Goal: Task Accomplishment & Management: Complete application form

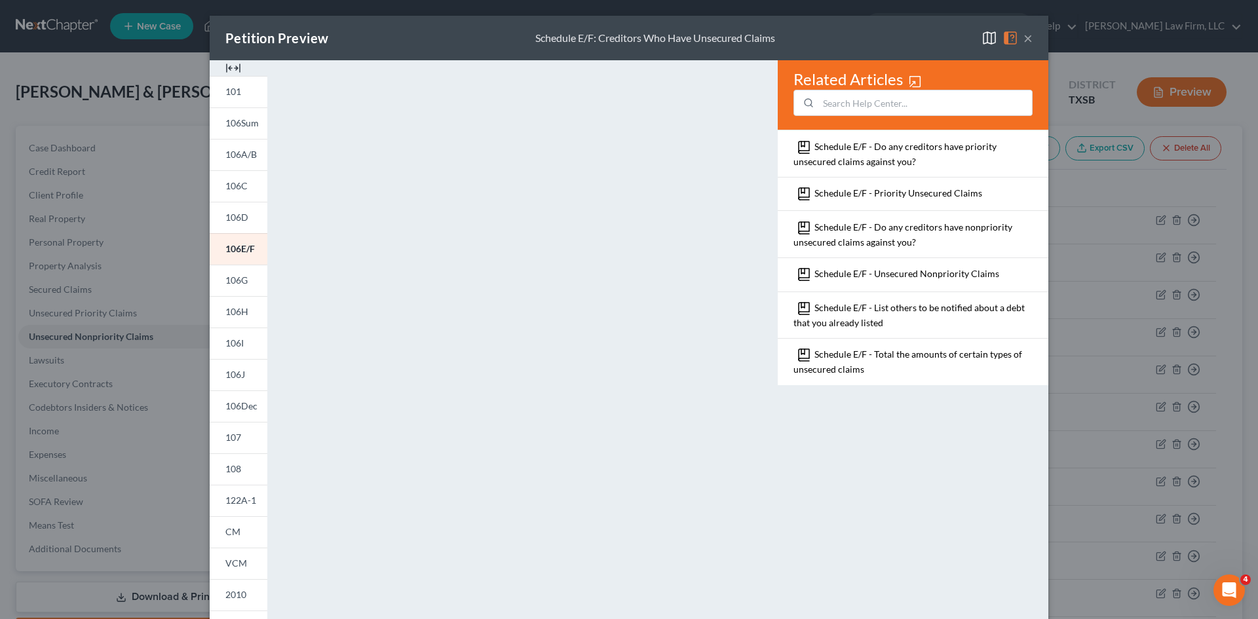
click at [1023, 41] on button "×" at bounding box center [1027, 38] width 9 height 16
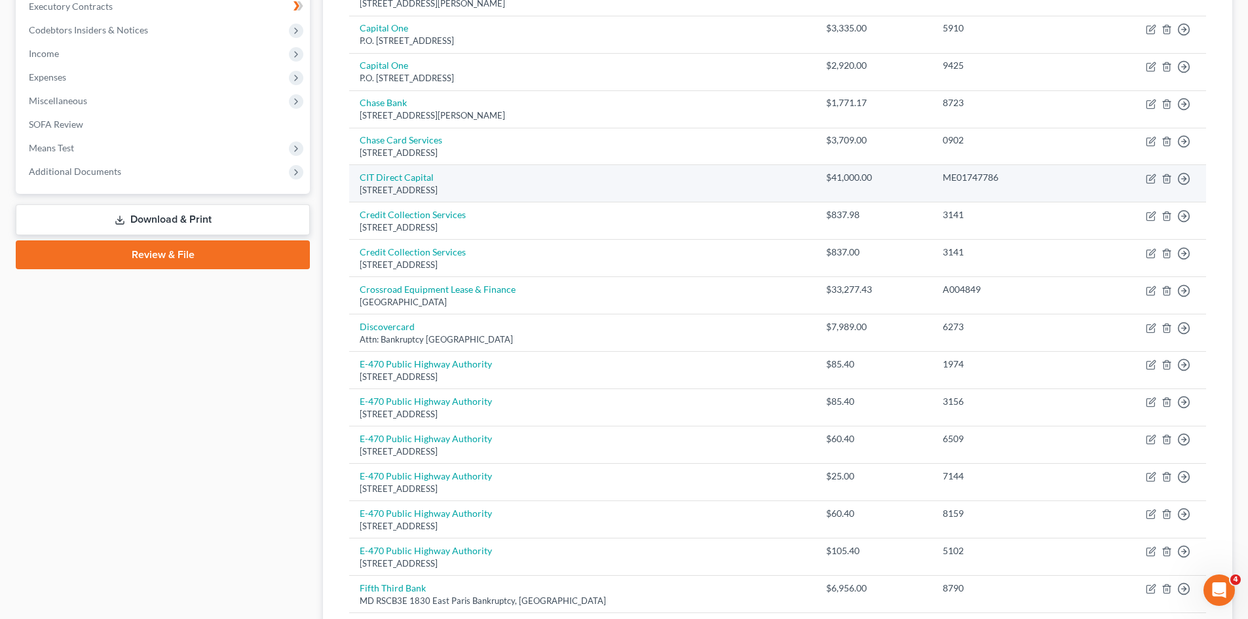
scroll to position [459, 0]
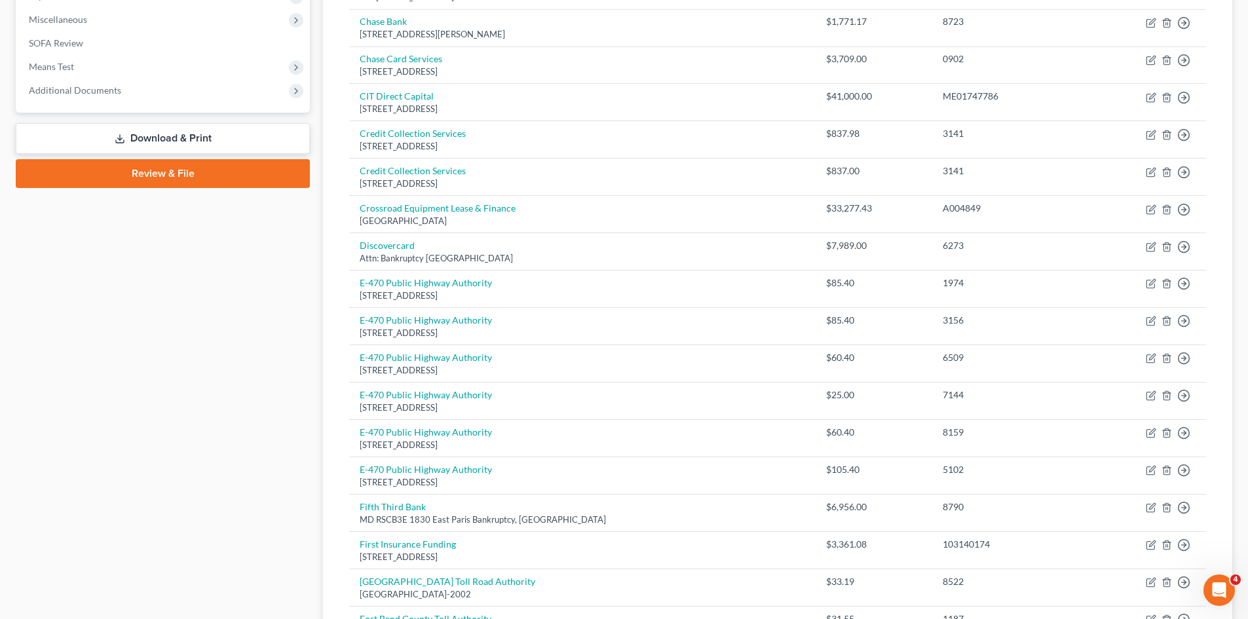
click at [109, 176] on link "Review & File" at bounding box center [163, 173] width 294 height 29
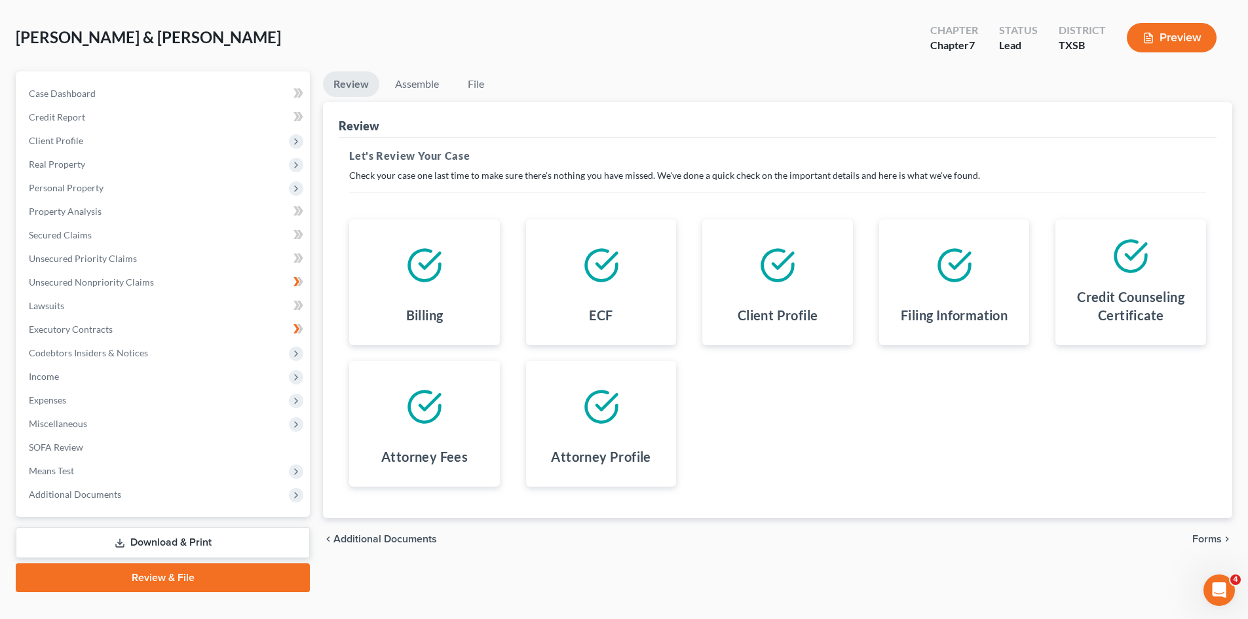
scroll to position [77, 0]
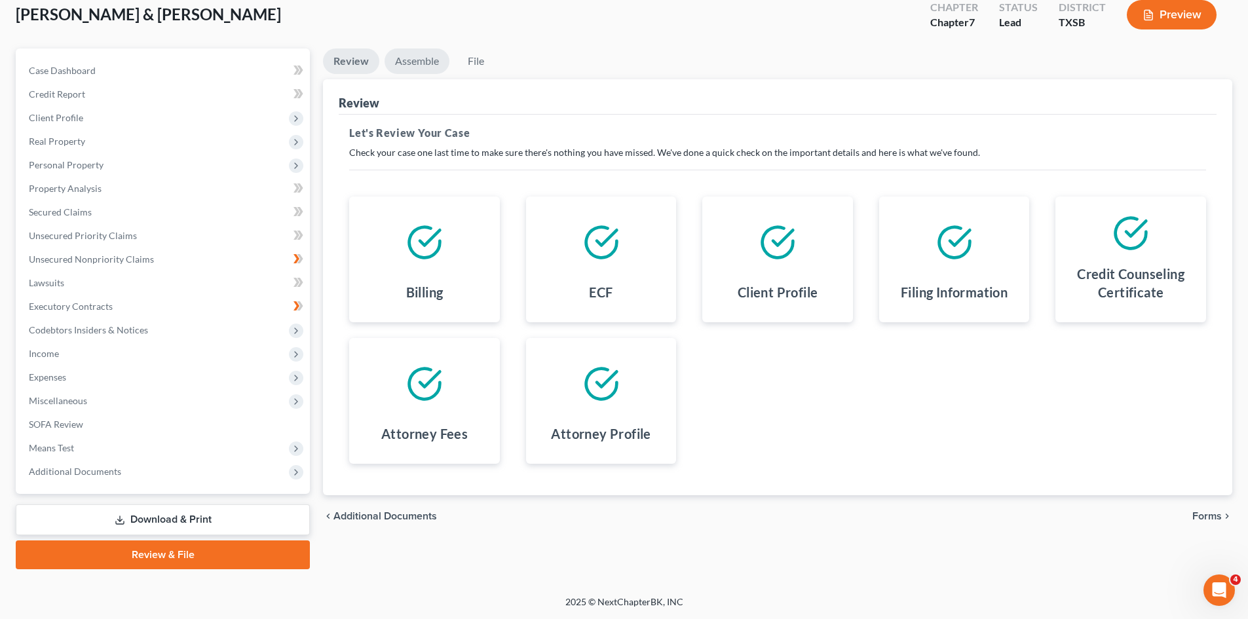
click at [411, 60] on link "Assemble" at bounding box center [417, 61] width 65 height 26
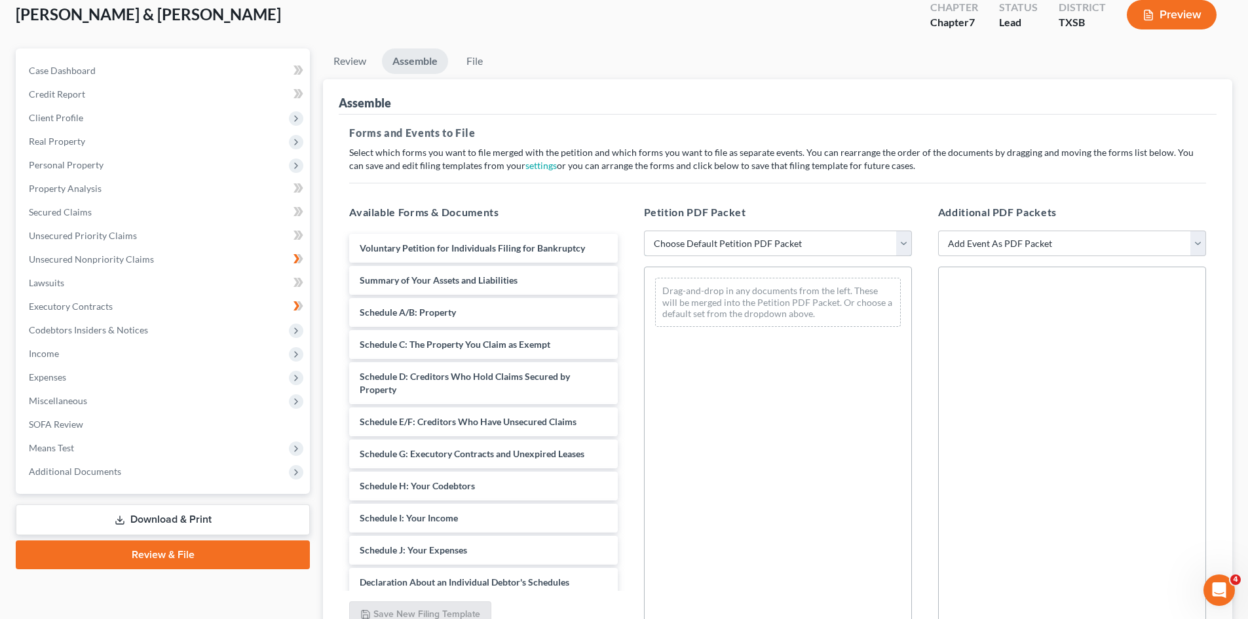
click at [898, 240] on select "Choose Default Petition PDF Packet Emergency Filing (Voluntary Petition and Cre…" at bounding box center [778, 244] width 268 height 26
click at [644, 231] on select "Choose Default Petition PDF Packet Emergency Filing (Voluntary Petition and Cre…" at bounding box center [778, 244] width 268 height 26
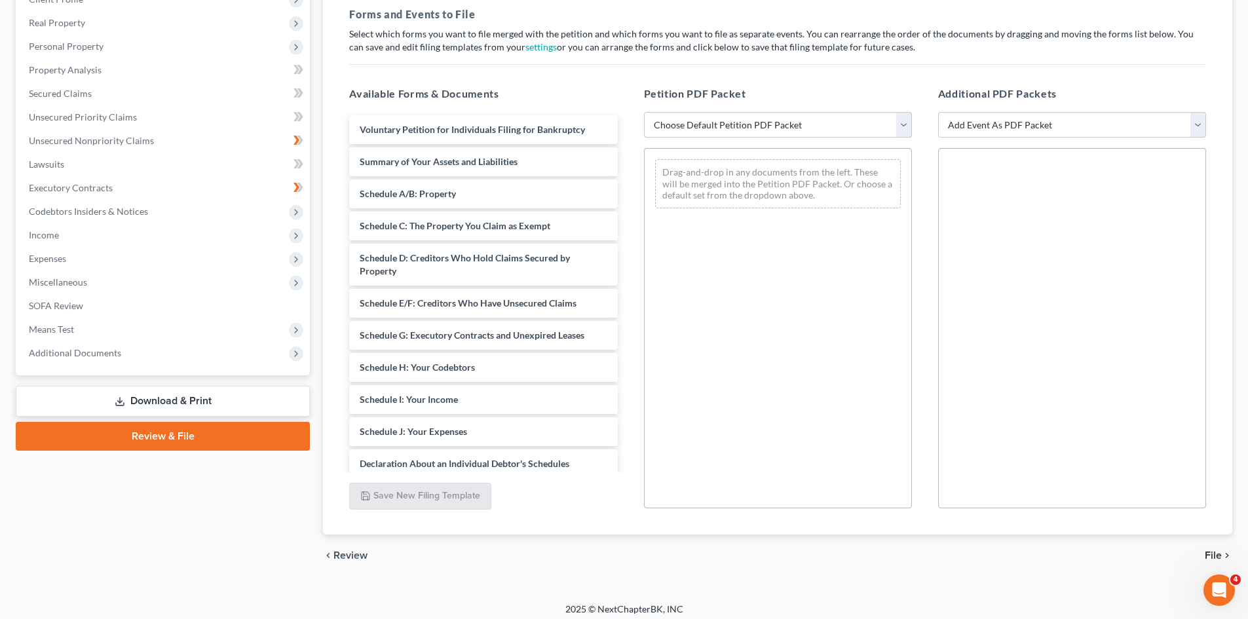
scroll to position [197, 0]
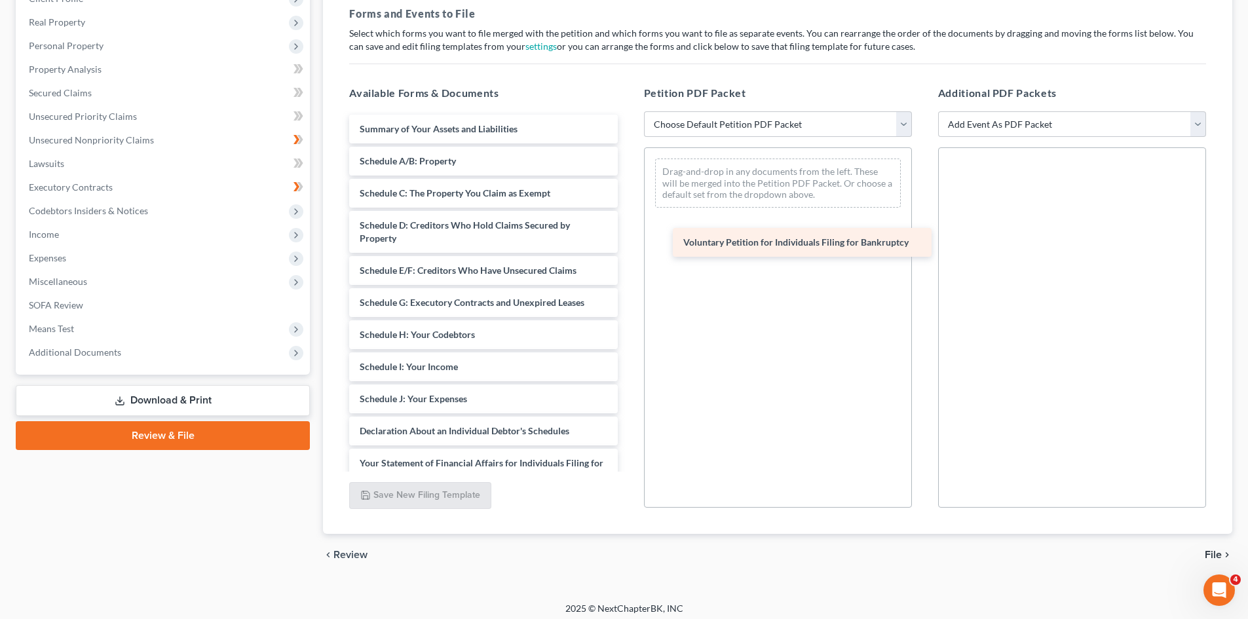
drag, startPoint x: 473, startPoint y: 128, endPoint x: 797, endPoint y: 241, distance: 342.9
click at [628, 241] on div "Voluntary Petition for Individuals Filing for Bankruptcy Voluntary Petition for…" at bounding box center [483, 412] width 289 height 595
click at [797, 208] on div "Drag-and-drop in any documents from the left. These will be merged into the Pet…" at bounding box center [778, 183] width 246 height 49
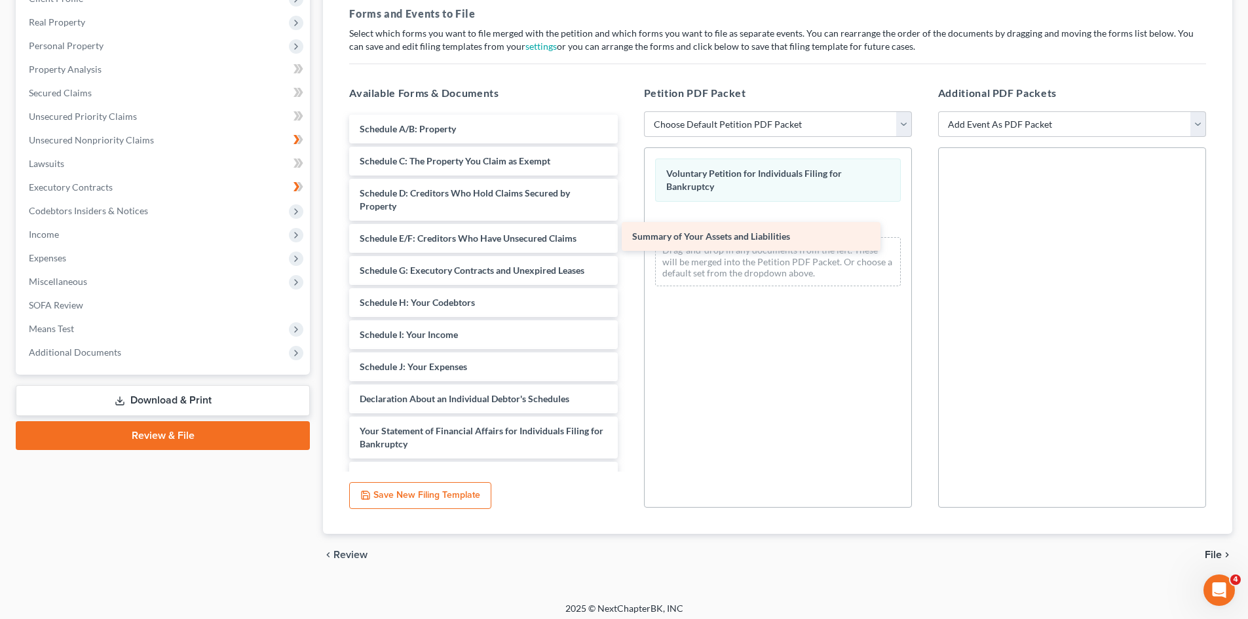
drag, startPoint x: 449, startPoint y: 130, endPoint x: 738, endPoint y: 237, distance: 307.6
click at [628, 237] on div "Summary of Your Assets and Liabilities Summary of Your Assets and Liabilities S…" at bounding box center [483, 396] width 289 height 563
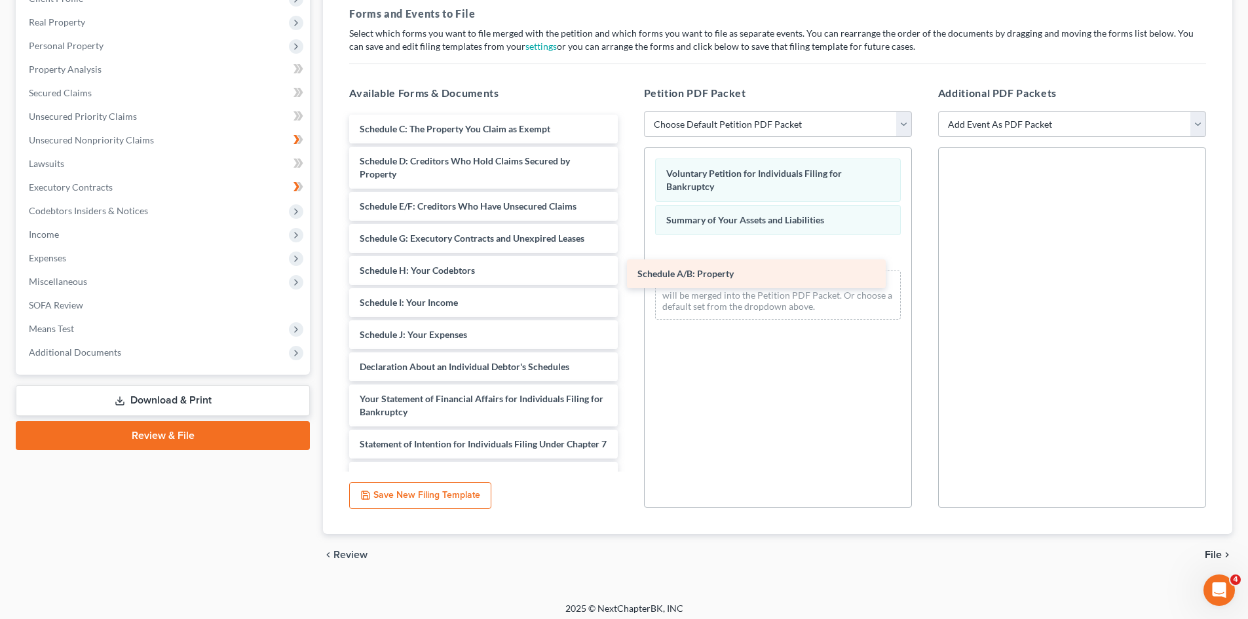
drag, startPoint x: 403, startPoint y: 124, endPoint x: 696, endPoint y: 261, distance: 323.3
click at [628, 261] on div "Schedule A/B: Property Schedule A/B: Property Schedule C: The Property You Clai…" at bounding box center [483, 380] width 289 height 531
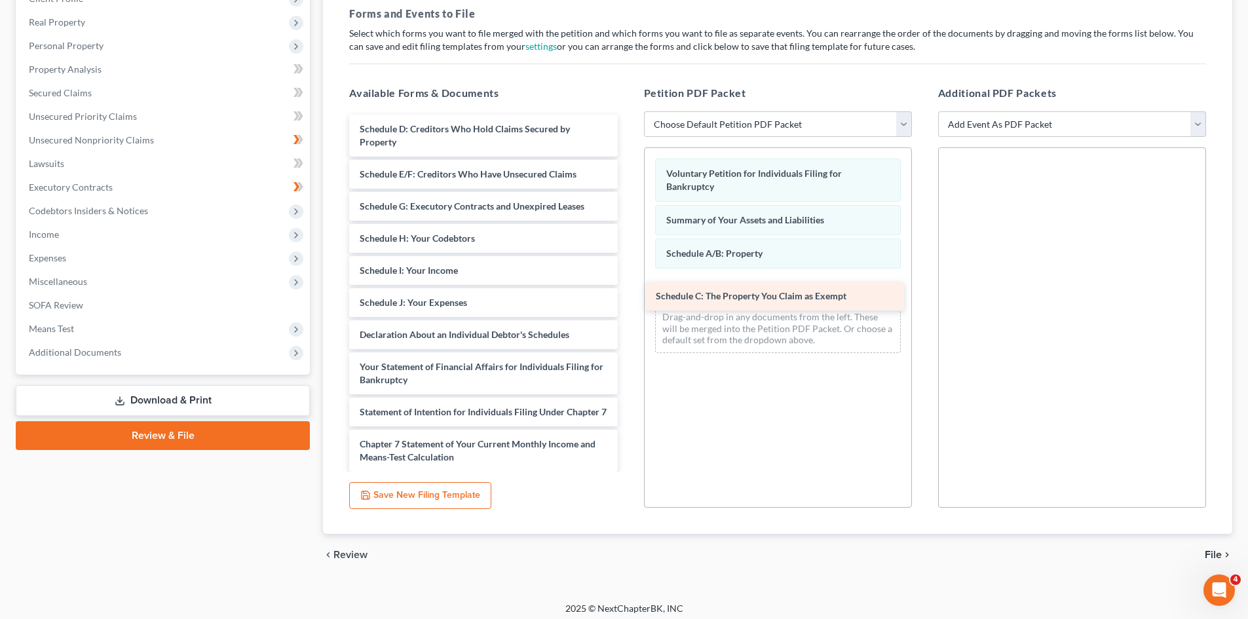
drag, startPoint x: 402, startPoint y: 126, endPoint x: 698, endPoint y: 294, distance: 340.0
click at [628, 294] on div "Schedule C: The Property You Claim as Exempt Schedule C: The Property You Claim…" at bounding box center [483, 364] width 289 height 499
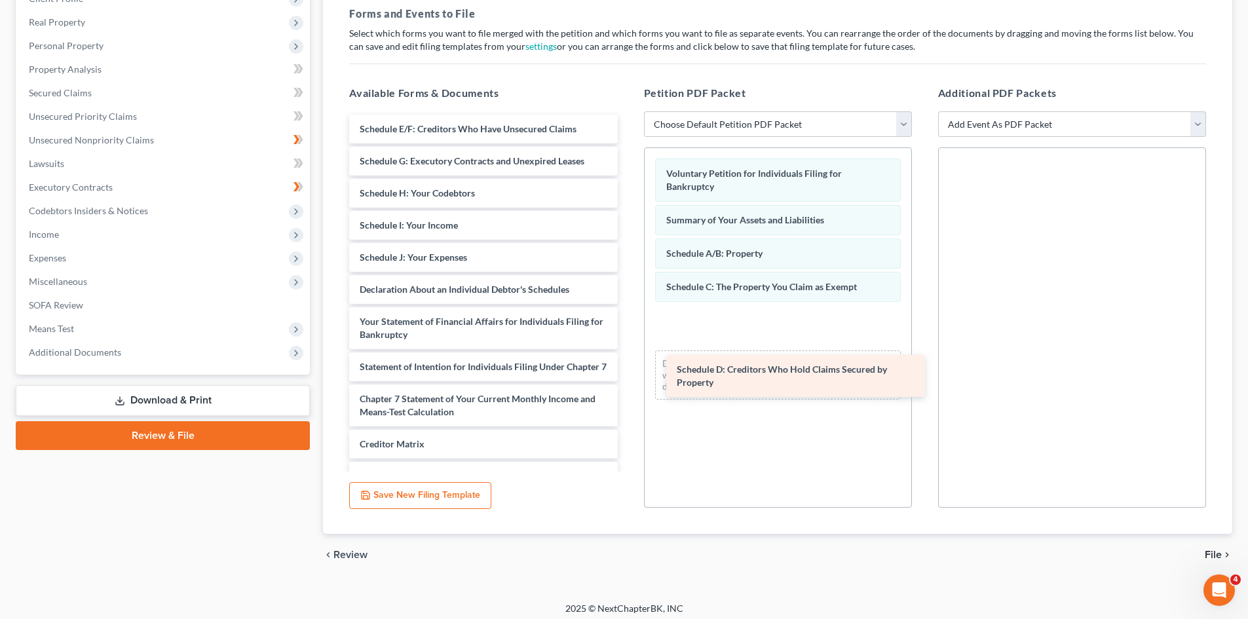
drag, startPoint x: 420, startPoint y: 134, endPoint x: 736, endPoint y: 381, distance: 400.5
click at [628, 381] on div "Schedule D: Creditors Who Hold Claims Secured by Property Schedule D: Creditors…" at bounding box center [483, 341] width 289 height 453
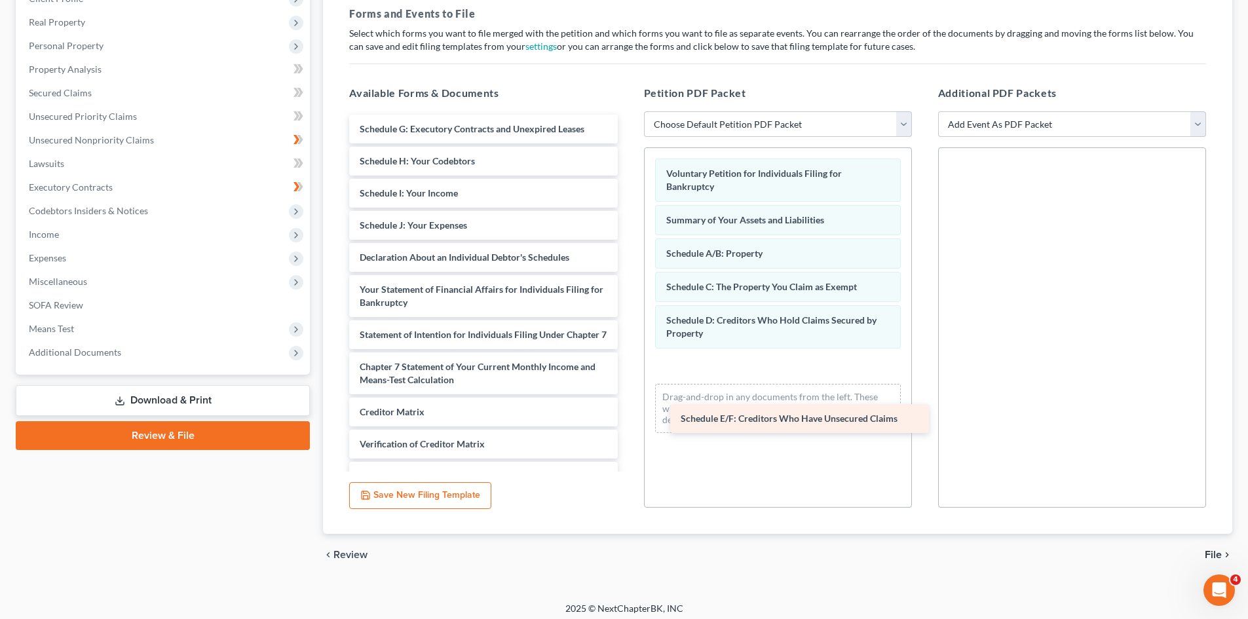
drag, startPoint x: 438, startPoint y: 129, endPoint x: 758, endPoint y: 420, distance: 432.7
click at [628, 420] on div "Schedule E/F: Creditors Who Have Unsecured Claims Schedule E/F: Creditors Who H…" at bounding box center [483, 325] width 289 height 421
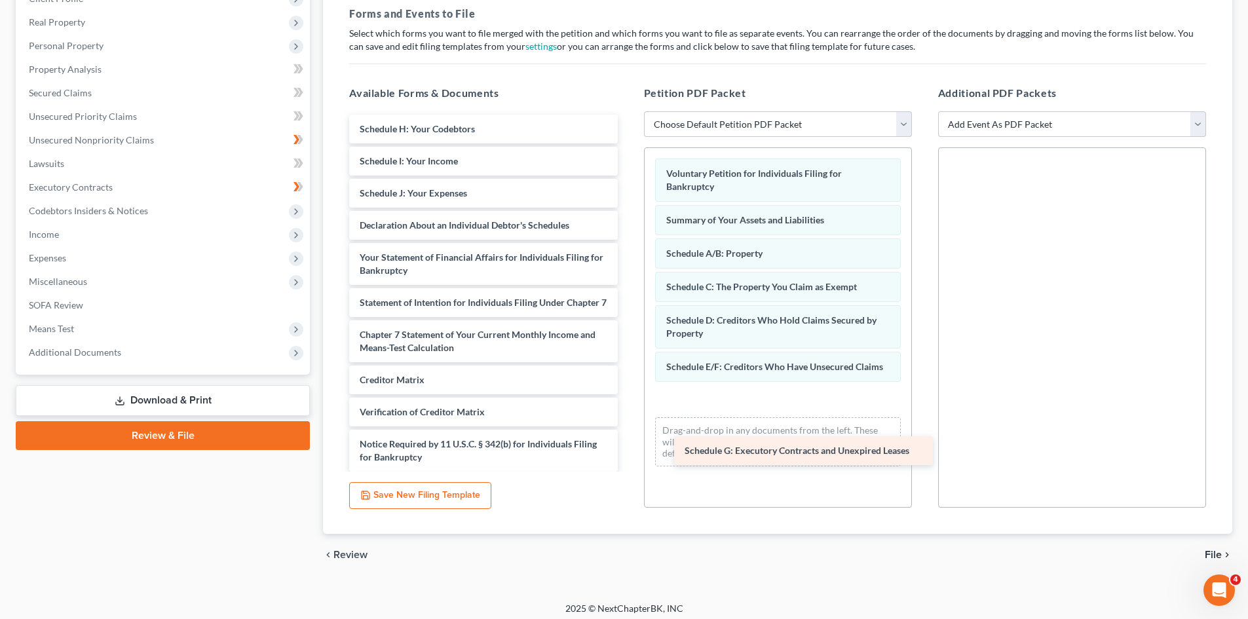
drag, startPoint x: 452, startPoint y: 126, endPoint x: 766, endPoint y: 453, distance: 452.7
click at [628, 453] on div "Schedule G: Executory Contracts and Unexpired Leases Schedule G: Executory Cont…" at bounding box center [483, 309] width 289 height 389
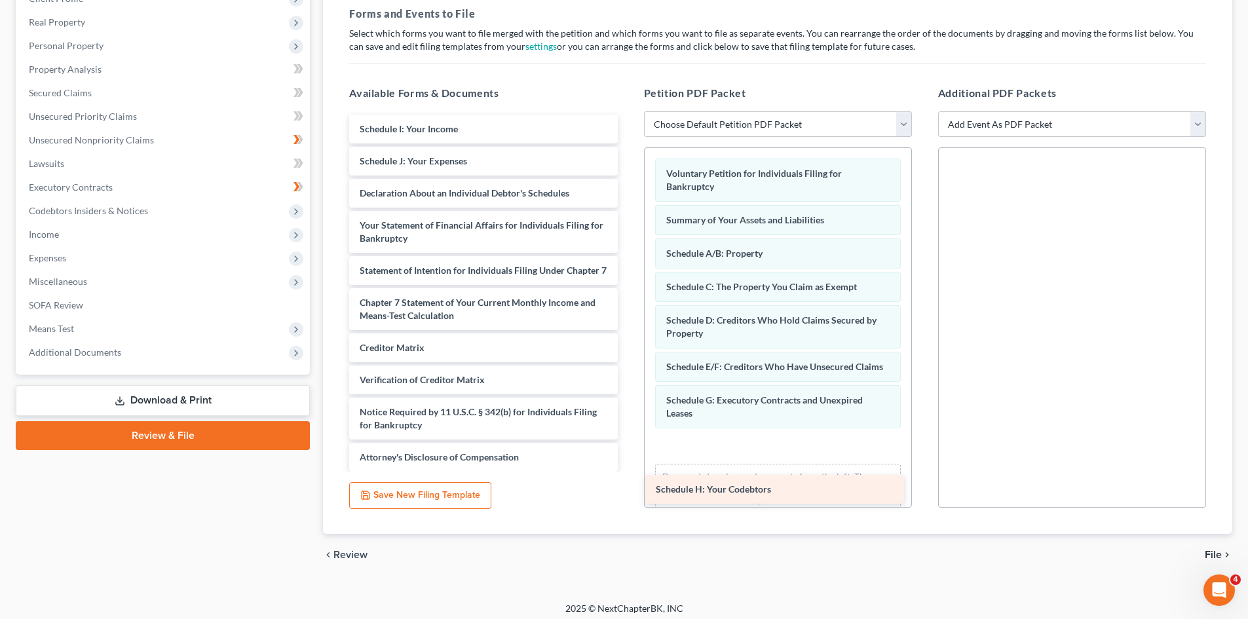
drag, startPoint x: 430, startPoint y: 129, endPoint x: 727, endPoint y: 489, distance: 466.4
click at [628, 472] on div "Schedule H: Your Codebtors Schedule H: Your Codebtors Schedule I: Your Income S…" at bounding box center [483, 293] width 289 height 357
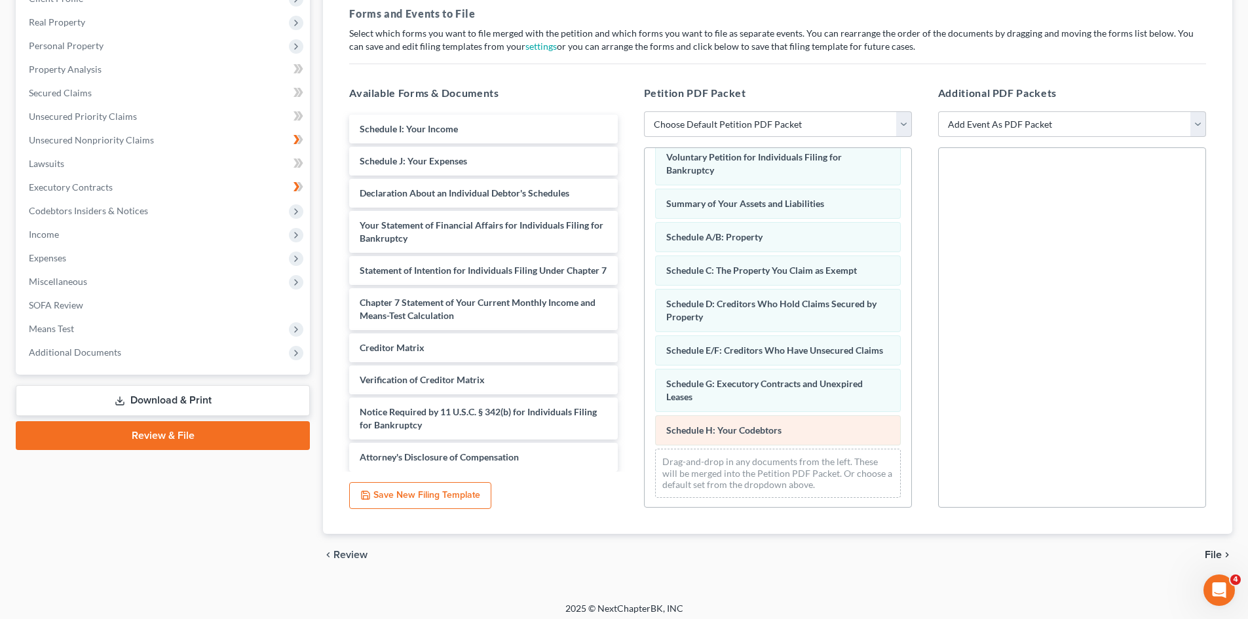
scroll to position [31, 0]
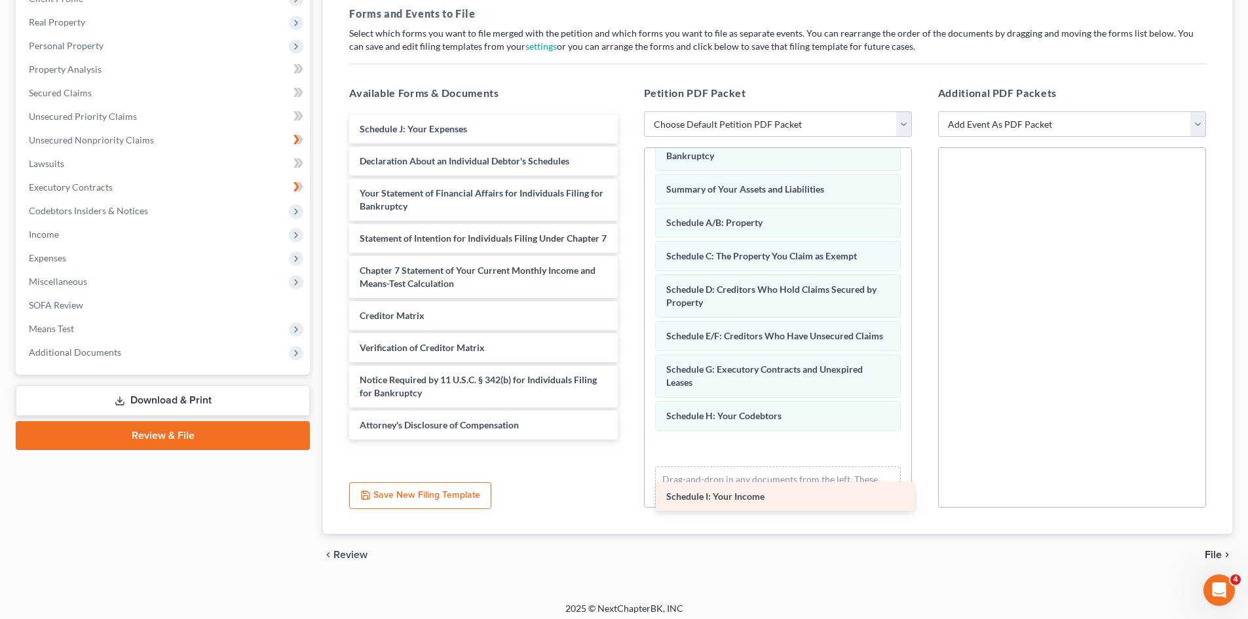
drag, startPoint x: 511, startPoint y: 202, endPoint x: 738, endPoint y: 486, distance: 363.1
click at [628, 440] on div "Schedule I: Your Income Schedule I: Your Income Schedule J: Your Expenses Decla…" at bounding box center [483, 277] width 289 height 325
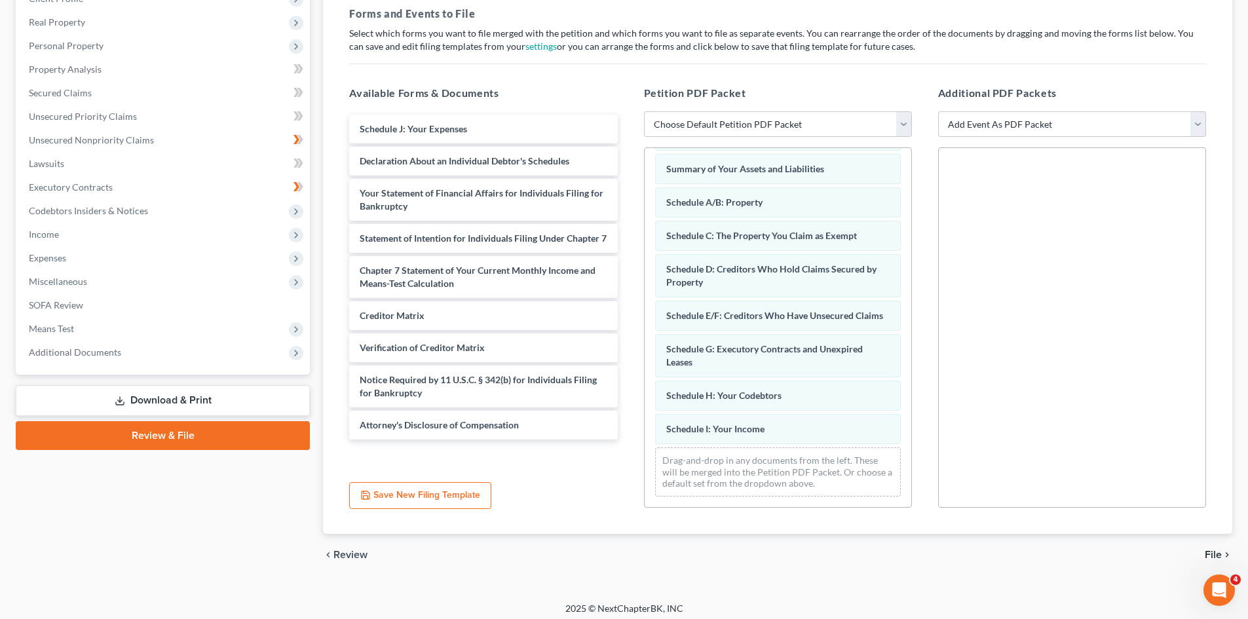
scroll to position [64, 0]
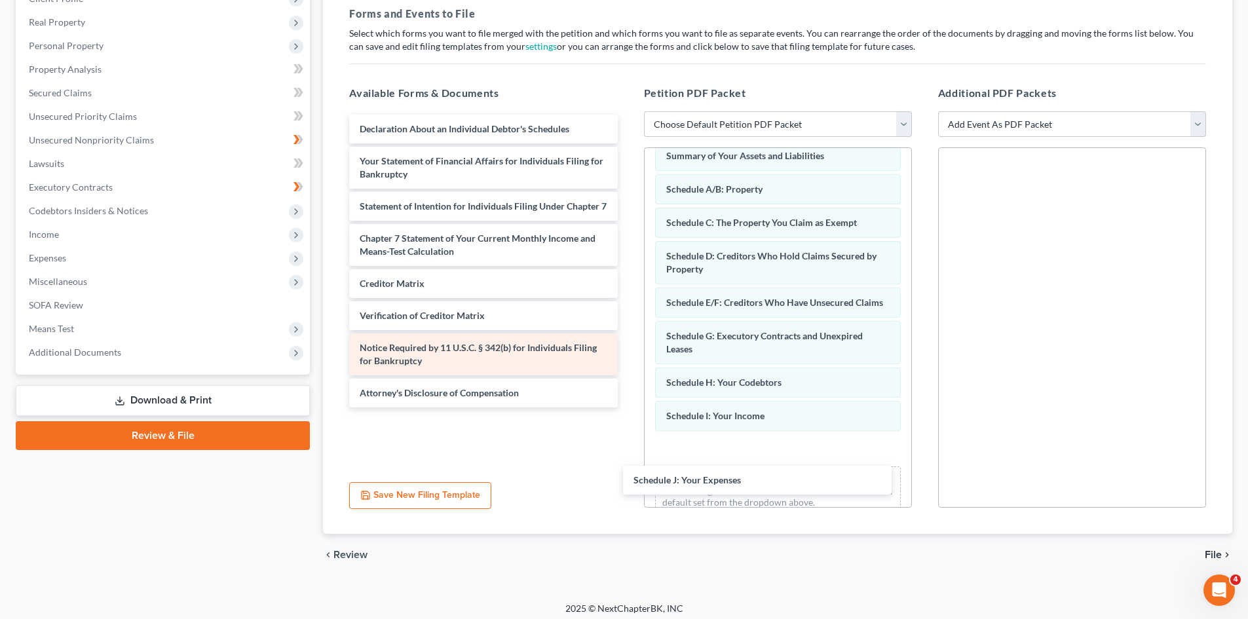
drag, startPoint x: 418, startPoint y: 131, endPoint x: 588, endPoint y: 365, distance: 289.0
click at [628, 408] on div "Schedule J: Your Expenses Schedule J: Your Expenses Declaration About an Indivi…" at bounding box center [483, 261] width 289 height 293
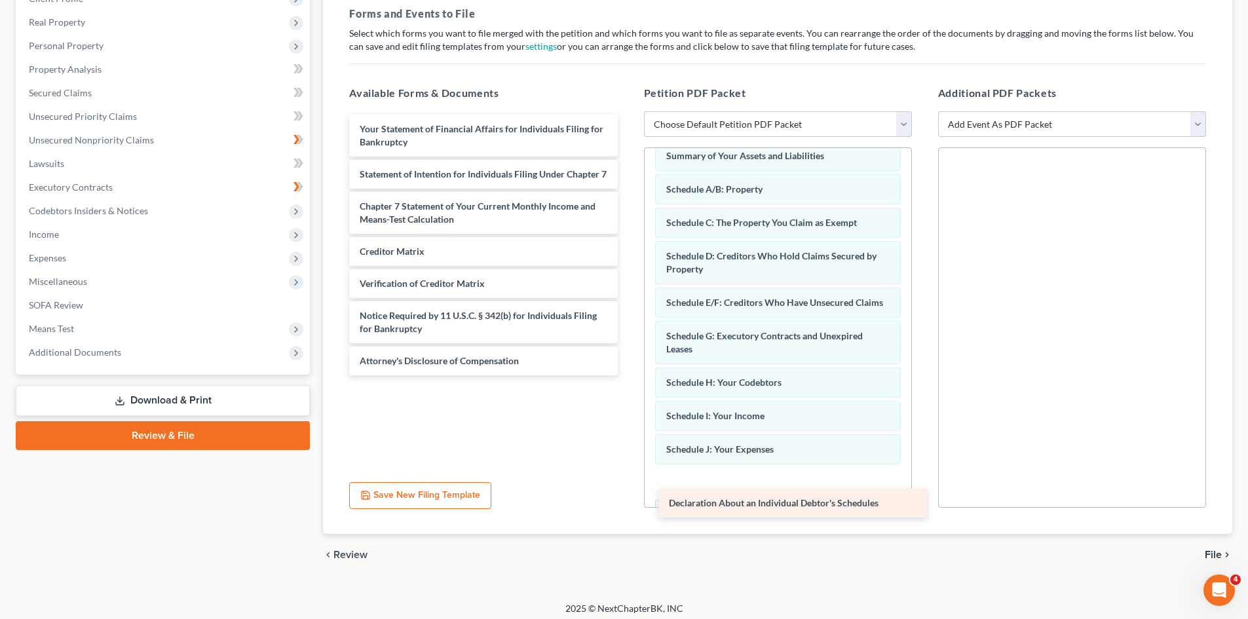
drag, startPoint x: 386, startPoint y: 124, endPoint x: 695, endPoint y: 499, distance: 485.4
click at [628, 375] on div "Declaration About an Individual Debtor's Schedules Declaration About an Individ…" at bounding box center [483, 245] width 289 height 261
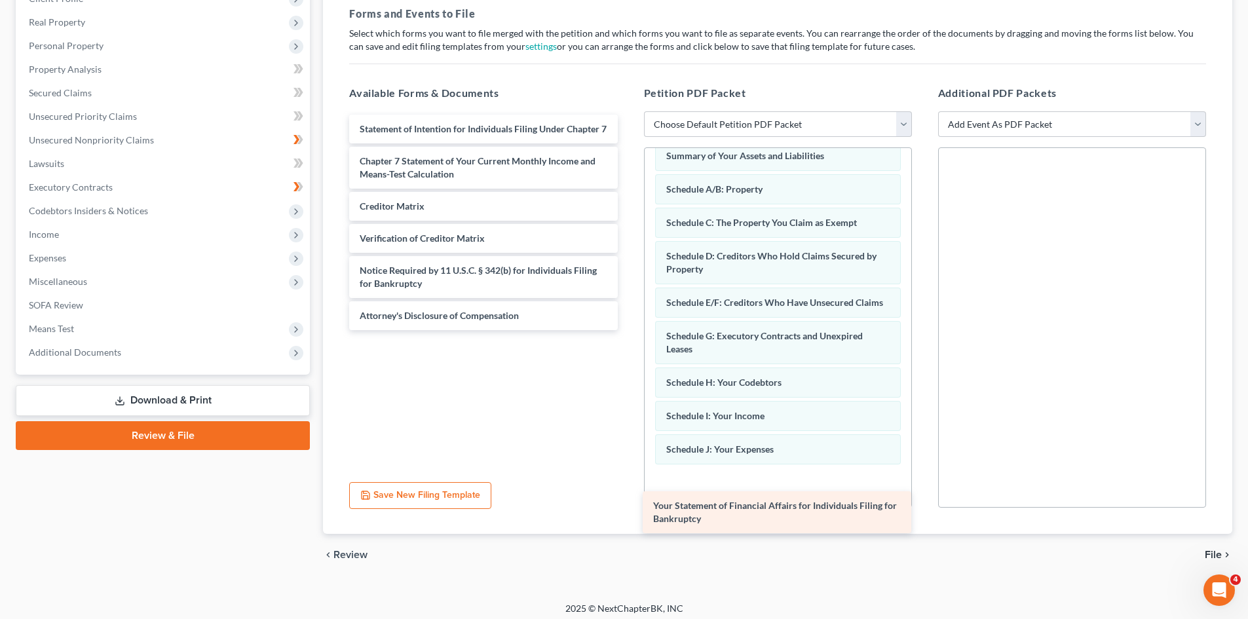
drag, startPoint x: 447, startPoint y: 138, endPoint x: 748, endPoint y: 502, distance: 471.8
click at [628, 330] on div "Your Statement of Financial Affairs for Individuals Filing for Bankruptcy Your …" at bounding box center [483, 223] width 289 height 216
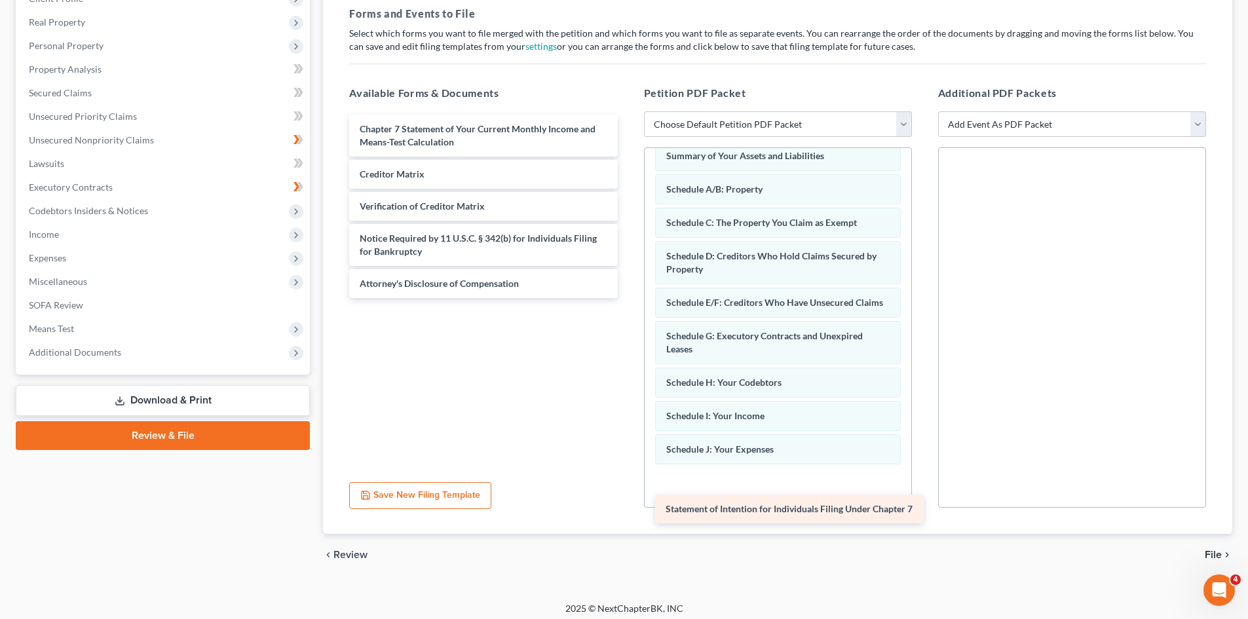
drag, startPoint x: 418, startPoint y: 134, endPoint x: 724, endPoint y: 514, distance: 487.9
click at [628, 298] on div "Statement of Intention for Individuals Filing Under Chapter 7 Statement of Inte…" at bounding box center [483, 206] width 289 height 183
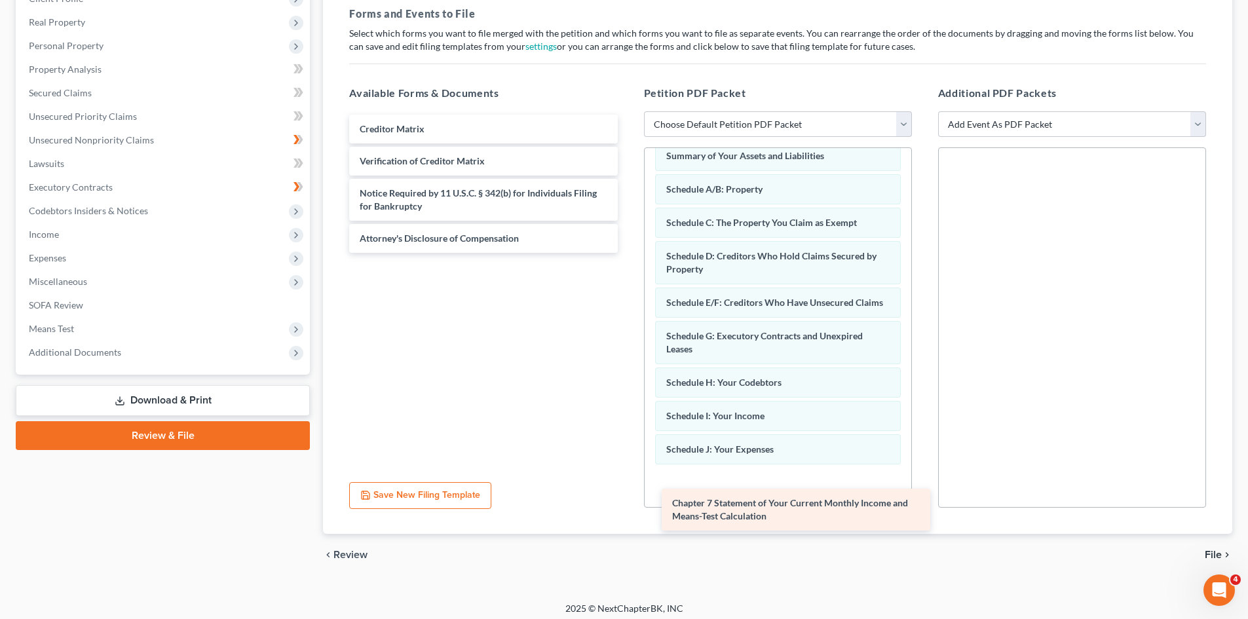
drag, startPoint x: 384, startPoint y: 129, endPoint x: 696, endPoint y: 503, distance: 487.4
click at [628, 253] on div "Chapter 7 Statement of Your Current Monthly Income and Means-Test Calculation C…" at bounding box center [483, 184] width 289 height 138
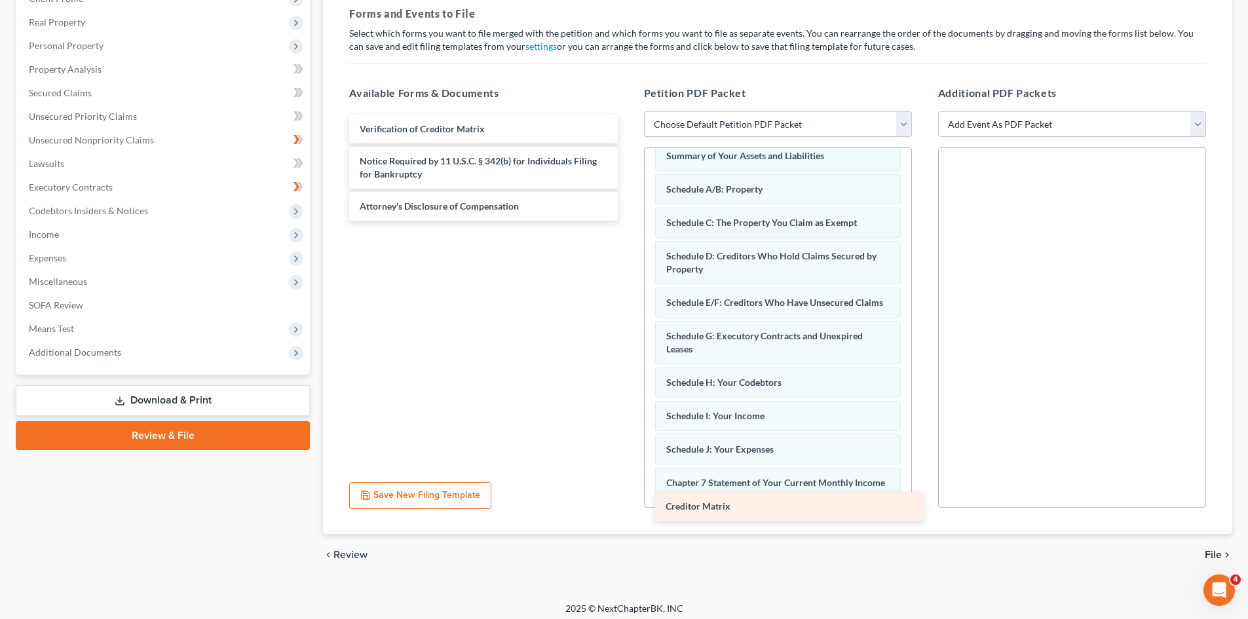
drag, startPoint x: 388, startPoint y: 134, endPoint x: 694, endPoint y: 512, distance: 485.8
click at [628, 221] on div "Creditor Matrix Creditor Matrix Verification of Creditor Matrix Notice Required…" at bounding box center [483, 168] width 289 height 106
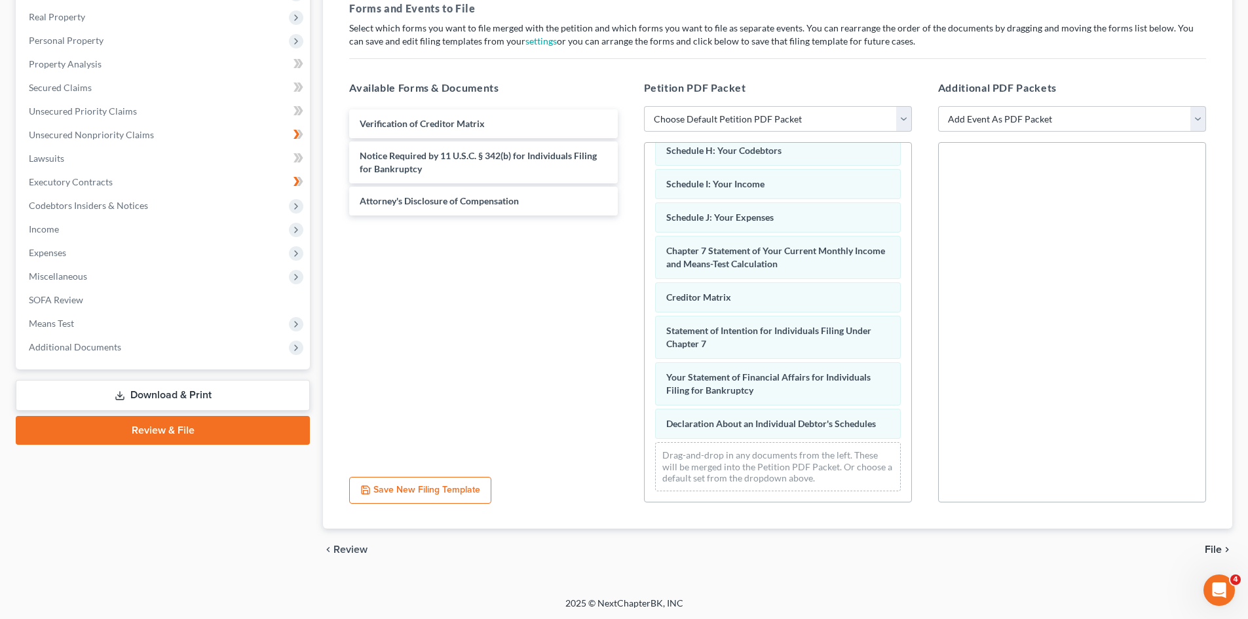
scroll to position [203, 0]
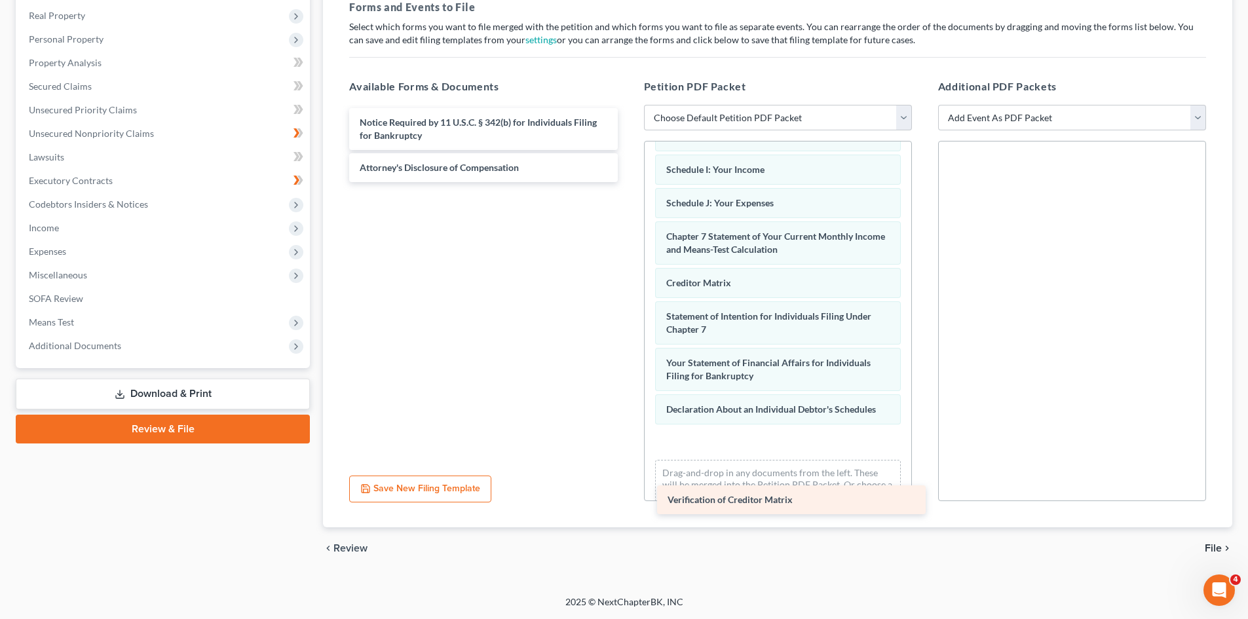
drag, startPoint x: 436, startPoint y: 128, endPoint x: 743, endPoint y: 504, distance: 485.7
click at [628, 182] on div "Verification of Creditor Matrix Verification of Creditor Matrix Notice Required…" at bounding box center [483, 145] width 289 height 74
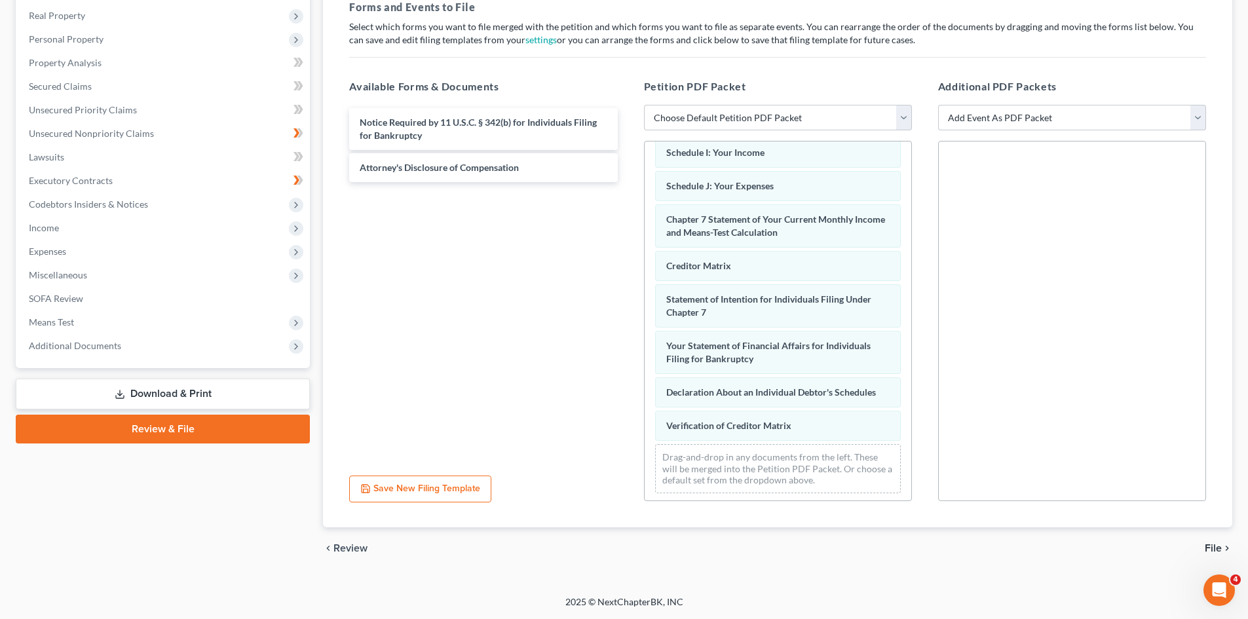
scroll to position [337, 0]
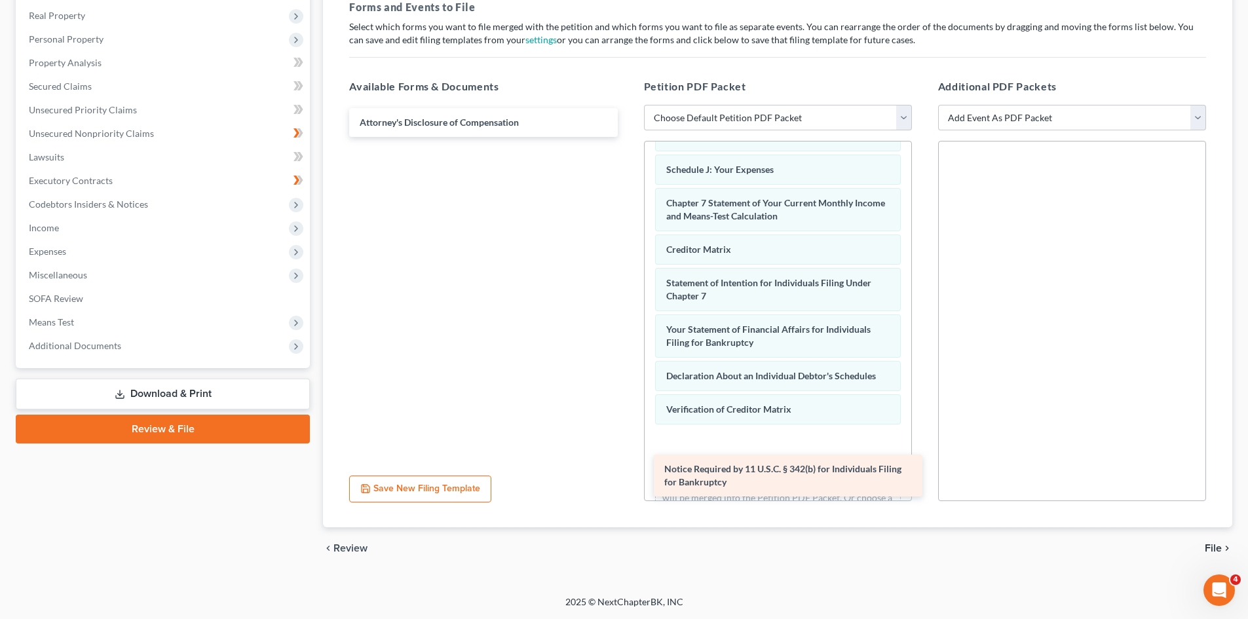
drag, startPoint x: 457, startPoint y: 128, endPoint x: 761, endPoint y: 474, distance: 460.0
click at [628, 137] on div "Notice Required by 11 U.S.C. § 342(b) for Individuals Filing for Bankruptcy Not…" at bounding box center [483, 122] width 289 height 29
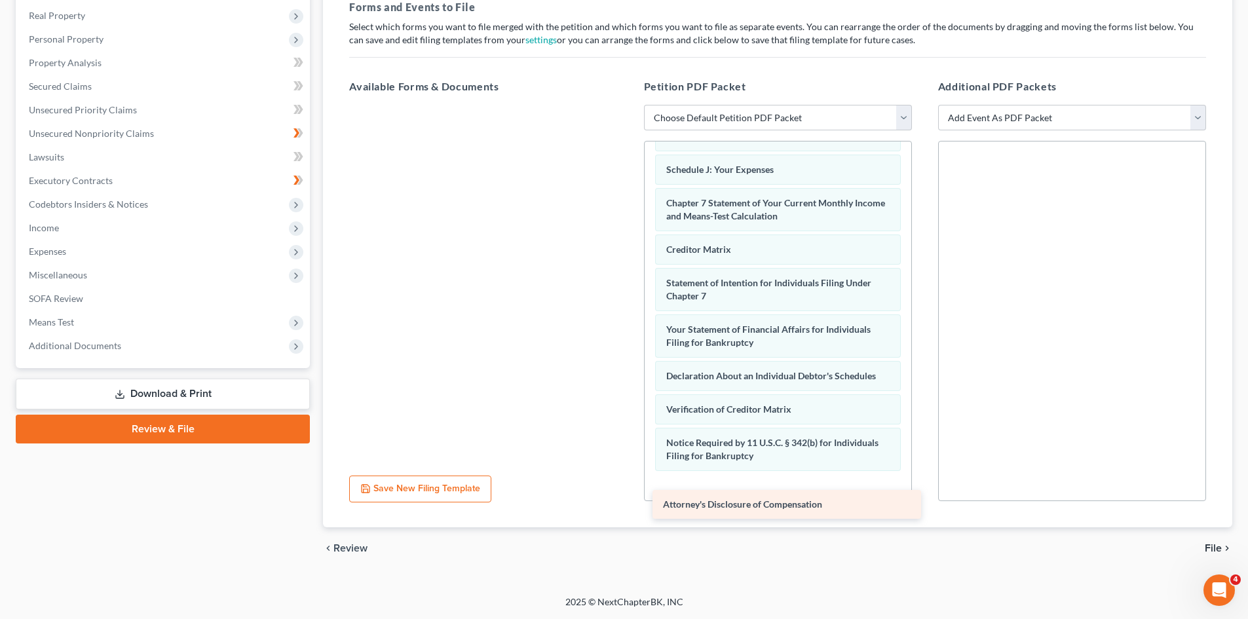
drag, startPoint x: 457, startPoint y: 126, endPoint x: 755, endPoint y: 505, distance: 482.0
click at [628, 105] on div "Attorney's Disclosure of Compensation Attorney's Disclosure of Compensation" at bounding box center [483, 105] width 289 height 0
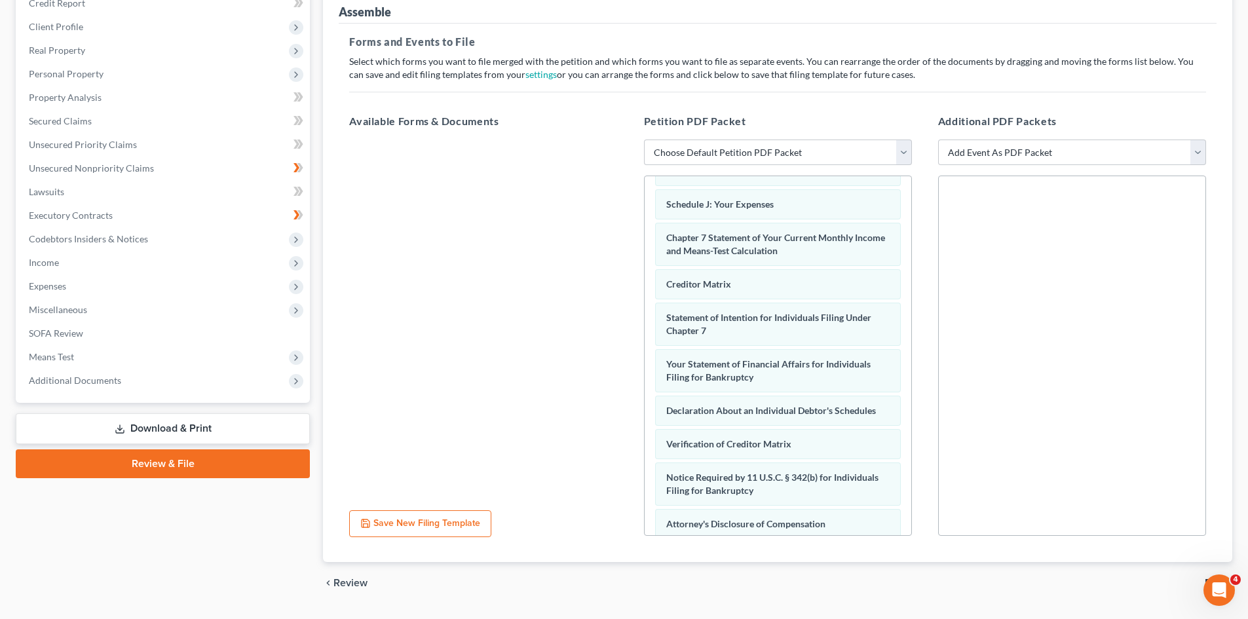
scroll to position [138, 0]
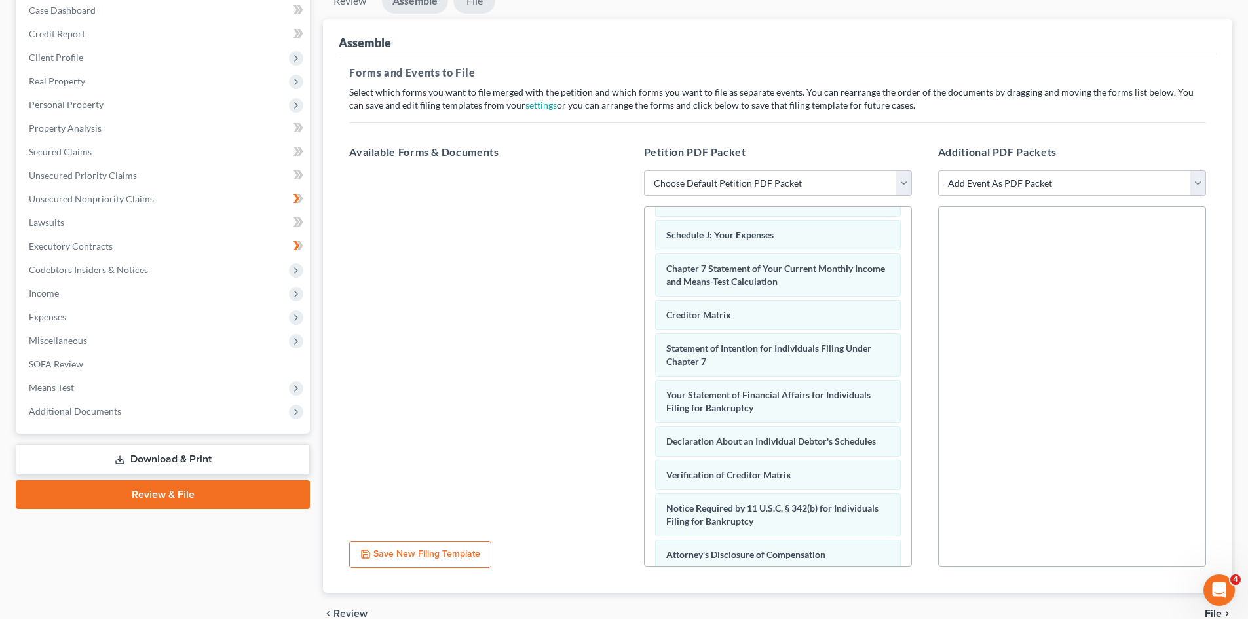
click at [470, 7] on link "File" at bounding box center [474, 1] width 42 height 26
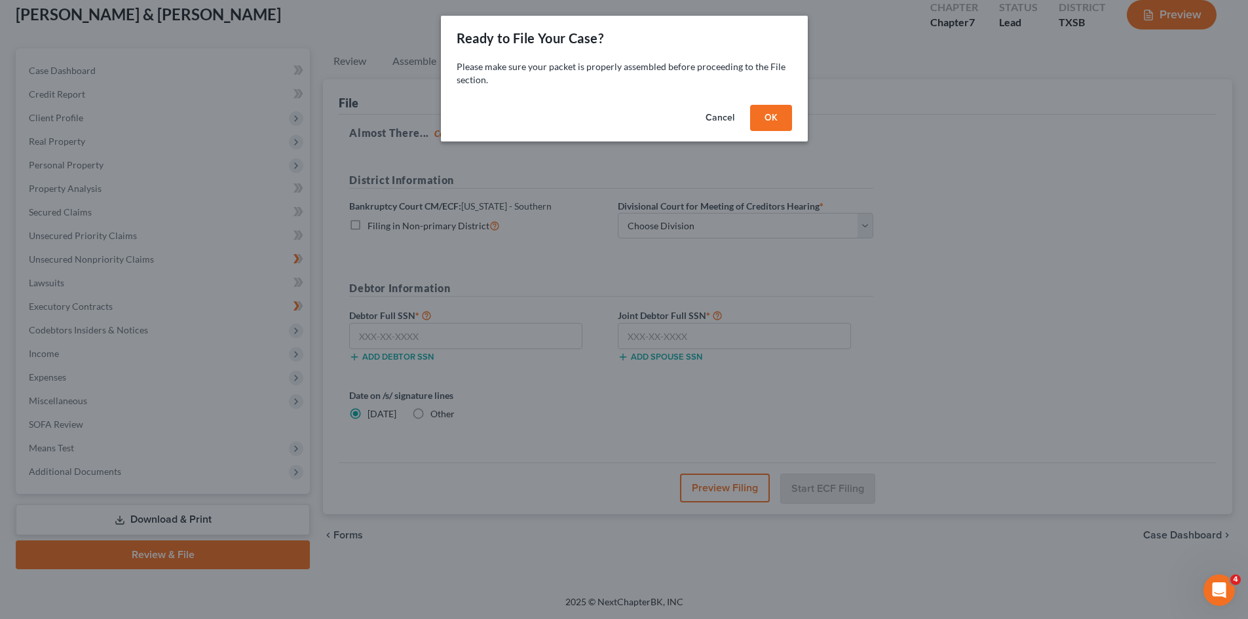
scroll to position [77, 0]
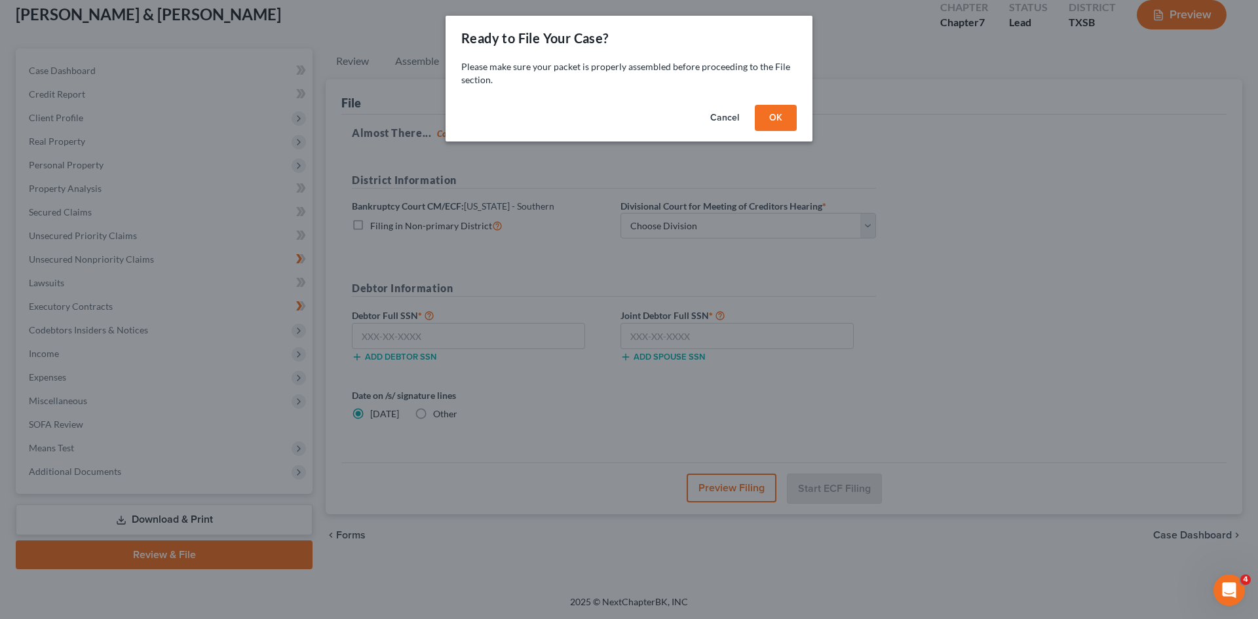
click at [780, 119] on button "OK" at bounding box center [776, 118] width 42 height 26
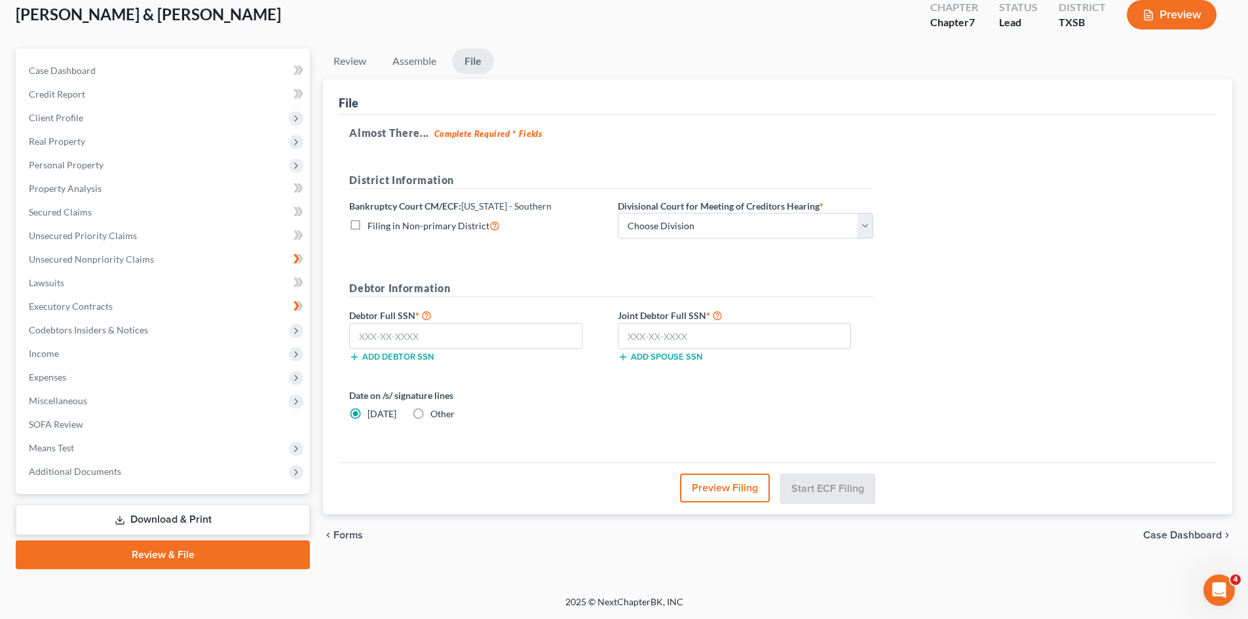
click at [802, 240] on div "District Information Bankruptcy Court CM/ECF: [US_STATE] - Southern Filing in N…" at bounding box center [611, 210] width 537 height 77
click at [788, 226] on select "Choose Division [GEOGRAPHIC_DATA] [GEOGRAPHIC_DATA] [GEOGRAPHIC_DATA] [GEOGRAPH…" at bounding box center [746, 226] width 256 height 26
select select "3"
click at [618, 213] on select "Choose Division [GEOGRAPHIC_DATA] [GEOGRAPHIC_DATA] [GEOGRAPHIC_DATA] [GEOGRAPH…" at bounding box center [746, 226] width 256 height 26
click at [504, 332] on input "text" at bounding box center [465, 336] width 233 height 26
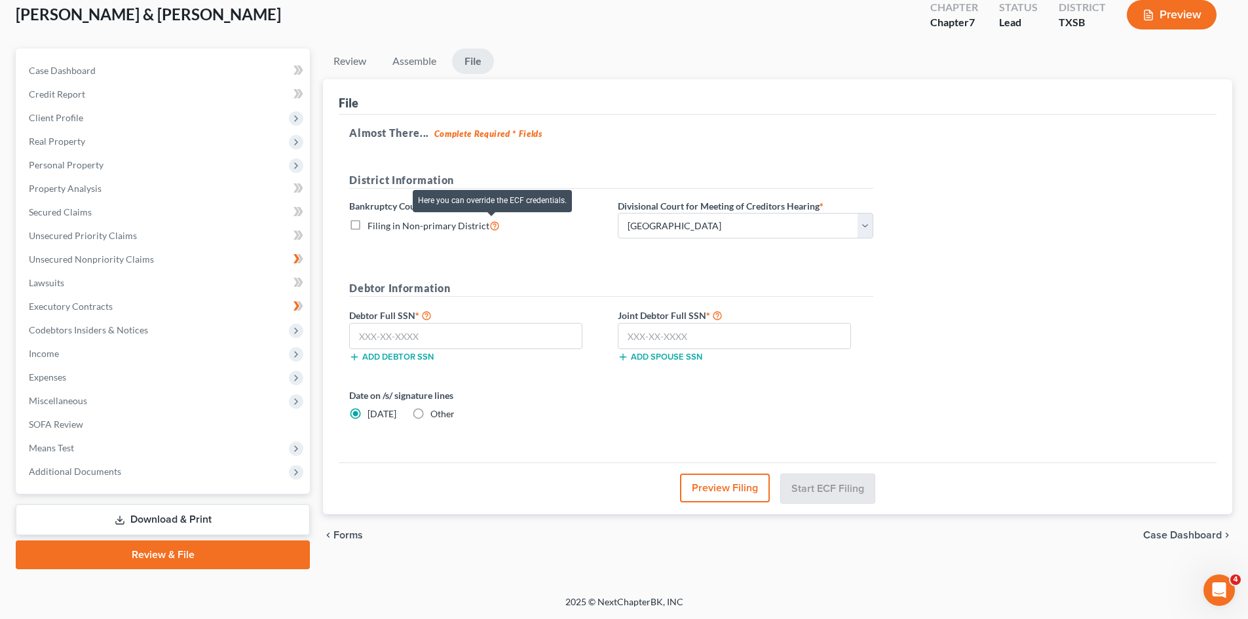
click at [492, 225] on icon at bounding box center [494, 225] width 10 height 12
click at [381, 225] on input "Filing in Non-primary District" at bounding box center [377, 222] width 9 height 9
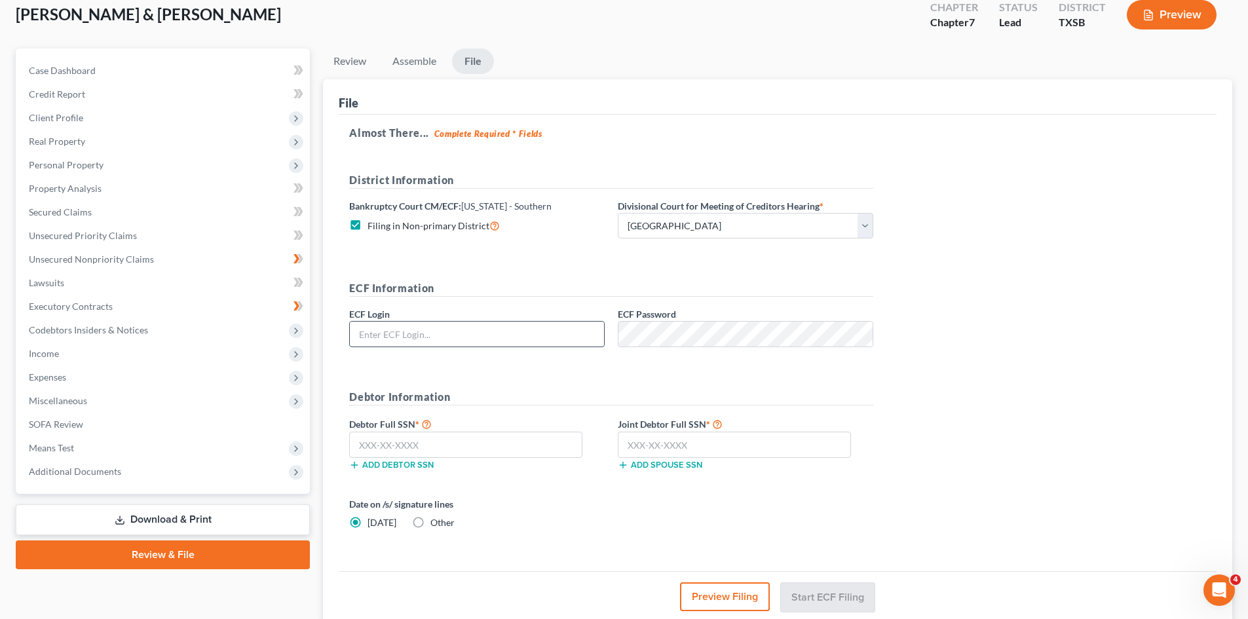
click at [531, 335] on input "text" at bounding box center [477, 334] width 254 height 25
click at [368, 224] on label "Filing in Non-primary District" at bounding box center [434, 225] width 132 height 15
click at [373, 224] on input "Filing in Non-primary District" at bounding box center [377, 222] width 9 height 9
checkbox input "false"
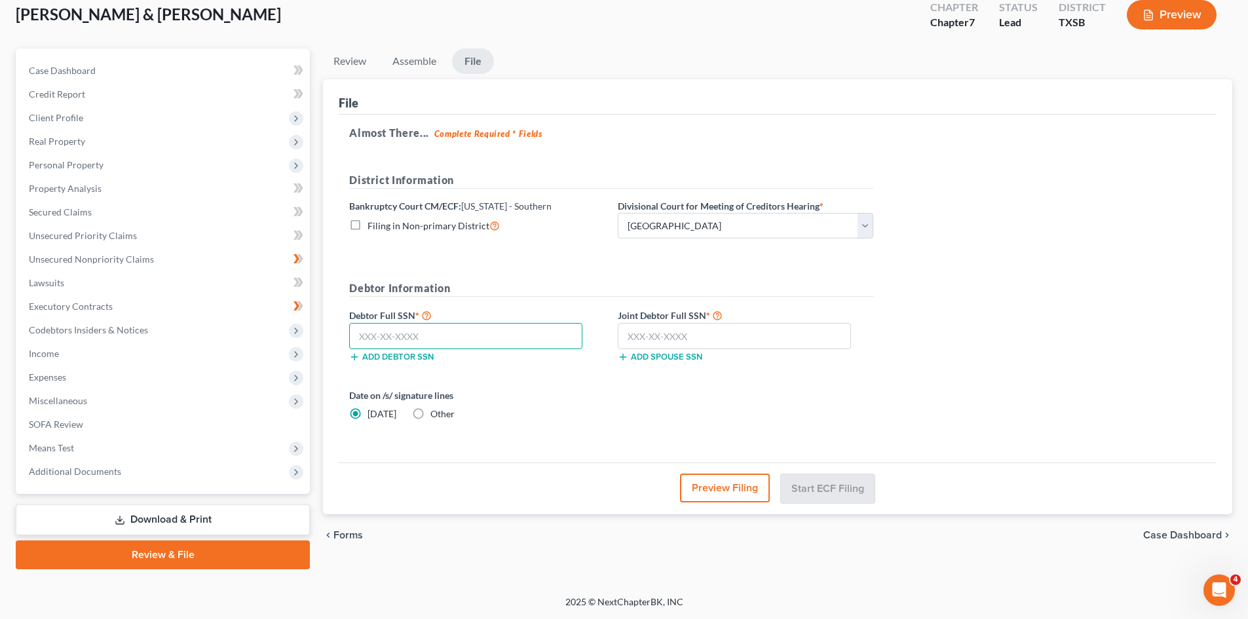
click at [380, 335] on input "text" at bounding box center [465, 336] width 233 height 26
type input "330-04-4207"
click at [673, 331] on input "text" at bounding box center [734, 336] width 233 height 26
type input "2"
type input "029-27-4544"
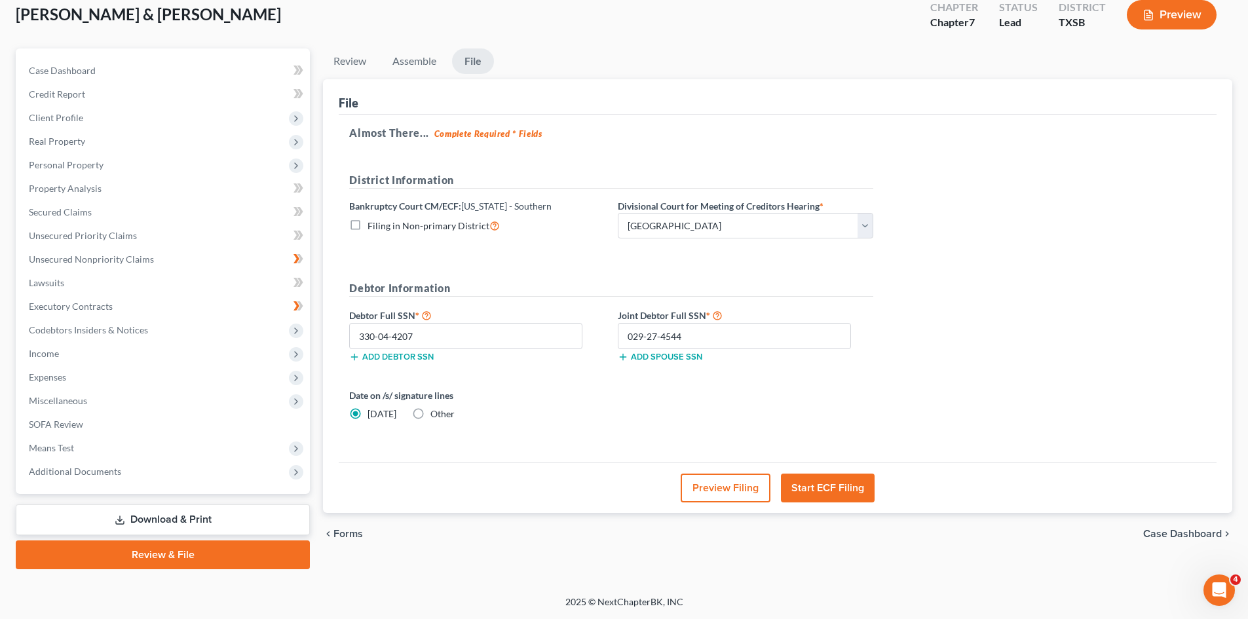
click at [829, 482] on button "Start ECF Filing" at bounding box center [828, 488] width 94 height 29
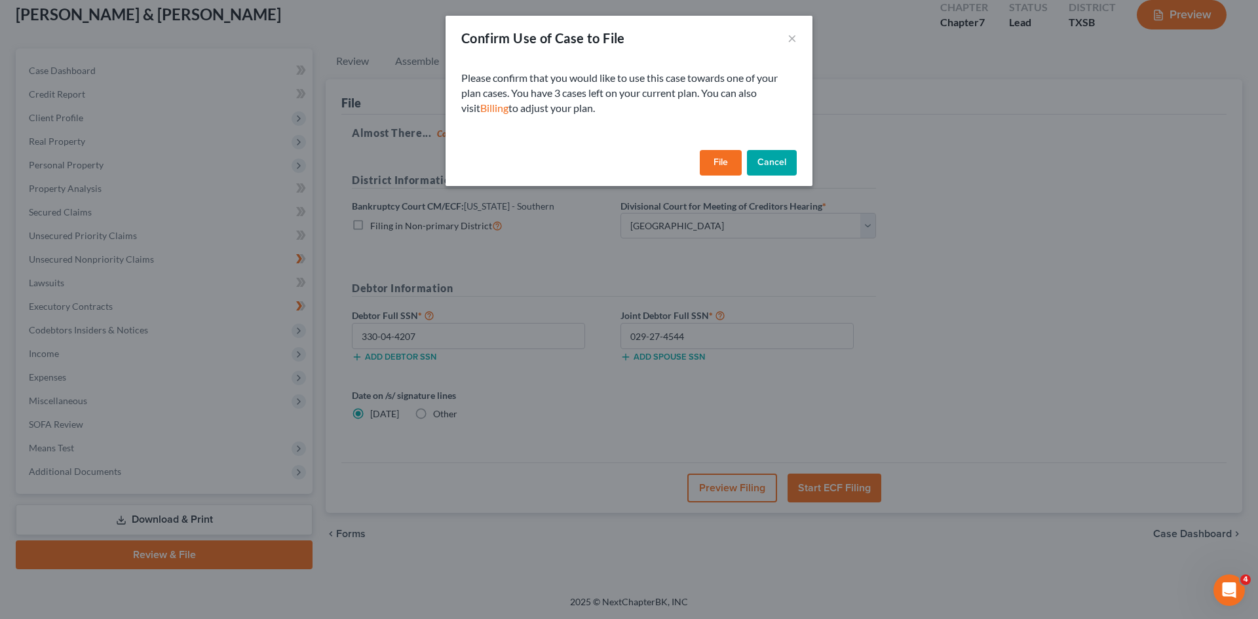
click at [721, 162] on button "File" at bounding box center [721, 163] width 42 height 26
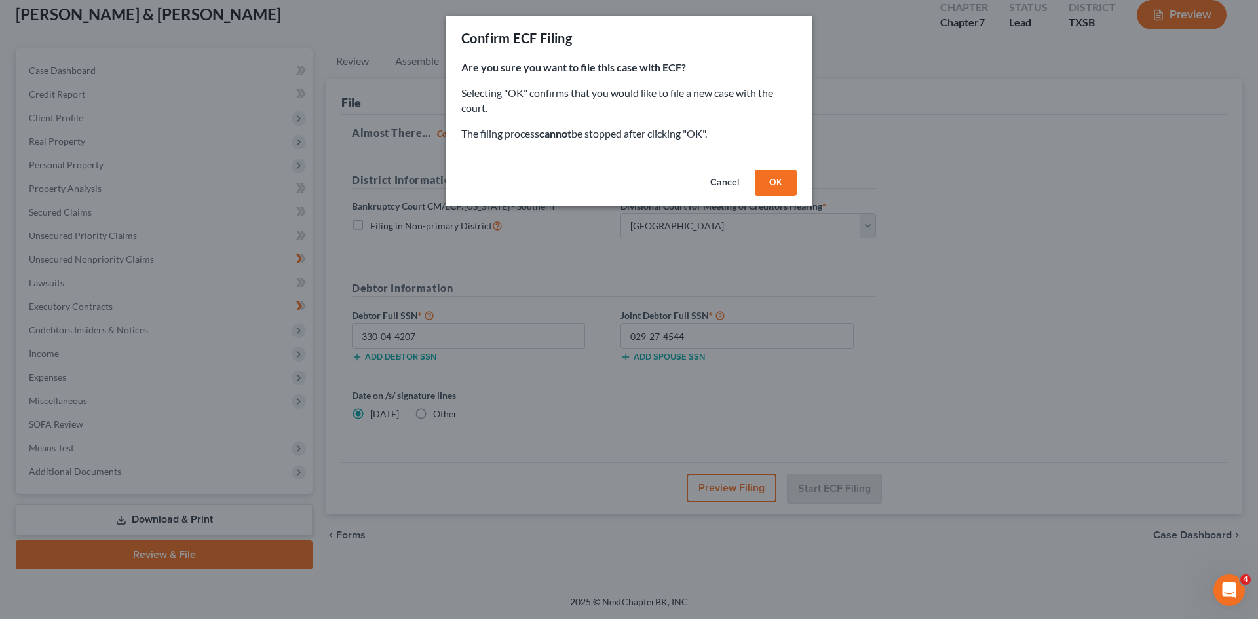
click at [769, 178] on button "OK" at bounding box center [776, 183] width 42 height 26
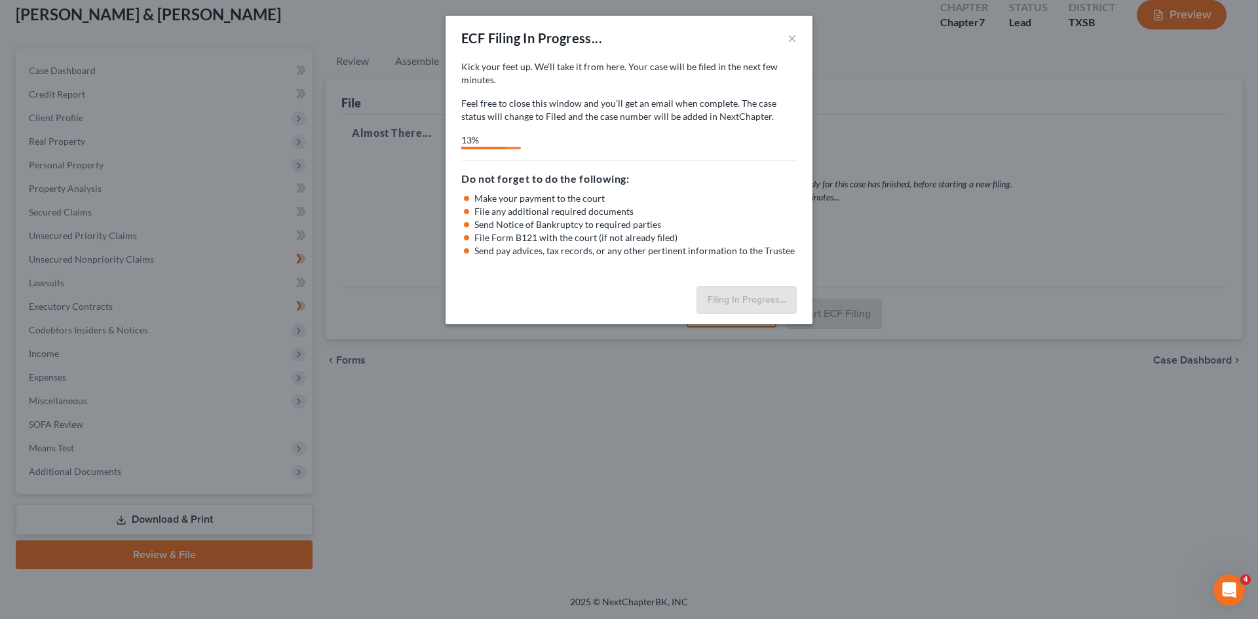
select select "3"
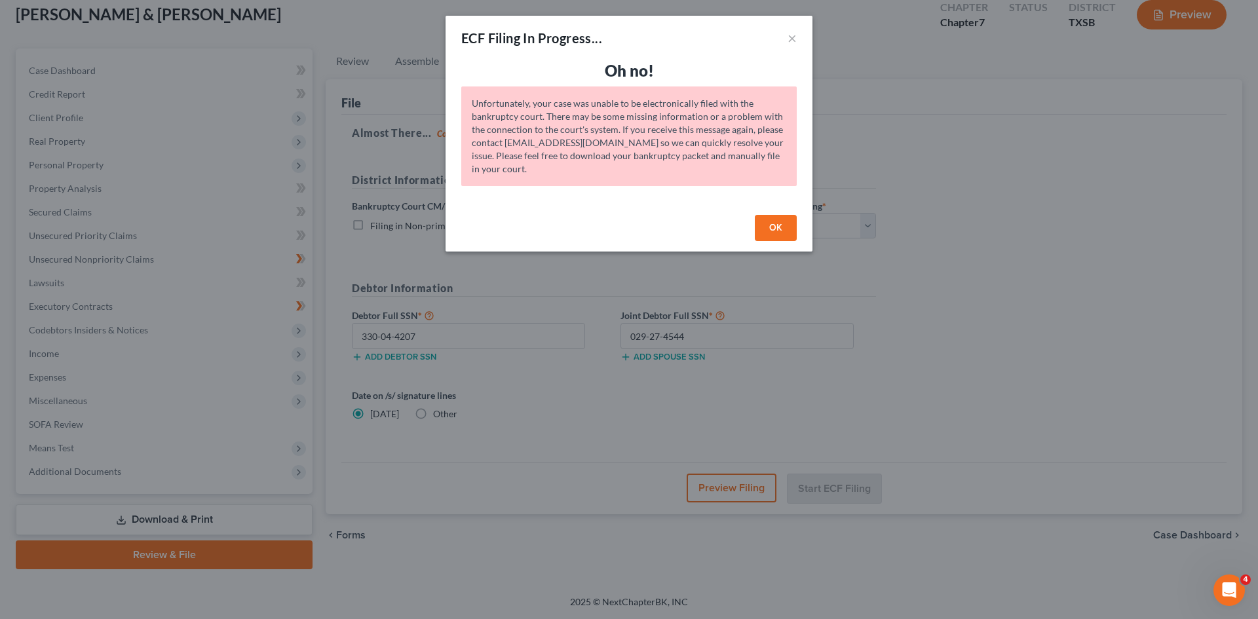
click at [774, 223] on button "OK" at bounding box center [776, 228] width 42 height 26
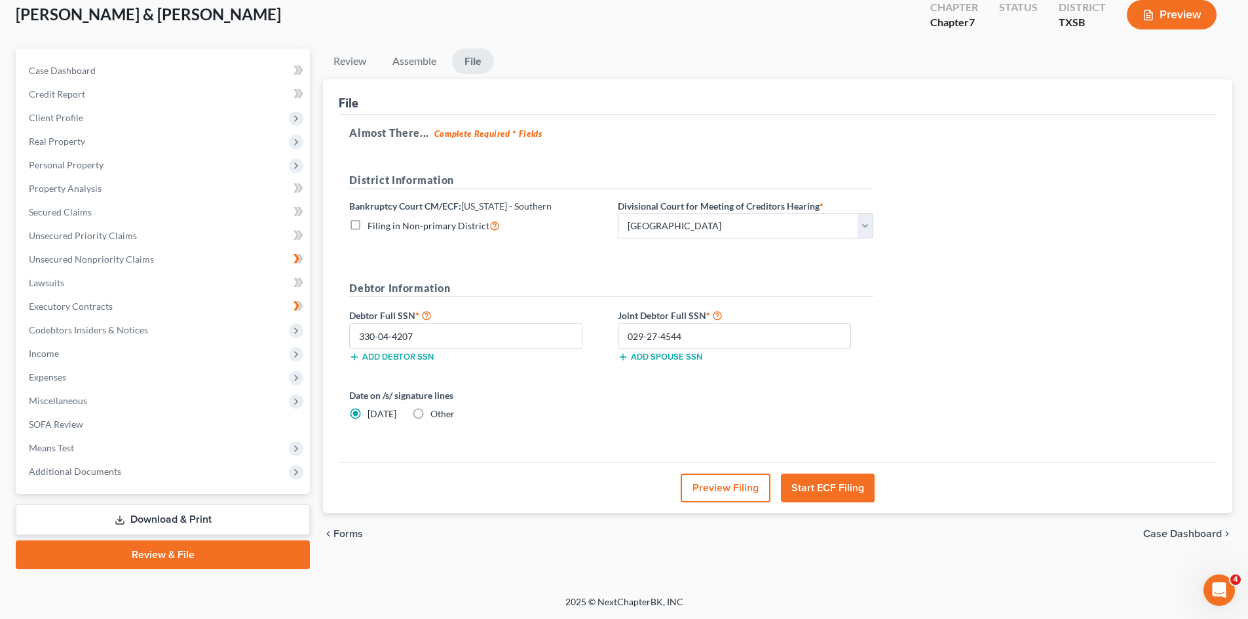
click at [846, 486] on button "Start ECF Filing" at bounding box center [828, 488] width 94 height 29
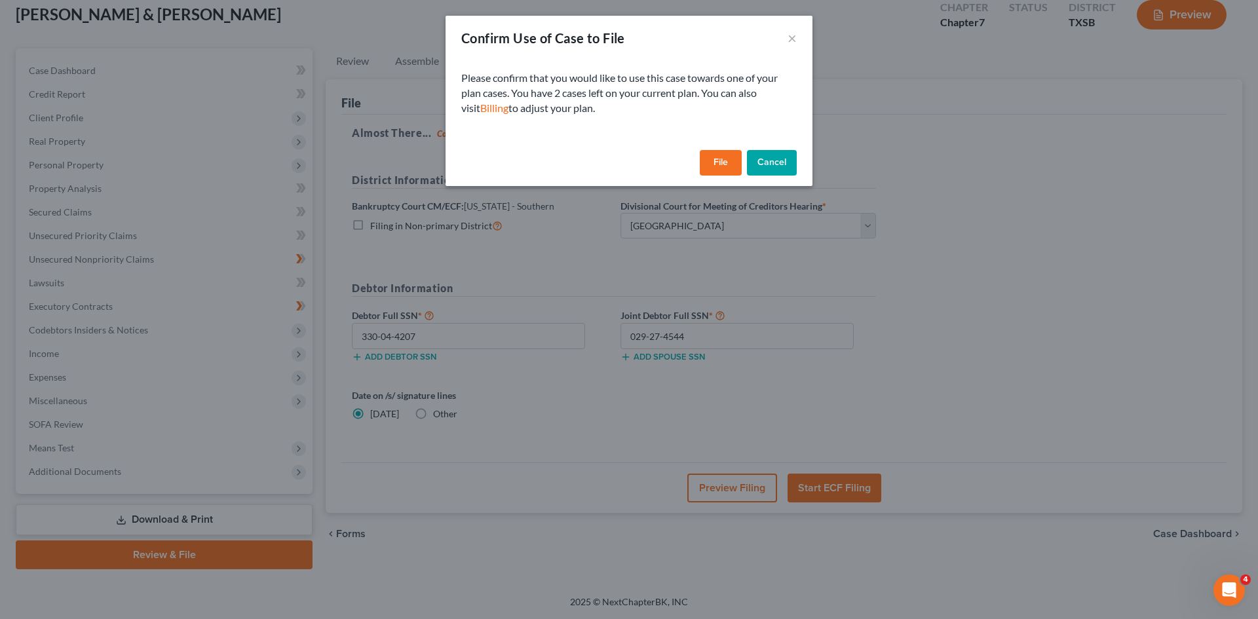
click at [786, 166] on button "Cancel" at bounding box center [772, 163] width 50 height 26
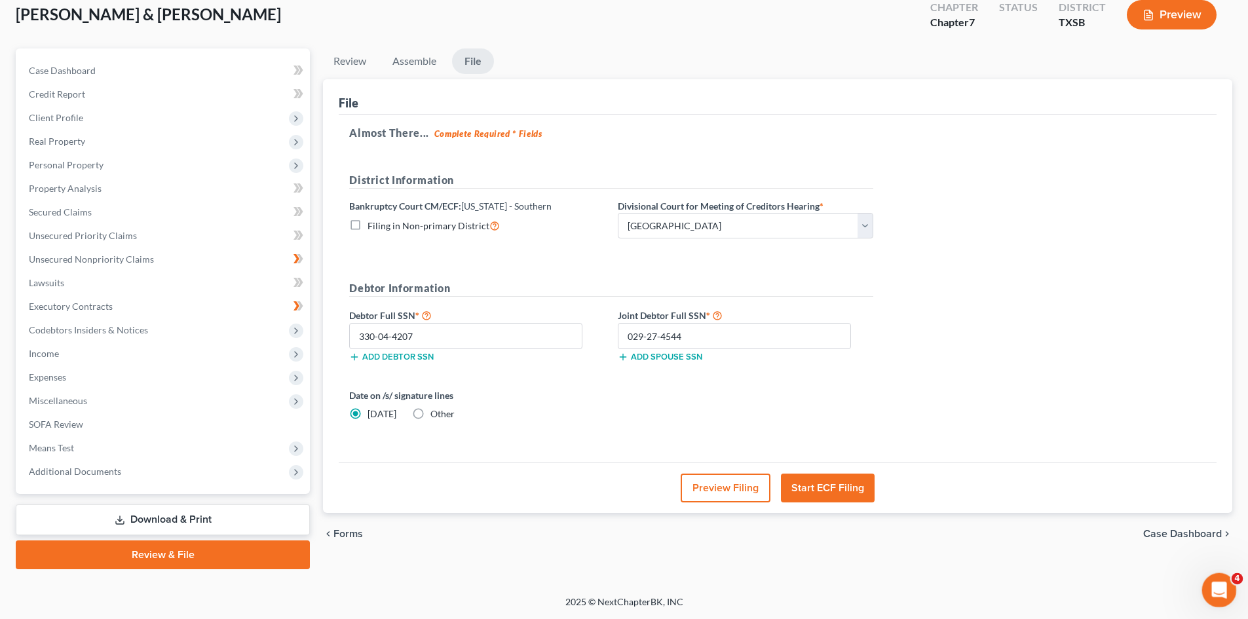
click at [1215, 580] on icon "Open Intercom Messenger" at bounding box center [1218, 589] width 22 height 22
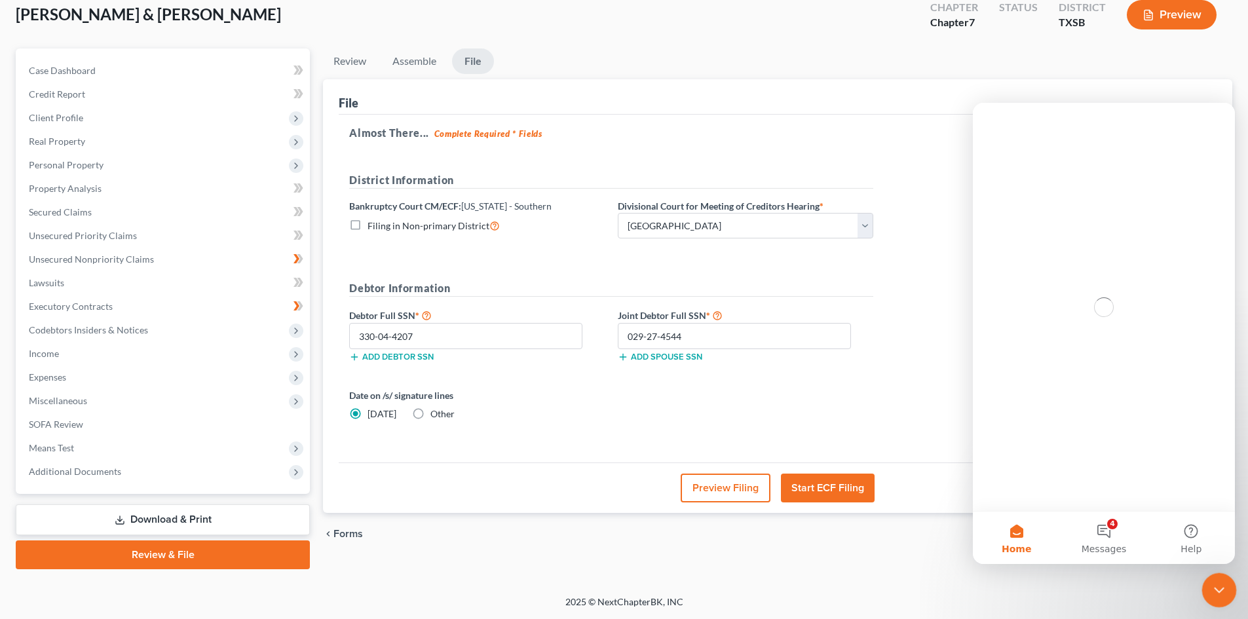
scroll to position [0, 0]
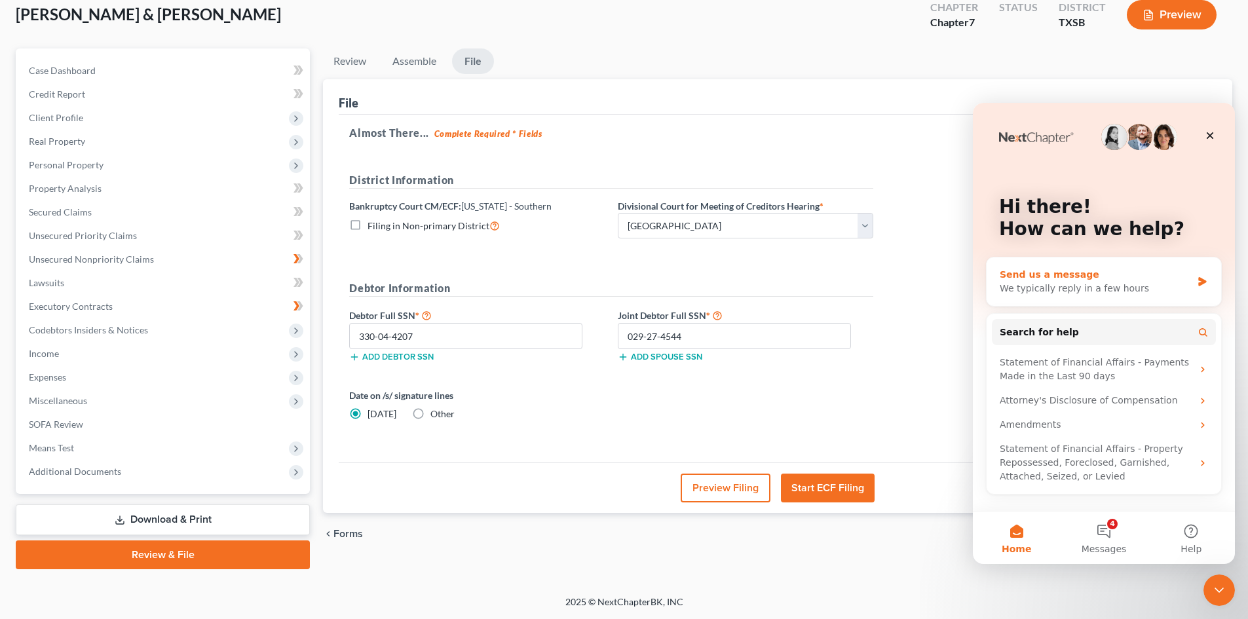
click at [1066, 275] on div "Send us a message" at bounding box center [1096, 275] width 192 height 14
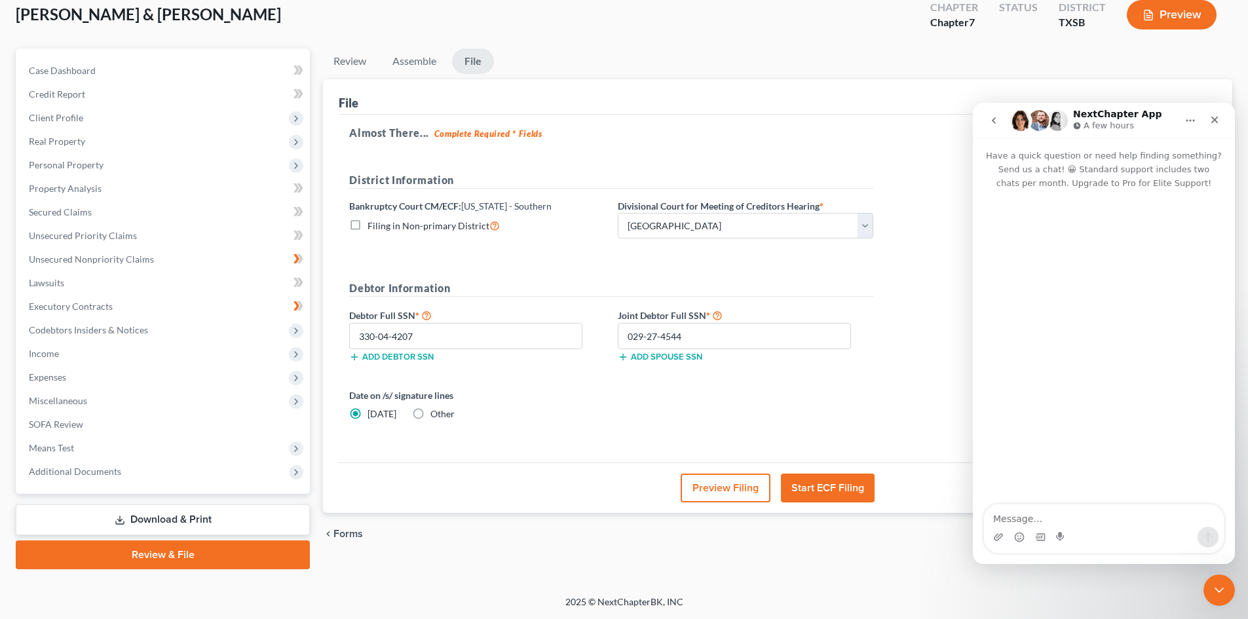
click at [1046, 514] on textarea "Message…" at bounding box center [1104, 515] width 240 height 22
type textarea "I just tried to file a case and it did not go through"
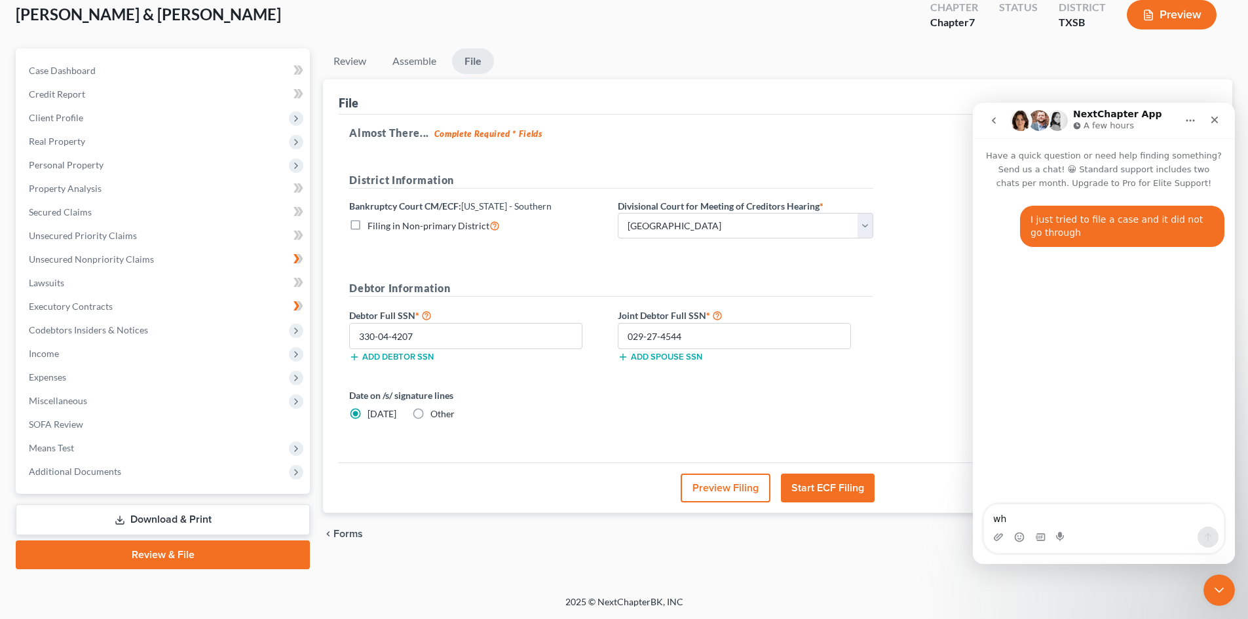
type textarea "whe"
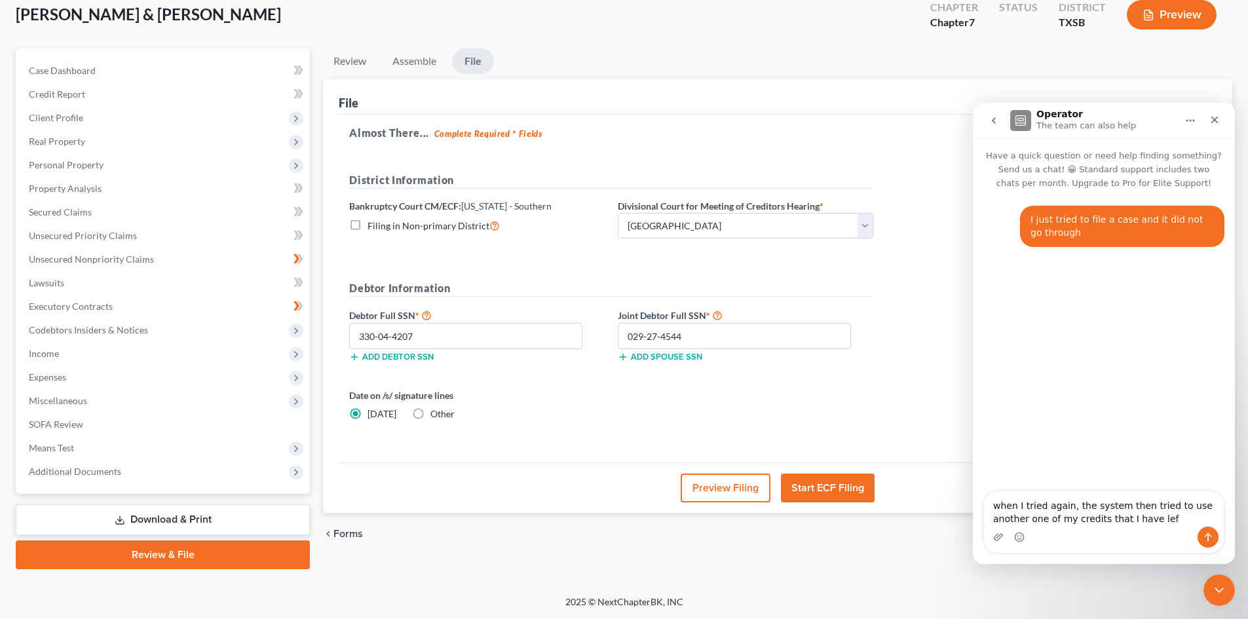
type textarea "when I tried again, the system then tried to use another one of my credits that…"
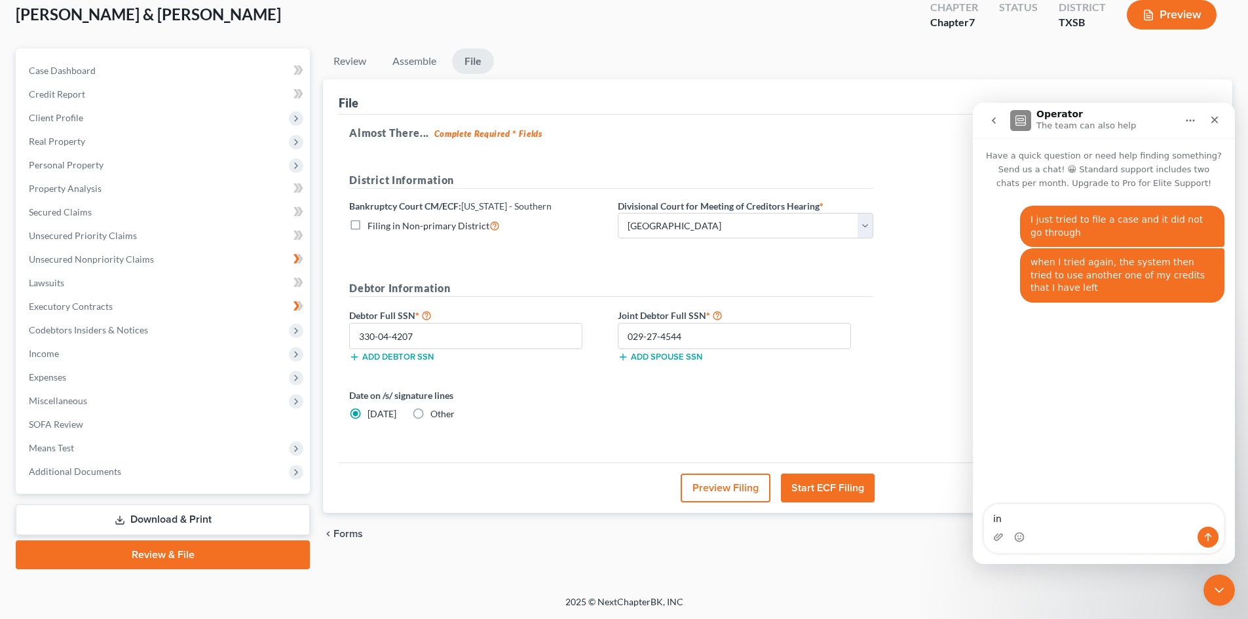
type textarea "i"
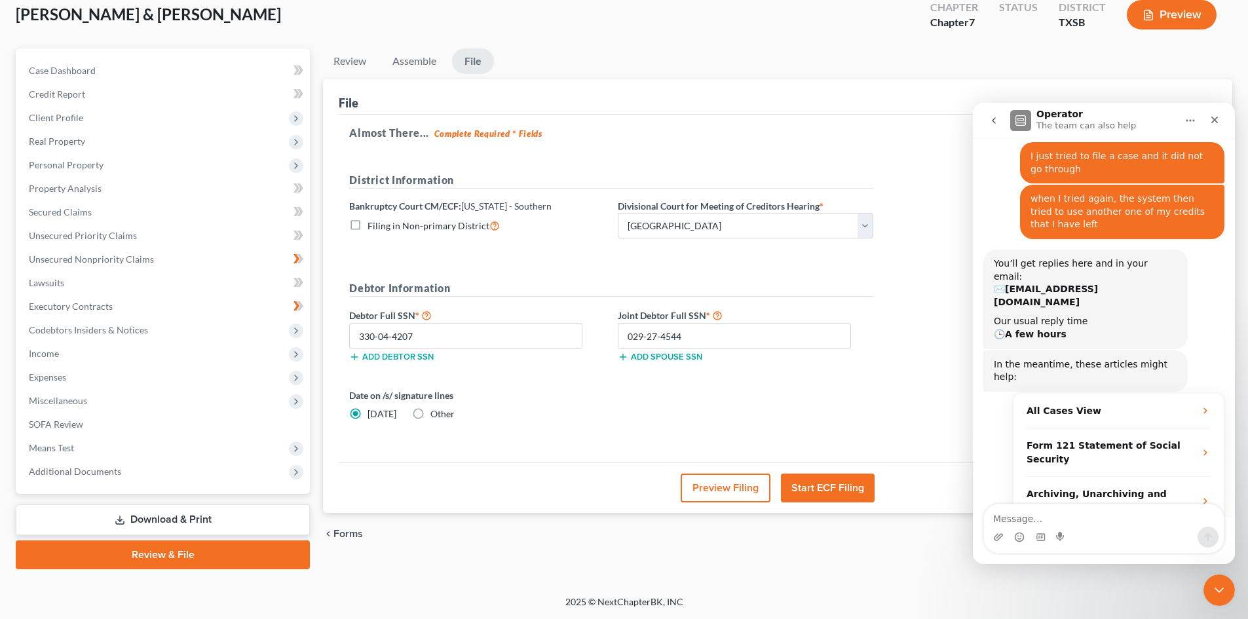
scroll to position [66, 0]
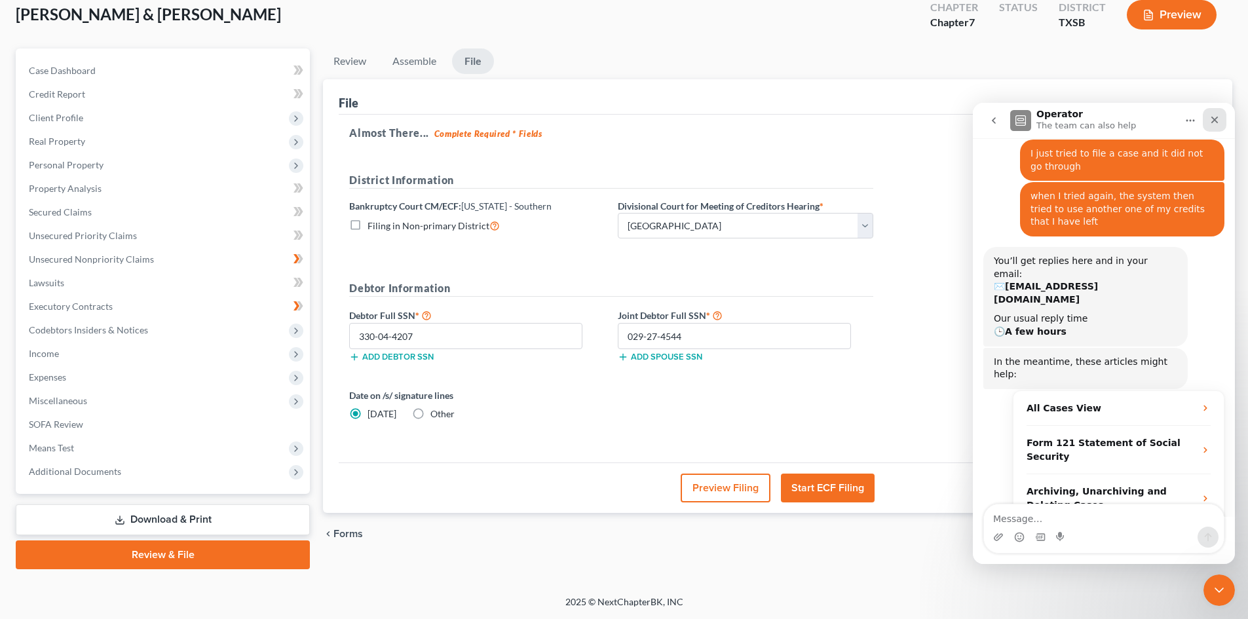
click at [1217, 121] on icon "Close" at bounding box center [1214, 120] width 10 height 10
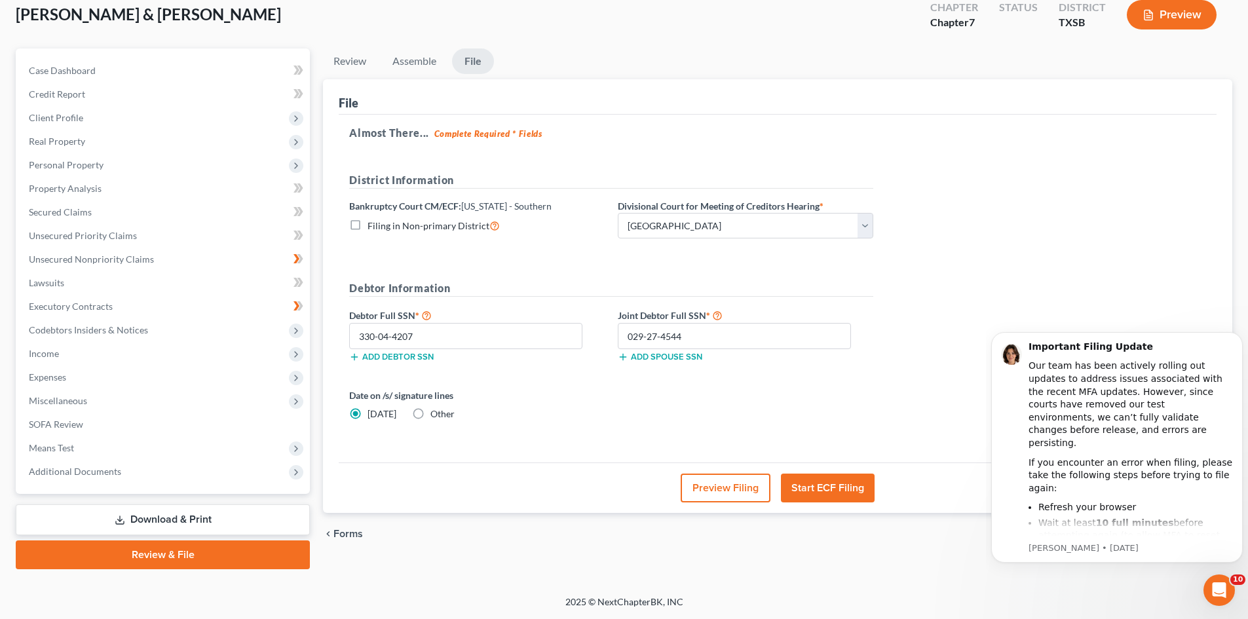
scroll to position [0, 0]
click at [946, 556] on div "Review Assemble File Review This court does not allow electronic filing for cas…" at bounding box center [777, 308] width 922 height 521
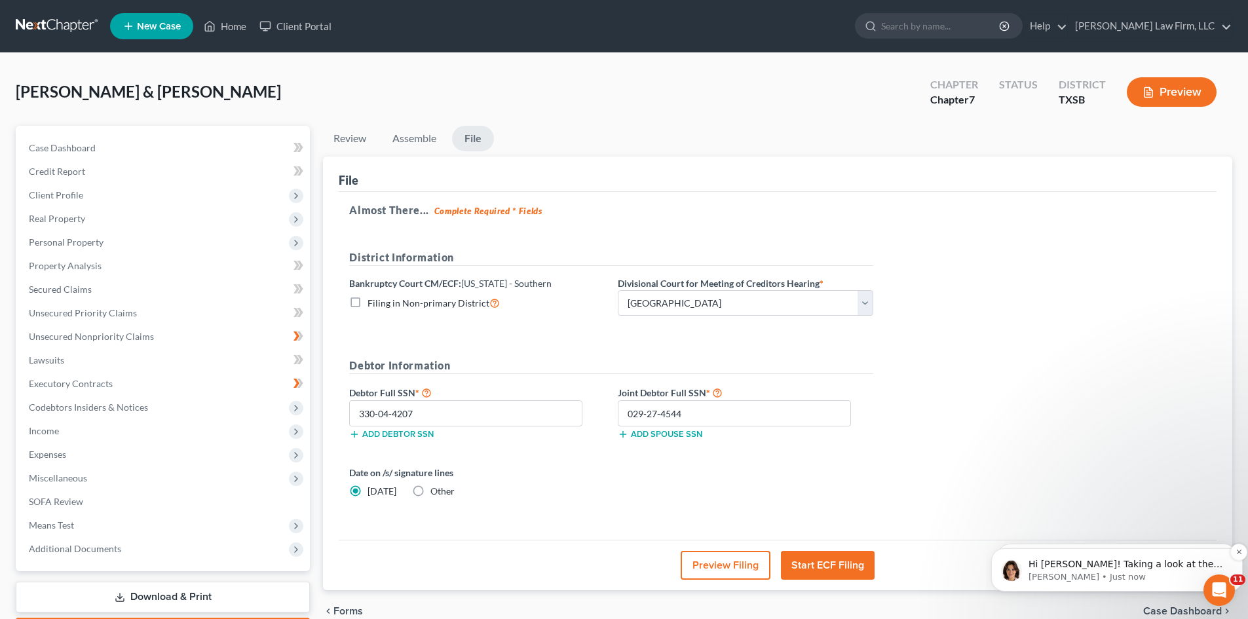
click at [1069, 571] on p "[PERSON_NAME] • Just now" at bounding box center [1128, 577] width 198 height 12
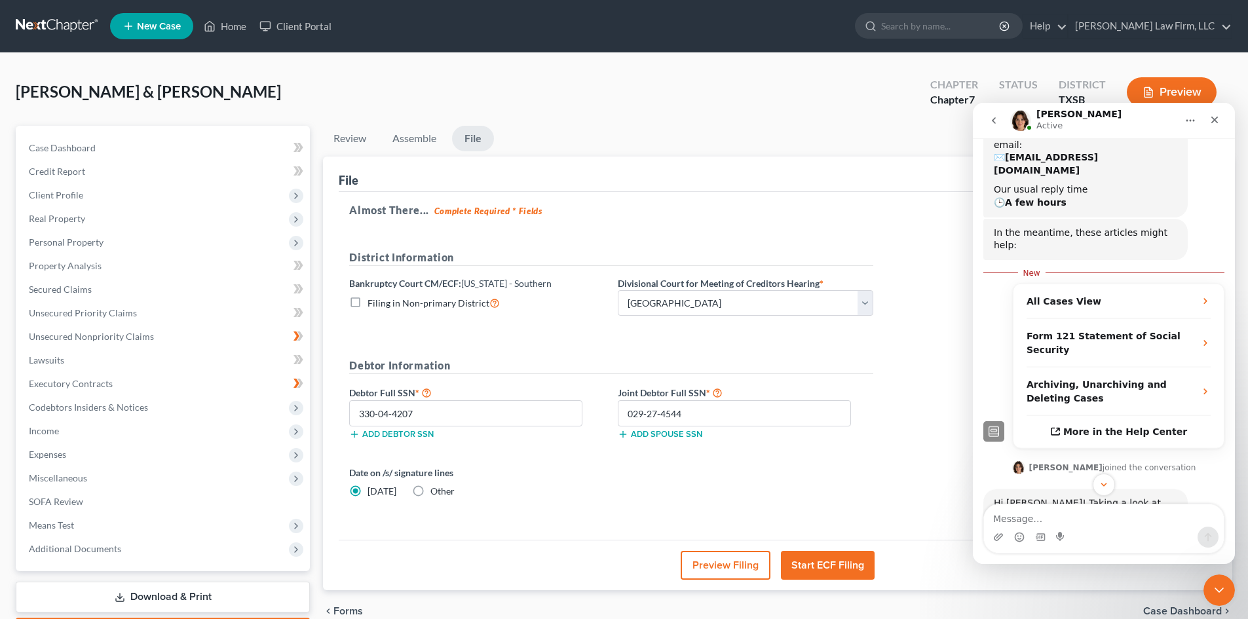
scroll to position [196, 0]
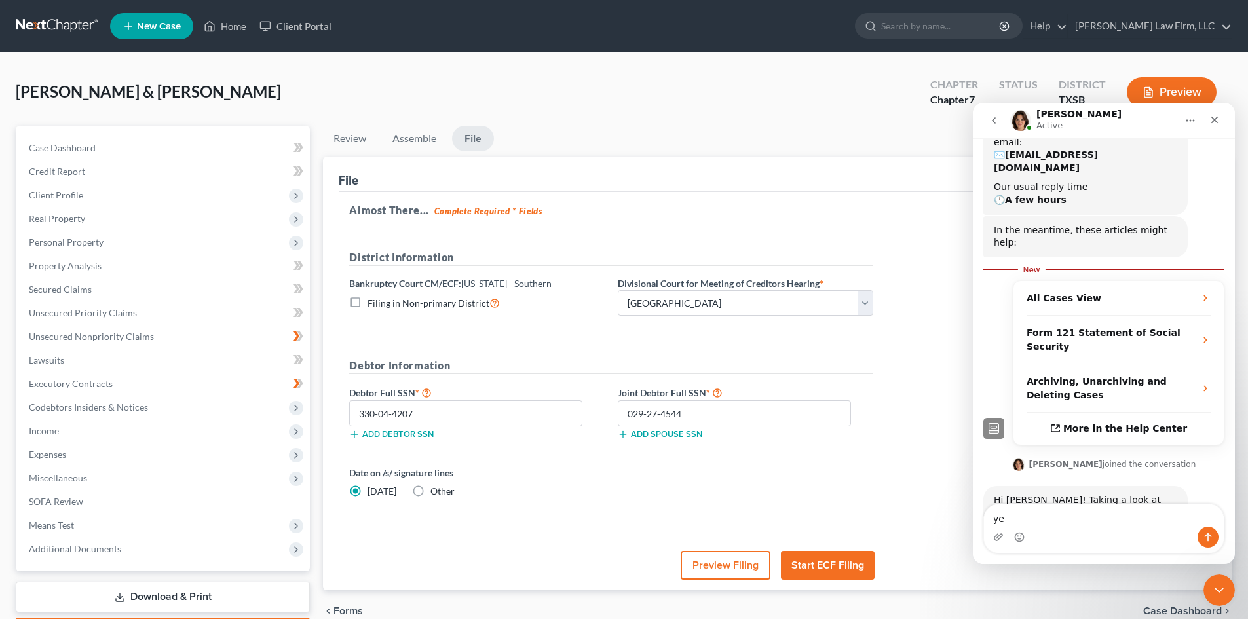
type textarea "yes"
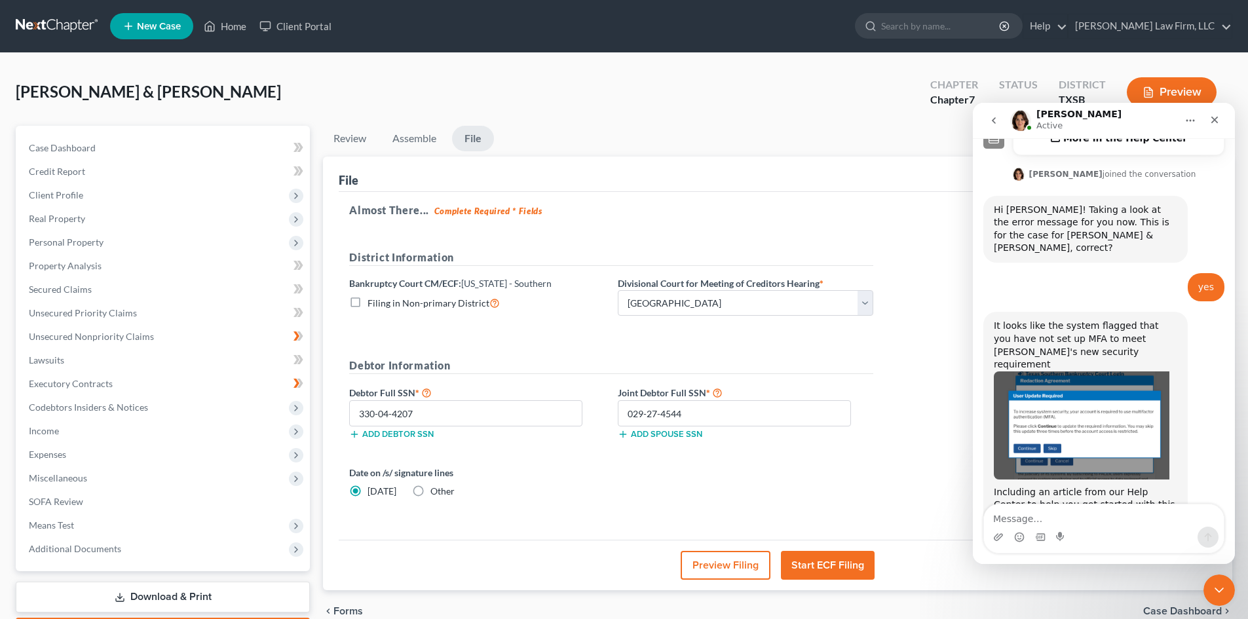
scroll to position [494, 0]
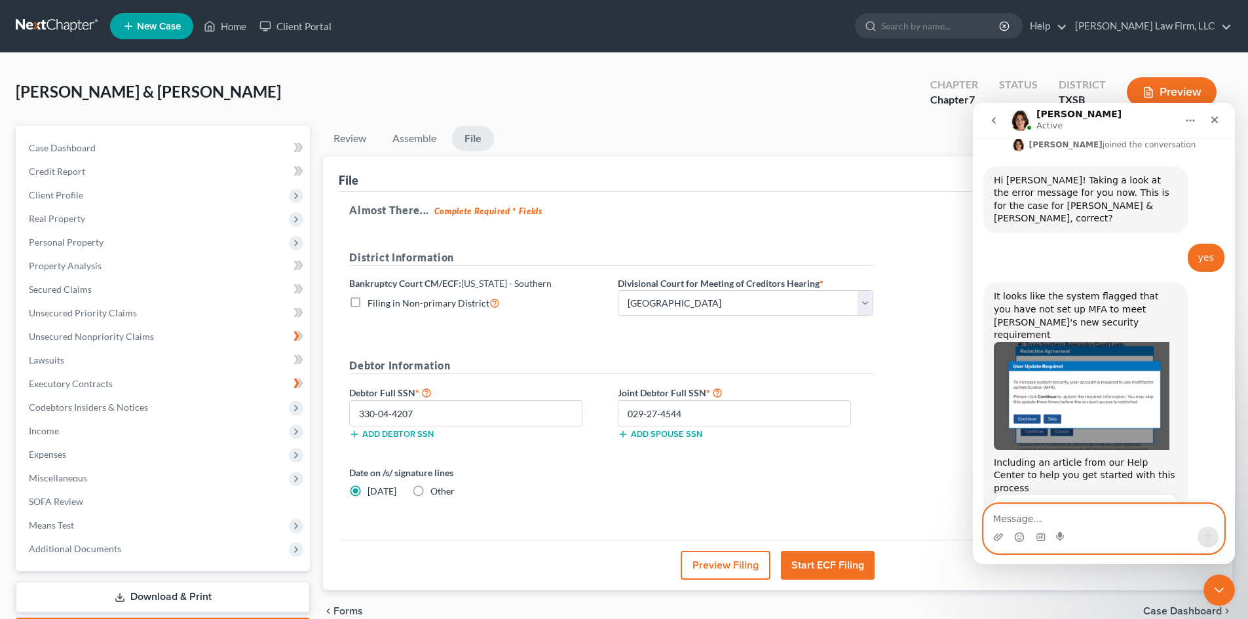
click at [1040, 524] on textarea "Message…" at bounding box center [1104, 515] width 240 height 22
type textarea "ohhh, then once I do that will it let me file"
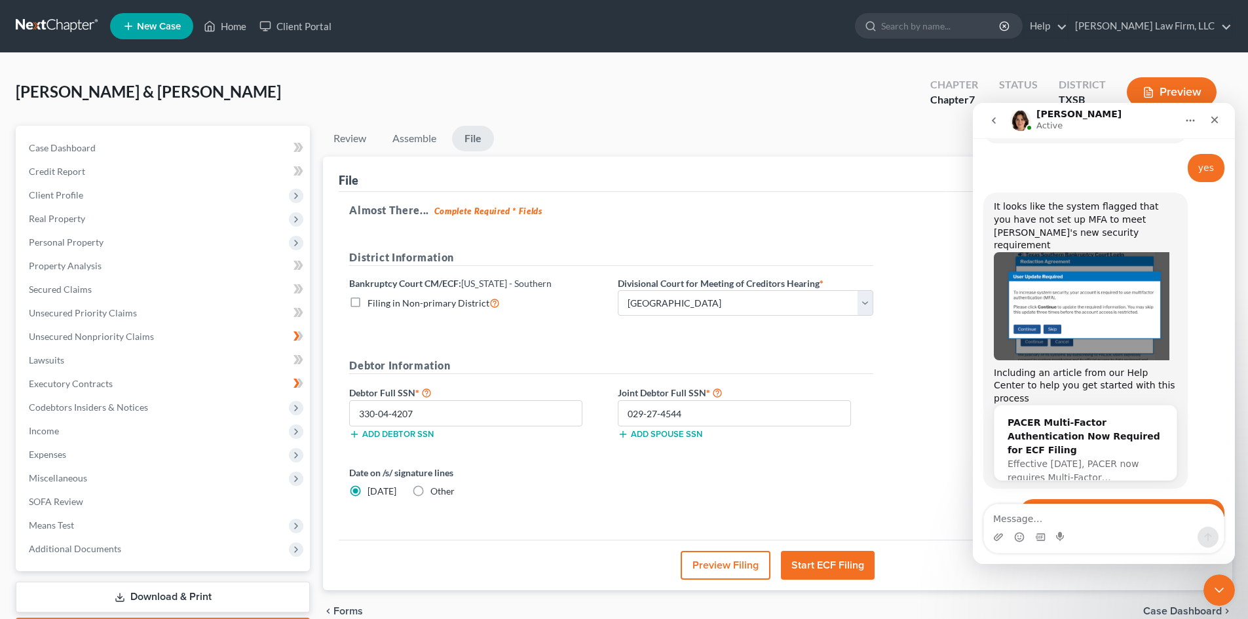
scroll to position [598, 0]
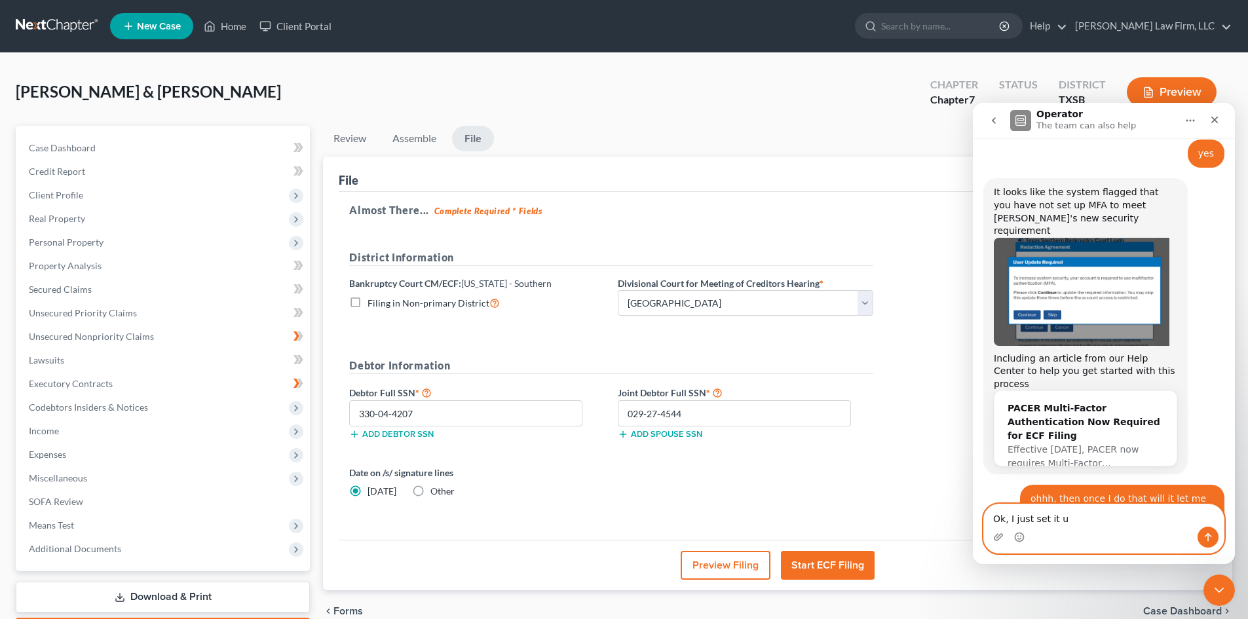
type textarea "Ok, I just set it up"
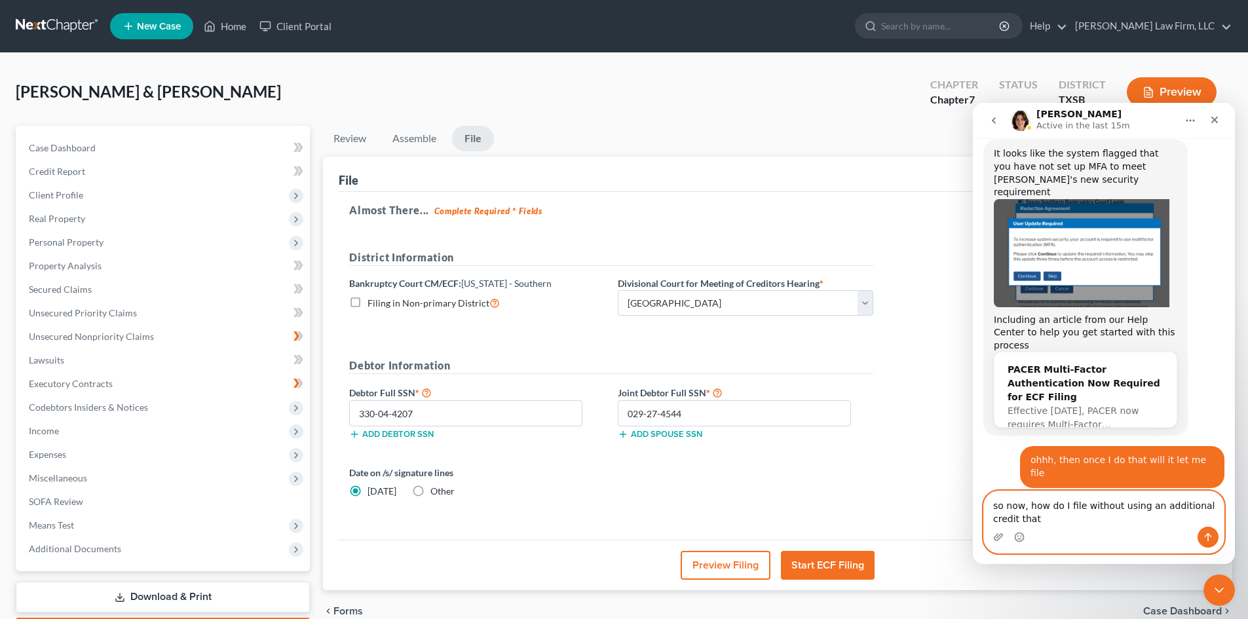
scroll to position [650, 0]
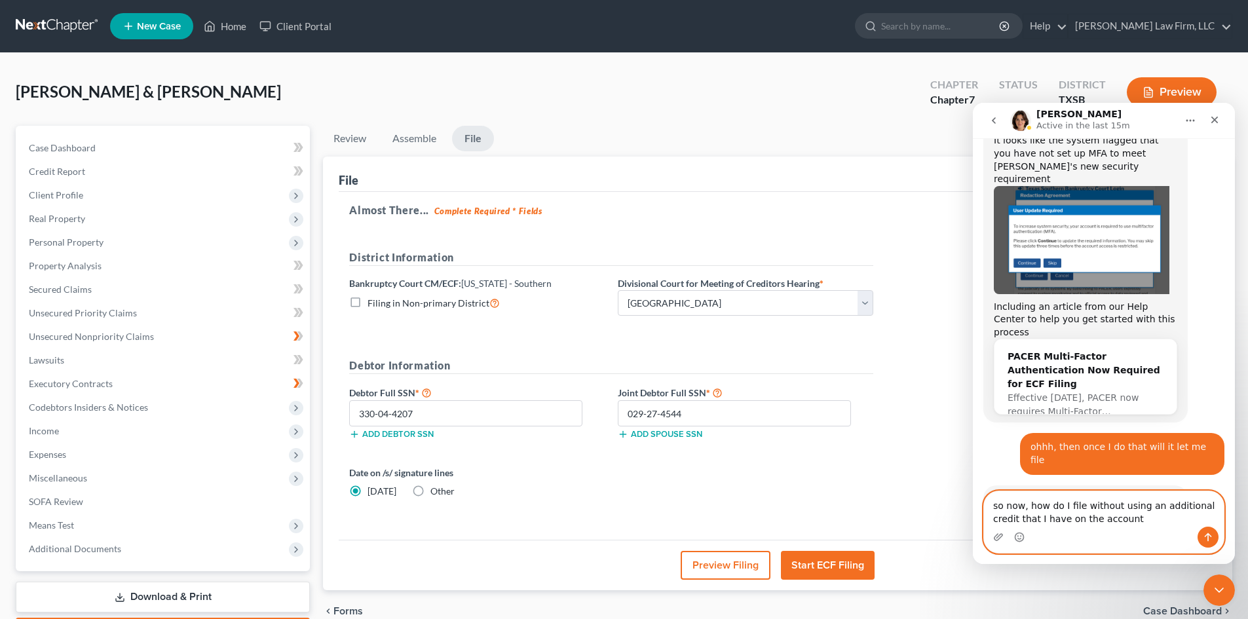
type textarea "so now, how do I file without using an additional credit that I have on the acc…"
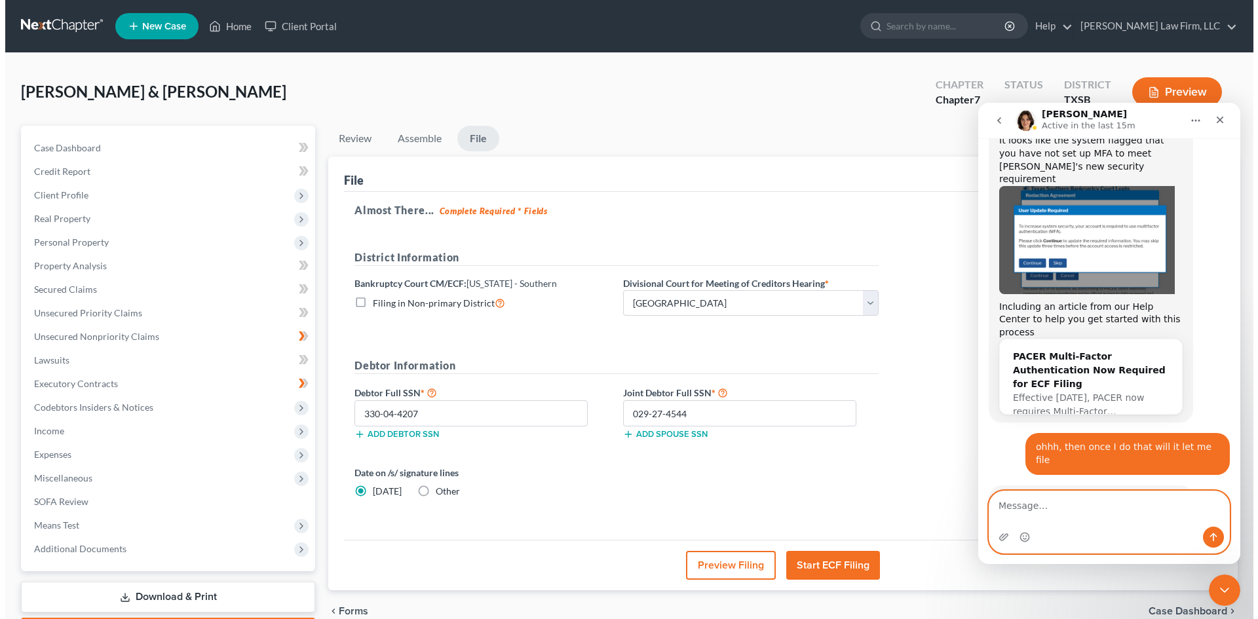
scroll to position [679, 0]
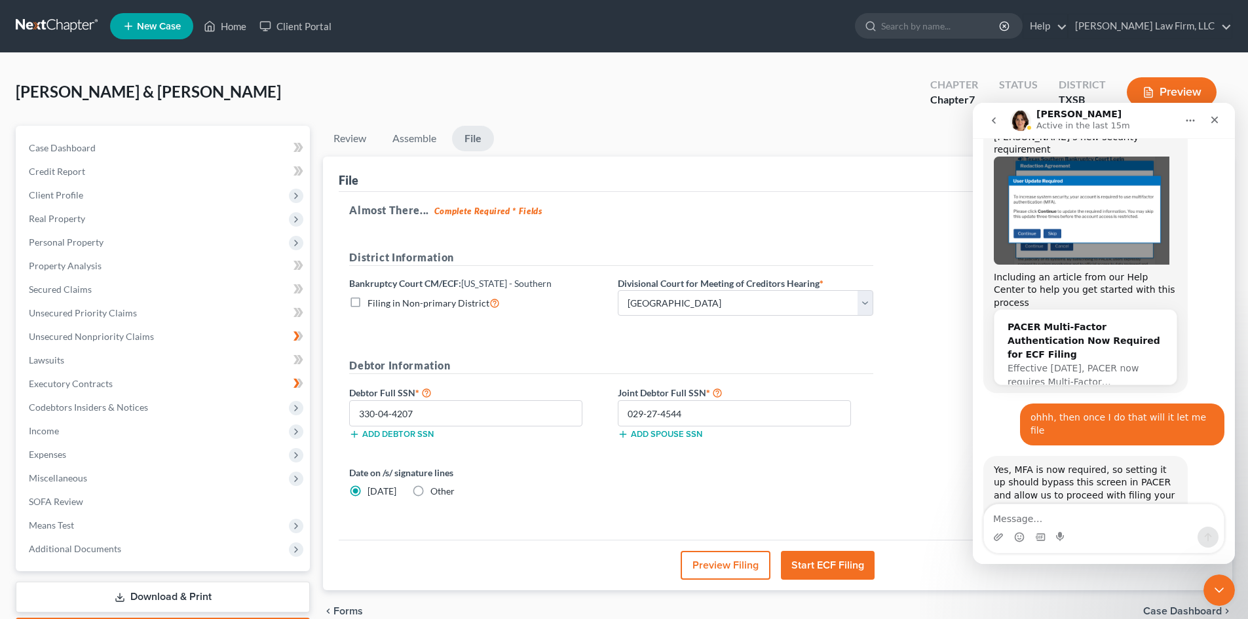
click at [821, 567] on button "Start ECF Filing" at bounding box center [828, 565] width 94 height 29
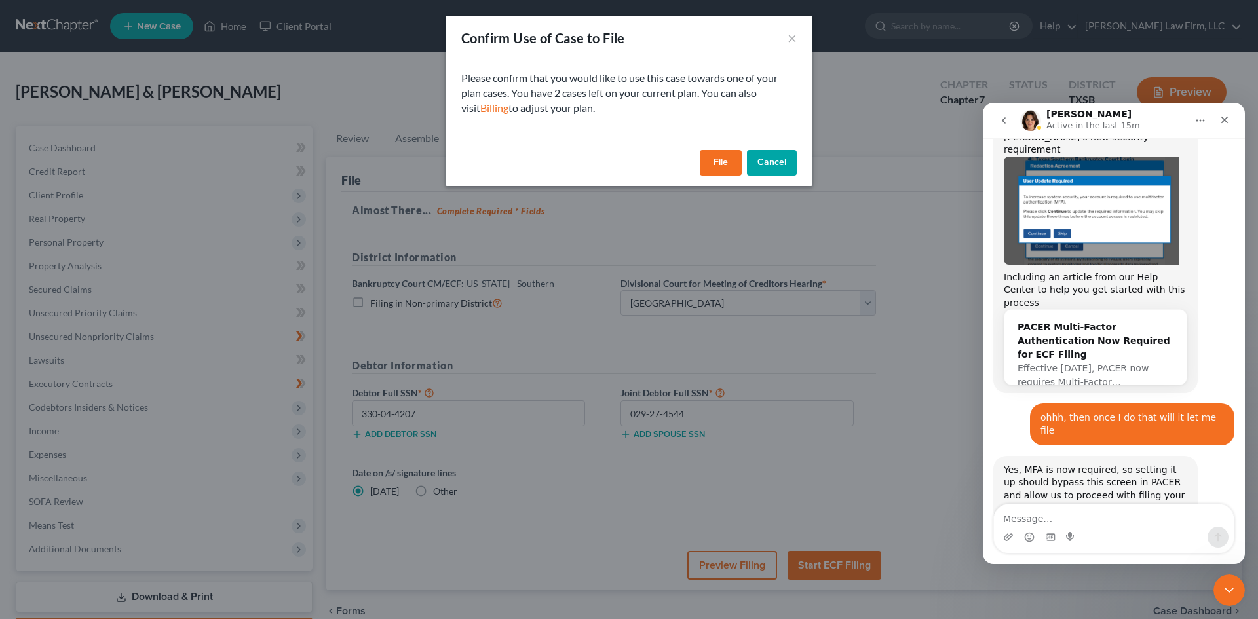
drag, startPoint x: 605, startPoint y: 112, endPoint x: 449, endPoint y: 43, distance: 170.4
click at [449, 43] on div "Confirm Use of Case to File × Please confirm that you would like to use this ca…" at bounding box center [629, 101] width 367 height 170
copy div "Confirm Use of Case to File × Please confirm that you would like to use this ca…"
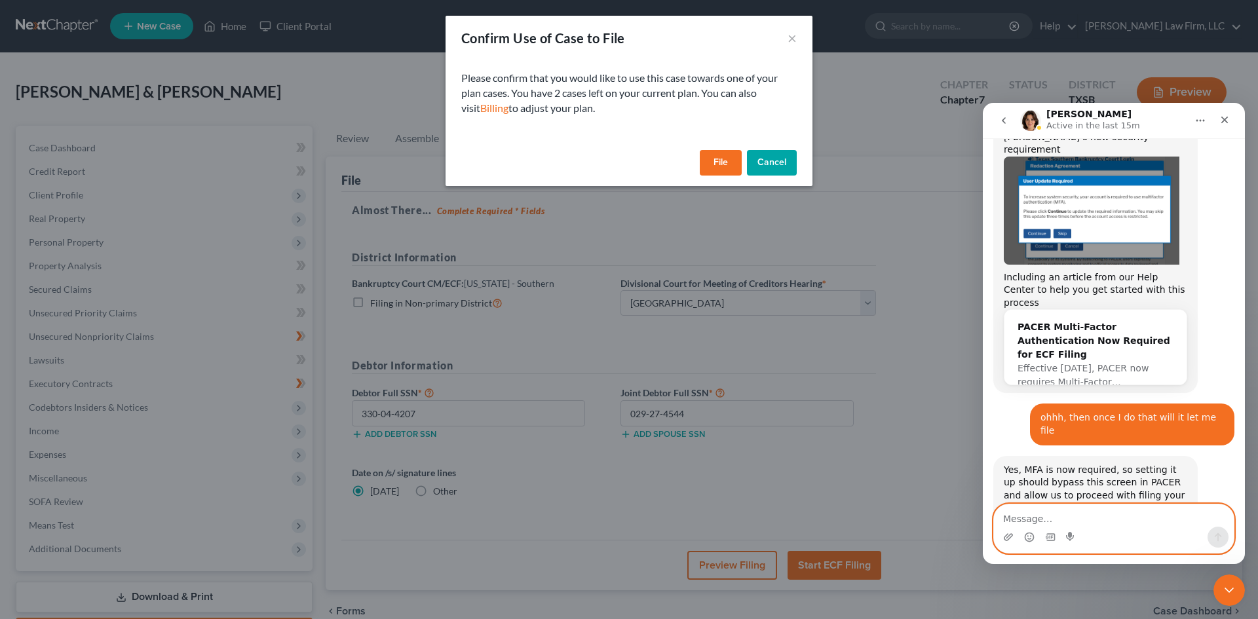
click at [1064, 516] on textarea "Message…" at bounding box center [1114, 515] width 240 height 22
type textarea "Confirm Use of Case to File × Please confirm that you would like to use this ca…"
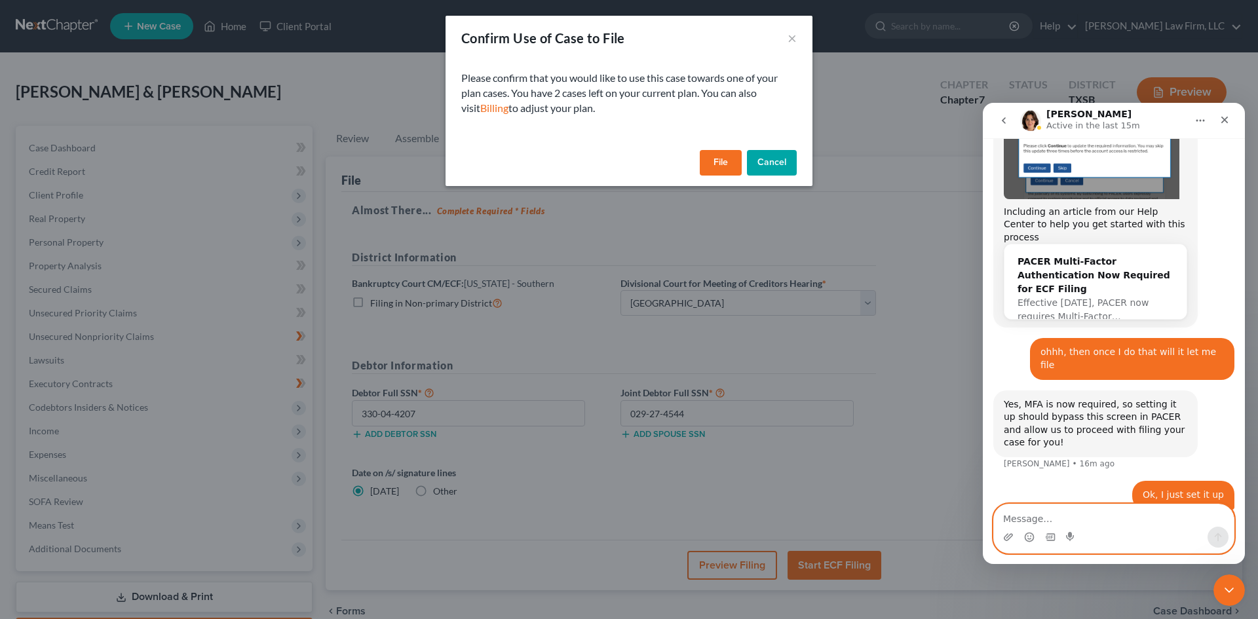
scroll to position [774, 0]
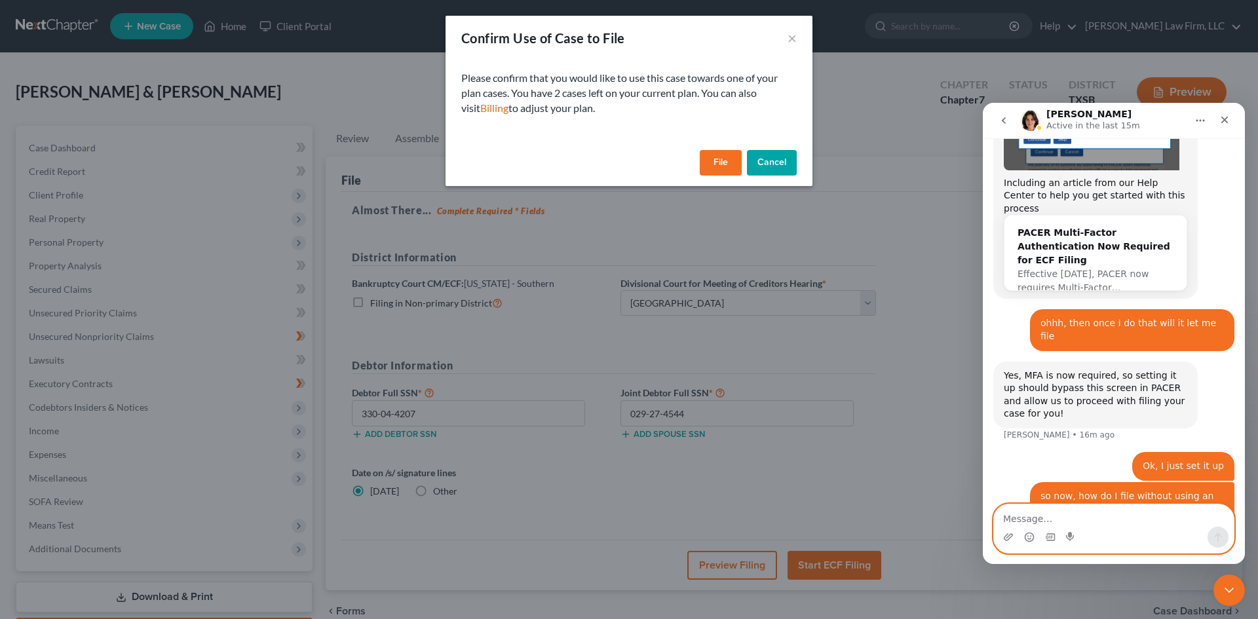
click at [1043, 514] on textarea "Message…" at bounding box center [1114, 515] width 240 height 22
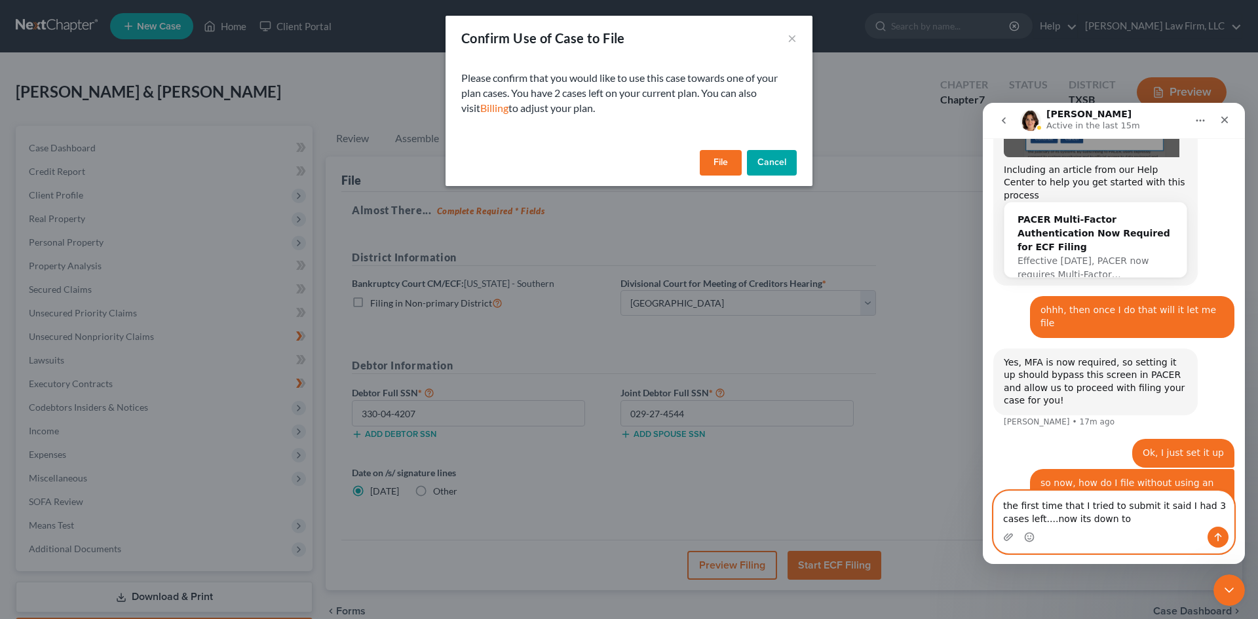
type textarea "the first time that I tried to submit it said I had 3 cases left....now its dow…"
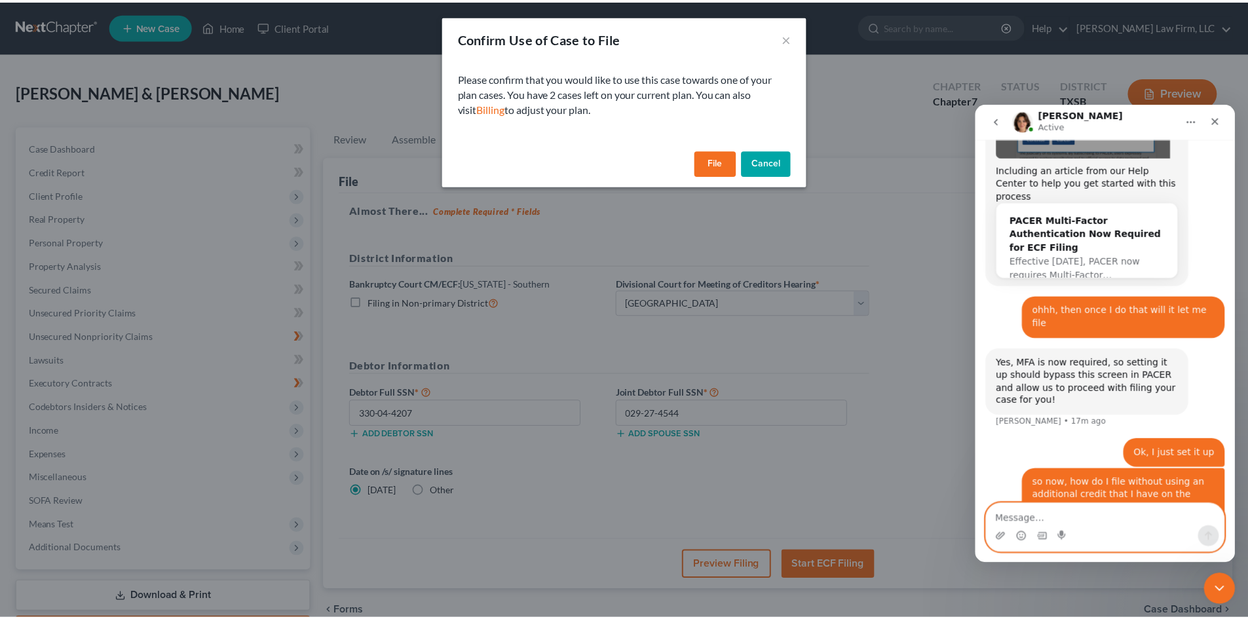
scroll to position [816, 0]
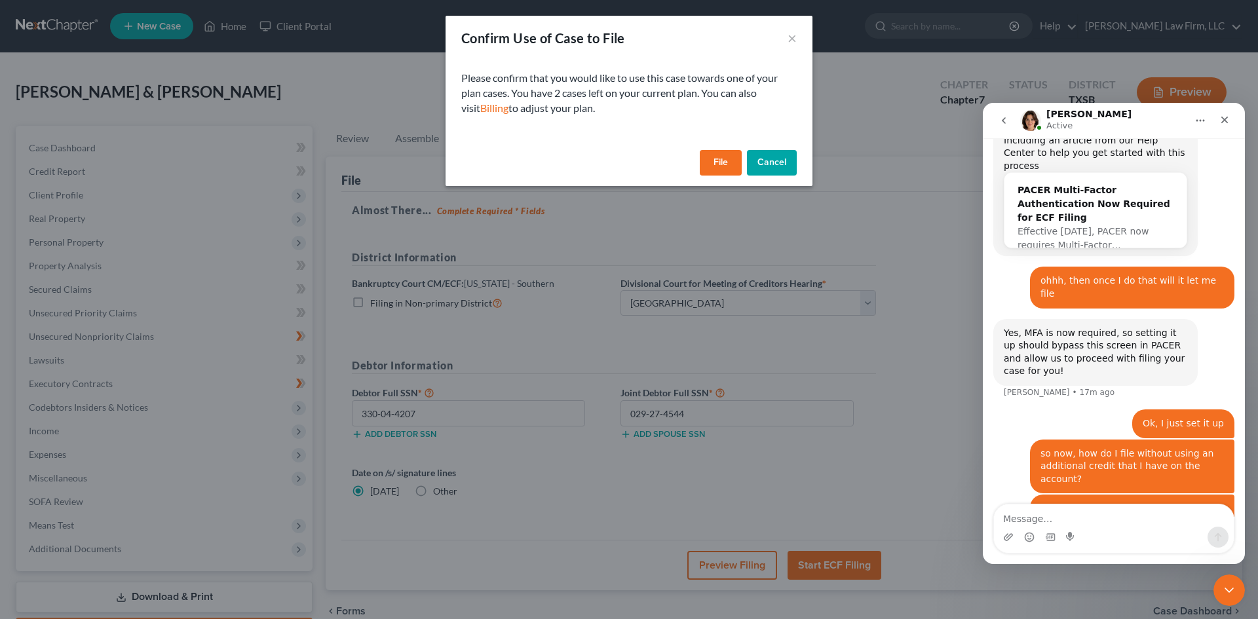
click at [772, 166] on button "Cancel" at bounding box center [772, 163] width 50 height 26
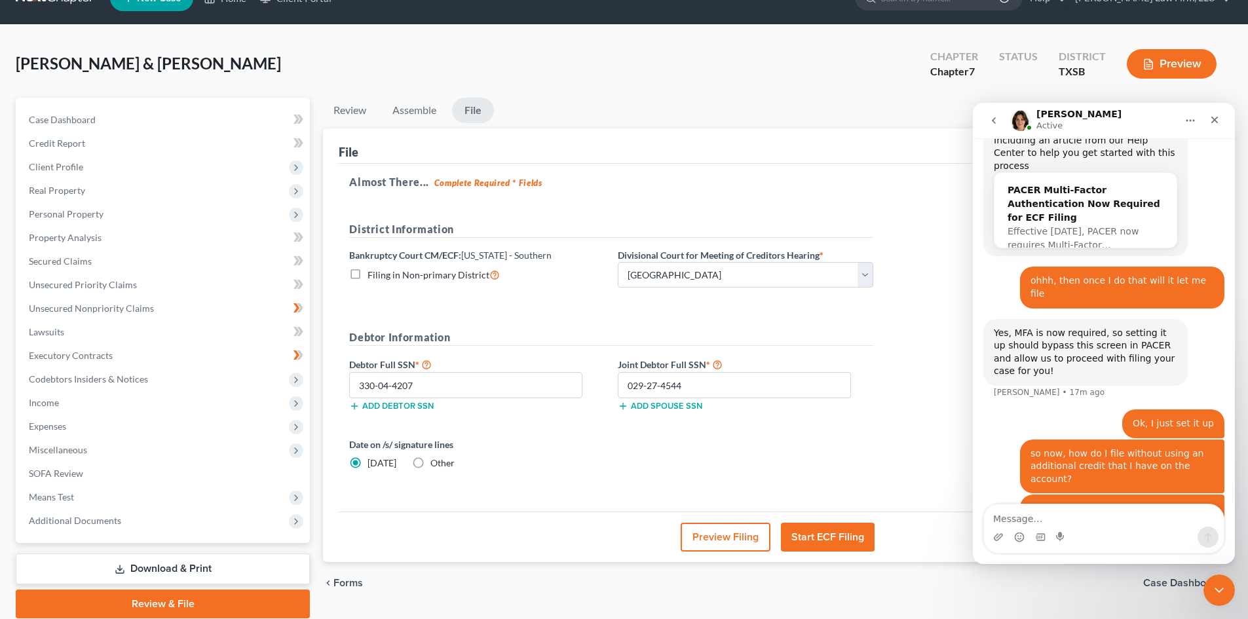
scroll to position [77, 0]
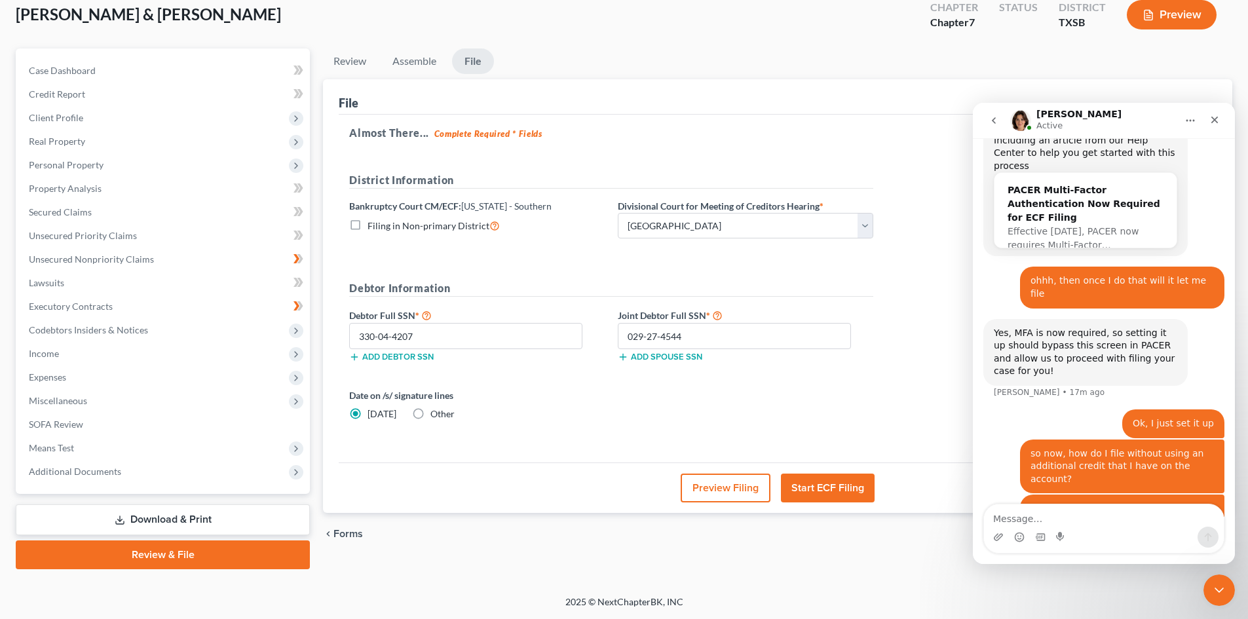
click at [248, 525] on link "Download & Print" at bounding box center [163, 519] width 294 height 31
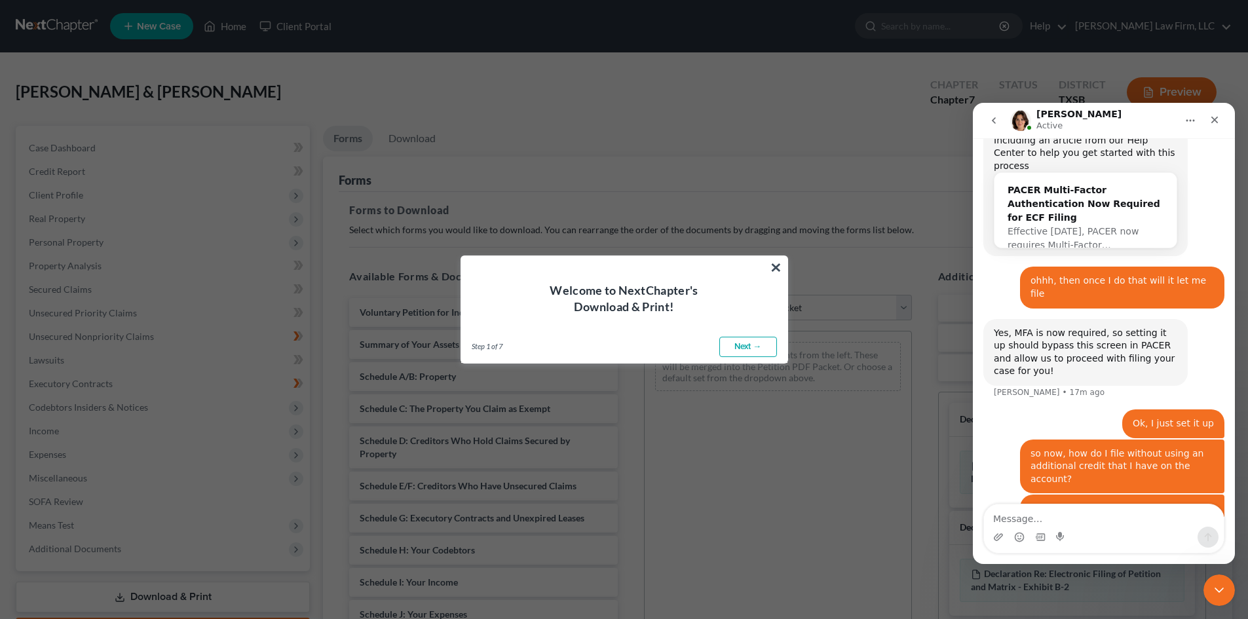
click at [742, 351] on link "Next →" at bounding box center [748, 347] width 58 height 21
select select "0"
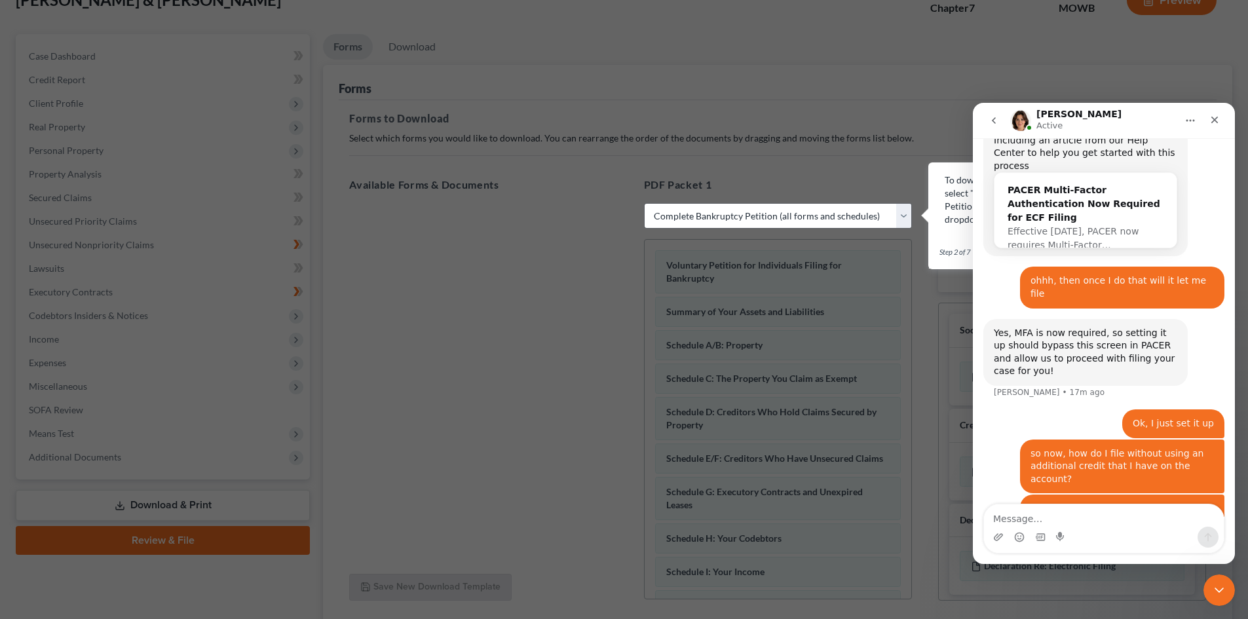
scroll to position [262, 0]
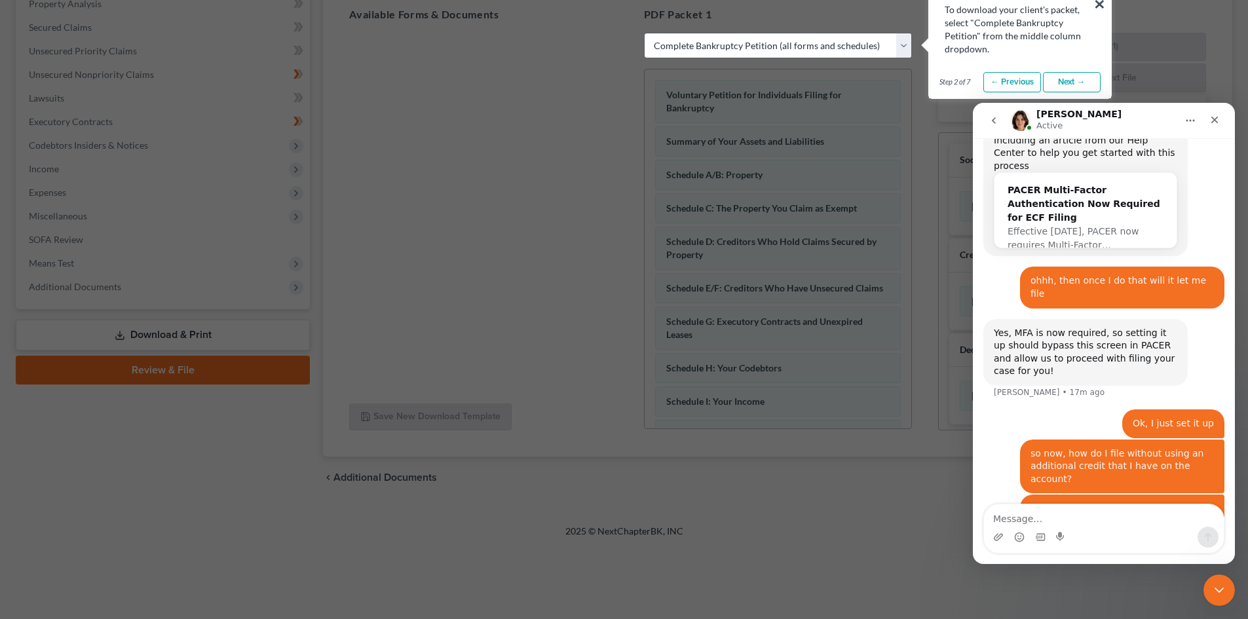
click at [1067, 81] on link "Next →" at bounding box center [1072, 82] width 58 height 21
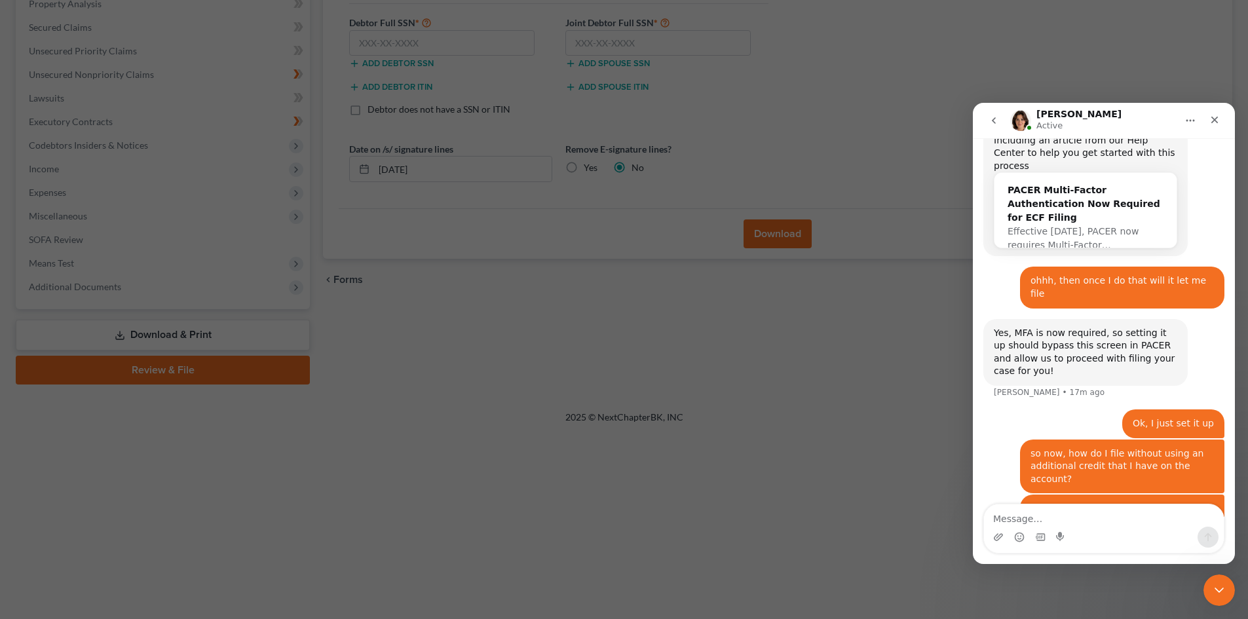
click at [1195, 119] on icon "Home" at bounding box center [1190, 120] width 10 height 10
drag, startPoint x: 1213, startPoint y: 588, endPoint x: 2344, endPoint y: 1124, distance: 1252.2
click at [1212, 587] on icon "Close Intercom Messenger" at bounding box center [1217, 588] width 16 height 16
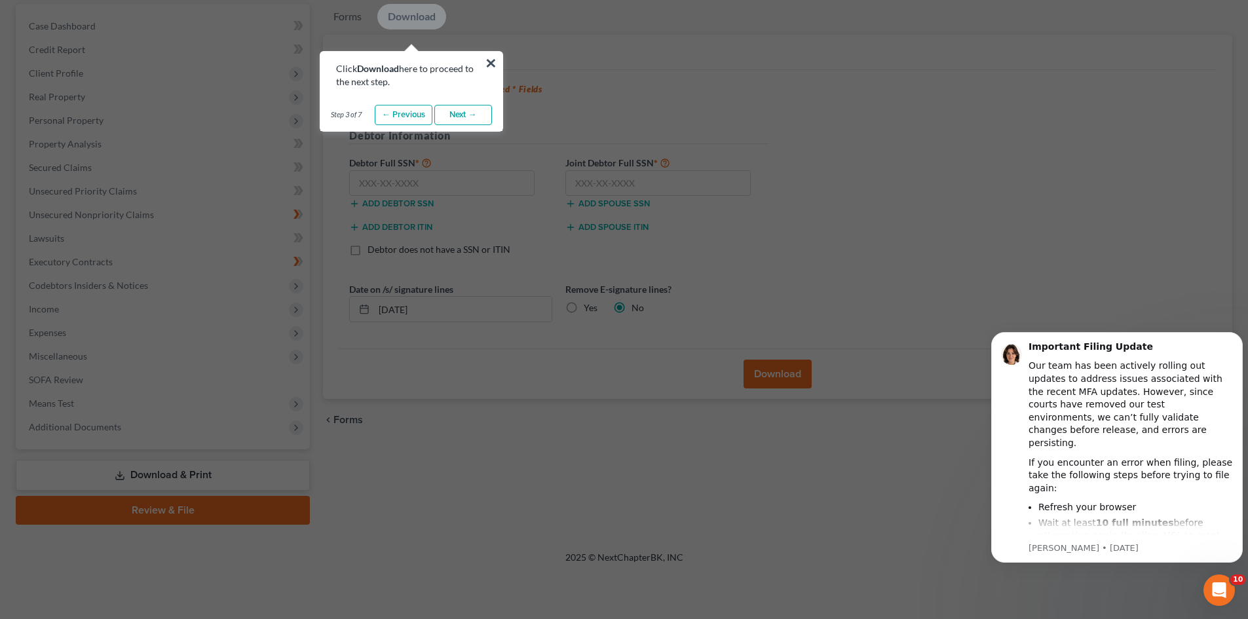
scroll to position [0, 0]
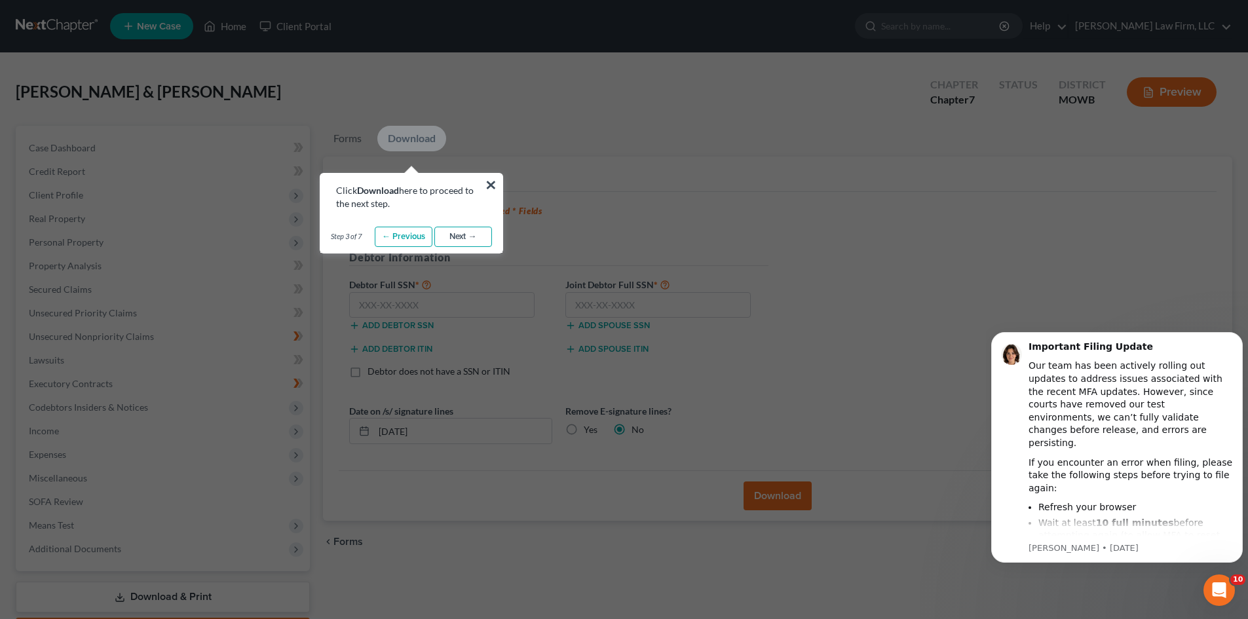
click at [462, 239] on link "Next →" at bounding box center [463, 237] width 58 height 21
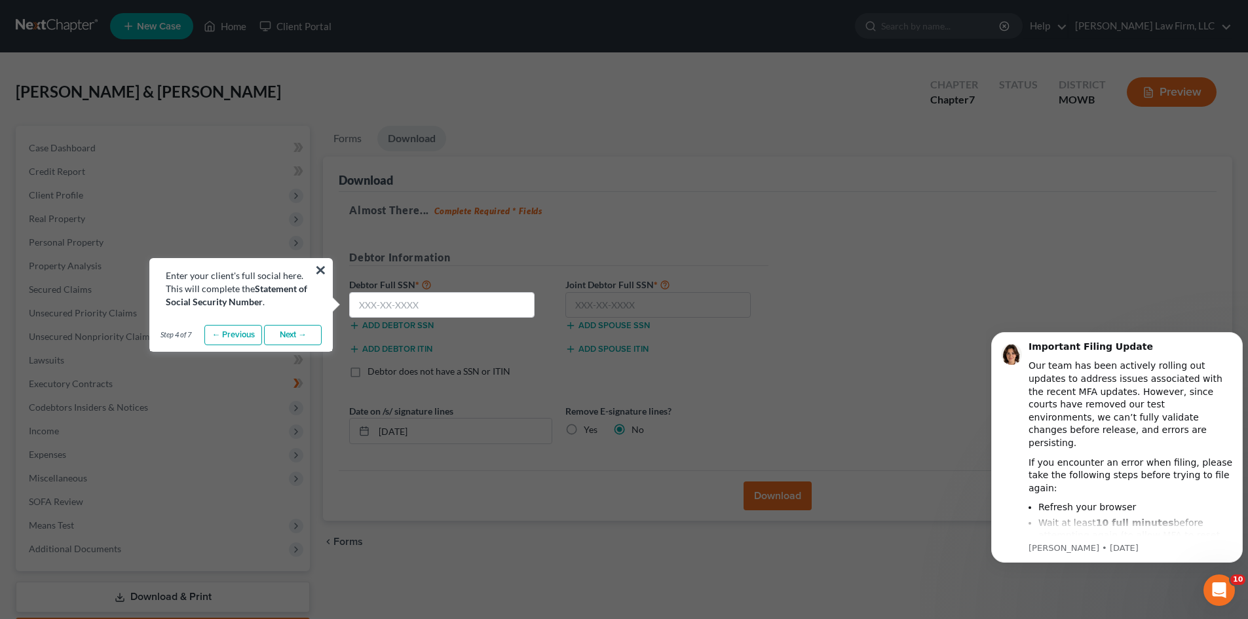
click at [299, 342] on link "Next →" at bounding box center [293, 335] width 58 height 21
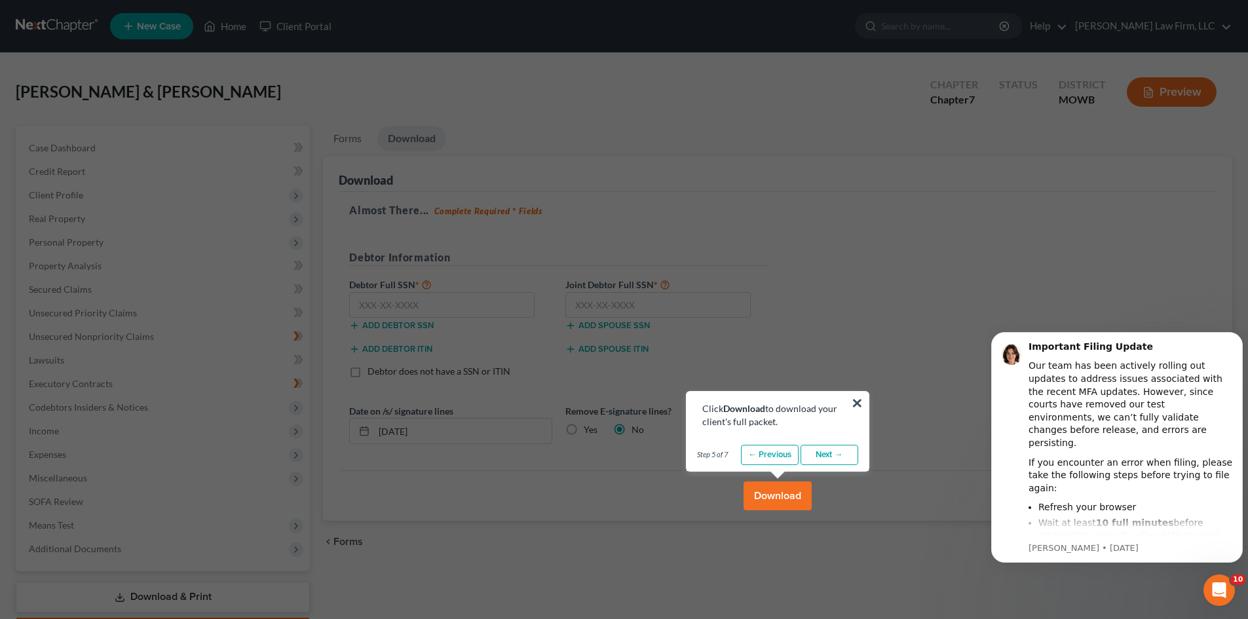
click at [837, 447] on link "Next →" at bounding box center [830, 455] width 58 height 21
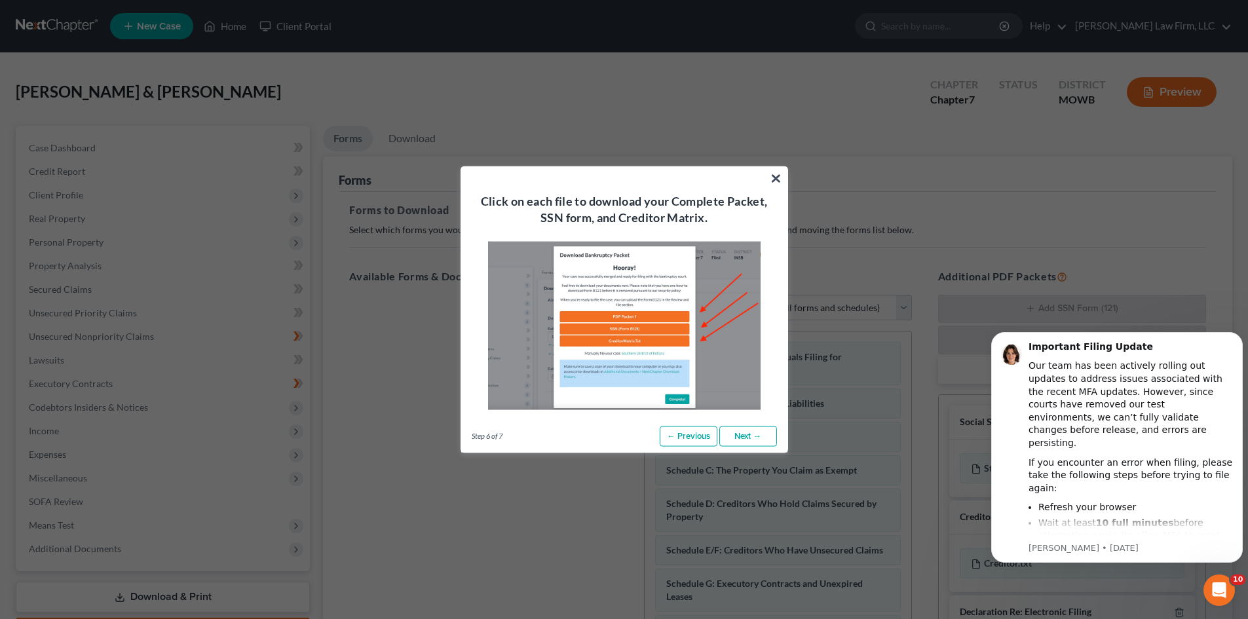
click at [746, 435] on link "Next →" at bounding box center [748, 436] width 58 height 21
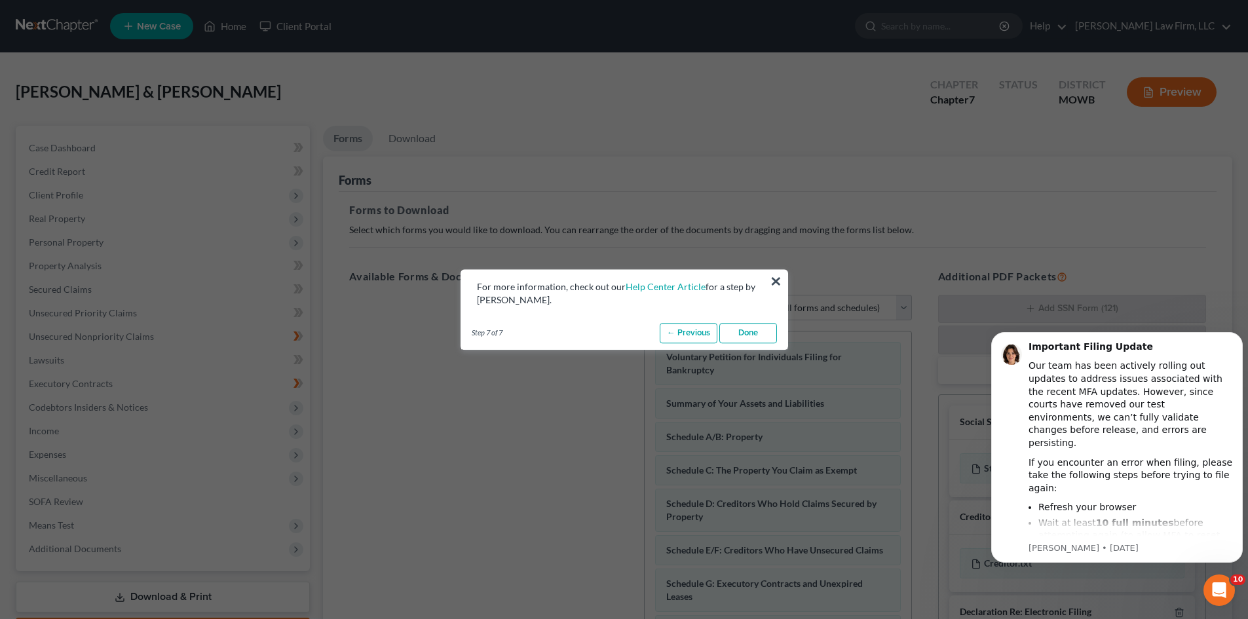
click at [759, 326] on link "Done" at bounding box center [748, 333] width 58 height 21
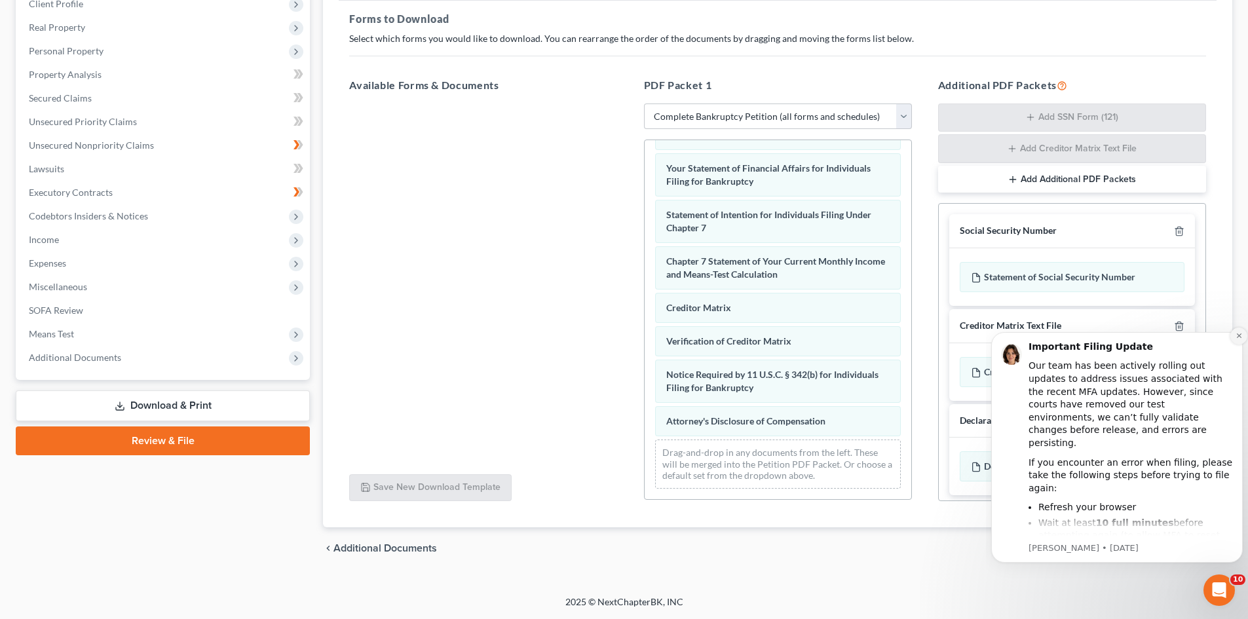
click at [1241, 329] on button "Dismiss notification" at bounding box center [1238, 336] width 17 height 17
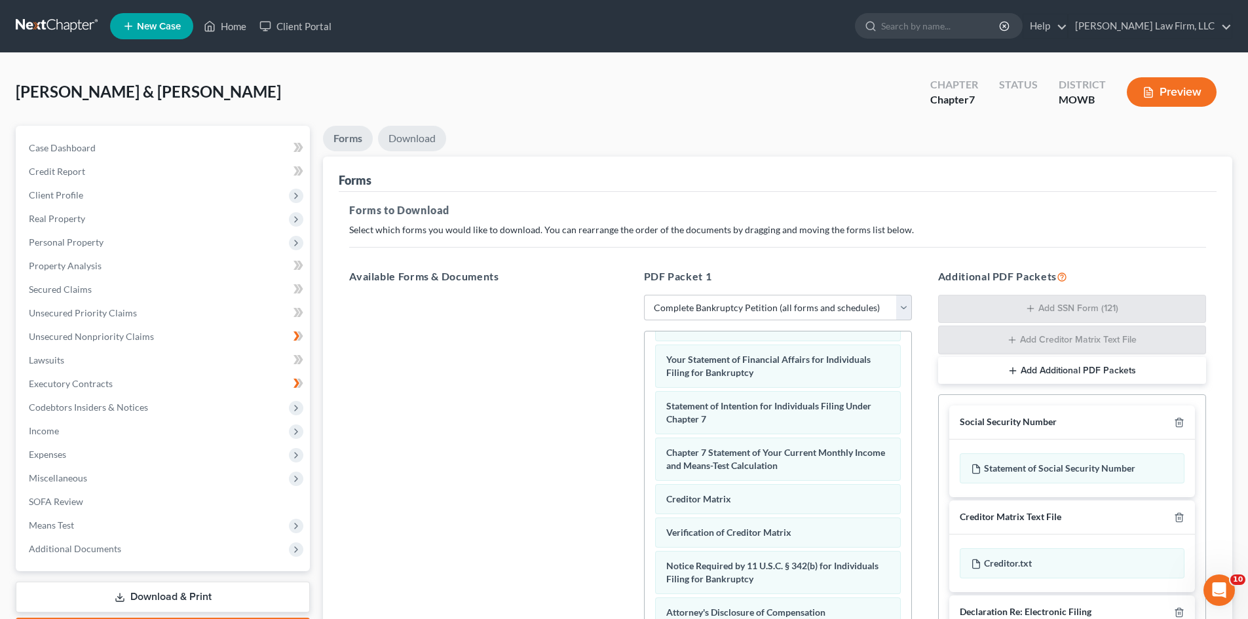
click at [419, 130] on link "Download" at bounding box center [412, 139] width 68 height 26
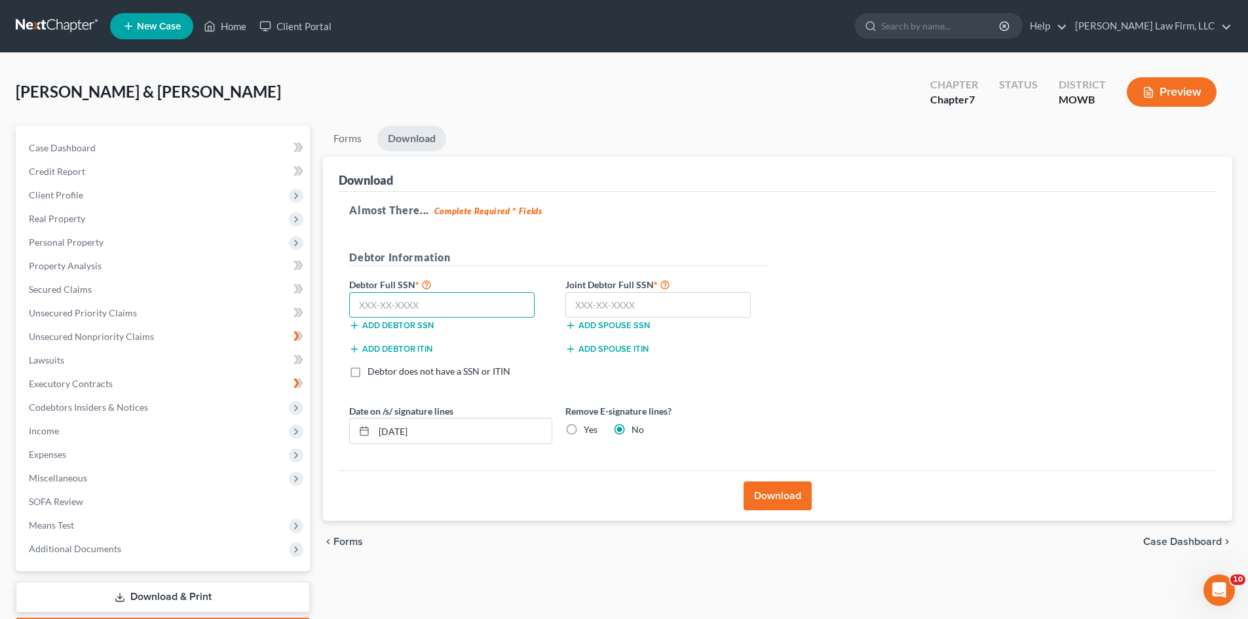
click at [449, 299] on input "text" at bounding box center [441, 305] width 185 height 26
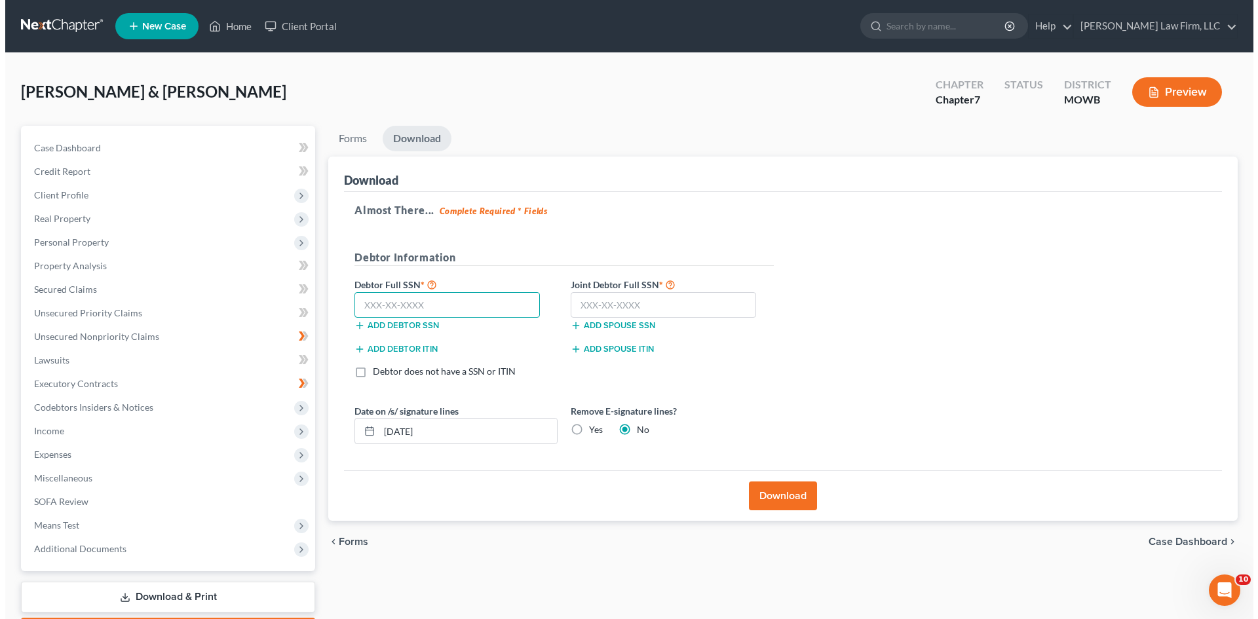
scroll to position [816, 0]
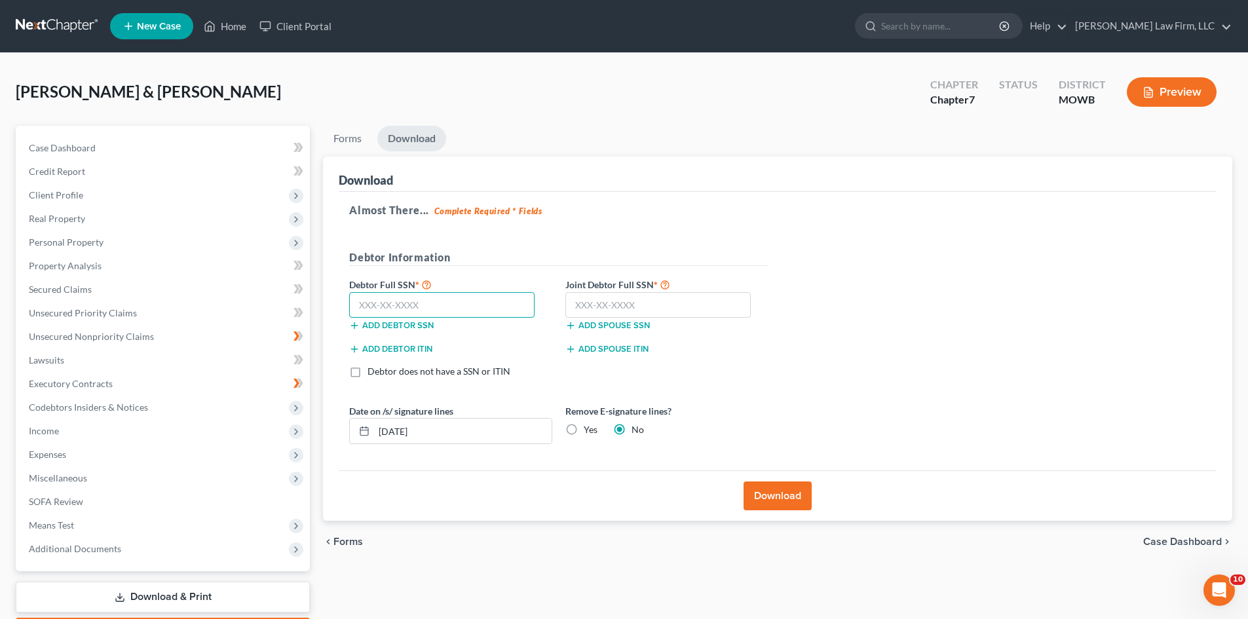
click at [453, 297] on input "text" at bounding box center [441, 305] width 185 height 26
type input "330-04-4207"
click at [632, 309] on input "text" at bounding box center [657, 305] width 185 height 26
type input "2"
type input "029-27-4544"
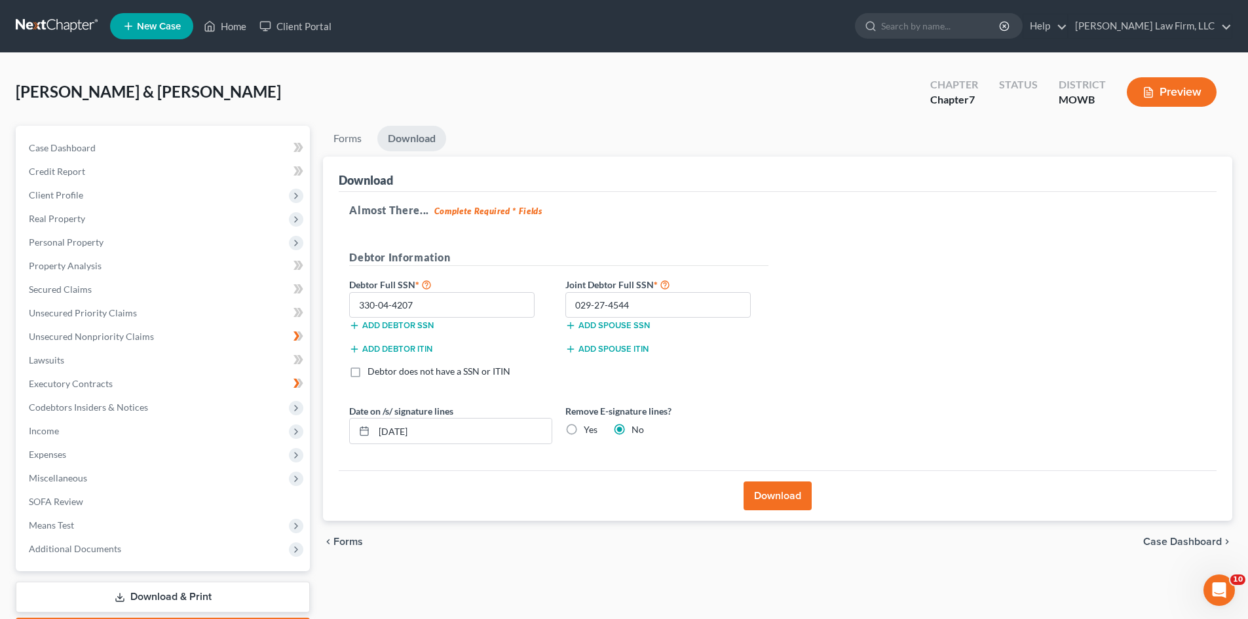
click at [778, 497] on button "Download" at bounding box center [778, 496] width 68 height 29
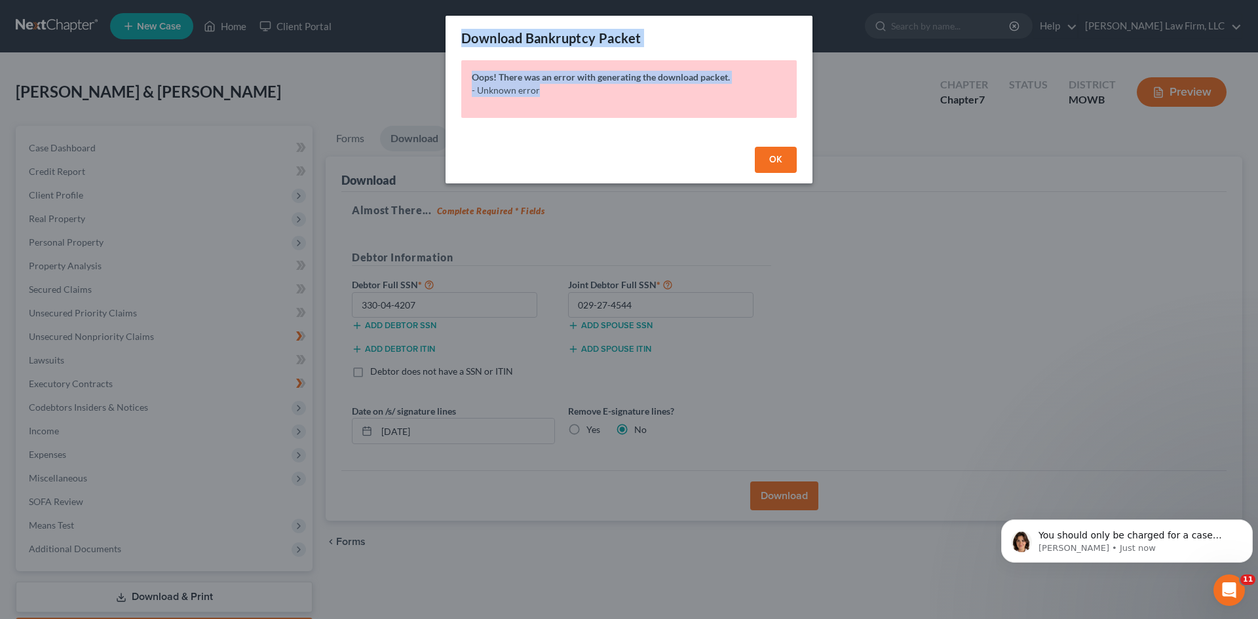
scroll to position [0, 0]
drag, startPoint x: 560, startPoint y: 94, endPoint x: 457, endPoint y: 40, distance: 116.9
click at [457, 40] on div "Download Bankruptcy Packet Hooray! Your case was successfully merged and ready …" at bounding box center [629, 100] width 367 height 168
copy div "Download Bankruptcy Packet Hooray! Your case was successfully merged and ready …"
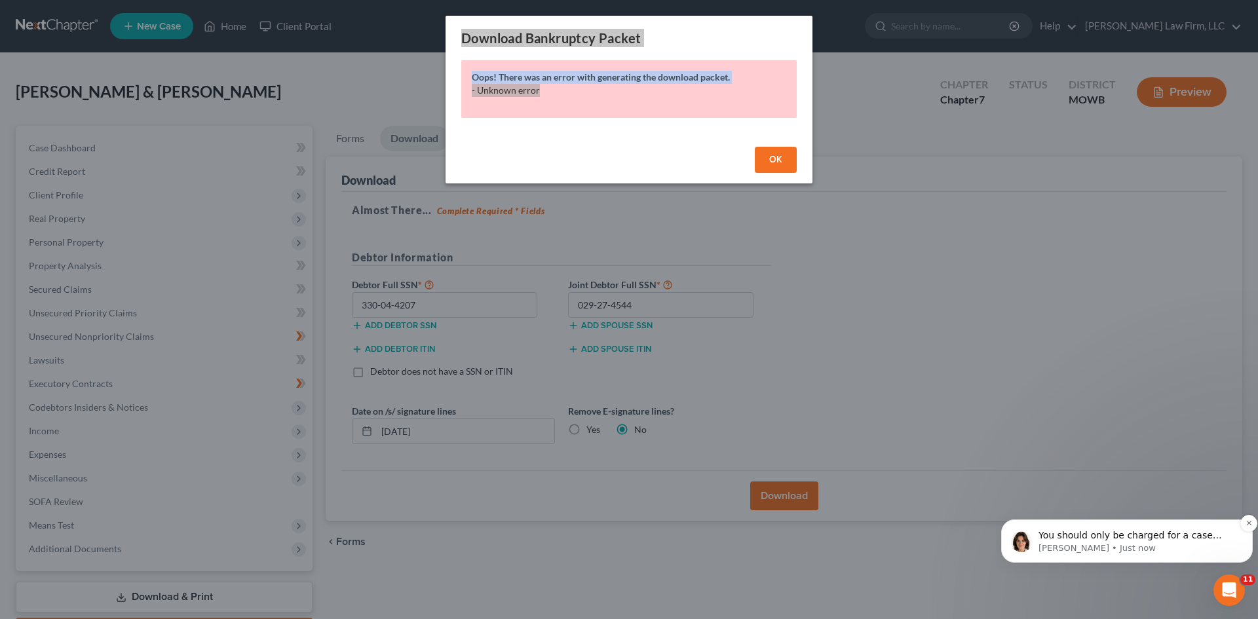
click at [1089, 550] on p "[PERSON_NAME] • Just now" at bounding box center [1137, 548] width 198 height 12
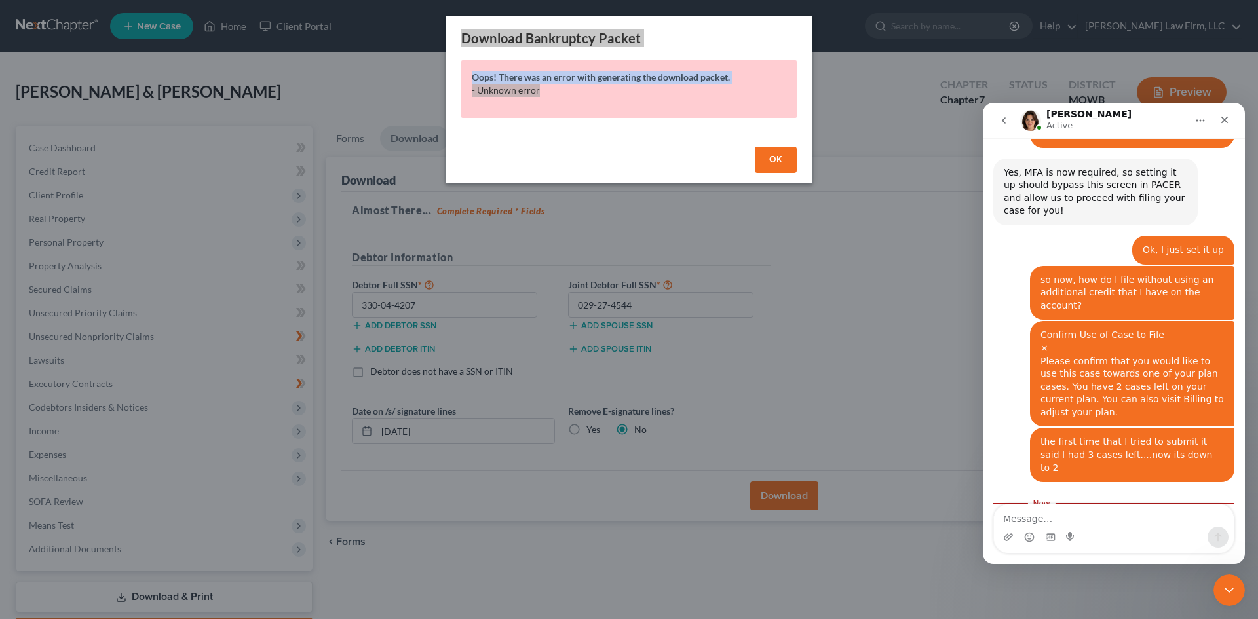
scroll to position [979, 0]
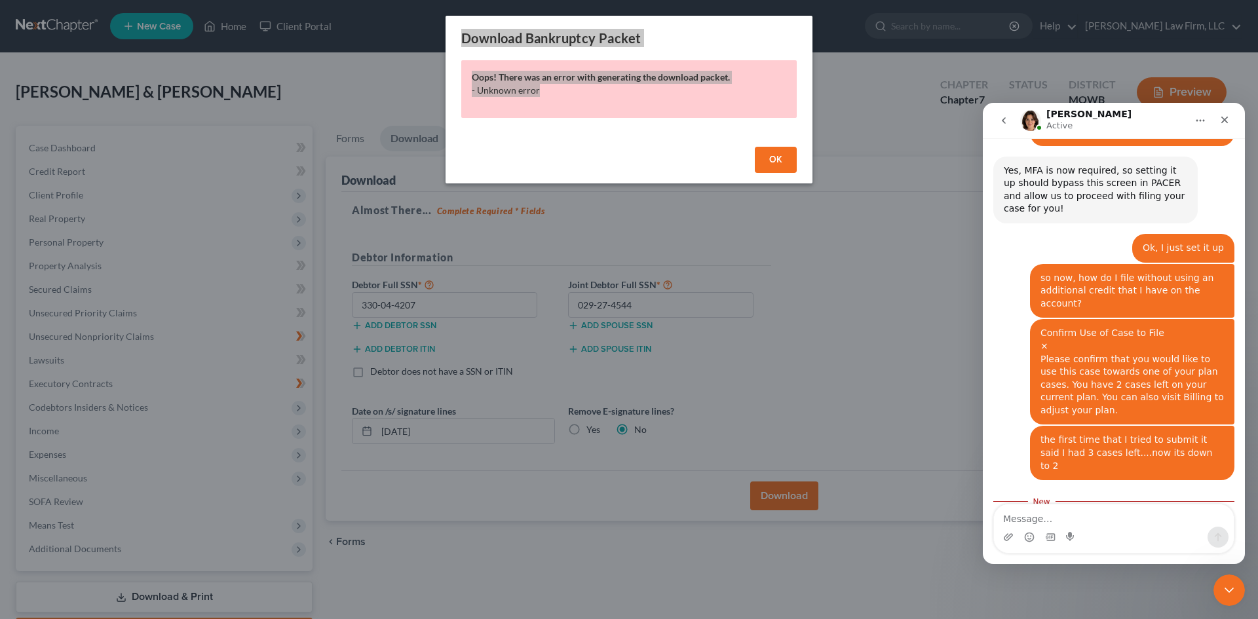
click at [1118, 525] on textarea "Message…" at bounding box center [1114, 515] width 240 height 22
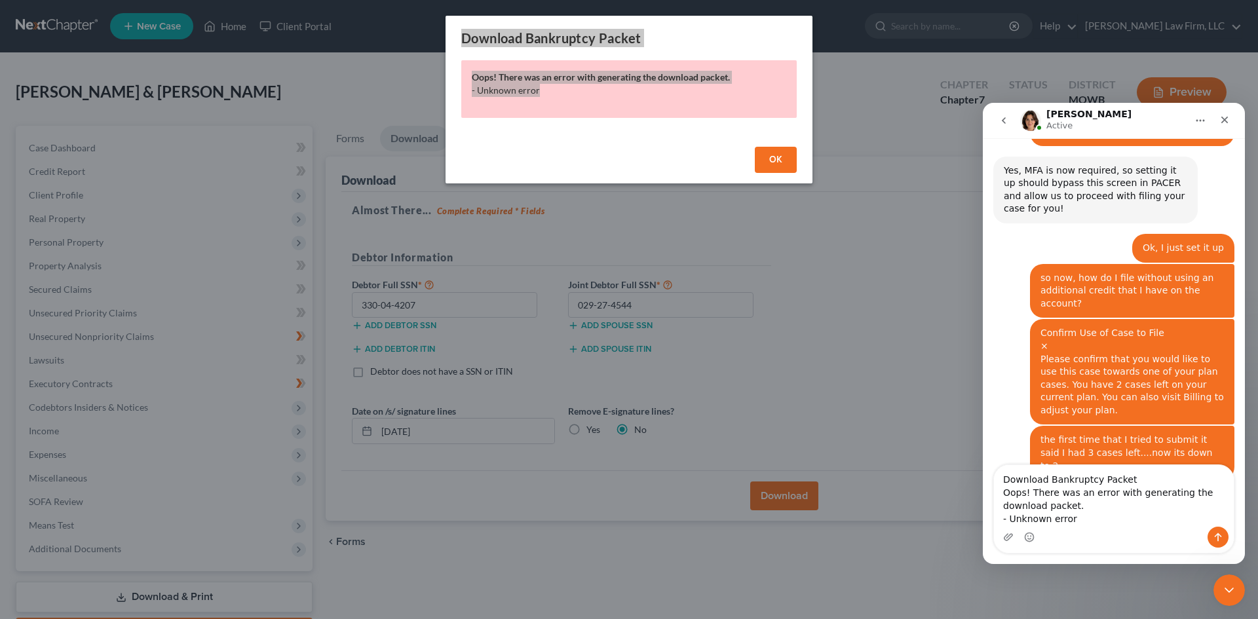
scroll to position [1018, 0]
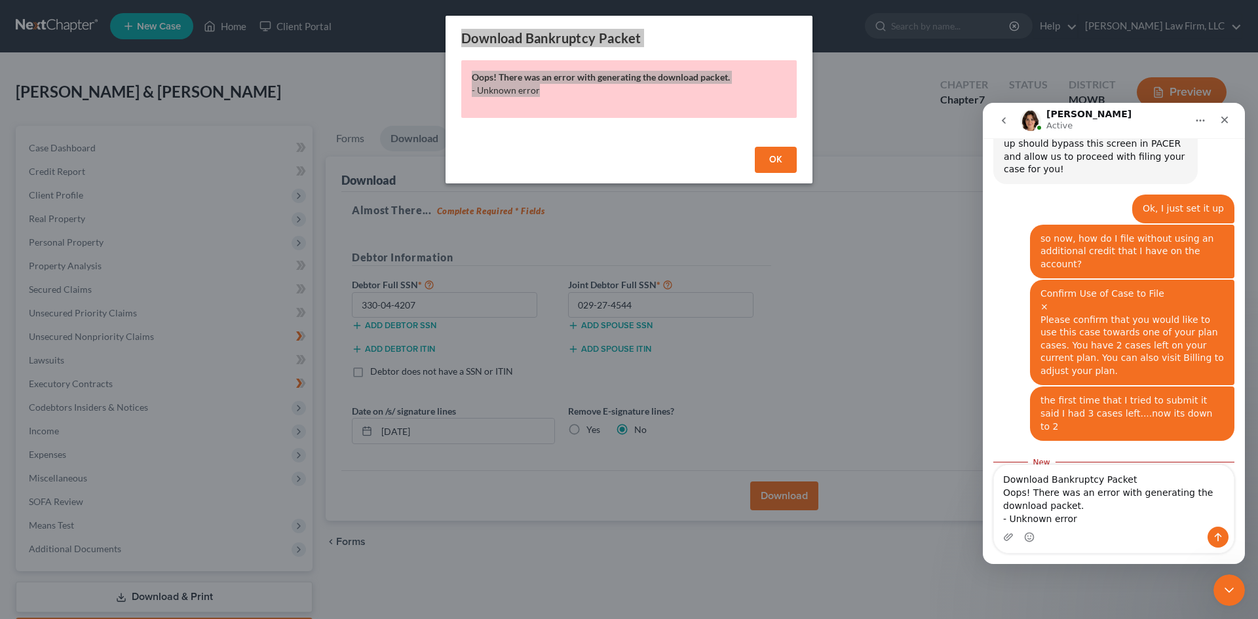
type textarea "Download Bankruptcy Packet Oops! There was an error with generating the downloa…"
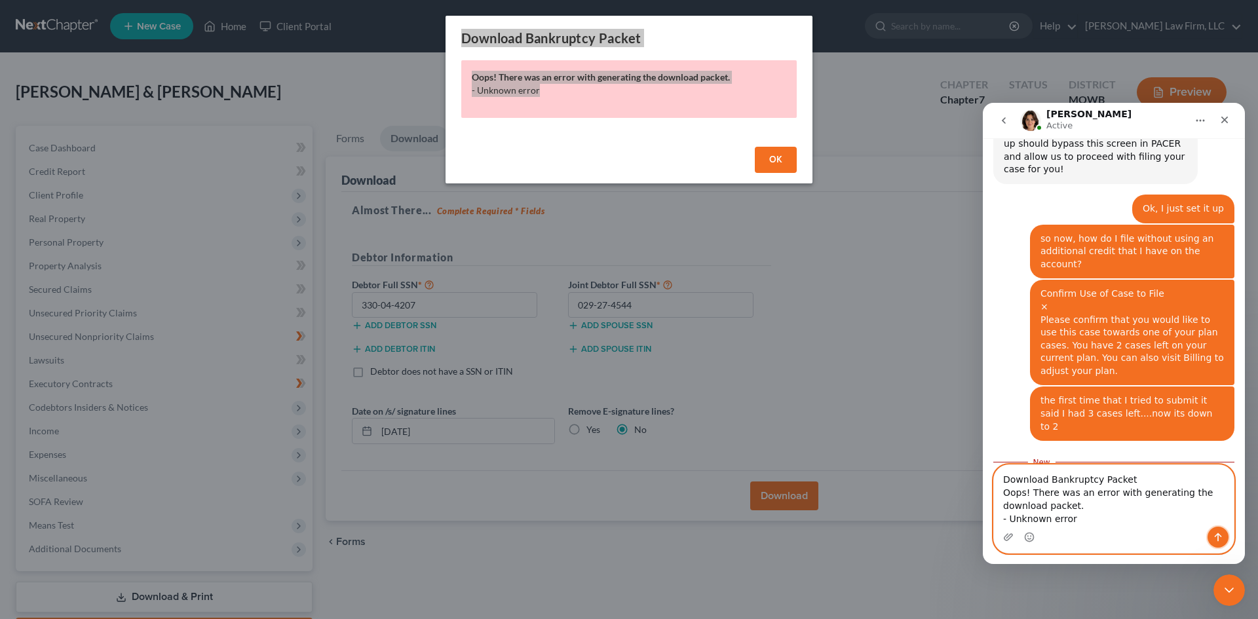
click at [1221, 531] on button "Send a message…" at bounding box center [1217, 537] width 21 height 21
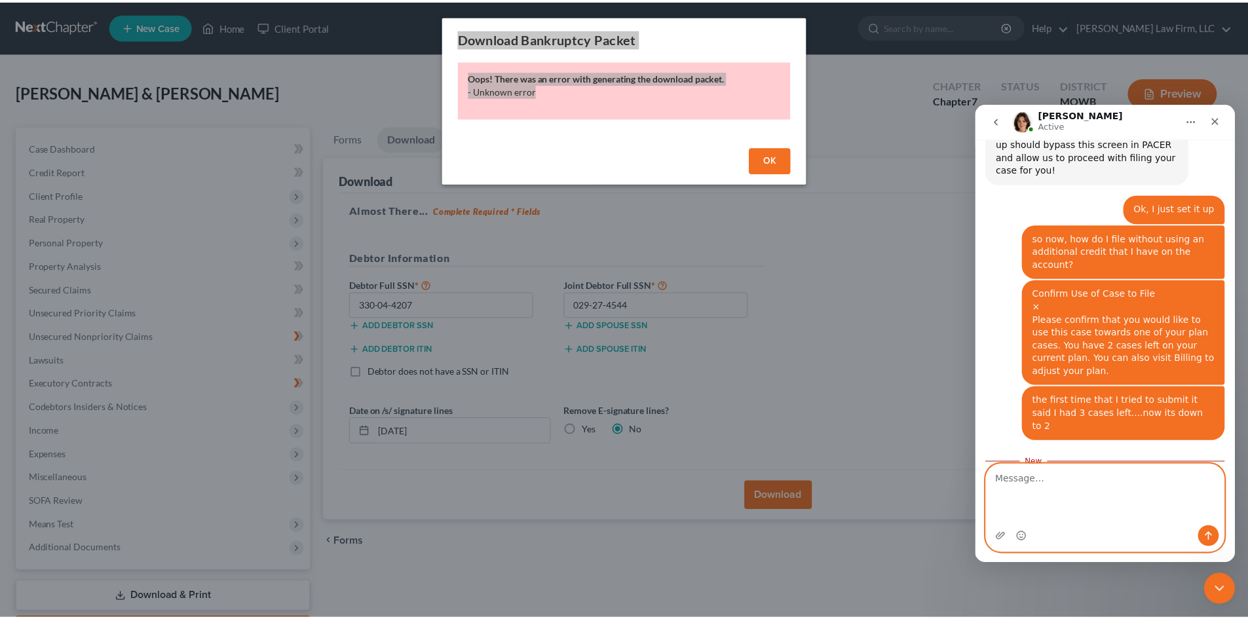
scroll to position [1034, 0]
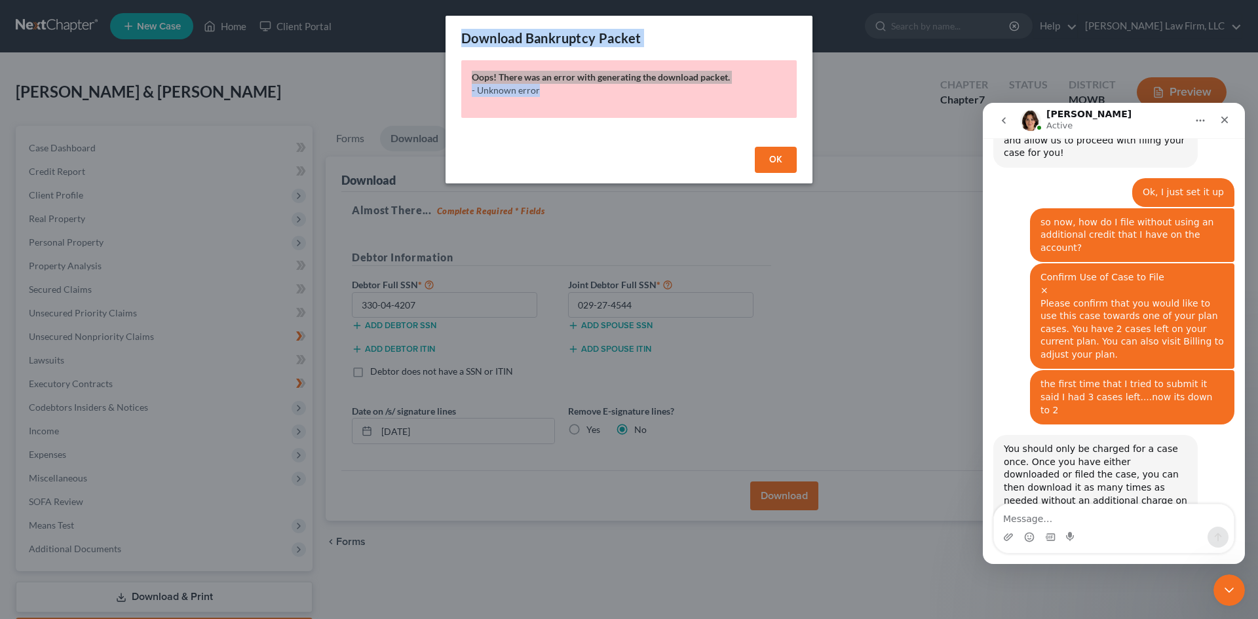
click at [779, 161] on span "OK" at bounding box center [775, 159] width 13 height 11
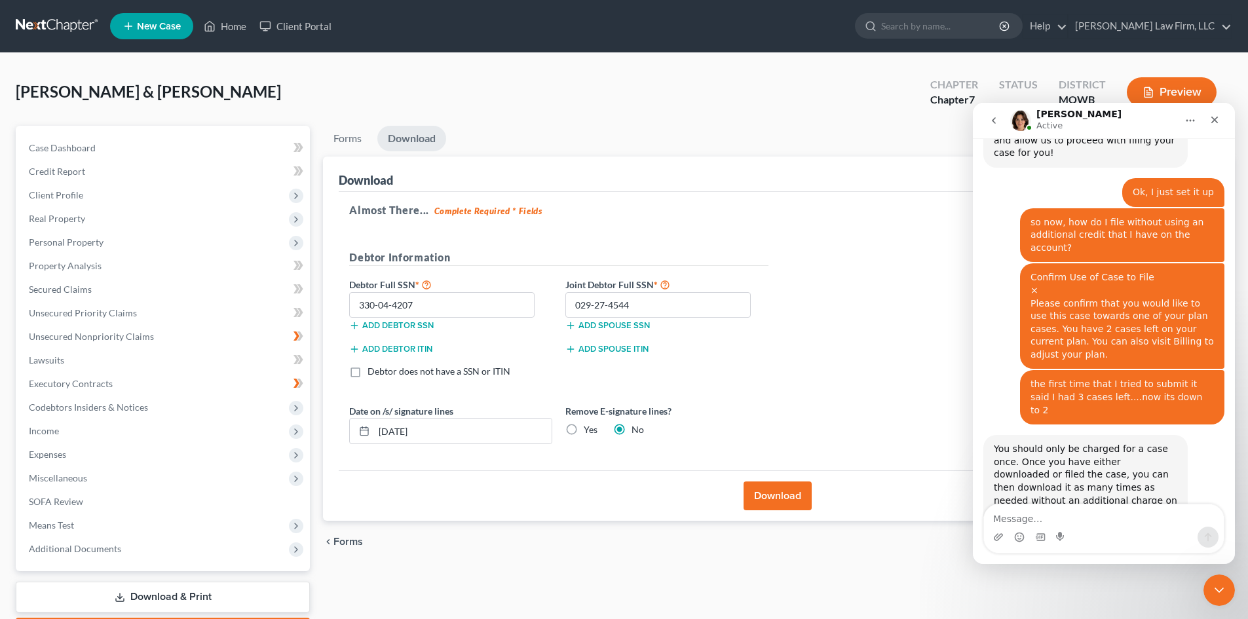
scroll to position [984, 0]
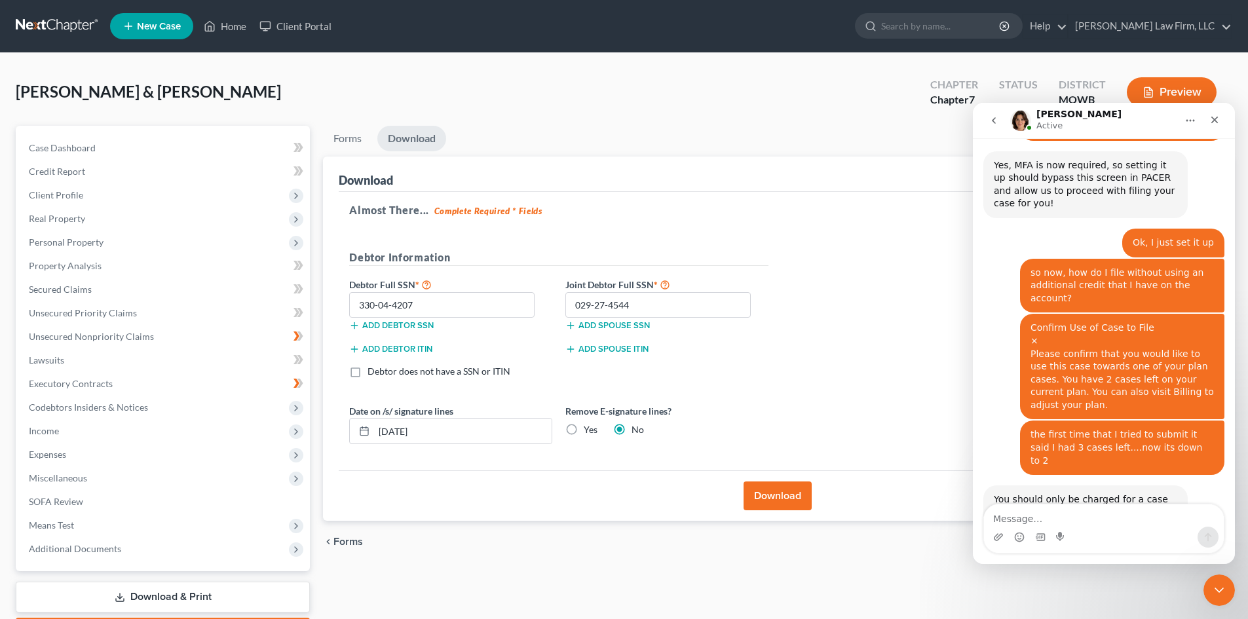
click at [772, 504] on button "Download" at bounding box center [778, 496] width 68 height 29
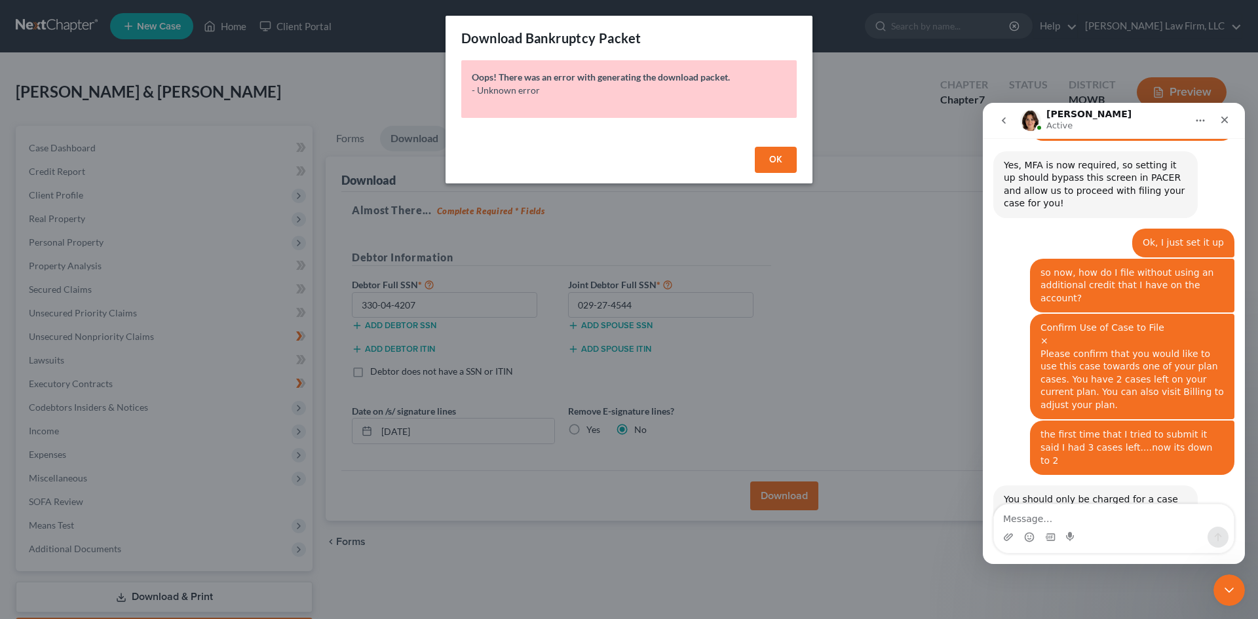
click at [769, 155] on span "OK" at bounding box center [775, 159] width 13 height 11
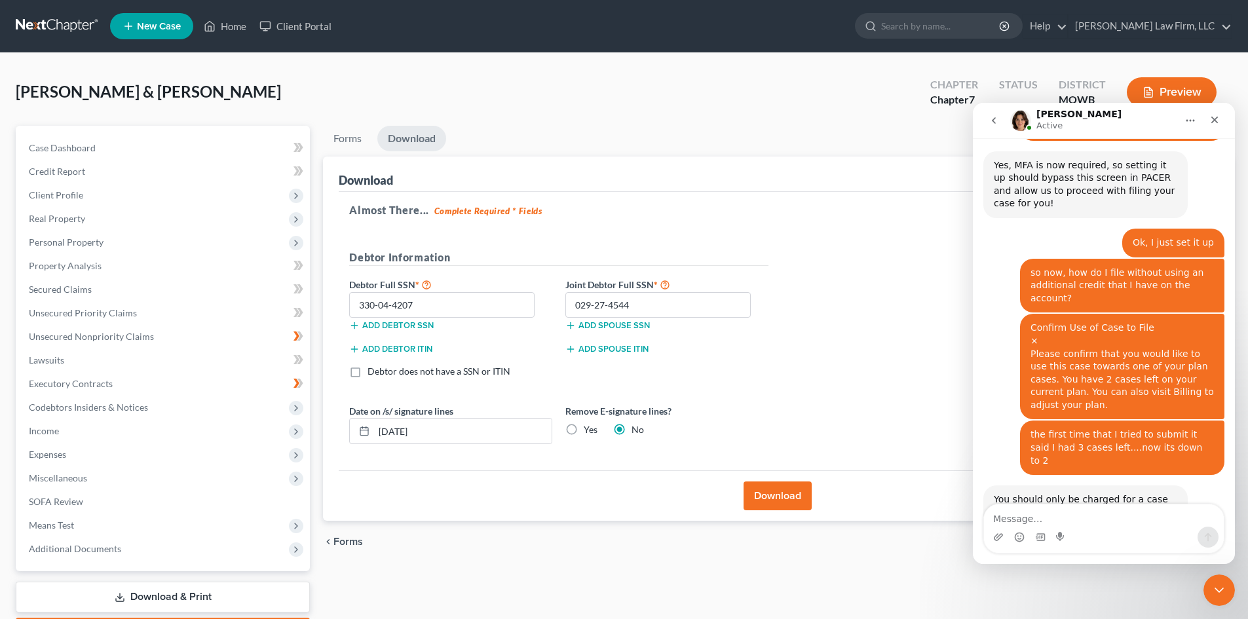
click at [1183, 122] on button "Home" at bounding box center [1190, 120] width 25 height 25
click at [1197, 117] on button "Home" at bounding box center [1190, 120] width 25 height 25
click at [1209, 586] on icon "Close Intercom Messenger" at bounding box center [1217, 588] width 16 height 16
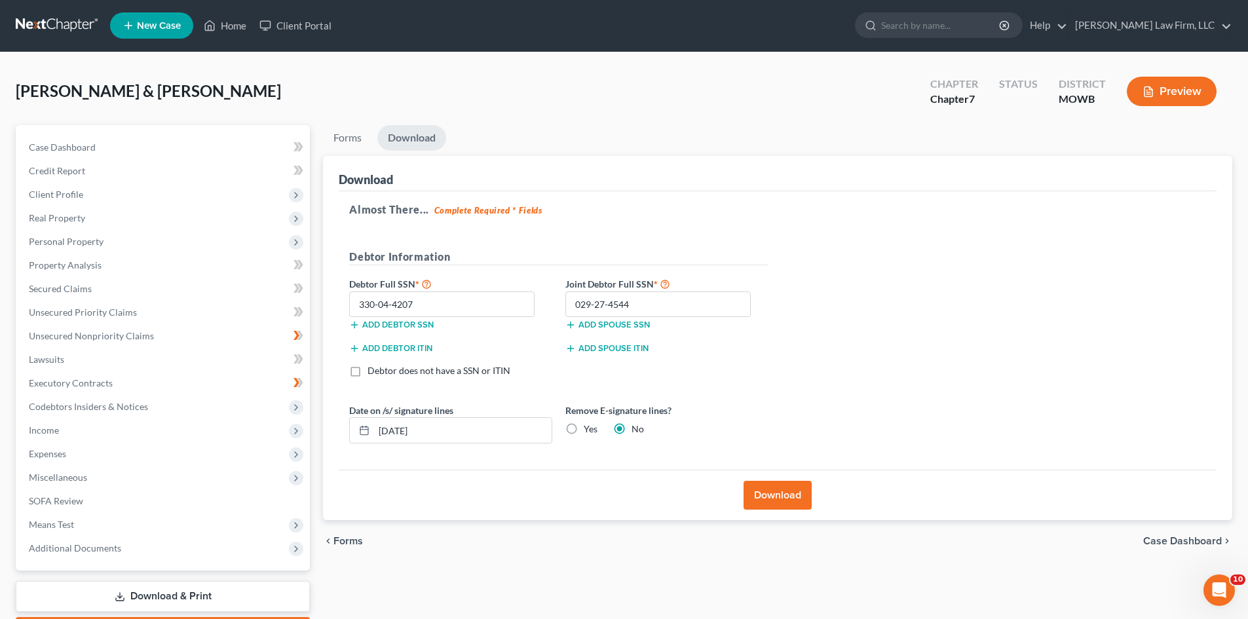
scroll to position [0, 0]
click at [1210, 586] on icon "Open Intercom Messenger" at bounding box center [1218, 589] width 22 height 22
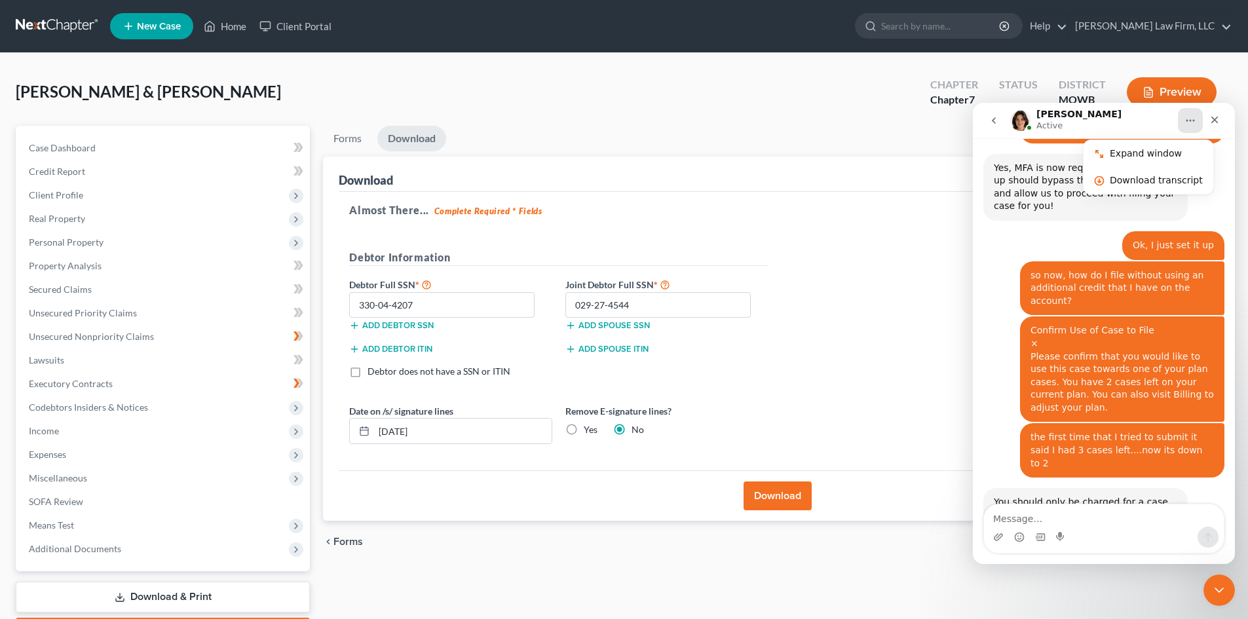
scroll to position [984, 0]
click at [1190, 118] on icon "Home" at bounding box center [1190, 120] width 10 height 10
drag, startPoint x: 1219, startPoint y: 589, endPoint x: 1217, endPoint y: 580, distance: 8.6
click at [1219, 588] on icon "Close Intercom Messenger" at bounding box center [1217, 588] width 16 height 16
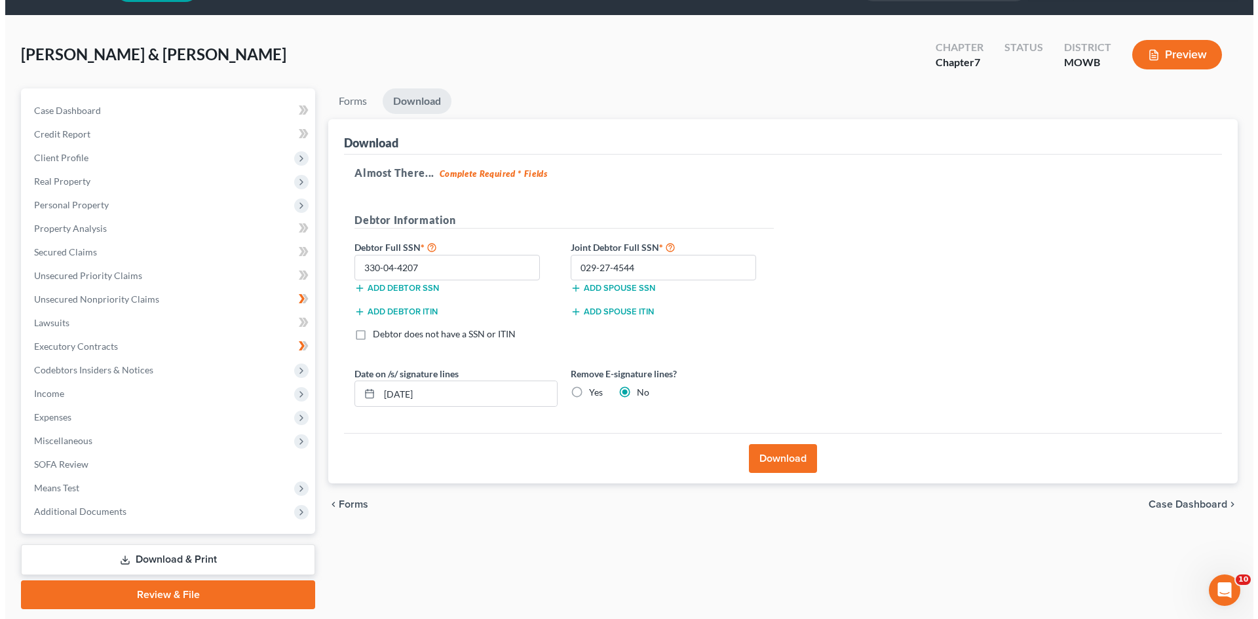
scroll to position [0, 0]
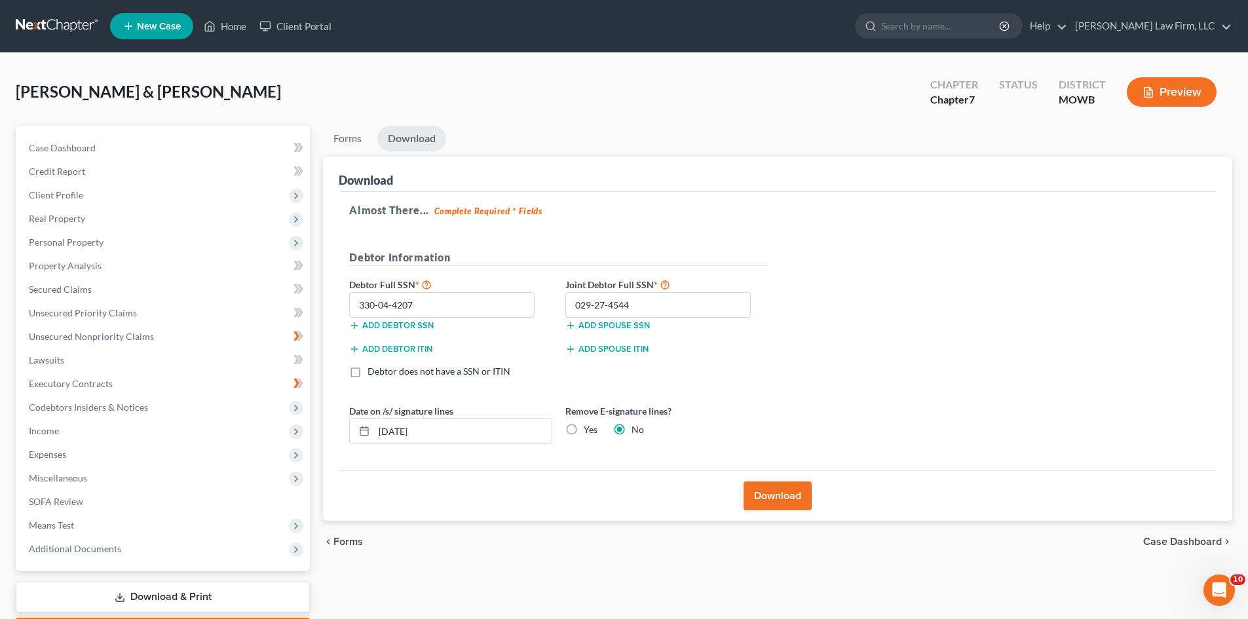
drag, startPoint x: 786, startPoint y: 491, endPoint x: 805, endPoint y: 491, distance: 19.0
click at [789, 490] on button "Download" at bounding box center [778, 496] width 68 height 29
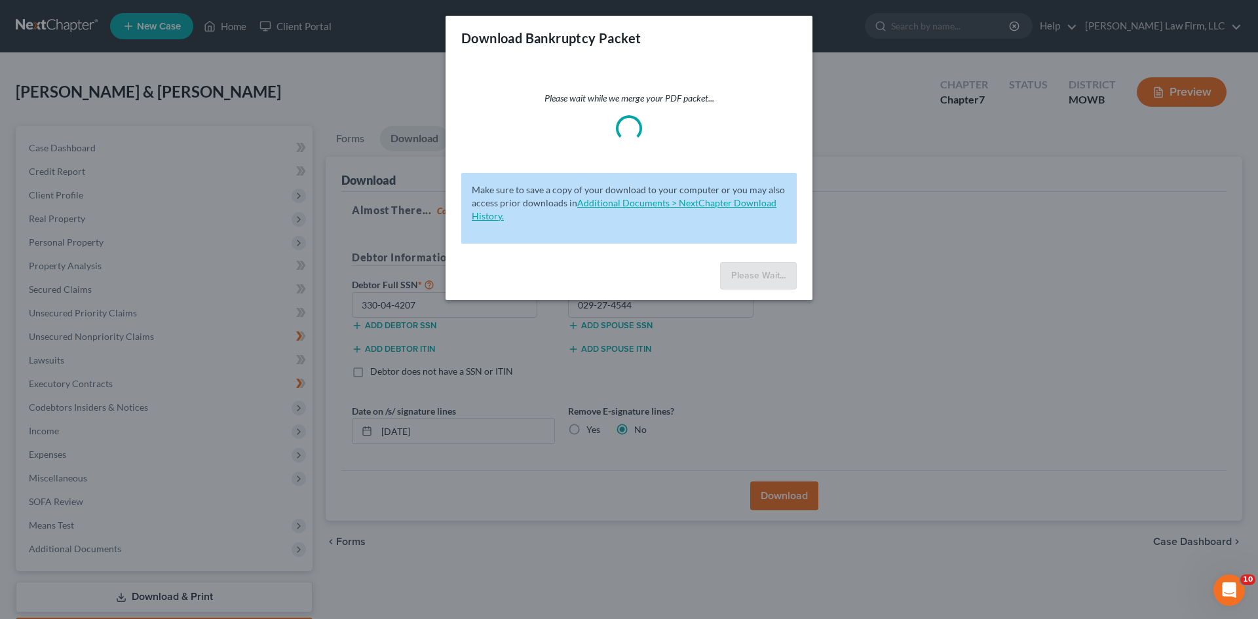
click at [708, 207] on link "Additional Documents > NextChapter Download History." at bounding box center [624, 209] width 305 height 24
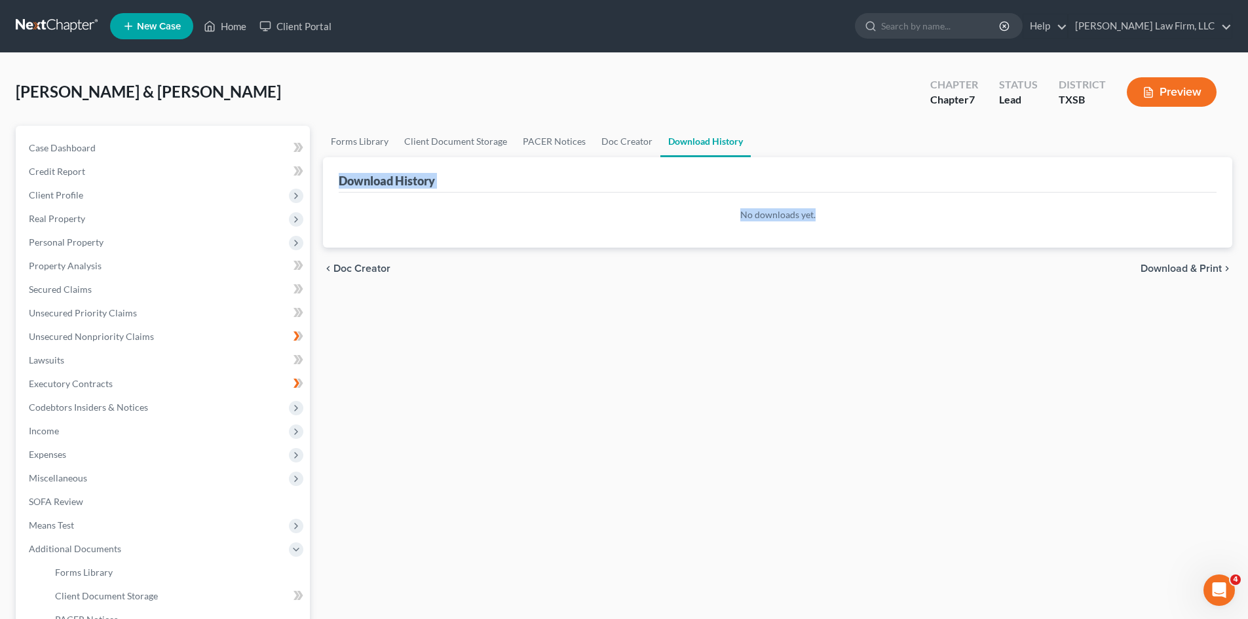
drag, startPoint x: 858, startPoint y: 221, endPoint x: 319, endPoint y: 159, distance: 542.7
click at [319, 159] on div "Forms Library Client Document Storage PACER Notices Doc Creator Download Histor…" at bounding box center [777, 445] width 922 height 639
copy div "Download History No downloads yet."
click at [1216, 582] on icon "Open Intercom Messenger" at bounding box center [1218, 589] width 22 height 22
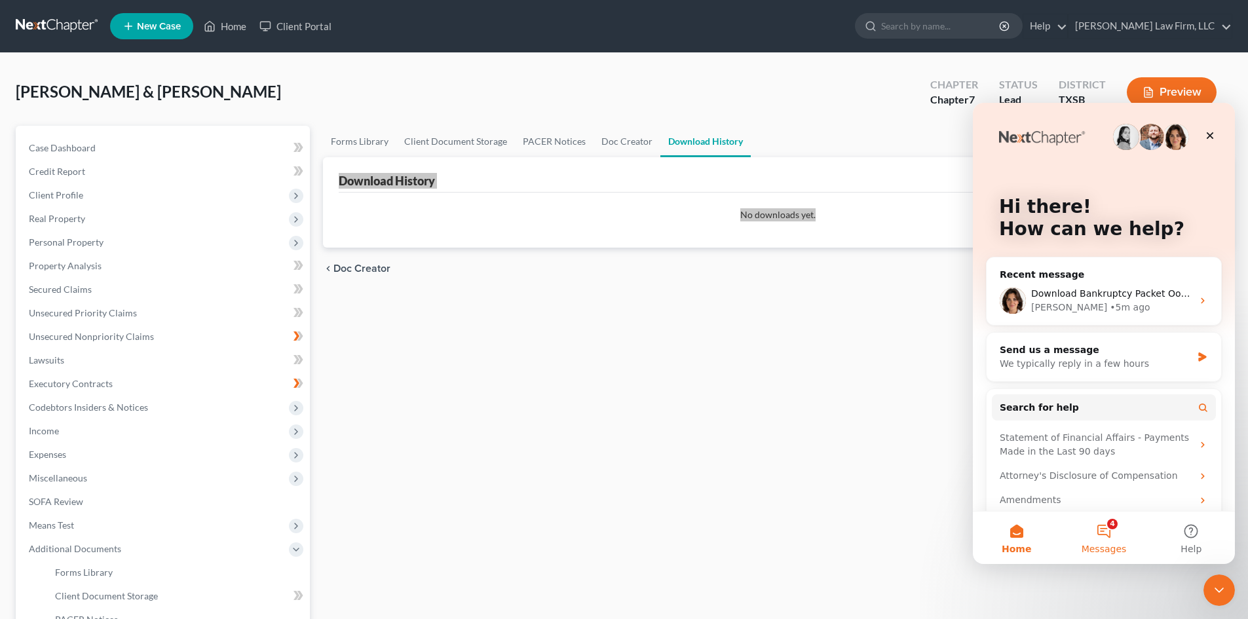
click at [1110, 532] on button "4 Messages" at bounding box center [1103, 538] width 87 height 52
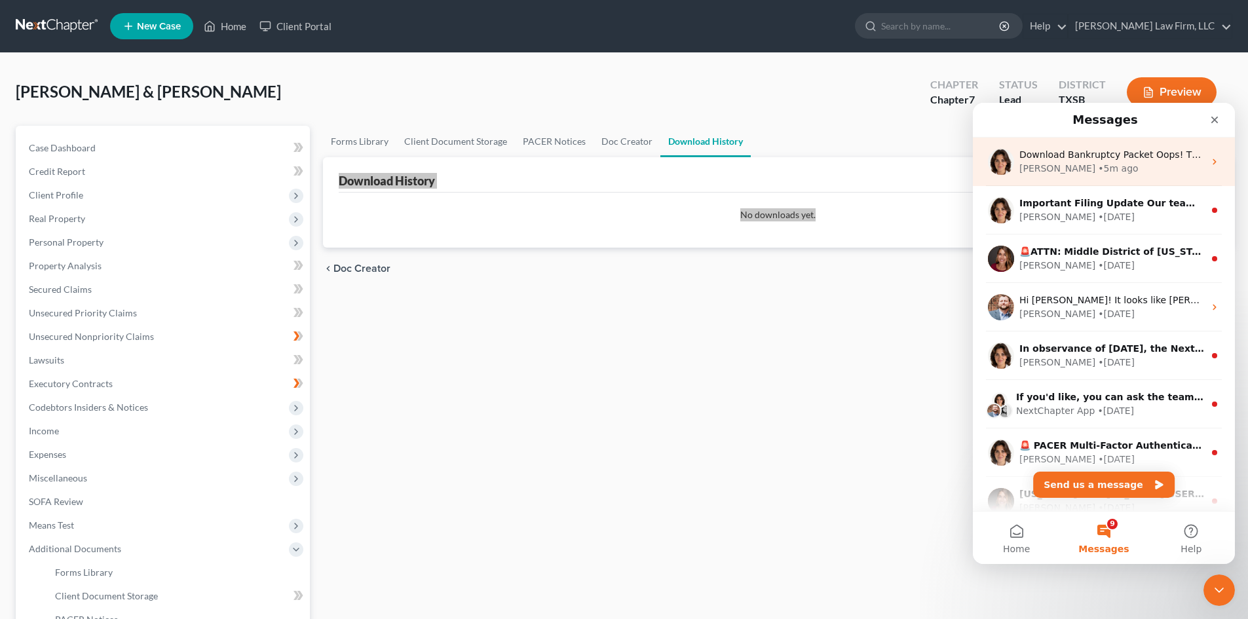
click at [1098, 168] on div "• 5m ago" at bounding box center [1118, 169] width 40 height 14
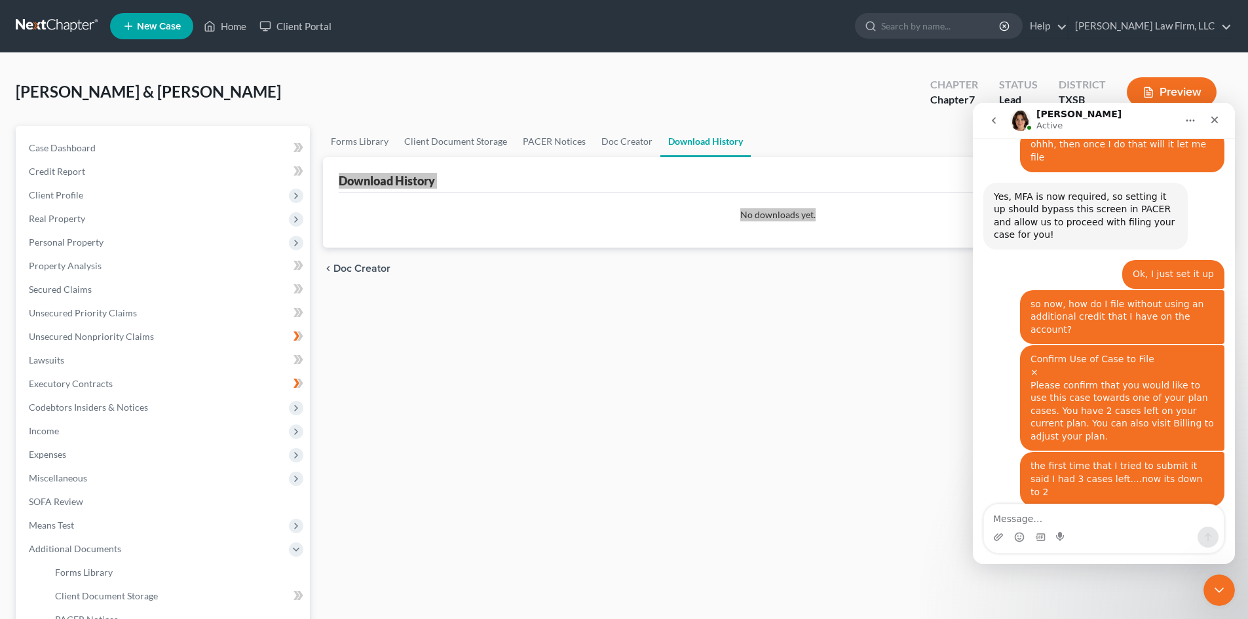
scroll to position [984, 0]
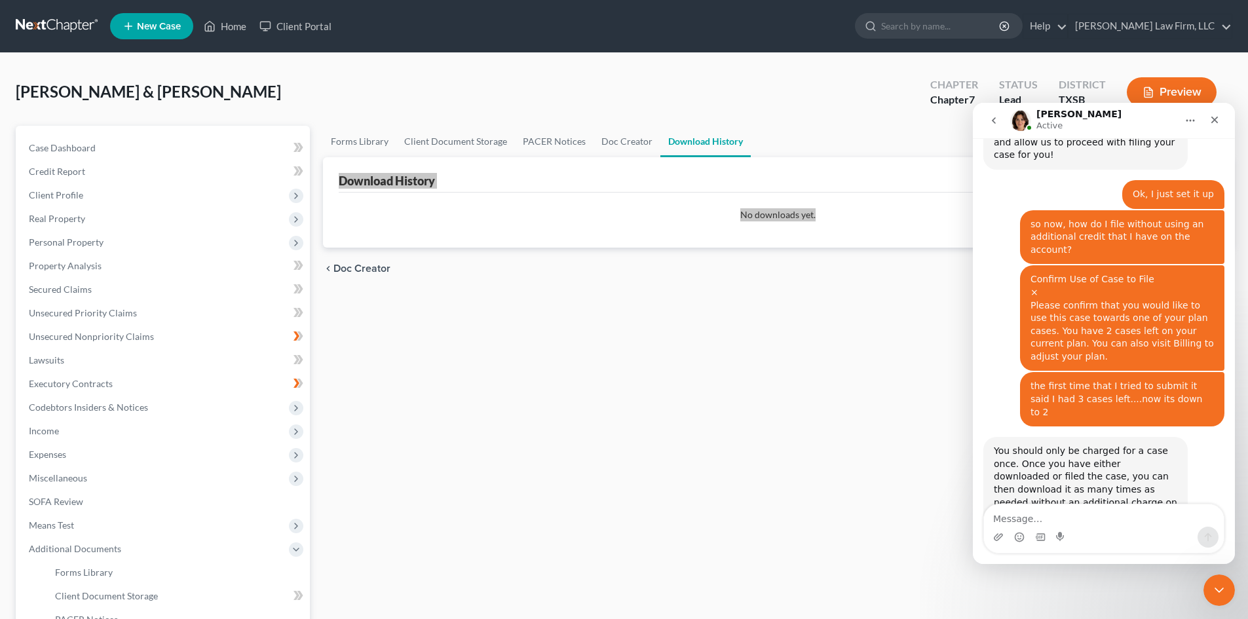
type textarea "Download History No downloads yet."
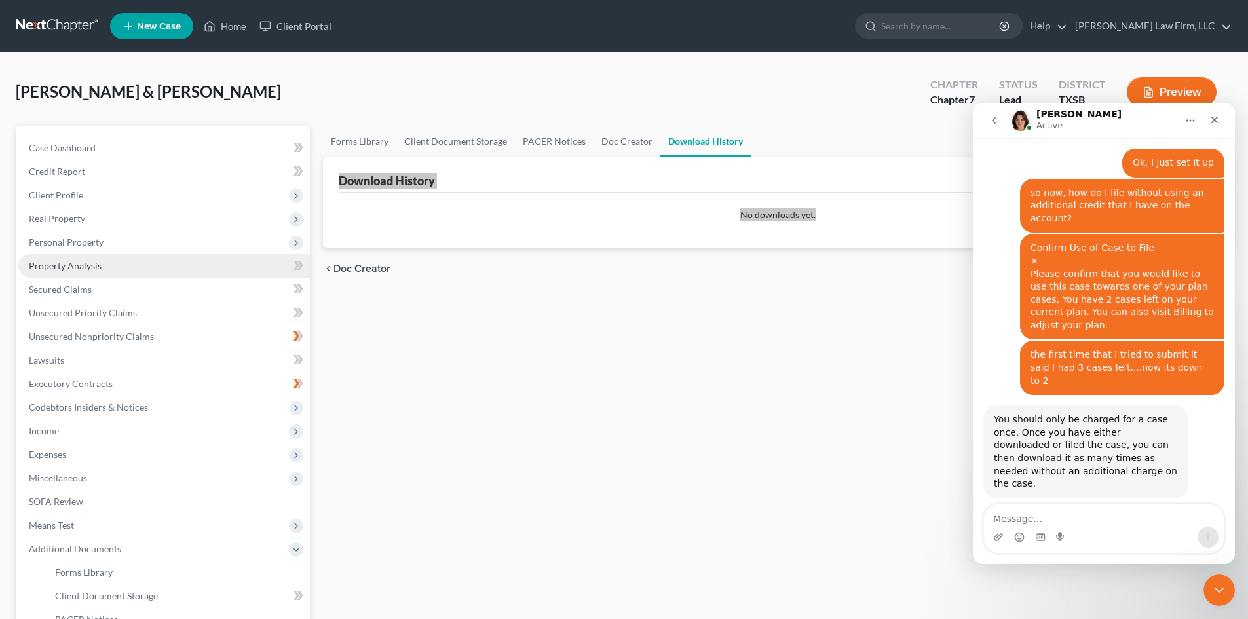
scroll to position [1066, 0]
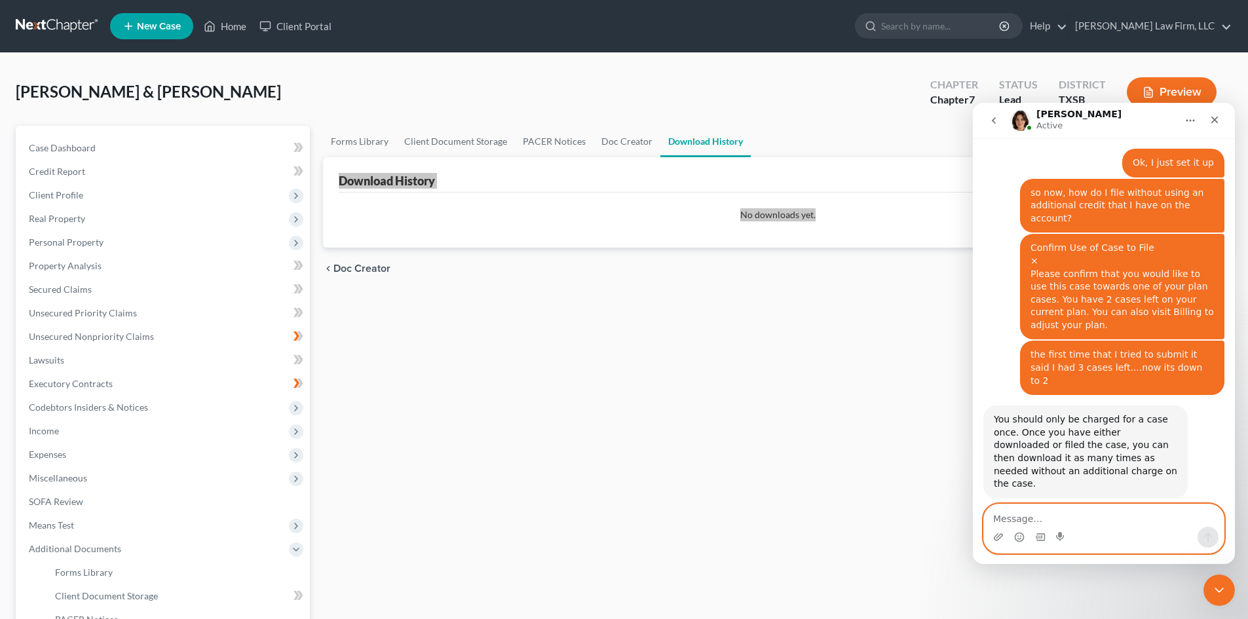
click at [1034, 516] on textarea "Message…" at bounding box center [1104, 515] width 240 height 22
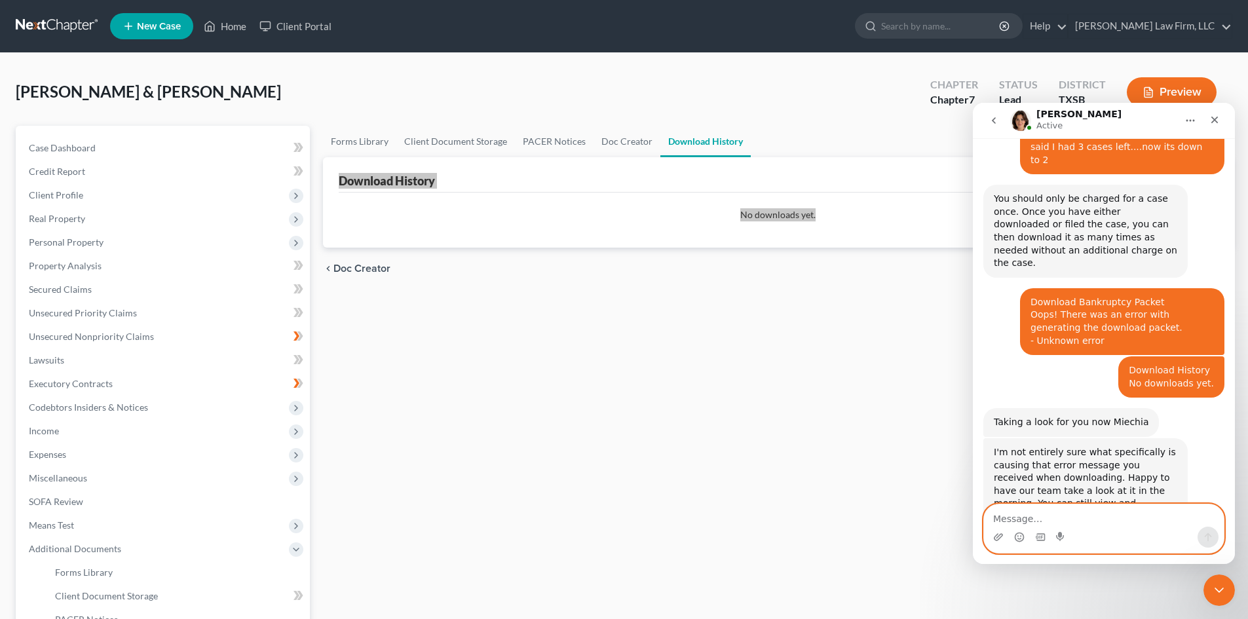
scroll to position [1288, 0]
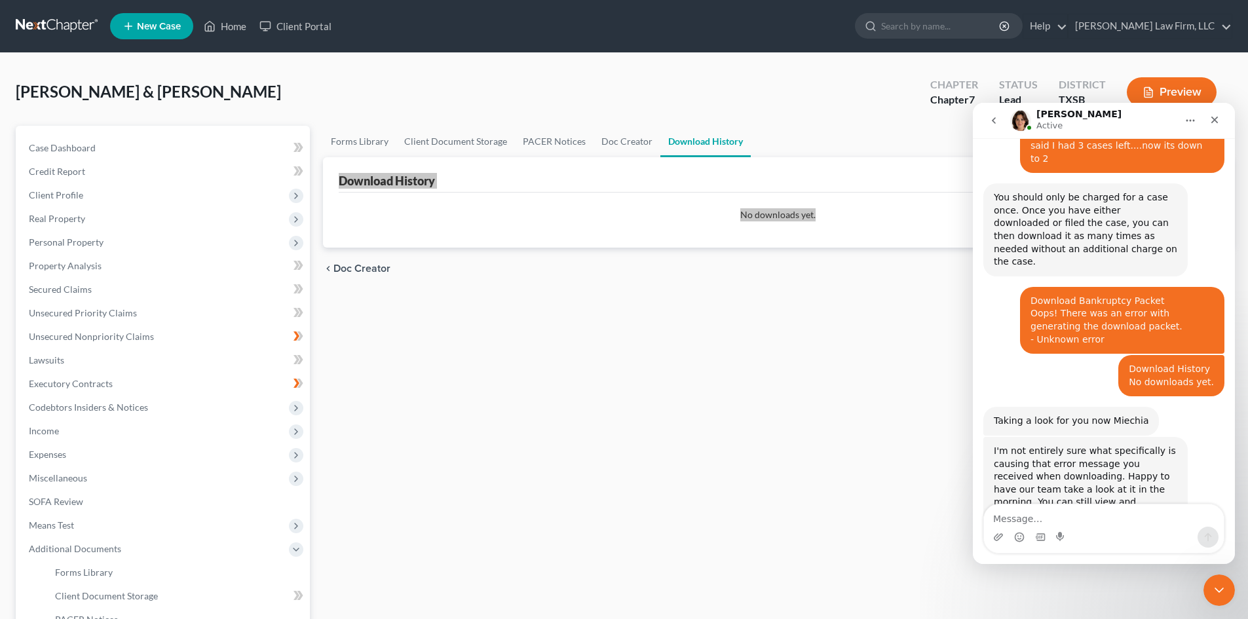
click at [1116, 523] on link "Additional Documents > Download History" at bounding box center [1078, 535] width 169 height 24
click at [1034, 517] on textarea "Message…" at bounding box center [1104, 515] width 240 height 22
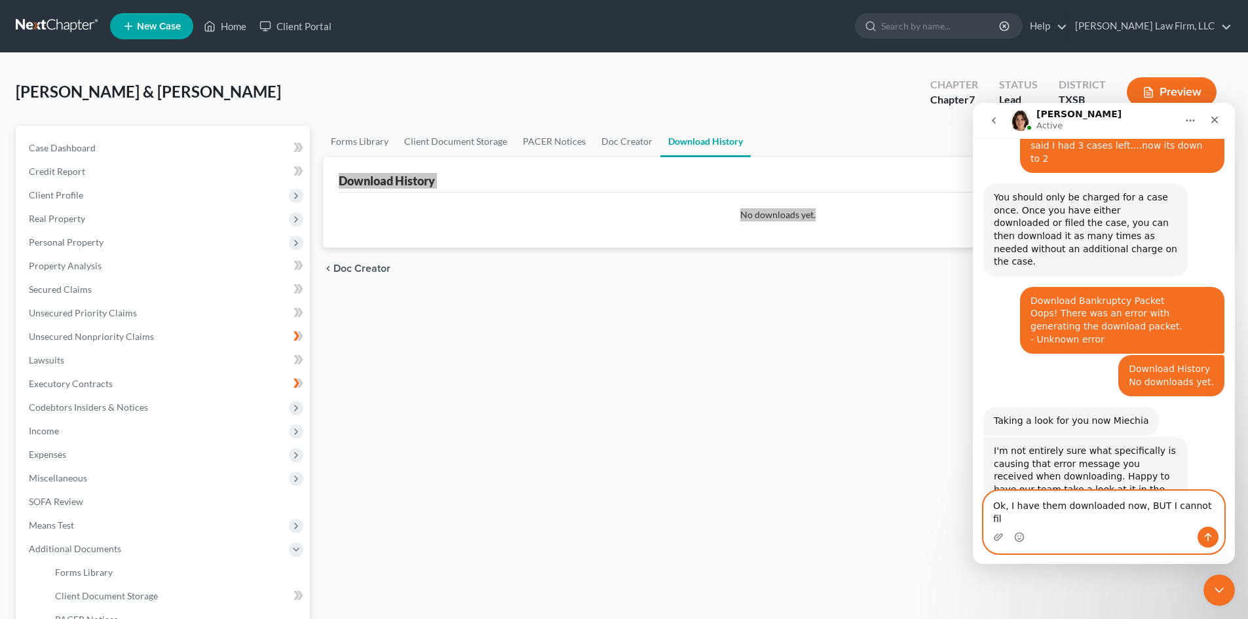
type textarea "Ok, I have them downloaded now, BUT I cannot file"
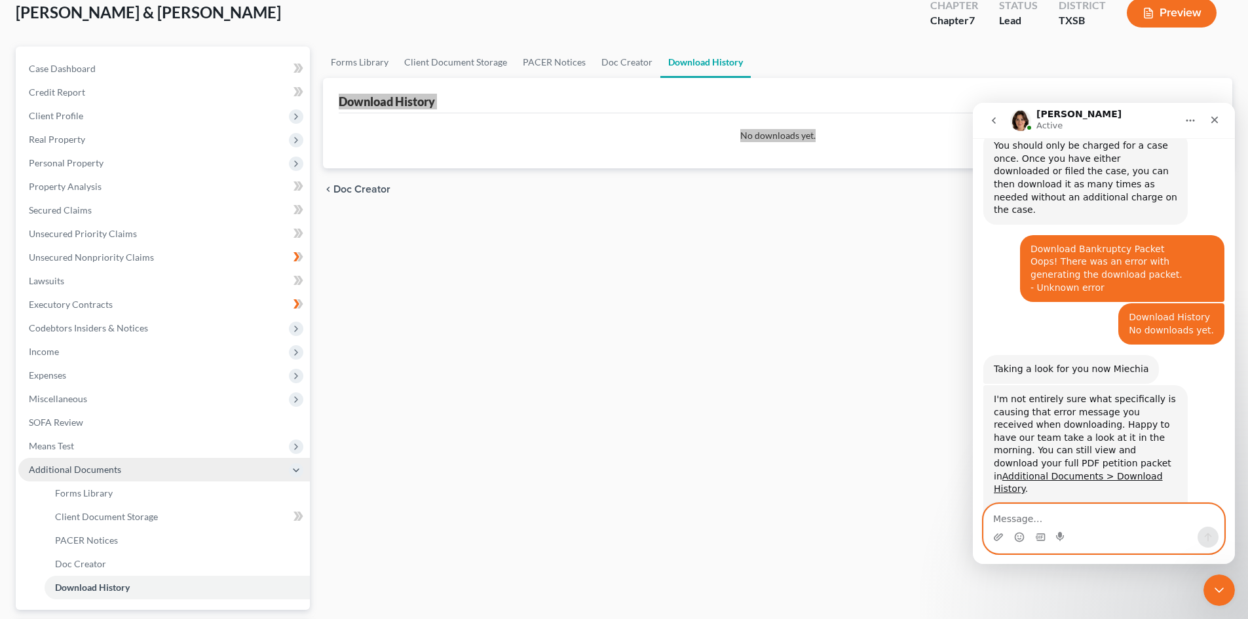
scroll to position [195, 0]
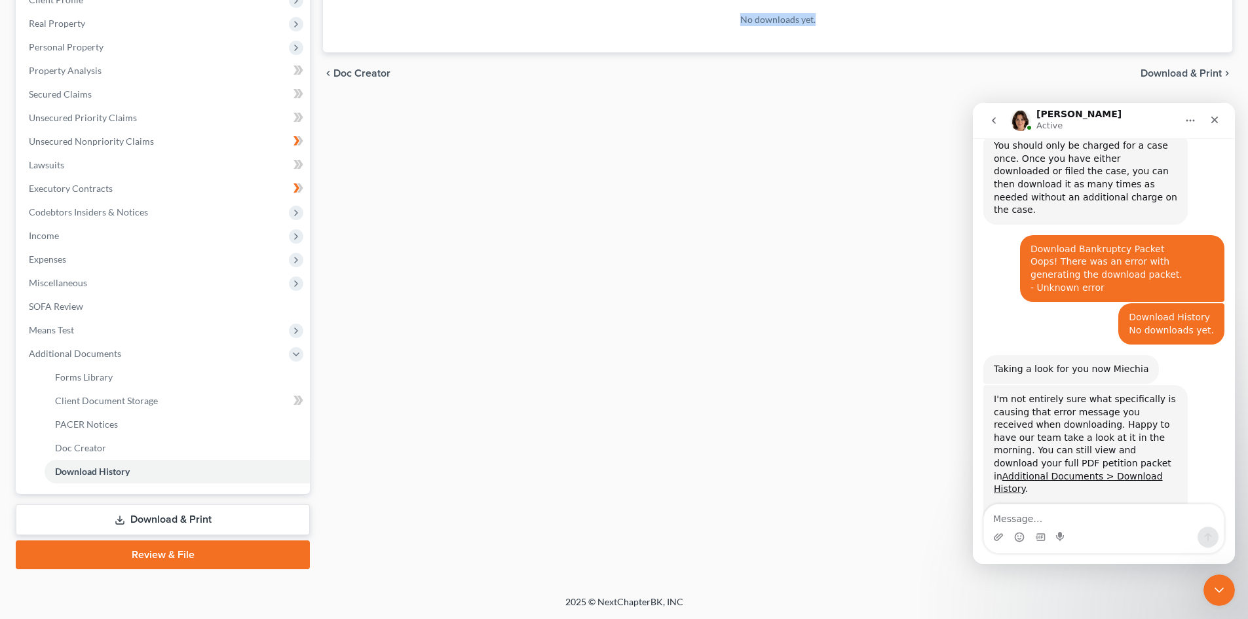
click at [246, 553] on link "Review & File" at bounding box center [163, 555] width 294 height 29
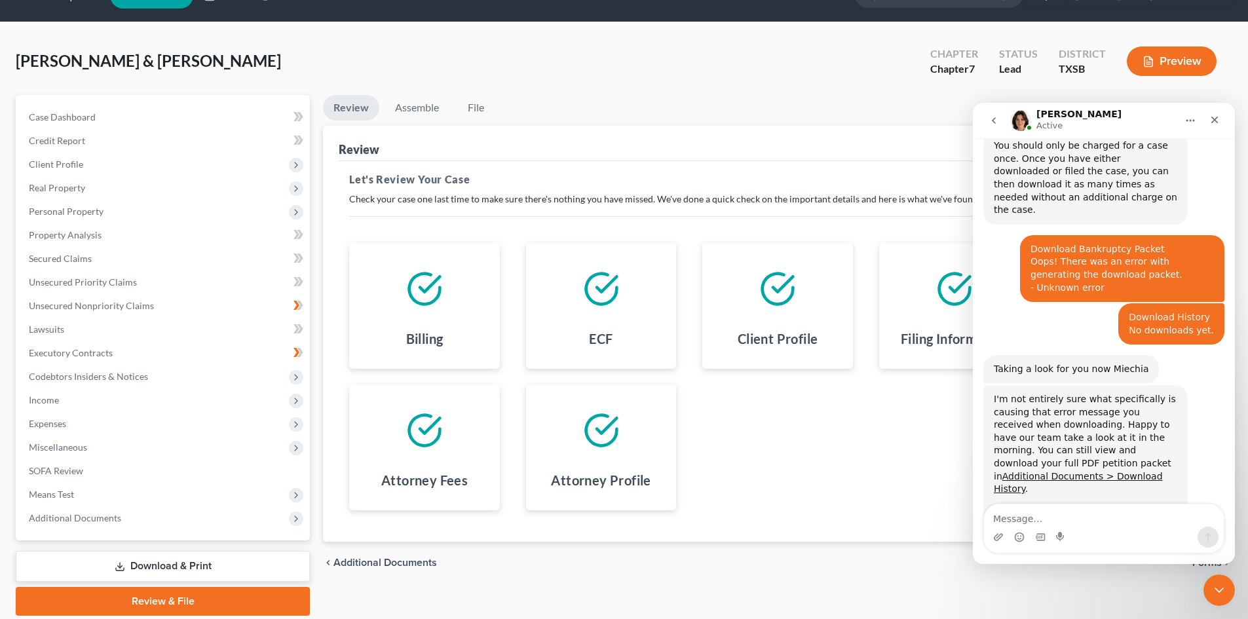
scroll to position [77, 0]
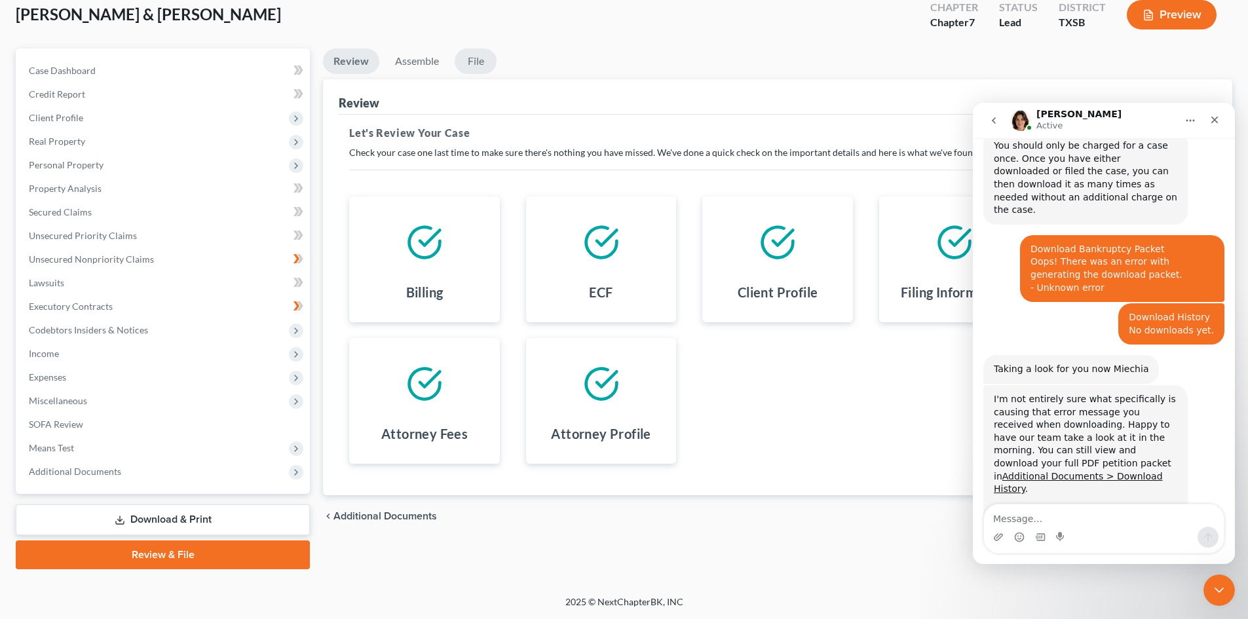
click at [478, 58] on link "File" at bounding box center [476, 61] width 42 height 26
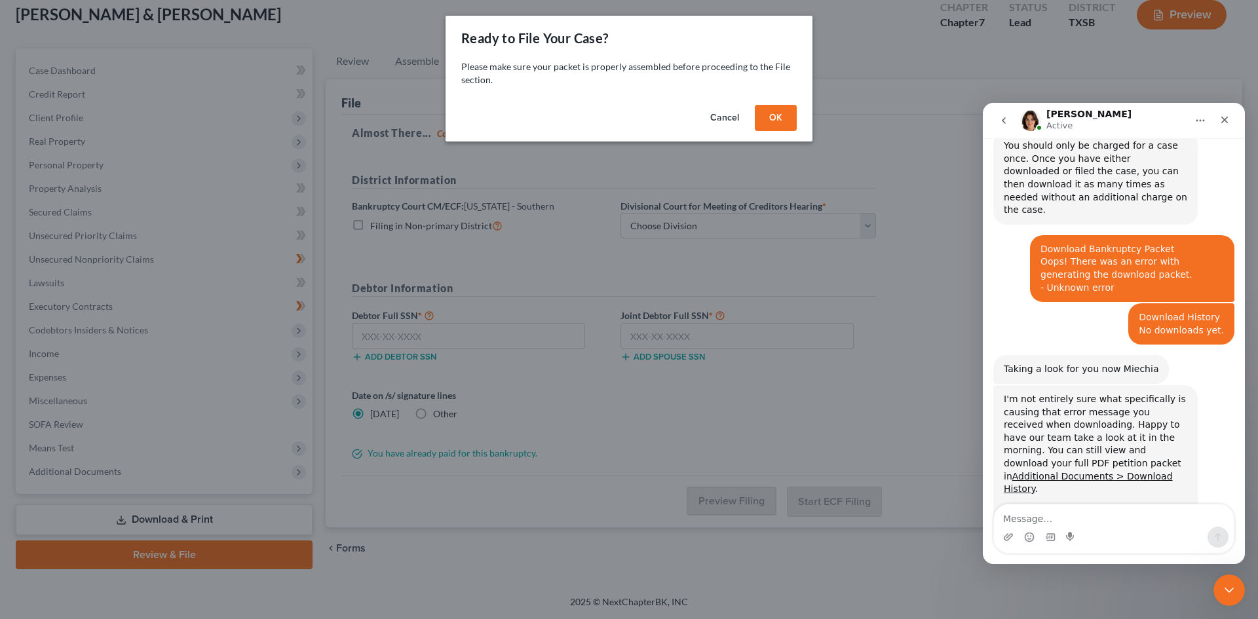
click at [779, 110] on button "OK" at bounding box center [776, 118] width 42 height 26
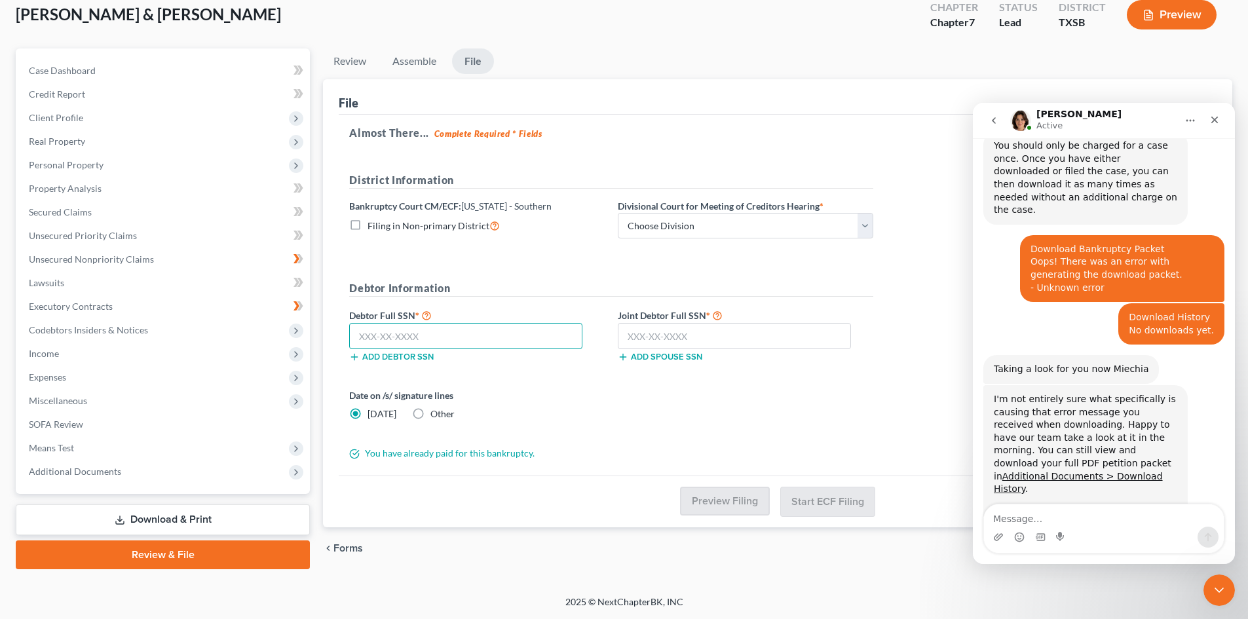
click at [501, 338] on input "text" at bounding box center [465, 336] width 233 height 26
click at [446, 338] on input "text" at bounding box center [465, 336] width 233 height 26
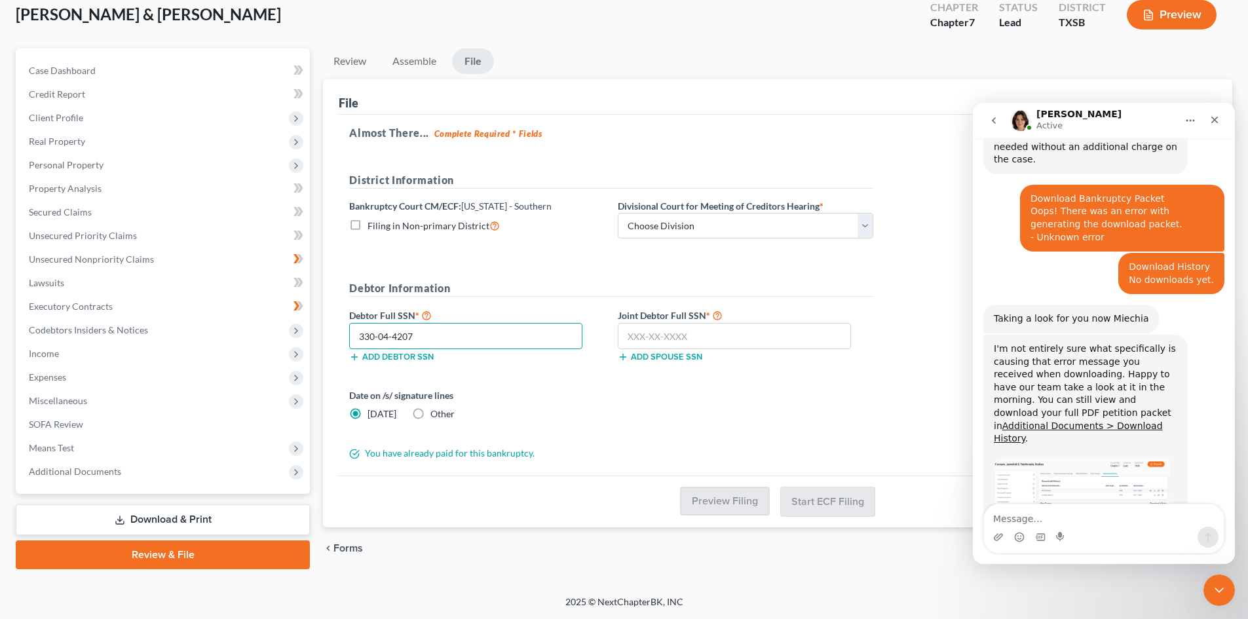
type input "330-04-4207"
click at [642, 335] on input "text" at bounding box center [734, 336] width 233 height 26
type input "029-27-4544"
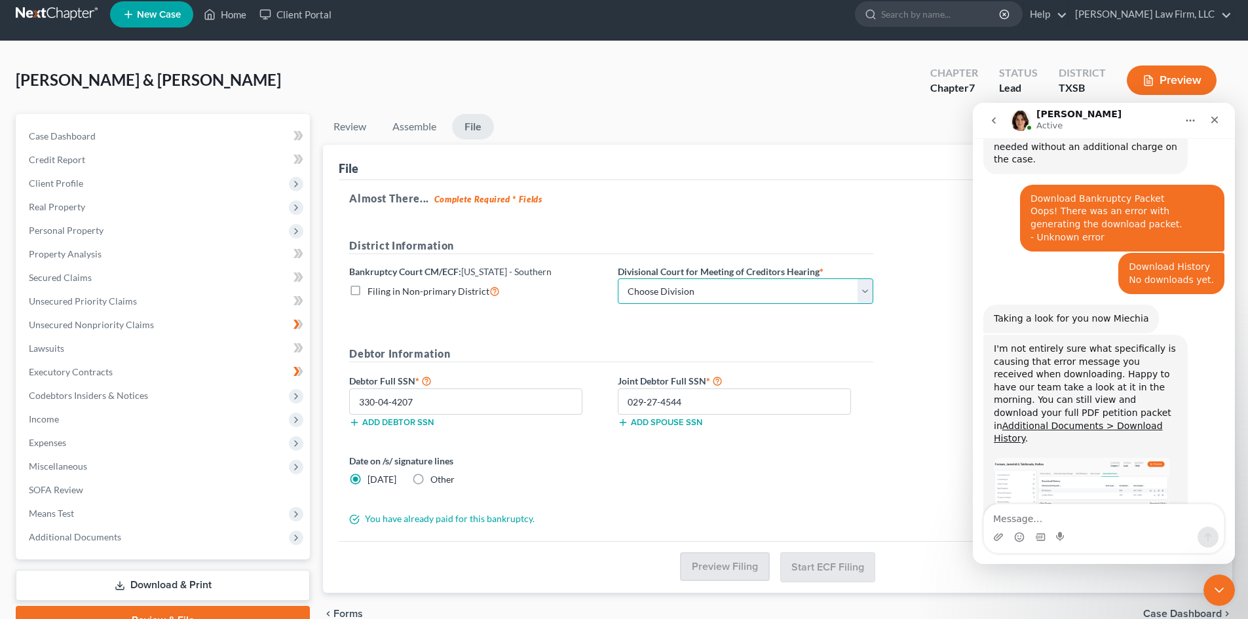
click at [710, 294] on select "Choose Division [GEOGRAPHIC_DATA] [GEOGRAPHIC_DATA] [GEOGRAPHIC_DATA] [GEOGRAPH…" at bounding box center [746, 291] width 256 height 26
select select "3"
click at [618, 278] on select "Choose Division [GEOGRAPHIC_DATA] [GEOGRAPHIC_DATA] [GEOGRAPHIC_DATA] [GEOGRAPH…" at bounding box center [746, 291] width 256 height 26
click at [766, 492] on div "Date on /s/ signature lines Today Other" at bounding box center [611, 475] width 537 height 43
click at [1214, 587] on icon "Close Intercom Messenger" at bounding box center [1217, 588] width 9 height 5
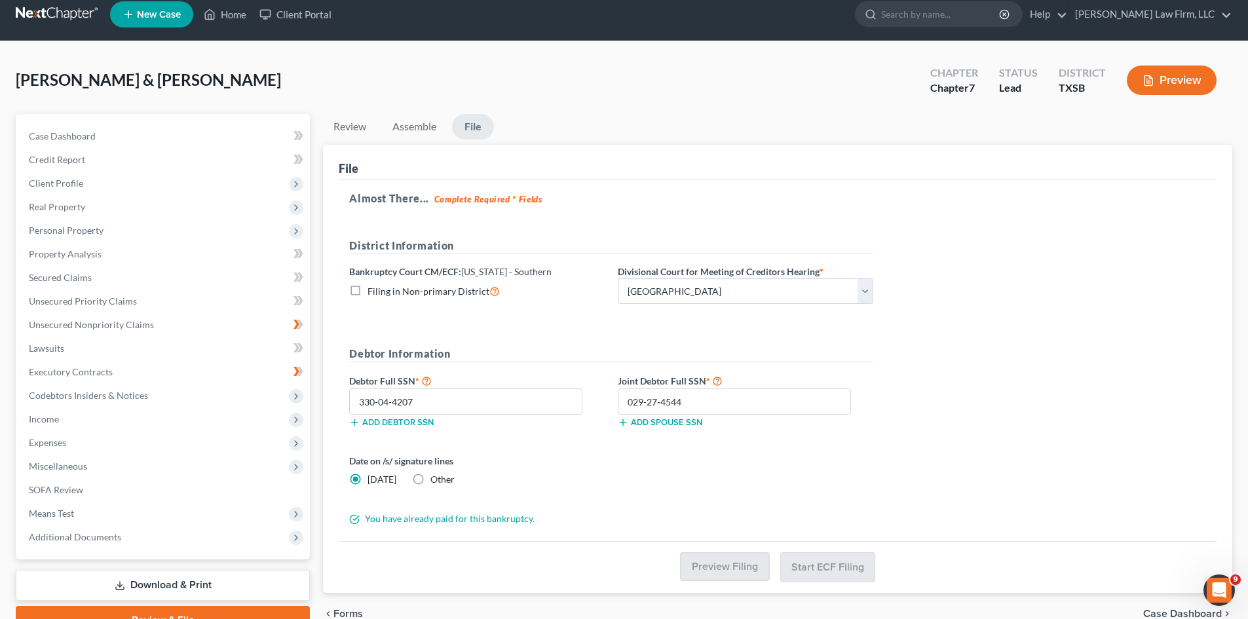
scroll to position [1390, 0]
click at [752, 395] on input "029-27-4544" at bounding box center [734, 402] width 233 height 26
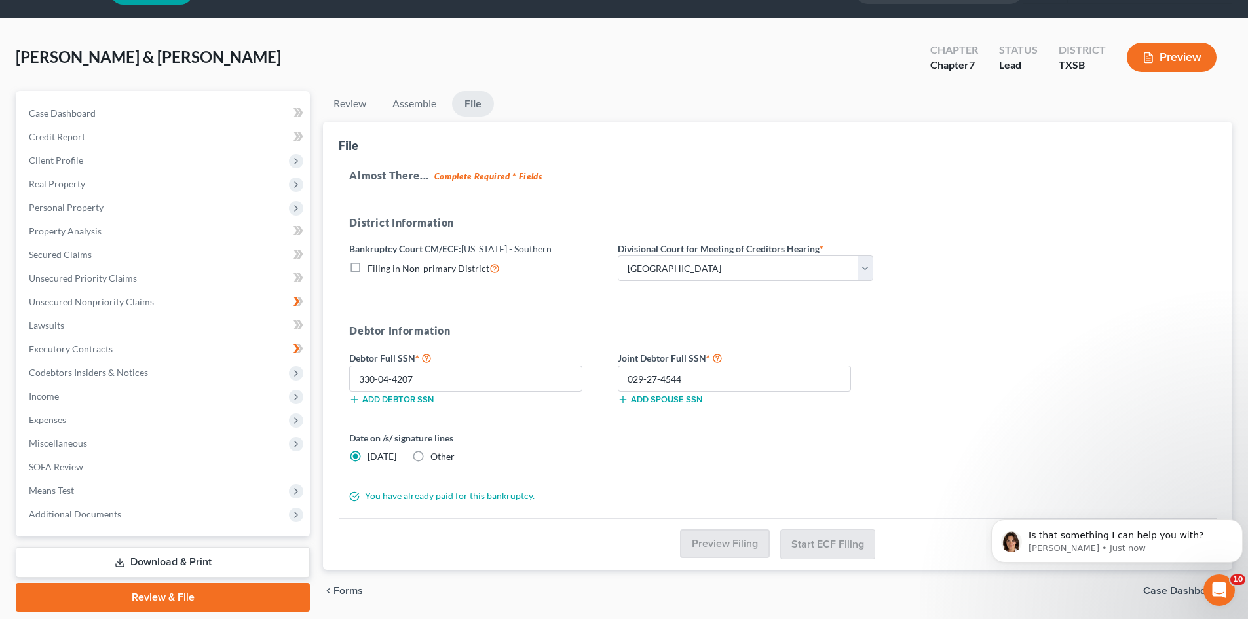
scroll to position [12, 0]
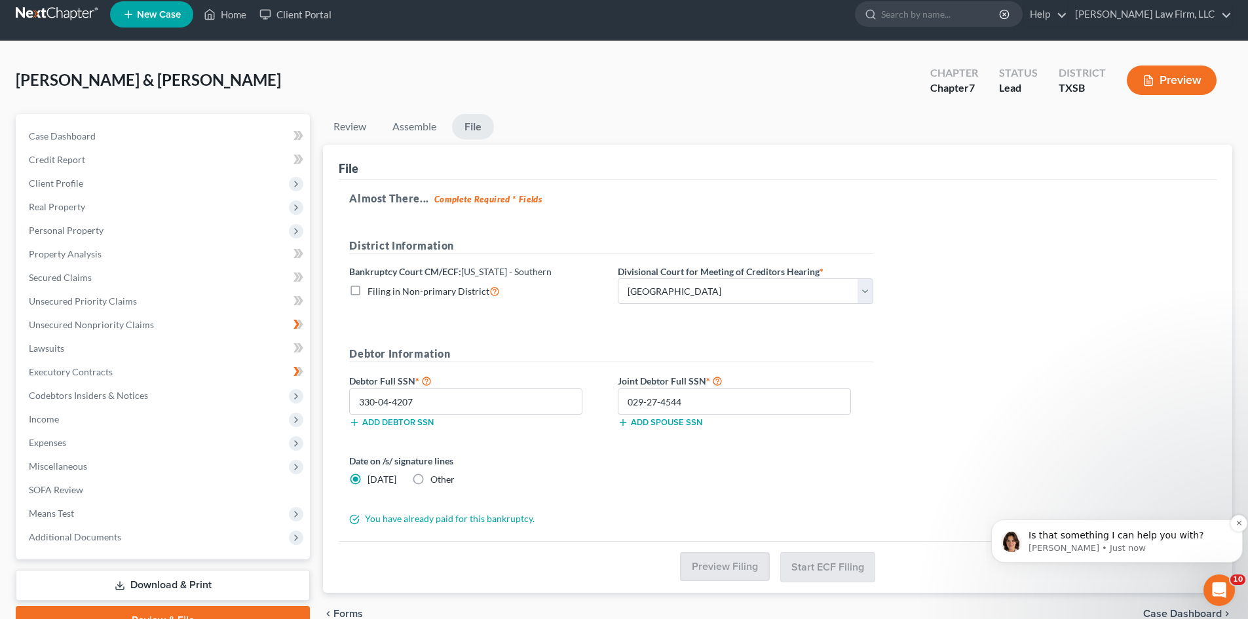
click at [1021, 538] on img "message notification from Emma, Just now. Is that something I can help you with?" at bounding box center [1011, 541] width 21 height 21
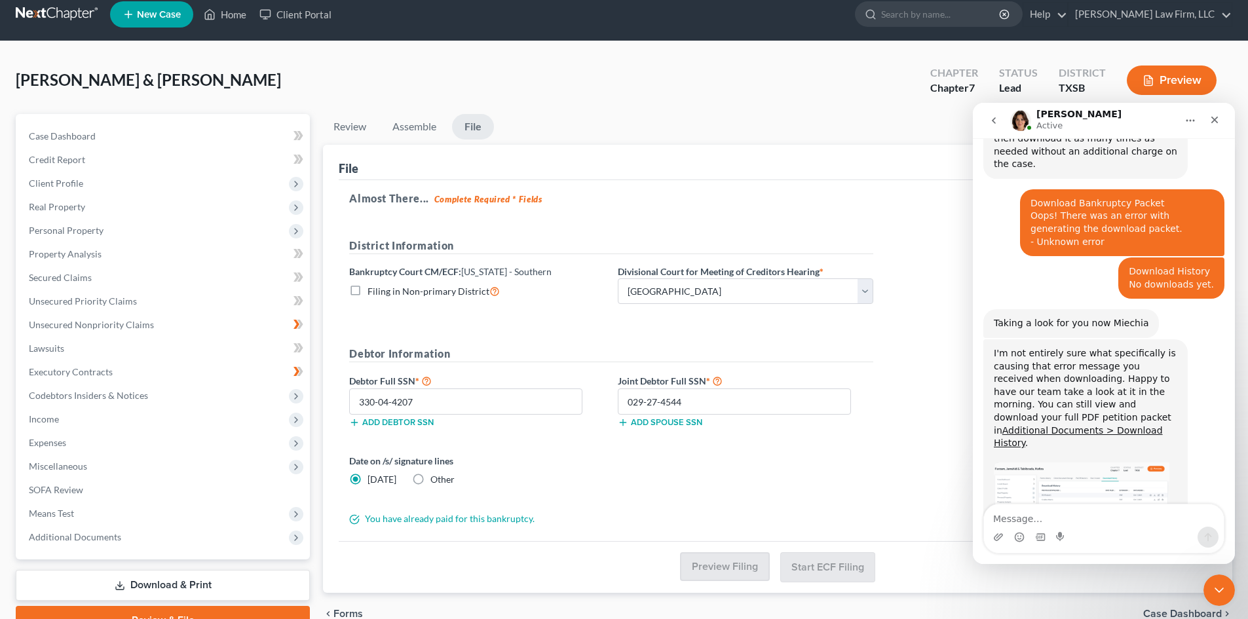
scroll to position [1400, 0]
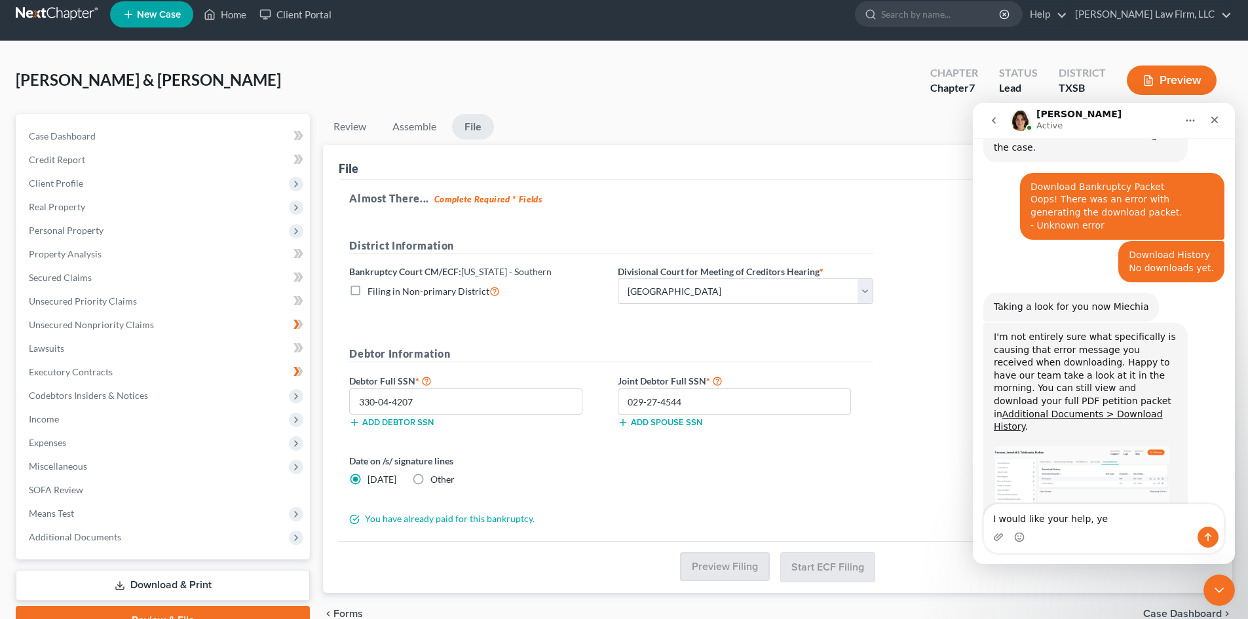
type textarea "I would like your help, yes"
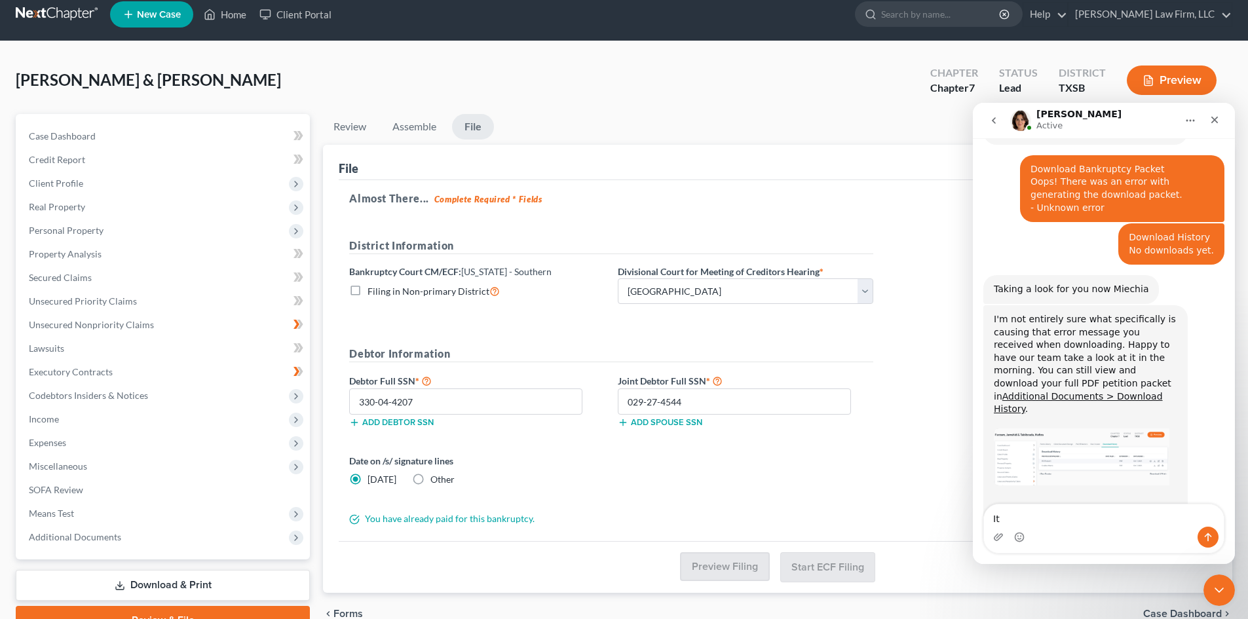
type textarea "I"
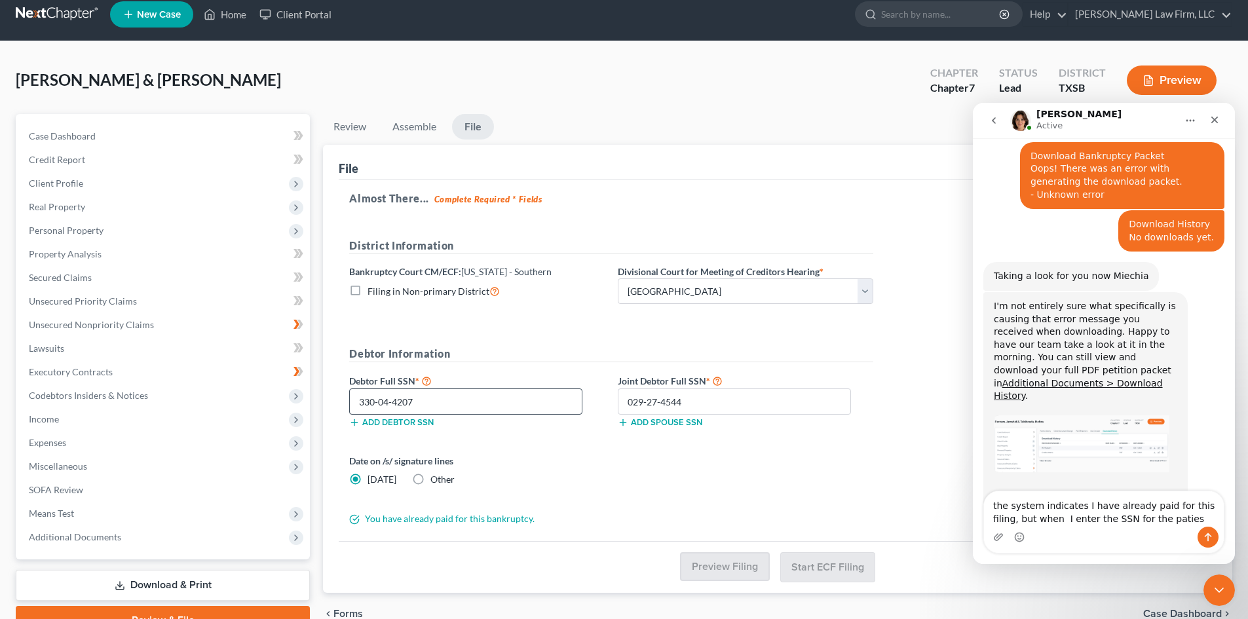
type textarea "the system indicates I have already paid for this filing, but when I enter the …"
click at [438, 408] on input "330-04-4207" at bounding box center [465, 402] width 233 height 26
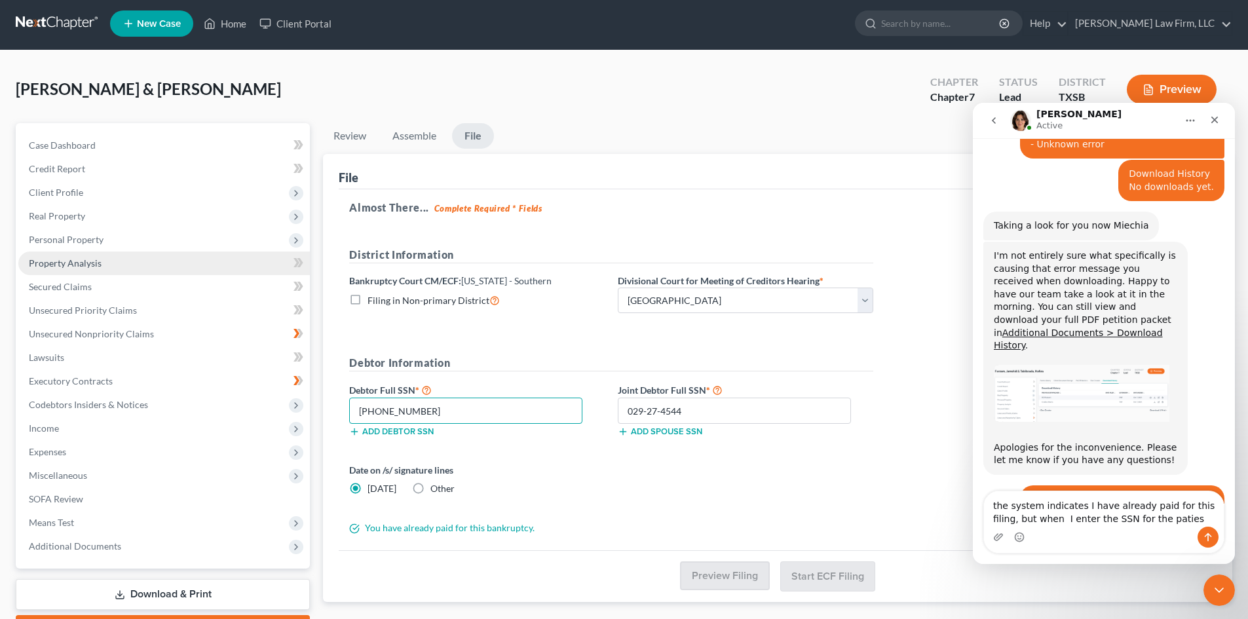
scroll to position [0, 0]
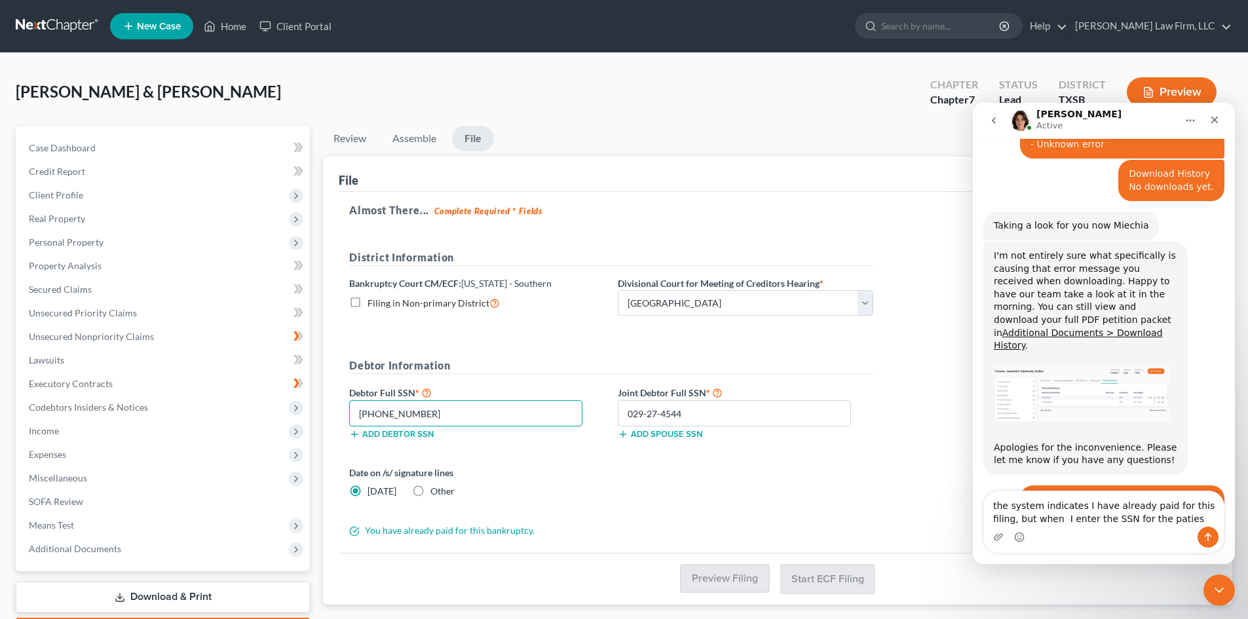
type input "330-04-4207"
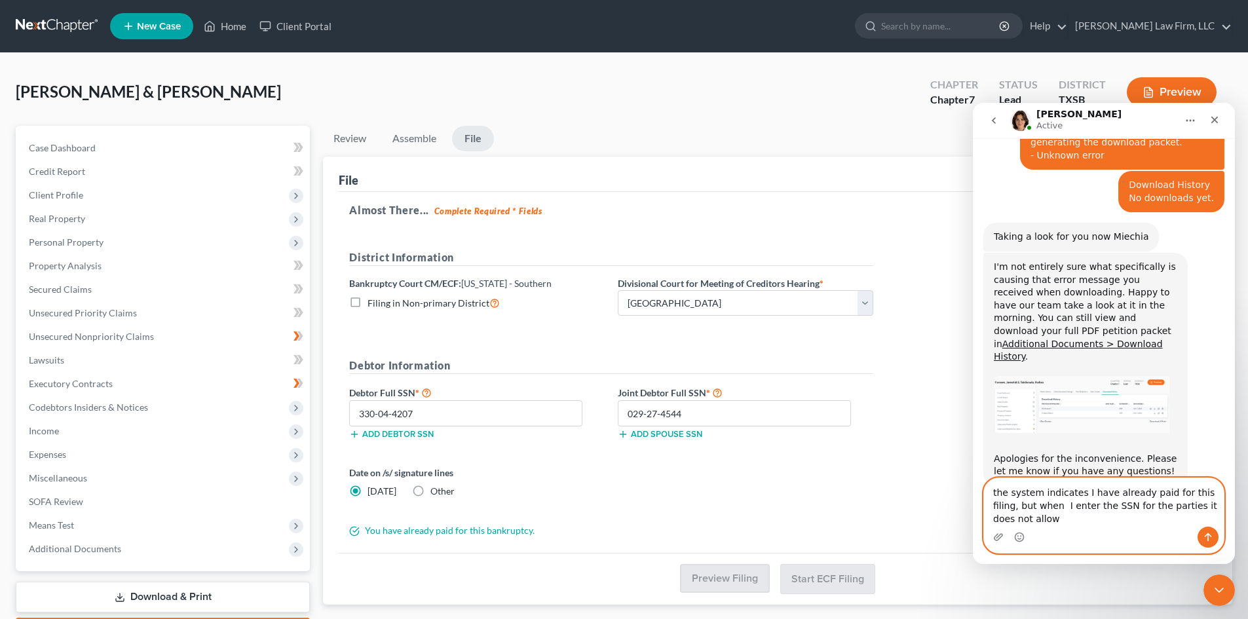
scroll to position [1483, 0]
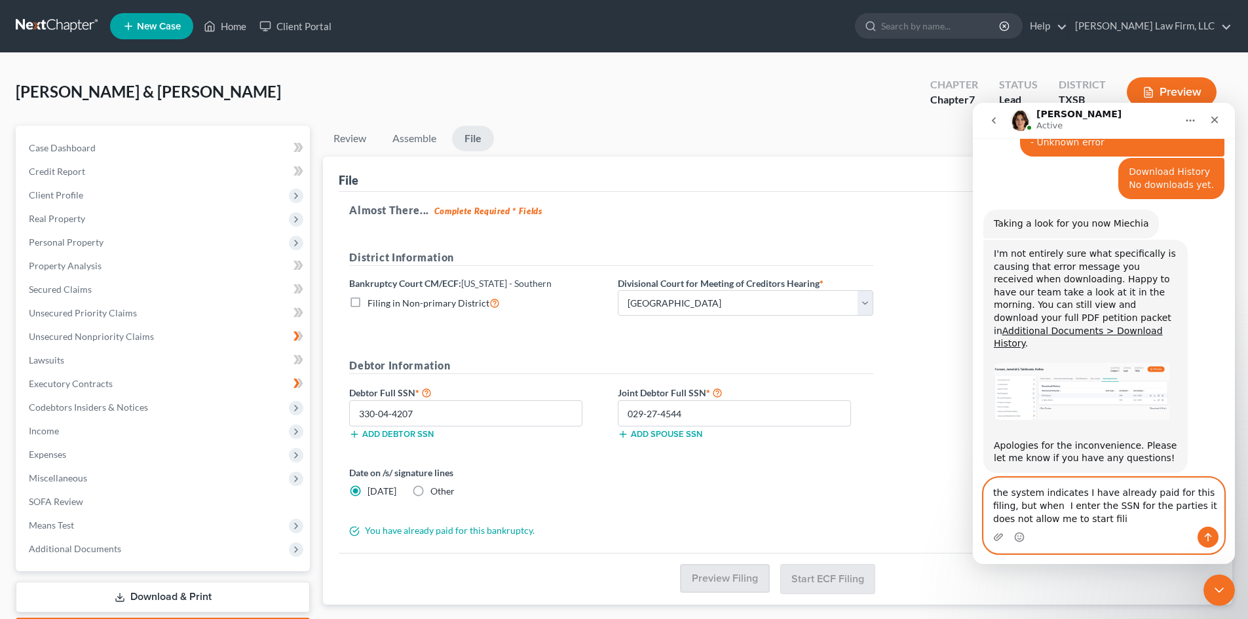
type textarea "the system indicates I have already paid for this filing, but when I enter the …"
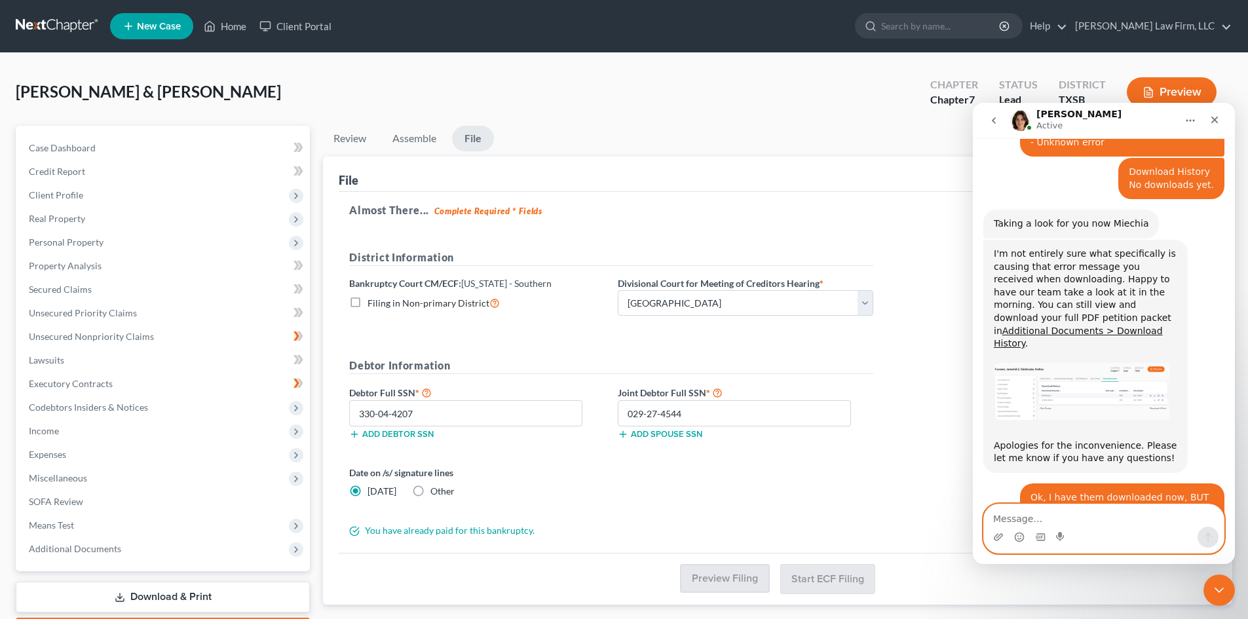
scroll to position [1521, 0]
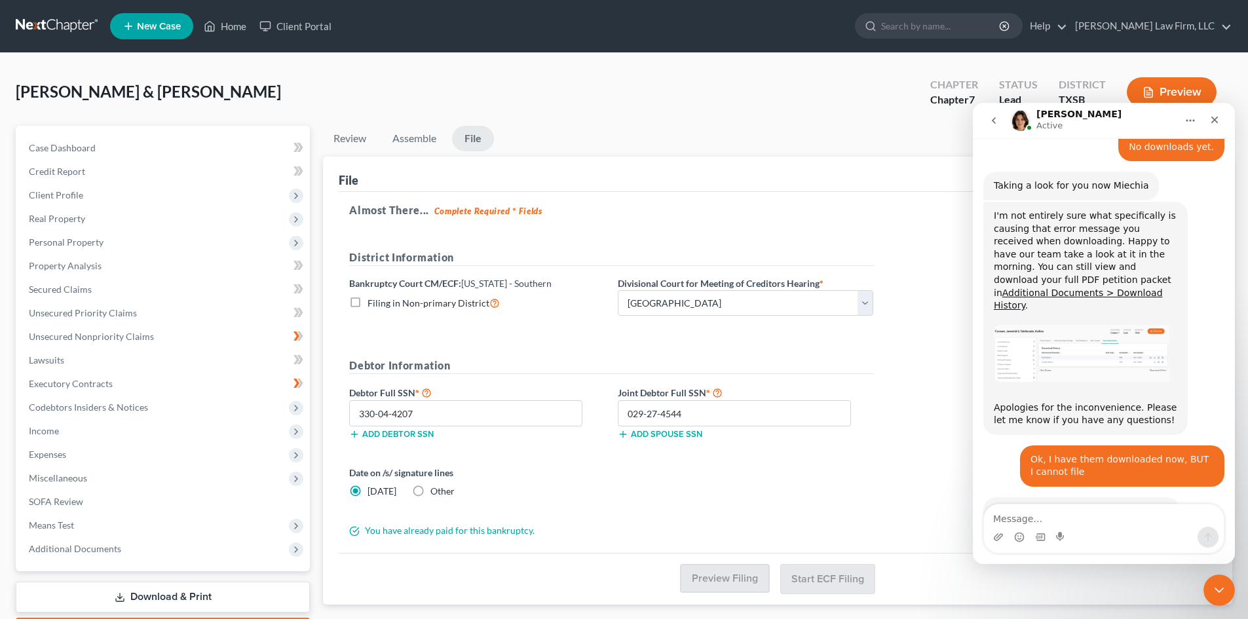
click at [430, 491] on label "Other" at bounding box center [442, 491] width 24 height 13
click at [436, 491] on input "Other" at bounding box center [440, 489] width 9 height 9
radio input "true"
click at [368, 489] on label "[DATE]" at bounding box center [382, 491] width 29 height 13
click at [373, 489] on input "[DATE]" at bounding box center [377, 489] width 9 height 9
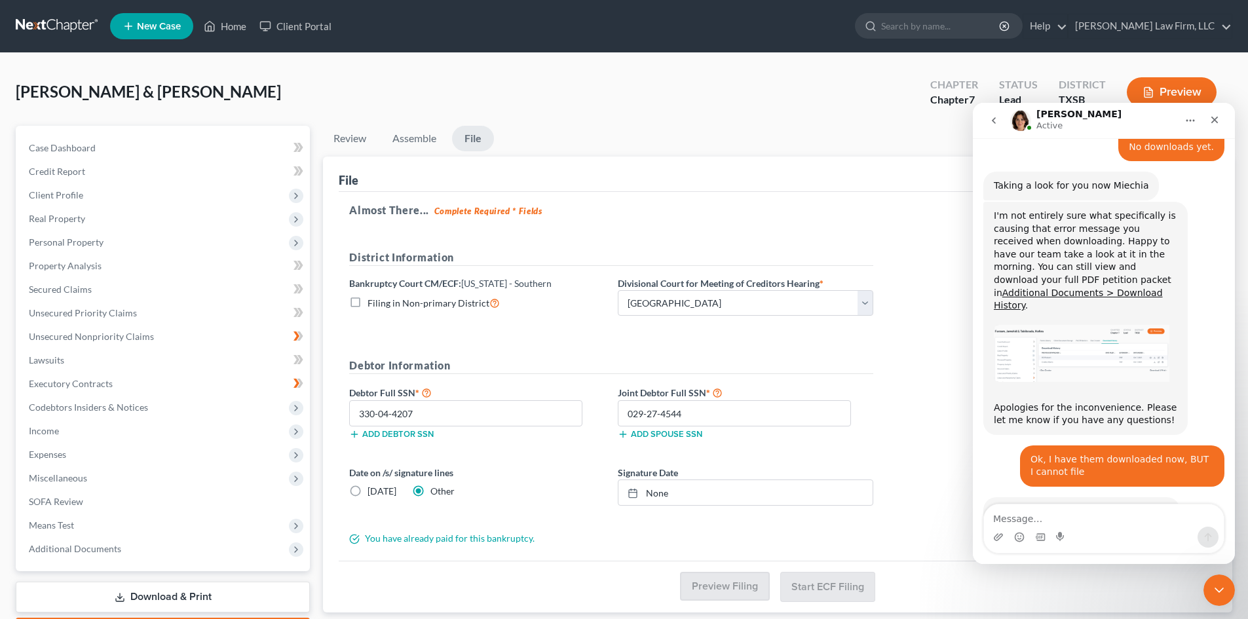
radio input "true"
radio input "false"
click at [820, 596] on div "Preview Filing Start ECF Filing" at bounding box center [778, 579] width 878 height 52
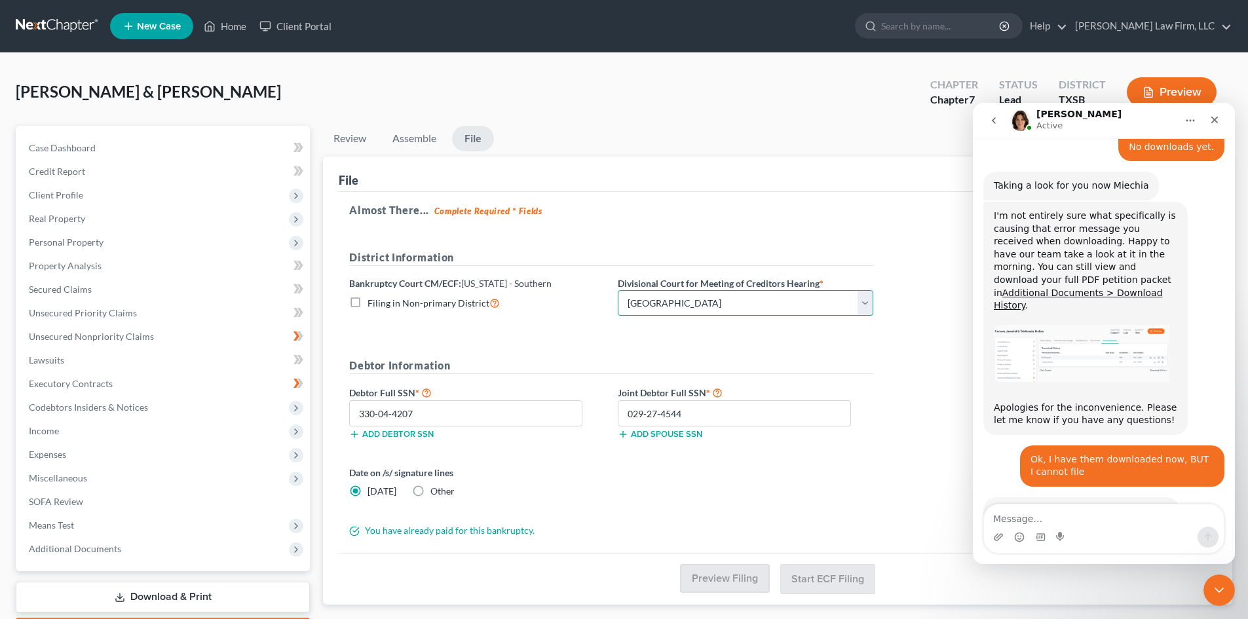
click at [831, 305] on select "Choose Division [GEOGRAPHIC_DATA] [GEOGRAPHIC_DATA] [GEOGRAPHIC_DATA] [GEOGRAPH…" at bounding box center [746, 303] width 256 height 26
click at [618, 290] on select "Choose Division [GEOGRAPHIC_DATA] [GEOGRAPHIC_DATA] [GEOGRAPHIC_DATA] [GEOGRAPH…" at bounding box center [746, 303] width 256 height 26
click at [1217, 584] on icon "Close Intercom Messenger" at bounding box center [1217, 588] width 16 height 16
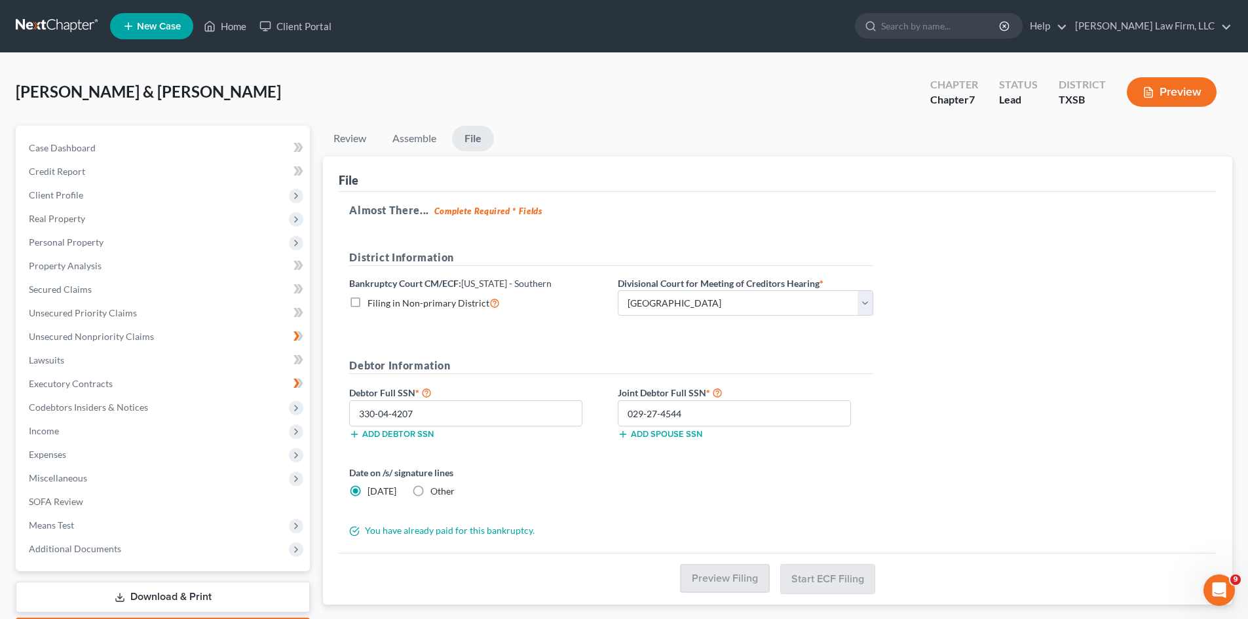
click at [846, 351] on form "District Information Bankruptcy Court CM/ECF: Texas - Southern Filing in Non-pr…" at bounding box center [611, 394] width 524 height 288
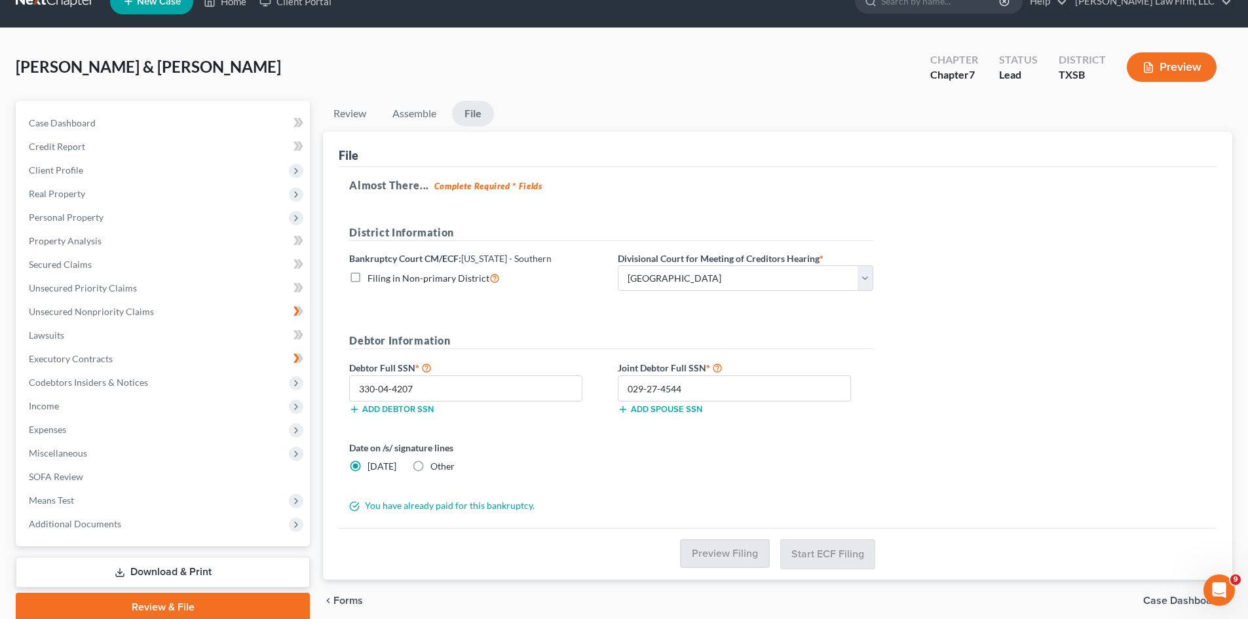
scroll to position [0, 0]
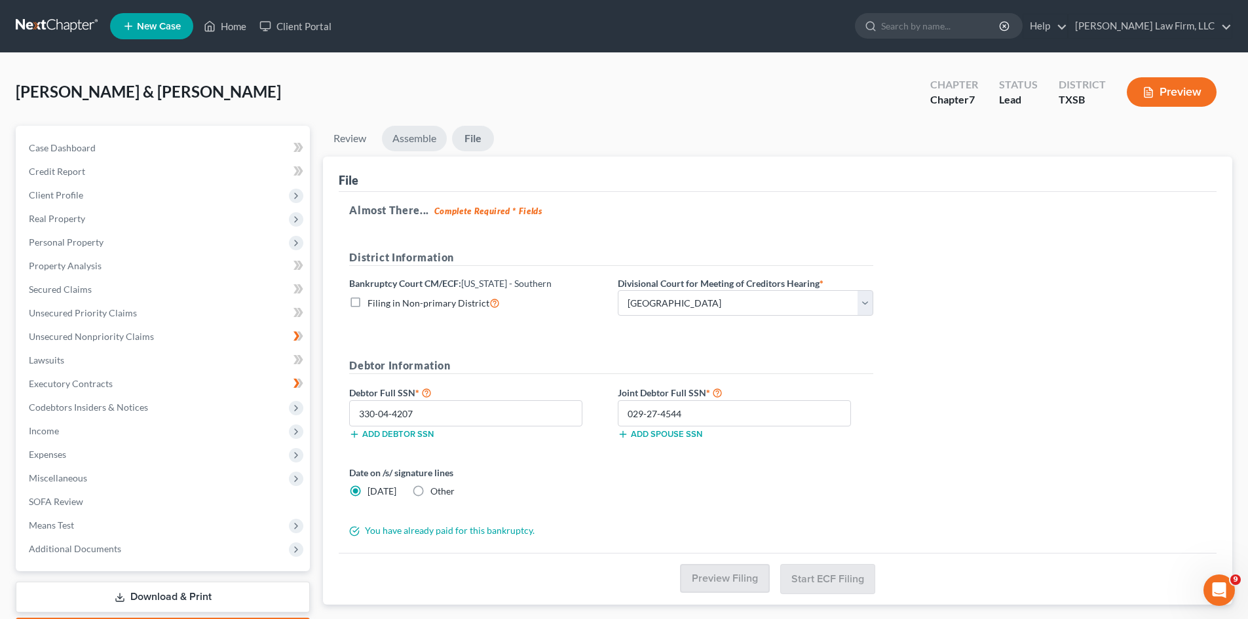
click at [418, 138] on link "Assemble" at bounding box center [414, 139] width 65 height 26
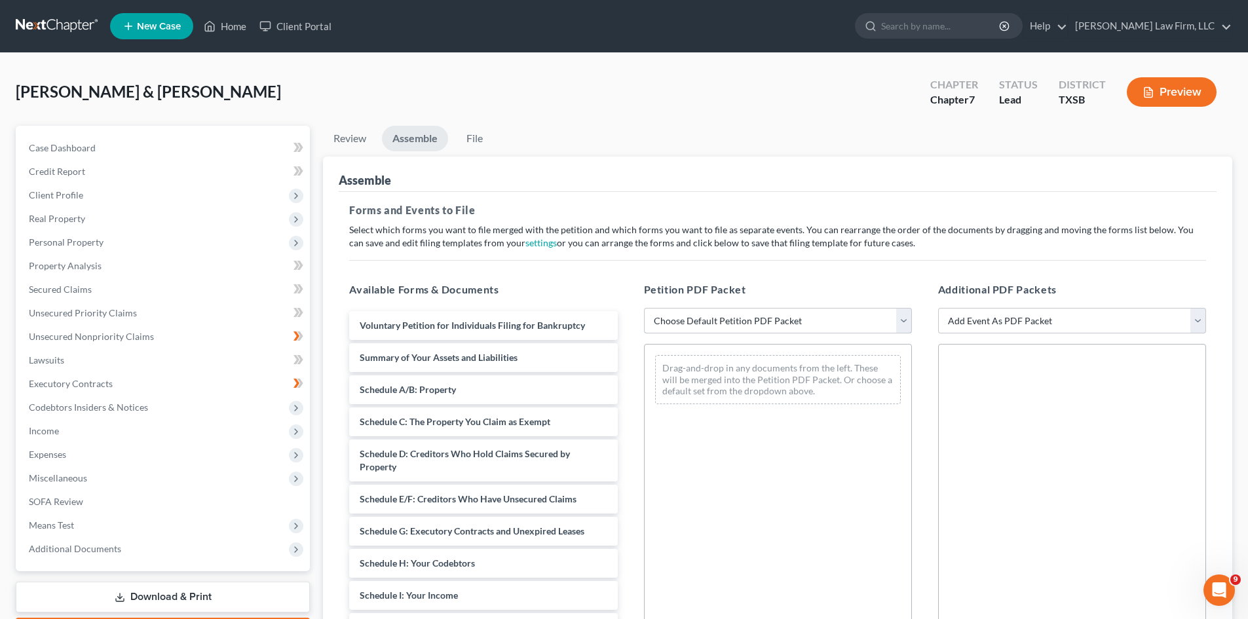
click at [899, 319] on select "Choose Default Petition PDF Packet Emergency Filing (Voluntary Petition and Cre…" at bounding box center [778, 321] width 268 height 26
click at [1067, 305] on div "Additional PDF Packets Add Event As PDF Packet 20 Largest Unsecured Creditors A…" at bounding box center [1072, 493] width 294 height 444
click at [1072, 313] on select "Add Event As PDF Packet 20 Largest Unsecured Creditors Additional Attachments A…" at bounding box center [1072, 321] width 268 height 26
click at [789, 474] on div "Drag-and-drop in any documents from the left. These will be merged into the Pet…" at bounding box center [778, 524] width 268 height 360
click at [734, 320] on select "Choose Default Petition PDF Packet Emergency Filing (Voluntary Petition and Cre…" at bounding box center [778, 321] width 268 height 26
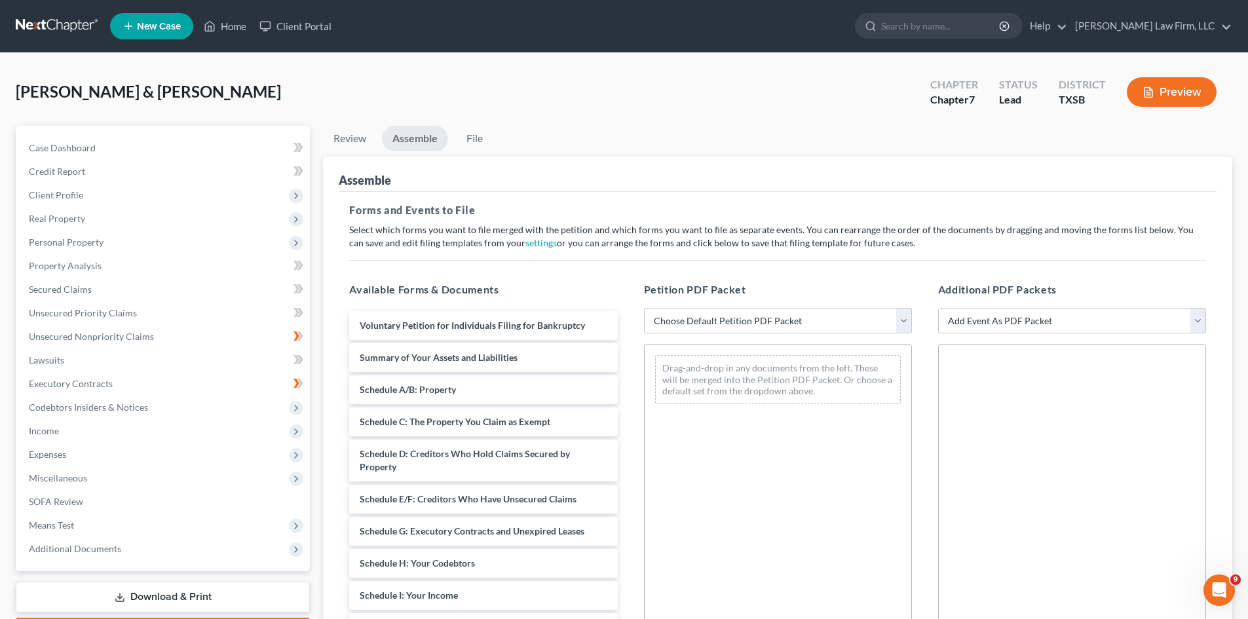
click at [789, 438] on div "Drag-and-drop in any documents from the left. These will be merged into the Pet…" at bounding box center [778, 524] width 268 height 360
click at [557, 332] on div "Voluntary Petition for Individuals Filing for Bankruptcy" at bounding box center [483, 325] width 268 height 29
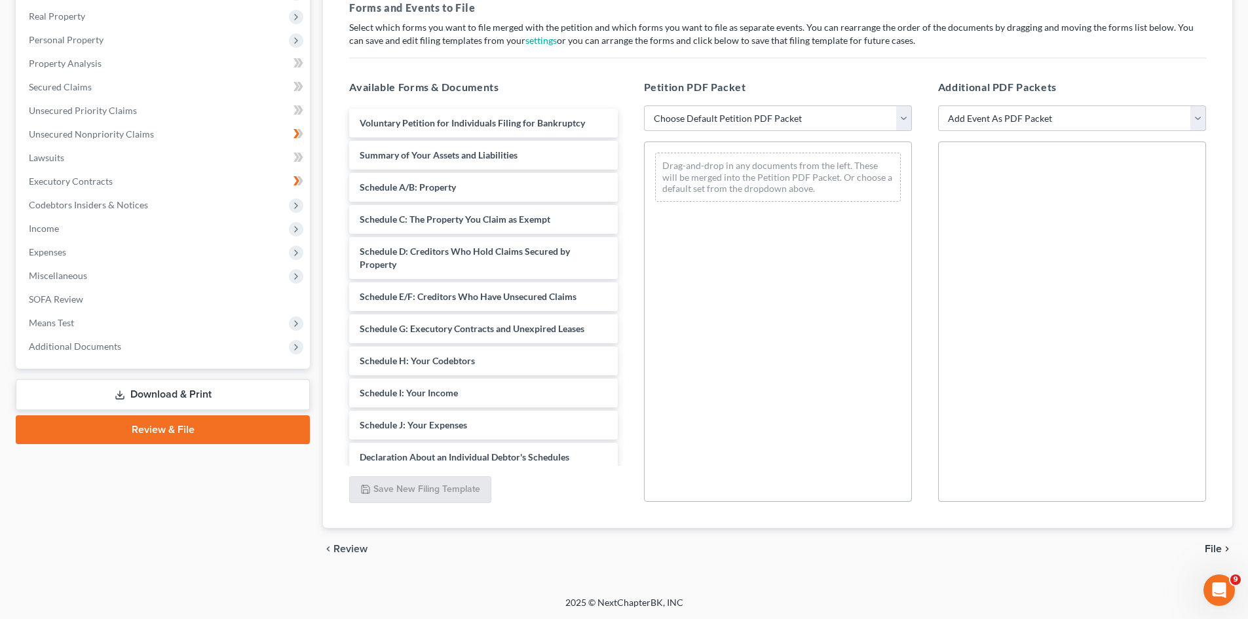
scroll to position [203, 0]
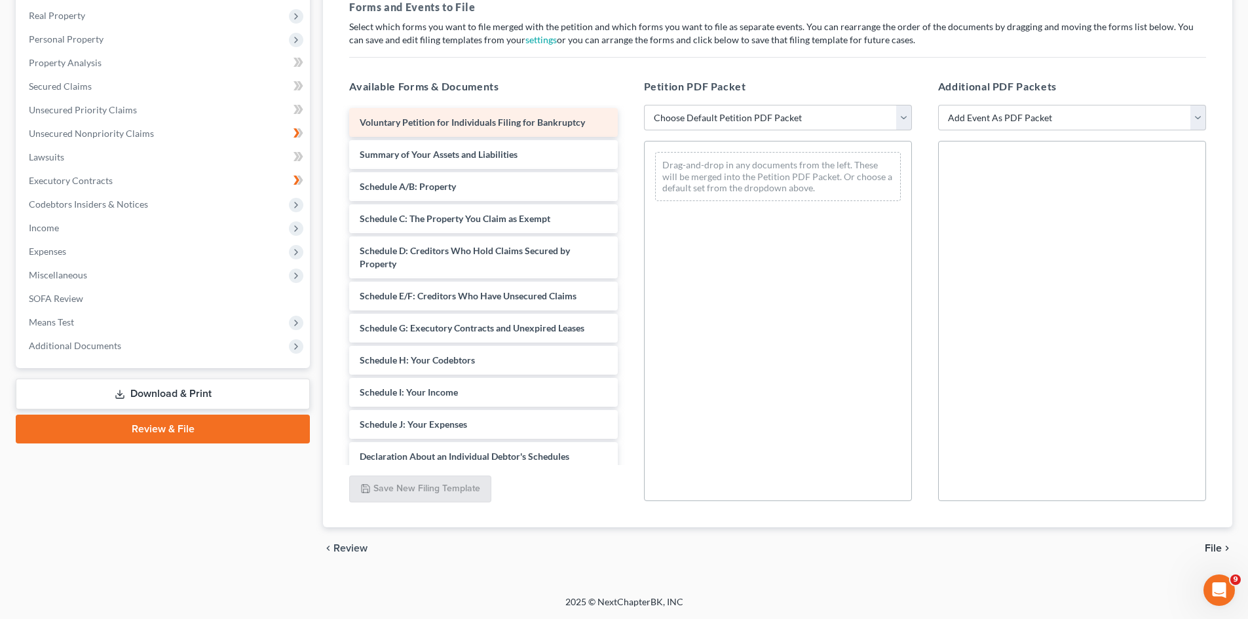
click at [512, 117] on span "Voluntary Petition for Individuals Filing for Bankruptcy" at bounding box center [472, 122] width 225 height 11
click at [512, 146] on div "Summary of Your Assets and Liabilities Voluntary Petition for Individuals Filin…" at bounding box center [483, 421] width 289 height 627
click at [0, 0] on span "Summary of Your Assets and Liabilities" at bounding box center [0, 0] width 0 height 0
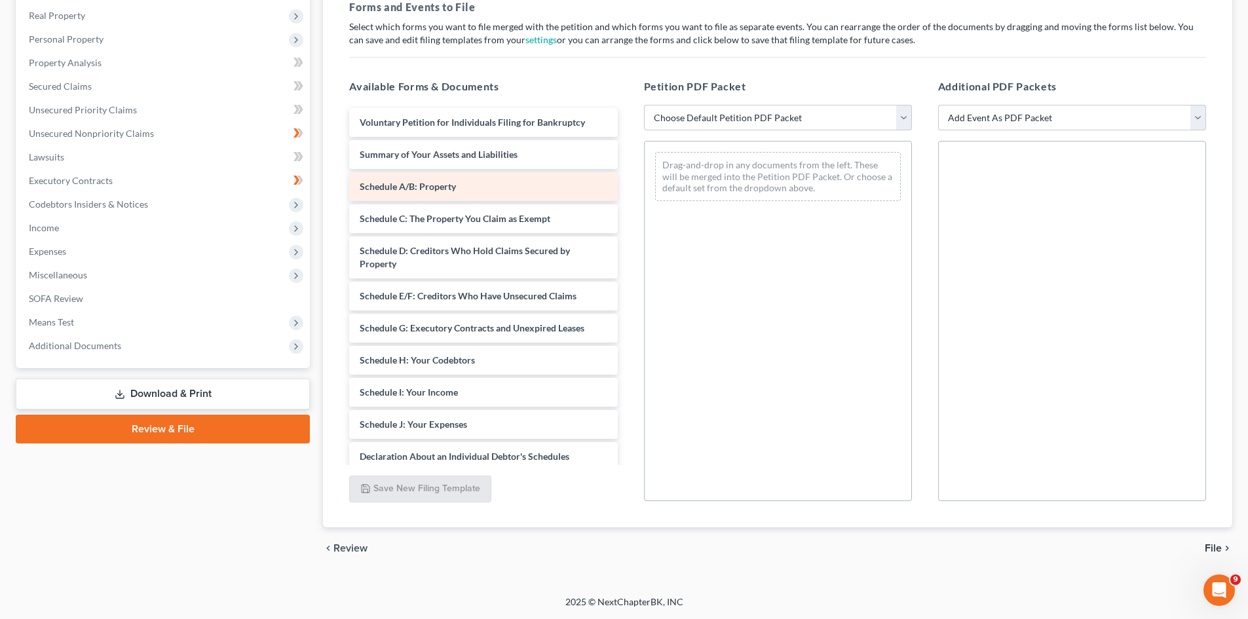
click at [516, 180] on div "Schedule A/B: Property" at bounding box center [483, 186] width 268 height 29
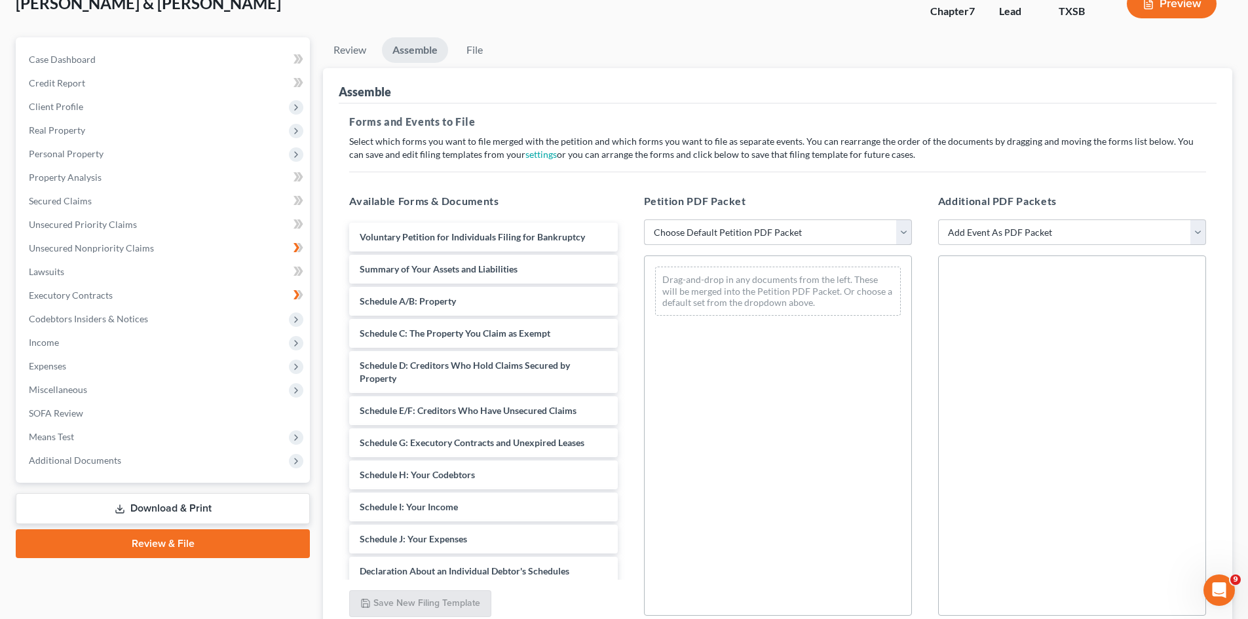
scroll to position [0, 0]
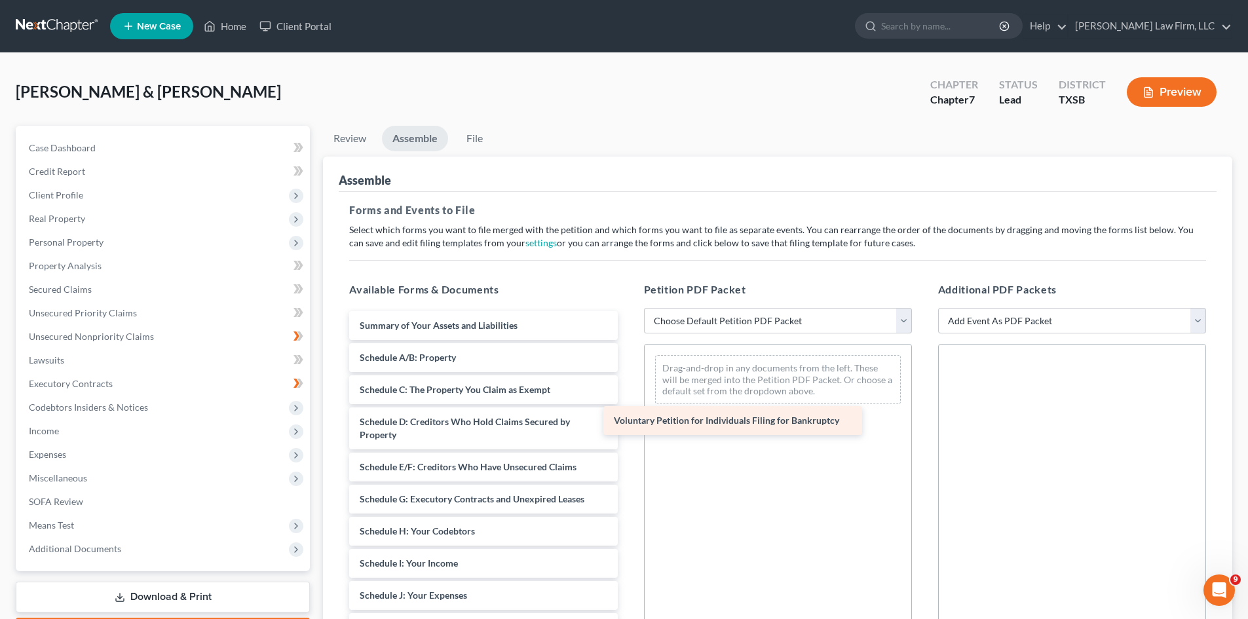
drag, startPoint x: 486, startPoint y: 331, endPoint x: 795, endPoint y: 451, distance: 331.9
click at [628, 451] on div "Voluntary Petition for Individuals Filing for Bankruptcy Voluntary Petition for…" at bounding box center [483, 608] width 289 height 595
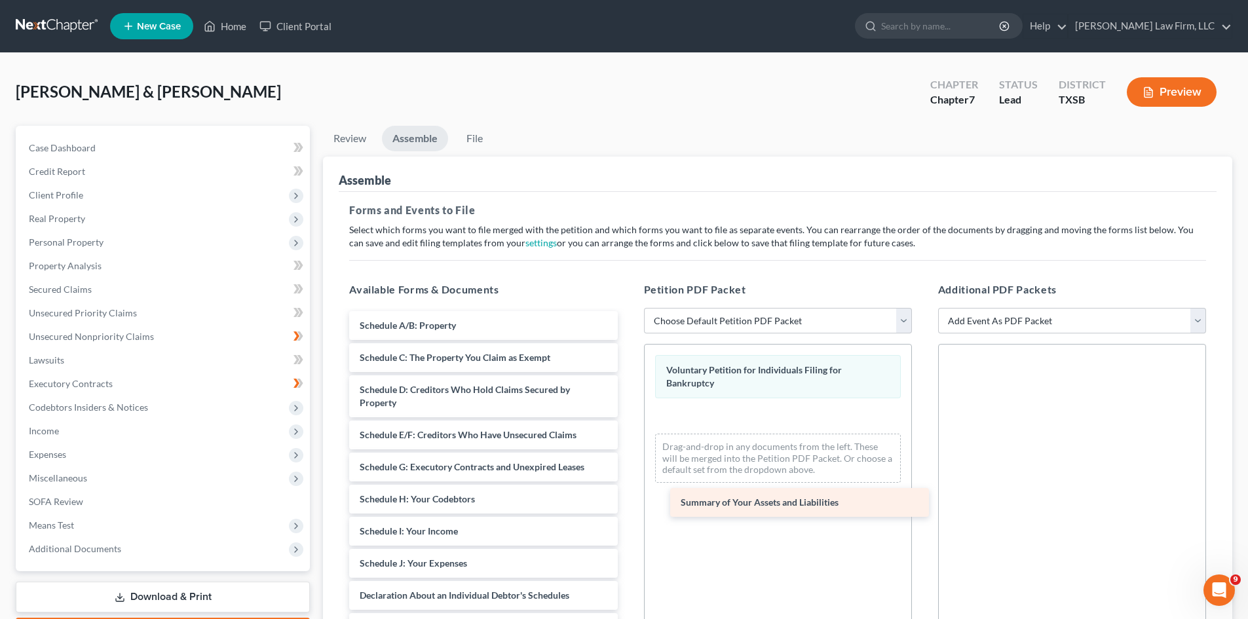
drag, startPoint x: 526, startPoint y: 332, endPoint x: 847, endPoint y: 508, distance: 366.5
click at [628, 508] on div "Summary of Your Assets and Liabilities Summary of Your Assets and Liabilities S…" at bounding box center [483, 592] width 289 height 563
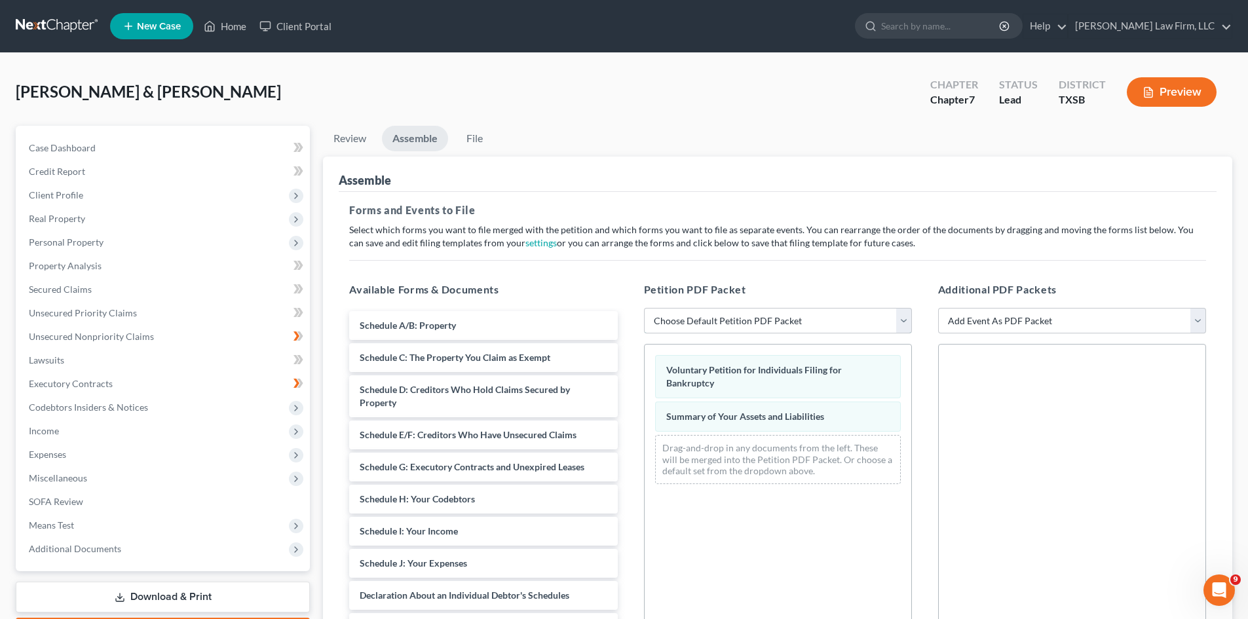
click at [901, 322] on select "Choose Default Petition PDF Packet Emergency Filing (Voluntary Petition and Cre…" at bounding box center [778, 321] width 268 height 26
click at [694, 320] on select "Choose Default Petition PDF Packet Emergency Filing (Voluntary Petition and Cre…" at bounding box center [778, 321] width 268 height 26
click at [736, 321] on select "Choose Default Petition PDF Packet Emergency Filing (Voluntary Petition and Cre…" at bounding box center [778, 321] width 268 height 26
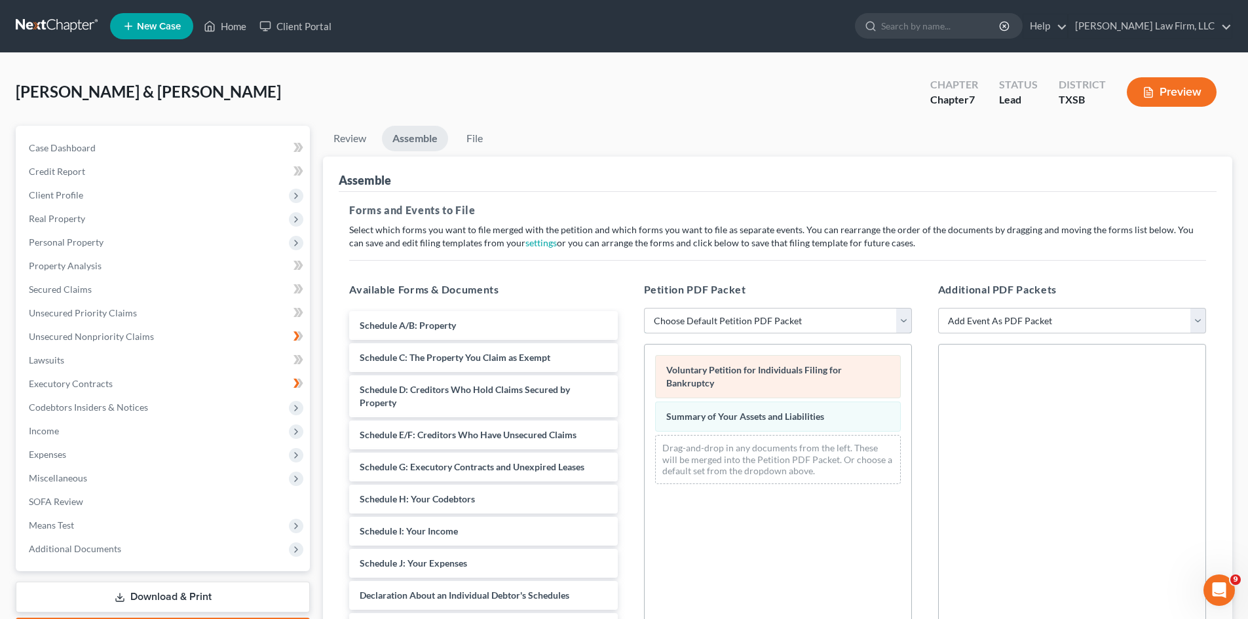
click at [644, 308] on select "Choose Default Petition PDF Packet Emergency Filing (Voluntary Petition and Cre…" at bounding box center [778, 321] width 268 height 26
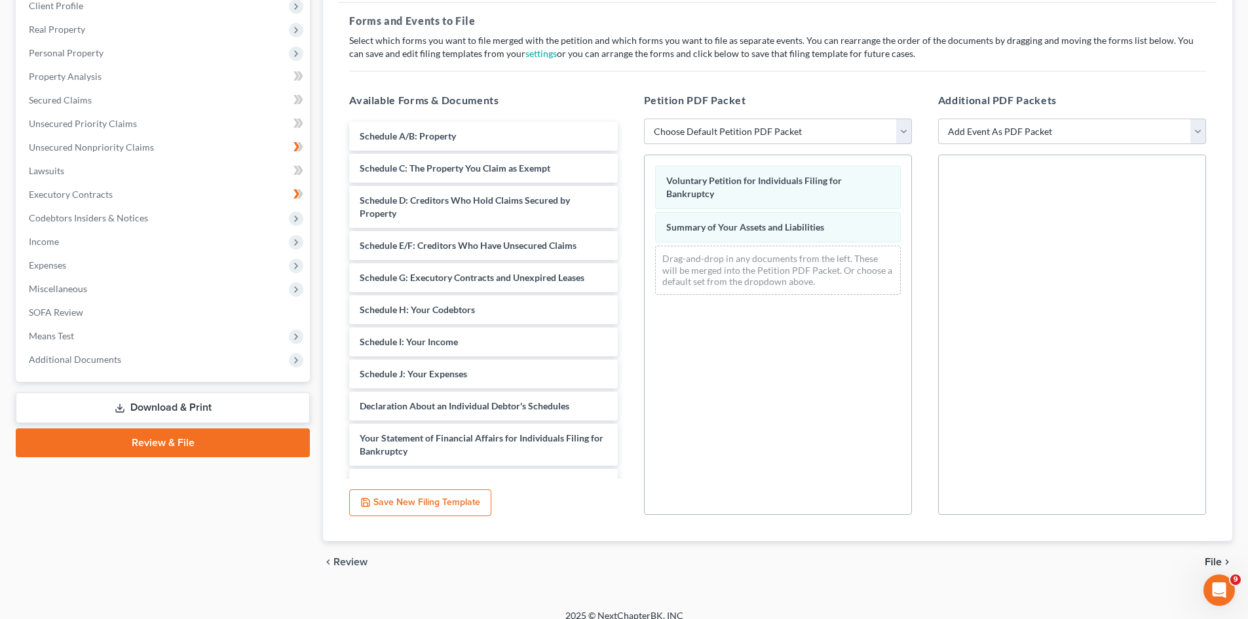
scroll to position [197, 0]
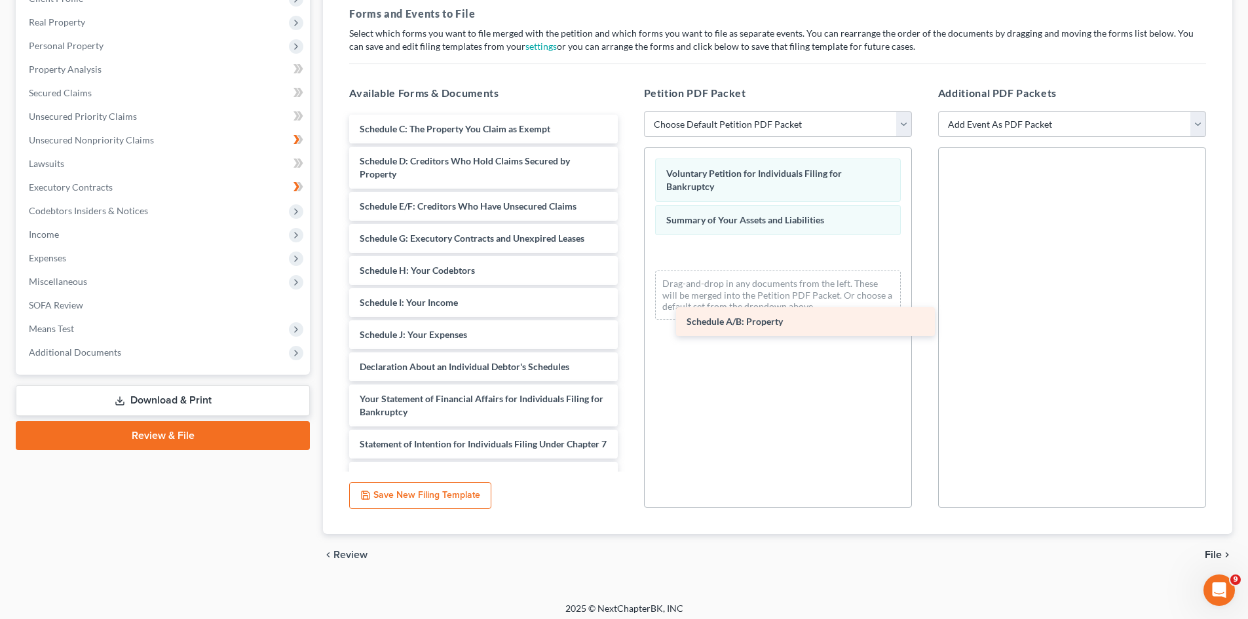
drag, startPoint x: 428, startPoint y: 132, endPoint x: 765, endPoint y: 332, distance: 391.9
click at [628, 332] on div "Schedule A/B: Property Schedule A/B: Property Schedule C: The Property You Clai…" at bounding box center [483, 380] width 289 height 531
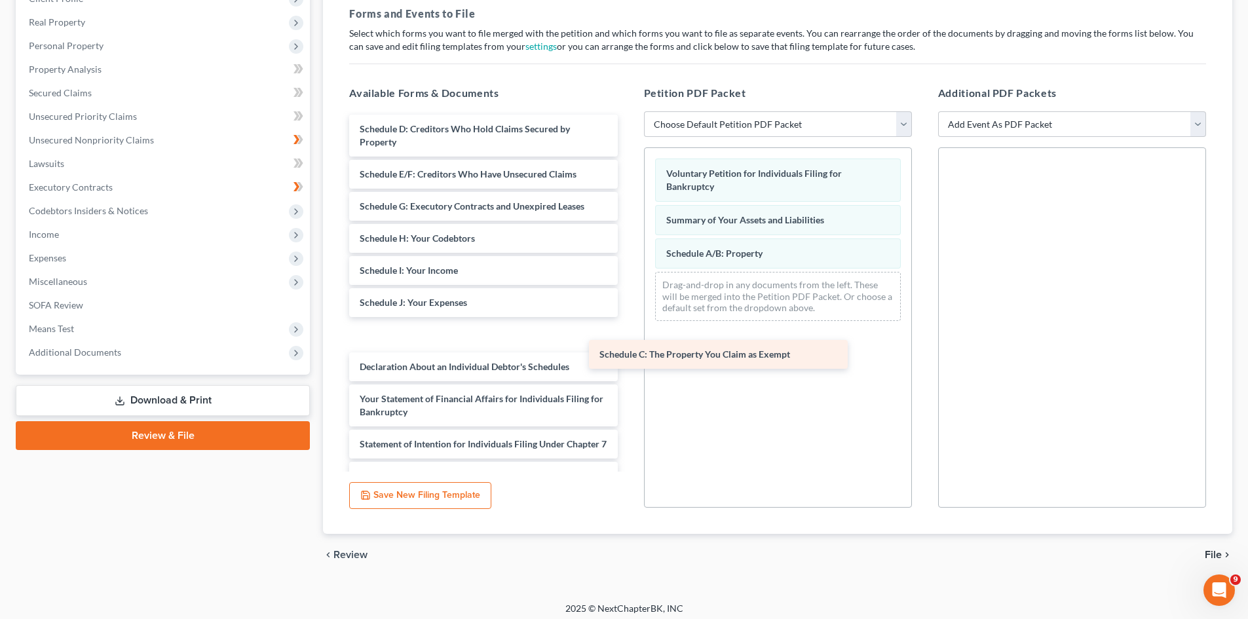
drag, startPoint x: 396, startPoint y: 129, endPoint x: 648, endPoint y: 362, distance: 342.6
click at [628, 362] on div "Schedule C: The Property You Claim as Exempt Schedule C: The Property You Claim…" at bounding box center [483, 380] width 289 height 531
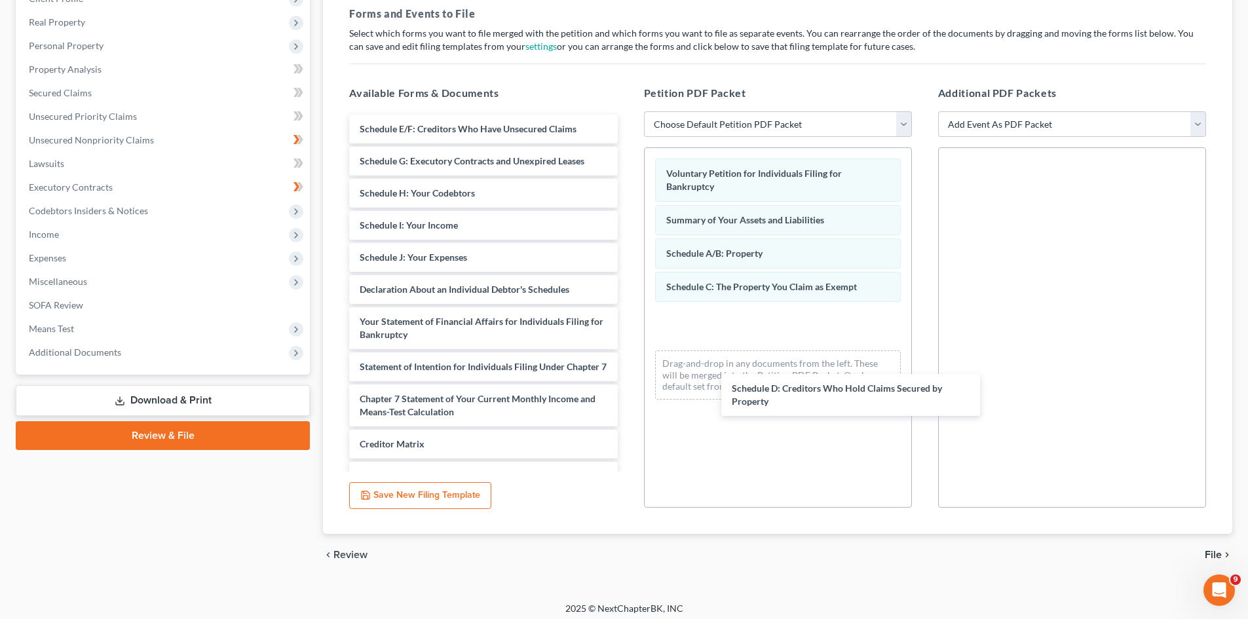
drag, startPoint x: 419, startPoint y: 133, endPoint x: 738, endPoint y: 387, distance: 407.0
click at [628, 392] on div "Schedule D: Creditors Who Hold Claims Secured by Property Schedule D: Creditors…" at bounding box center [483, 341] width 289 height 453
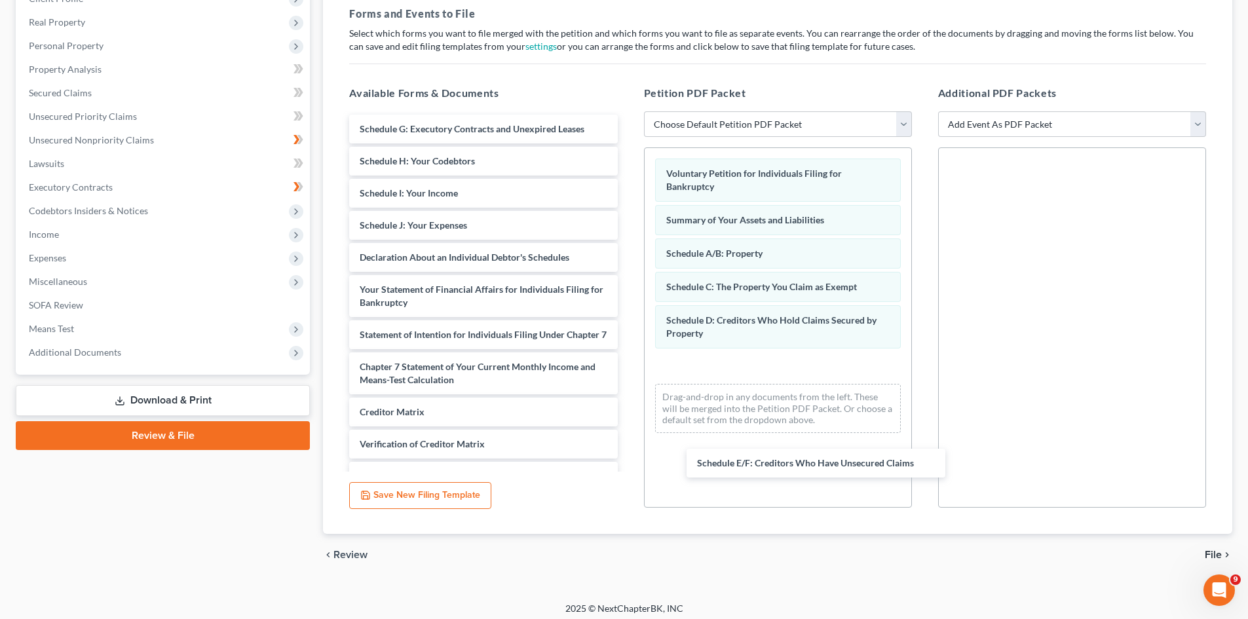
drag, startPoint x: 409, startPoint y: 123, endPoint x: 672, endPoint y: 411, distance: 389.6
click at [628, 455] on div "Schedule E/F: Creditors Who Have Unsecured Claims Schedule E/F: Creditors Who H…" at bounding box center [483, 325] width 289 height 421
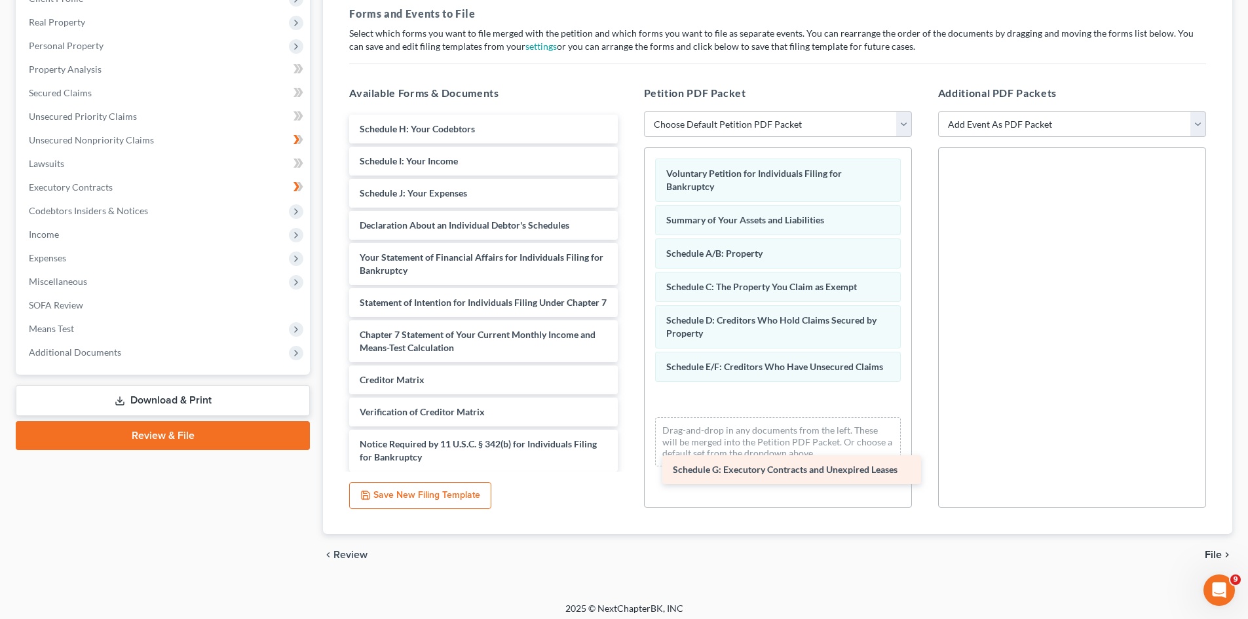
drag, startPoint x: 383, startPoint y: 130, endPoint x: 696, endPoint y: 470, distance: 462.7
click at [628, 470] on div "Schedule G: Executory Contracts and Unexpired Leases Schedule G: Executory Cont…" at bounding box center [483, 309] width 289 height 389
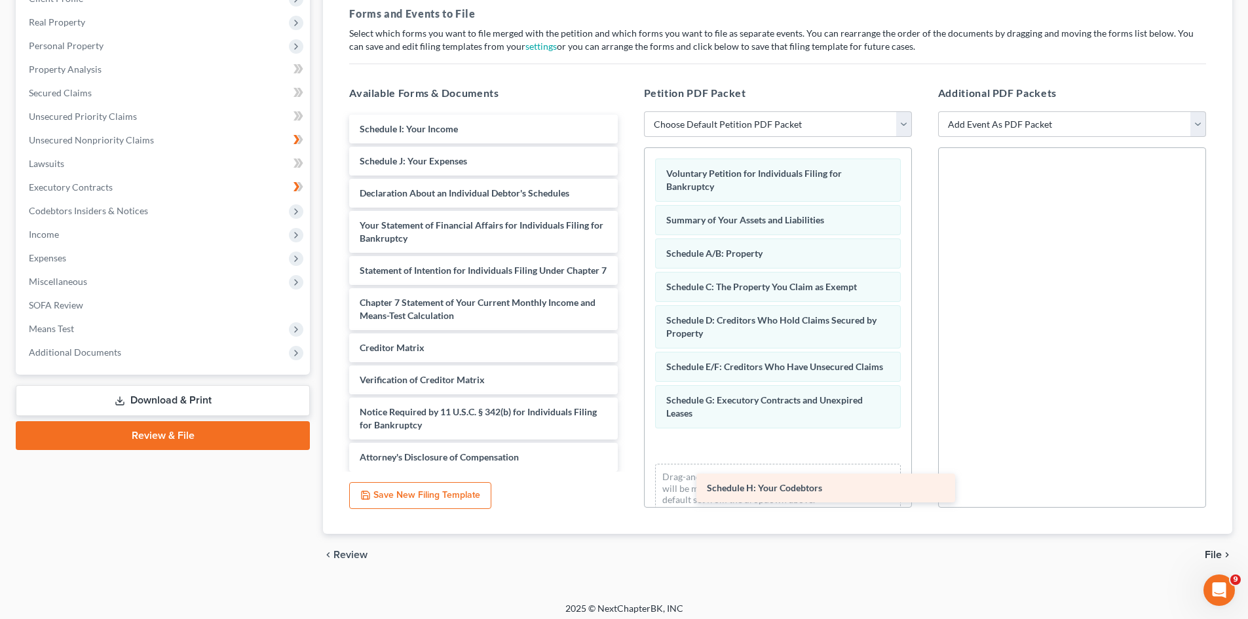
drag, startPoint x: 392, startPoint y: 130, endPoint x: 738, endPoint y: 489, distance: 498.6
click at [628, 472] on div "Schedule H: Your Codebtors Schedule H: Your Codebtors Schedule I: Your Income S…" at bounding box center [483, 293] width 289 height 357
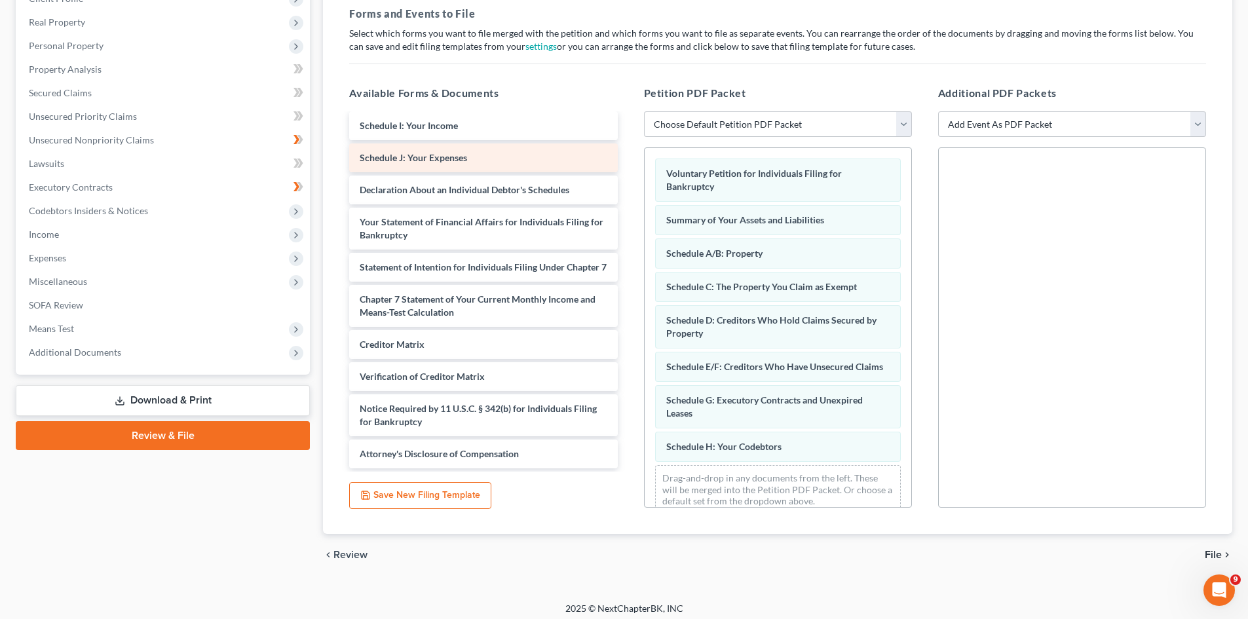
scroll to position [0, 0]
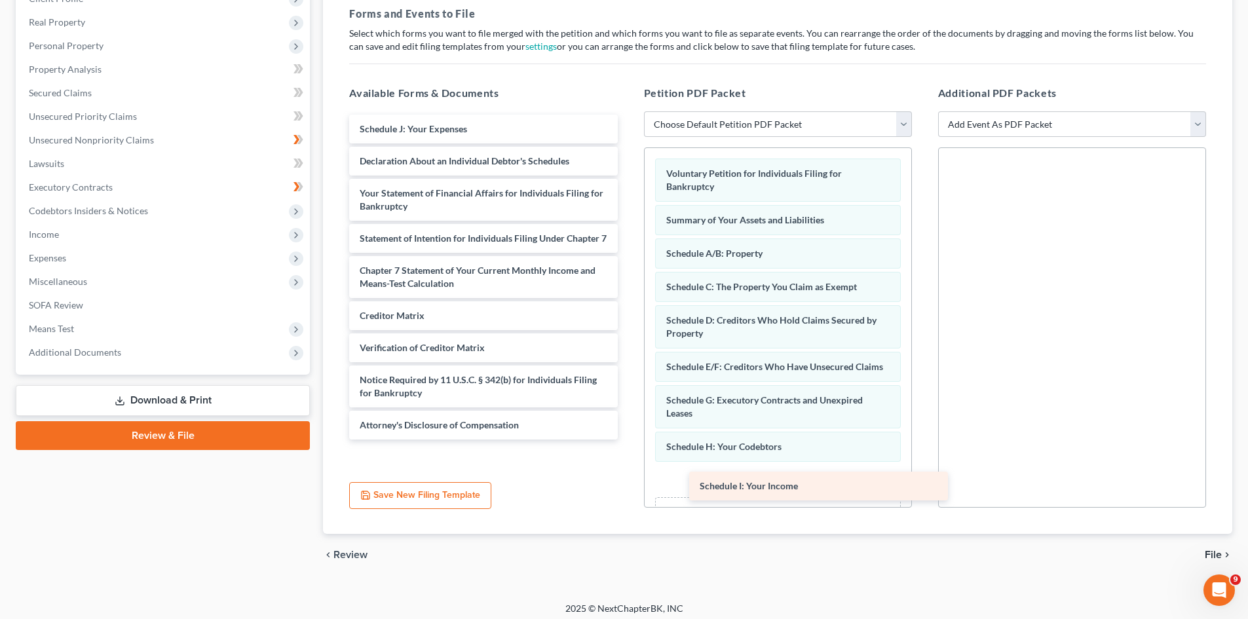
drag, startPoint x: 431, startPoint y: 130, endPoint x: 770, endPoint y: 487, distance: 492.6
click at [628, 440] on div "Schedule I: Your Income Schedule I: Your Income Schedule J: Your Expenses Decla…" at bounding box center [483, 277] width 289 height 325
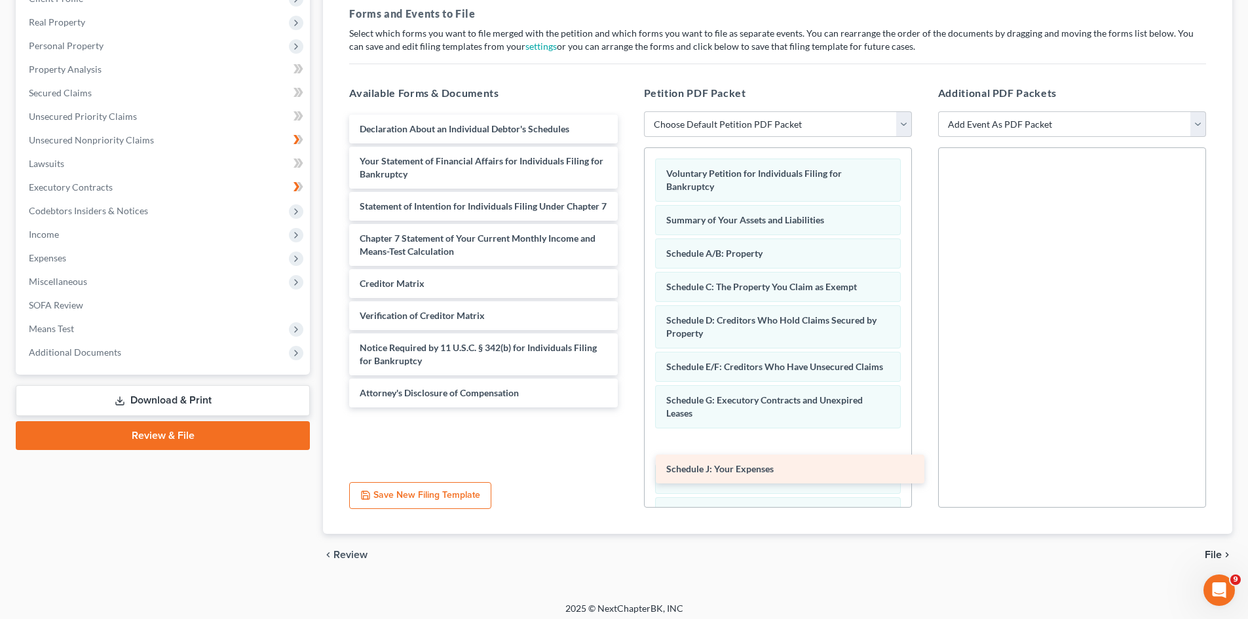
drag, startPoint x: 487, startPoint y: 129, endPoint x: 789, endPoint y: 461, distance: 449.4
click at [628, 408] on div "Schedule J: Your Expenses Schedule J: Your Expenses Declaration About an Indivi…" at bounding box center [483, 261] width 289 height 293
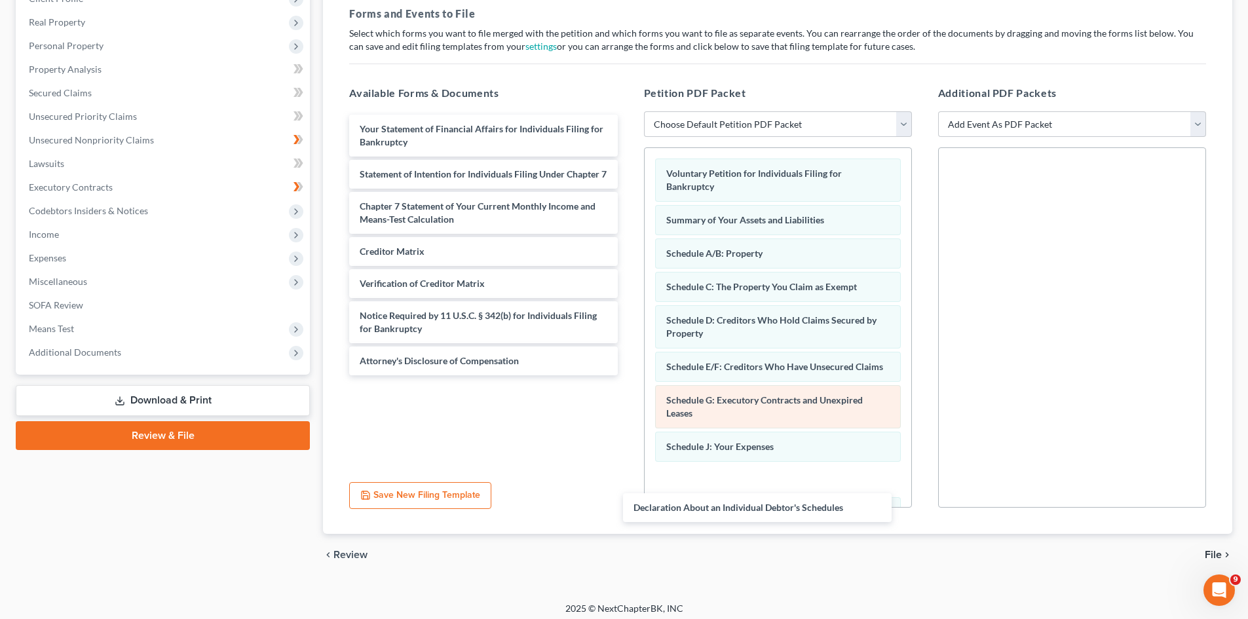
drag, startPoint x: 528, startPoint y: 129, endPoint x: 835, endPoint y: 438, distance: 435.9
click at [628, 375] on div "Declaration About an Individual Debtor's Schedules Declaration About an Individ…" at bounding box center [483, 245] width 289 height 261
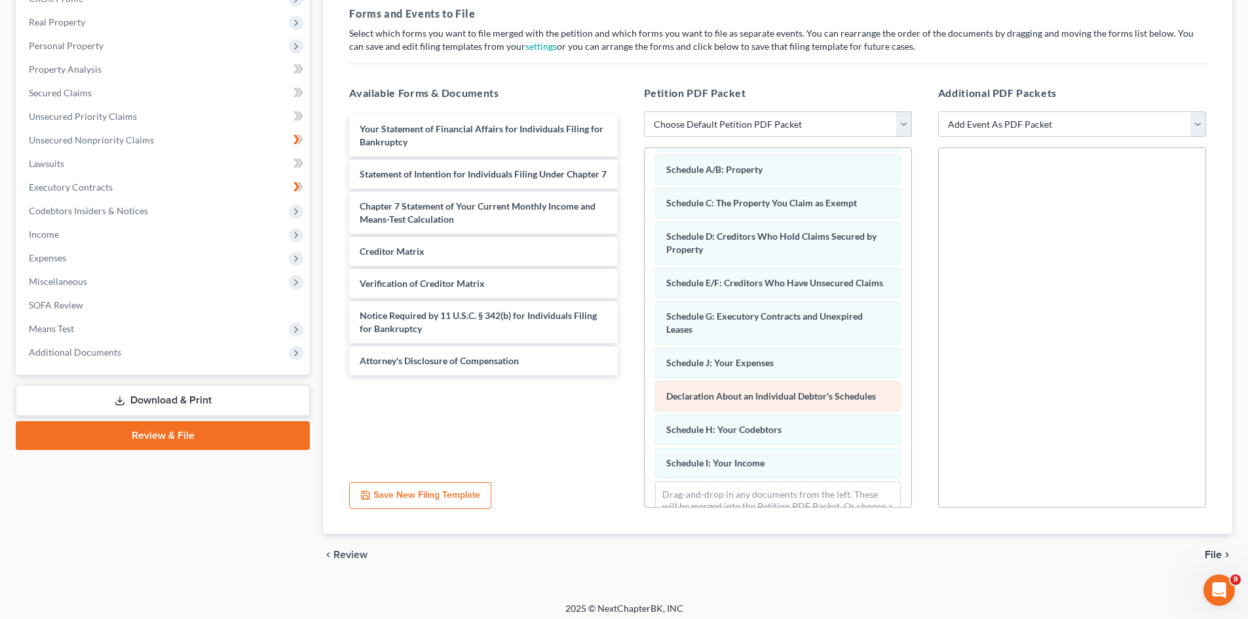
scroll to position [131, 0]
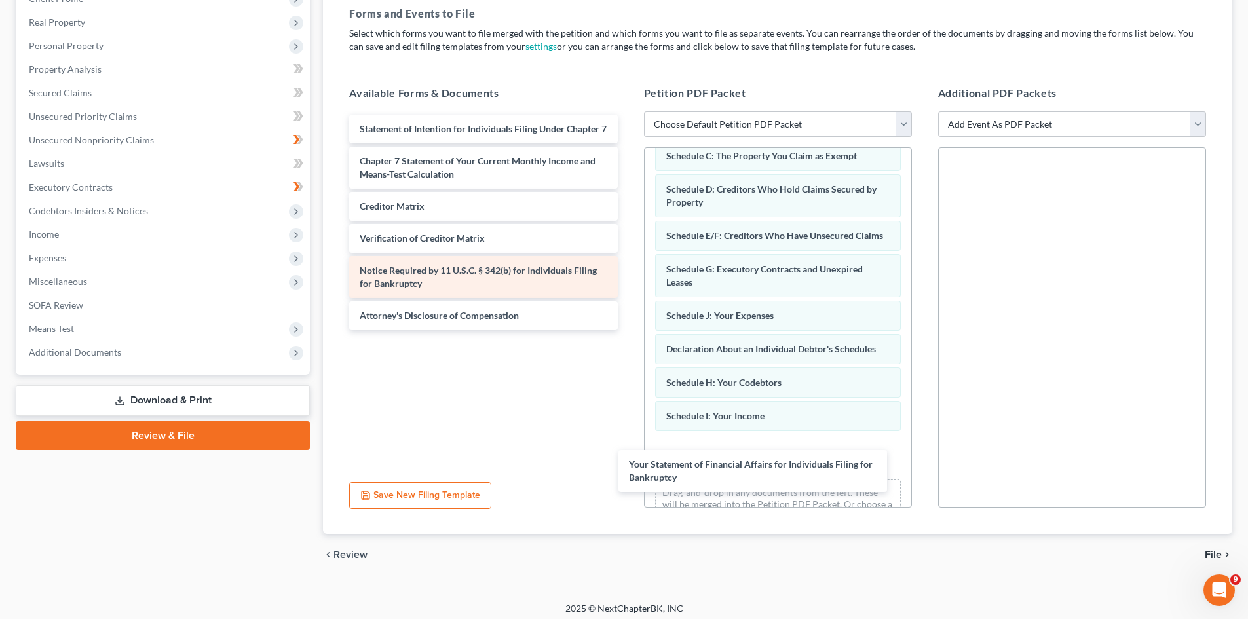
drag, startPoint x: 385, startPoint y: 138, endPoint x: 503, endPoint y: 281, distance: 185.2
click at [628, 330] on div "Your Statement of Financial Affairs for Individuals Filing for Bankruptcy Your …" at bounding box center [483, 223] width 289 height 216
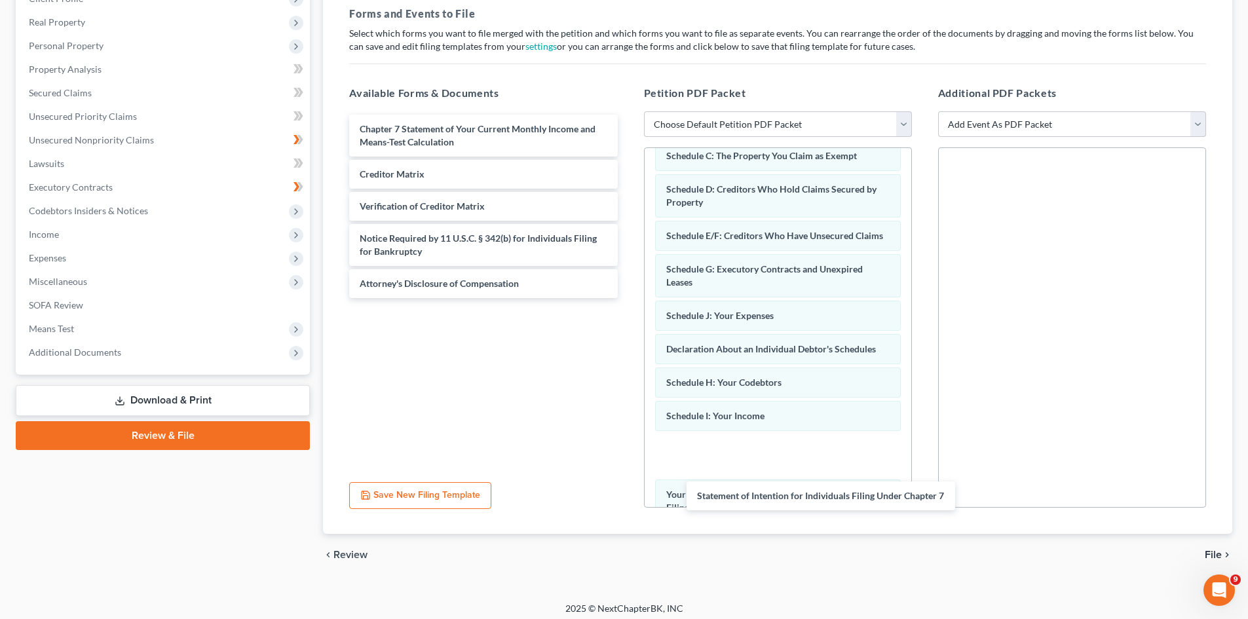
drag, startPoint x: 379, startPoint y: 125, endPoint x: 573, endPoint y: 327, distance: 279.4
click at [628, 298] on div "Statement of Intention for Individuals Filing Under Chapter 7 Statement of Inte…" at bounding box center [483, 206] width 289 height 183
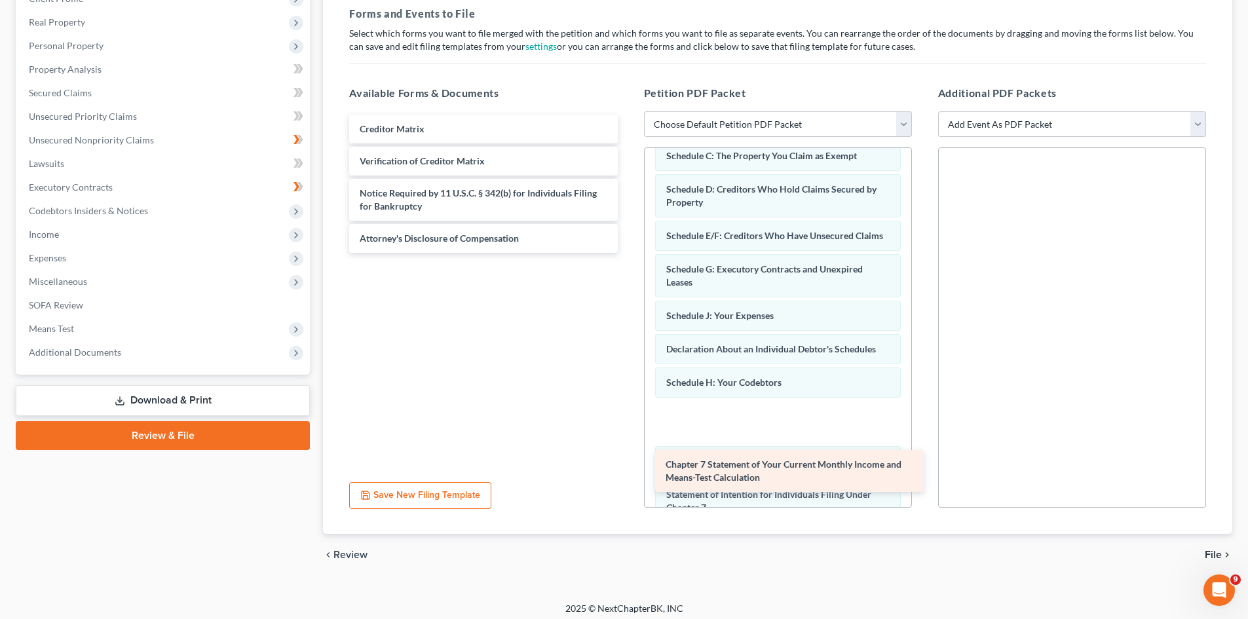
drag, startPoint x: 413, startPoint y: 142, endPoint x: 729, endPoint y: 475, distance: 459.3
click at [628, 253] on div "Chapter 7 Statement of Your Current Monthly Income and Means-Test Calculation C…" at bounding box center [483, 184] width 289 height 138
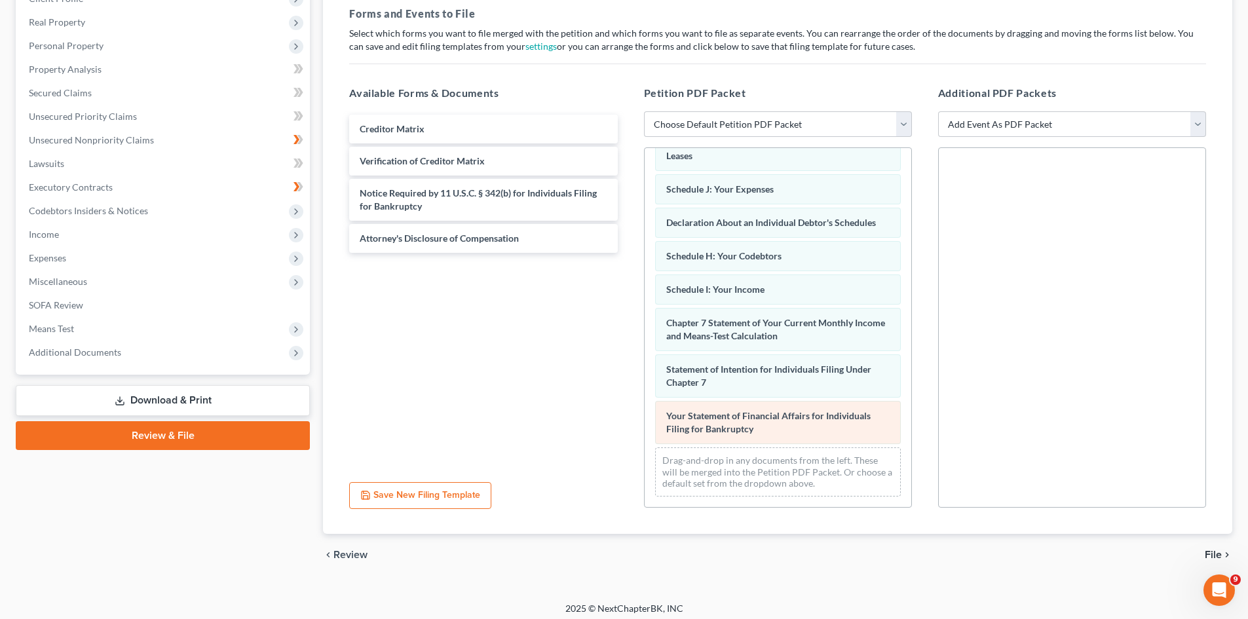
scroll to position [203, 0]
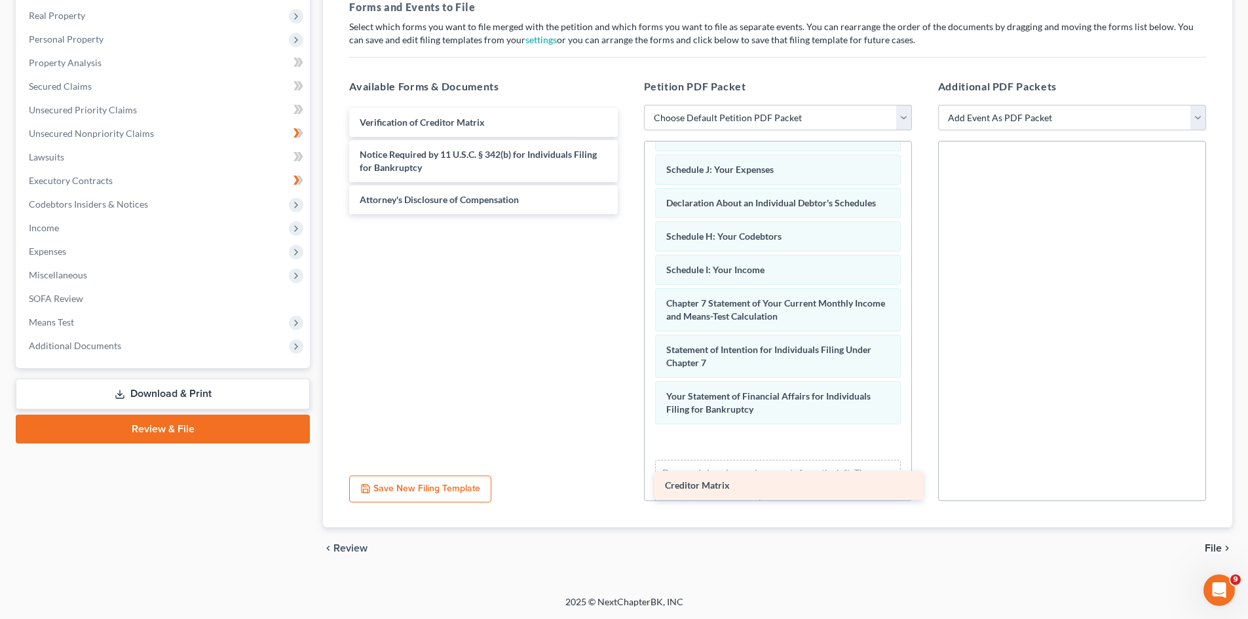
drag, startPoint x: 419, startPoint y: 124, endPoint x: 713, endPoint y: 467, distance: 451.2
click at [628, 214] on div "Creditor Matrix Creditor Matrix Verification of Creditor Matrix Notice Required…" at bounding box center [483, 161] width 289 height 106
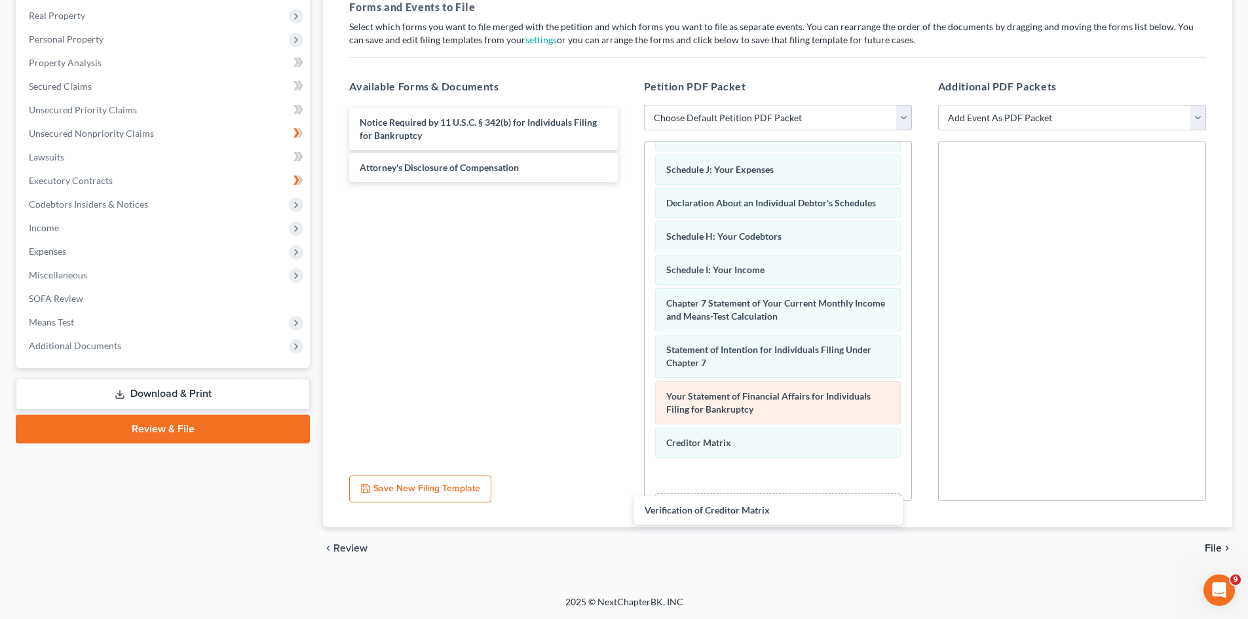
drag, startPoint x: 427, startPoint y: 119, endPoint x: 685, endPoint y: 414, distance: 391.4
click at [628, 182] on div "Verification of Creditor Matrix Verification of Creditor Matrix Notice Required…" at bounding box center [483, 145] width 289 height 74
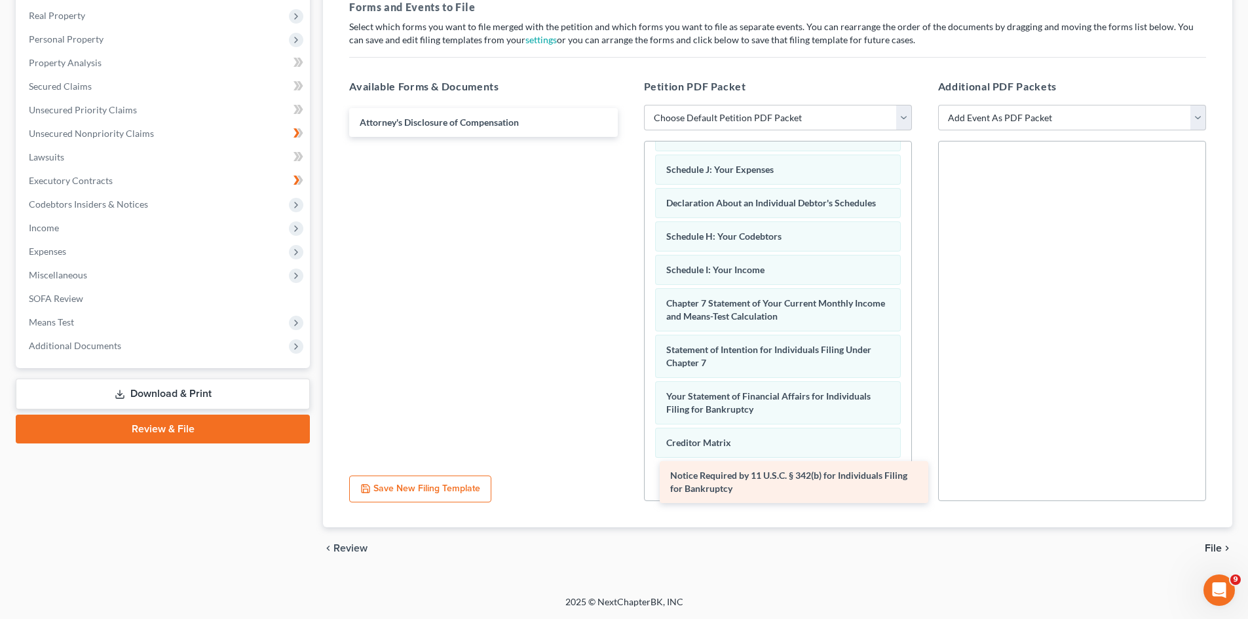
drag, startPoint x: 620, startPoint y: 261, endPoint x: 733, endPoint y: 475, distance: 241.5
click at [628, 137] on div "Notice Required by 11 U.S.C. § 342(b) for Individuals Filing for Bankruptcy Not…" at bounding box center [483, 122] width 289 height 29
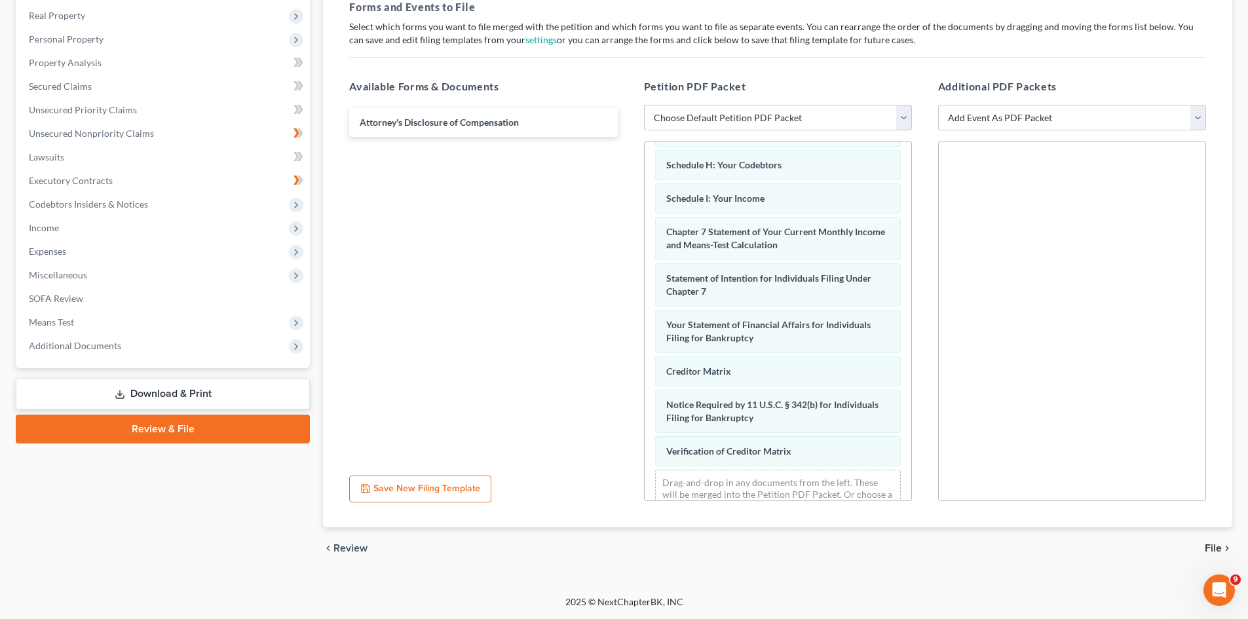
scroll to position [384, 0]
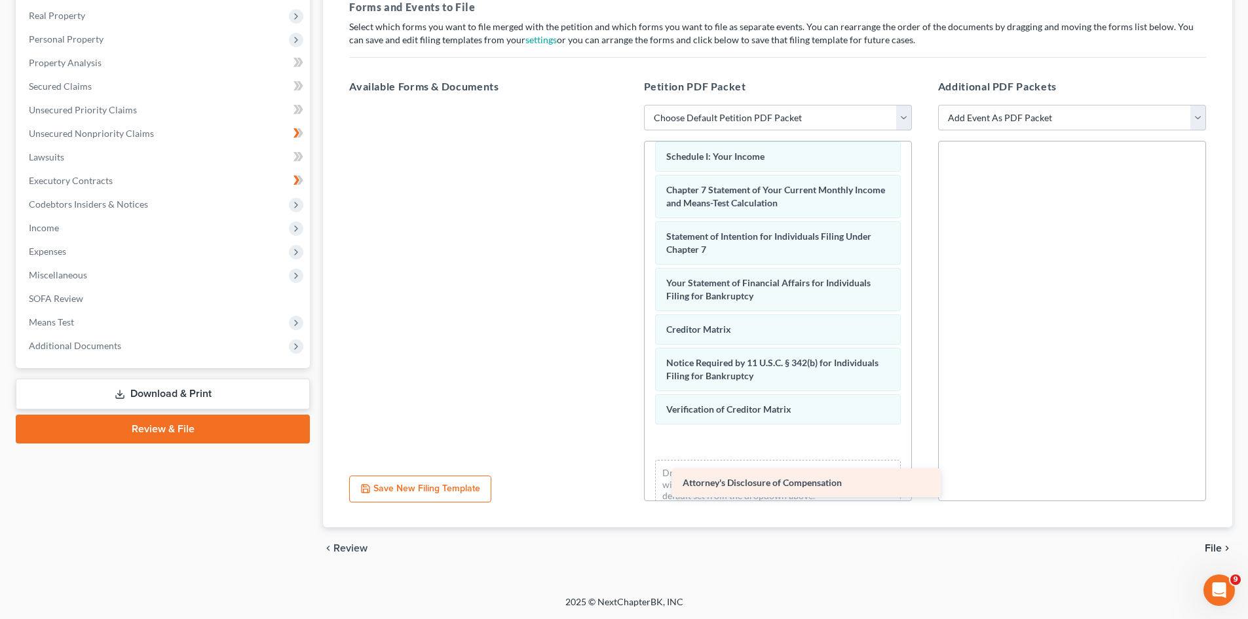
drag, startPoint x: 468, startPoint y: 130, endPoint x: 786, endPoint y: 489, distance: 478.5
click at [628, 105] on div "Attorney's Disclosure of Compensation Attorney's Disclosure of Compensation" at bounding box center [483, 105] width 289 height 0
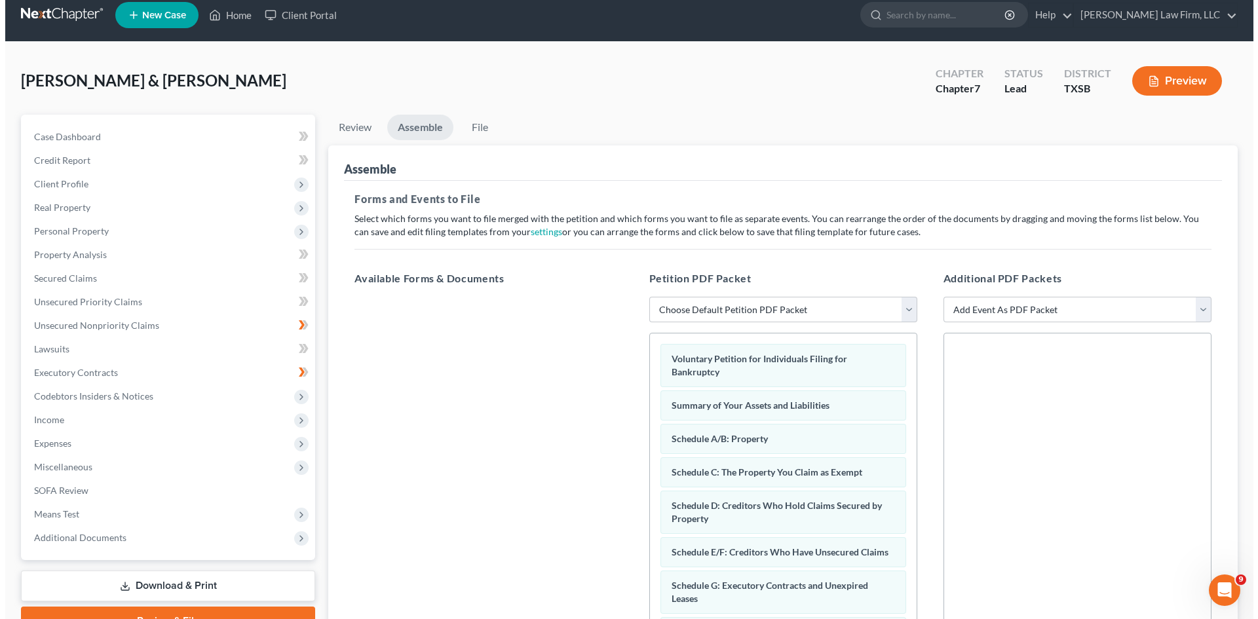
scroll to position [0, 0]
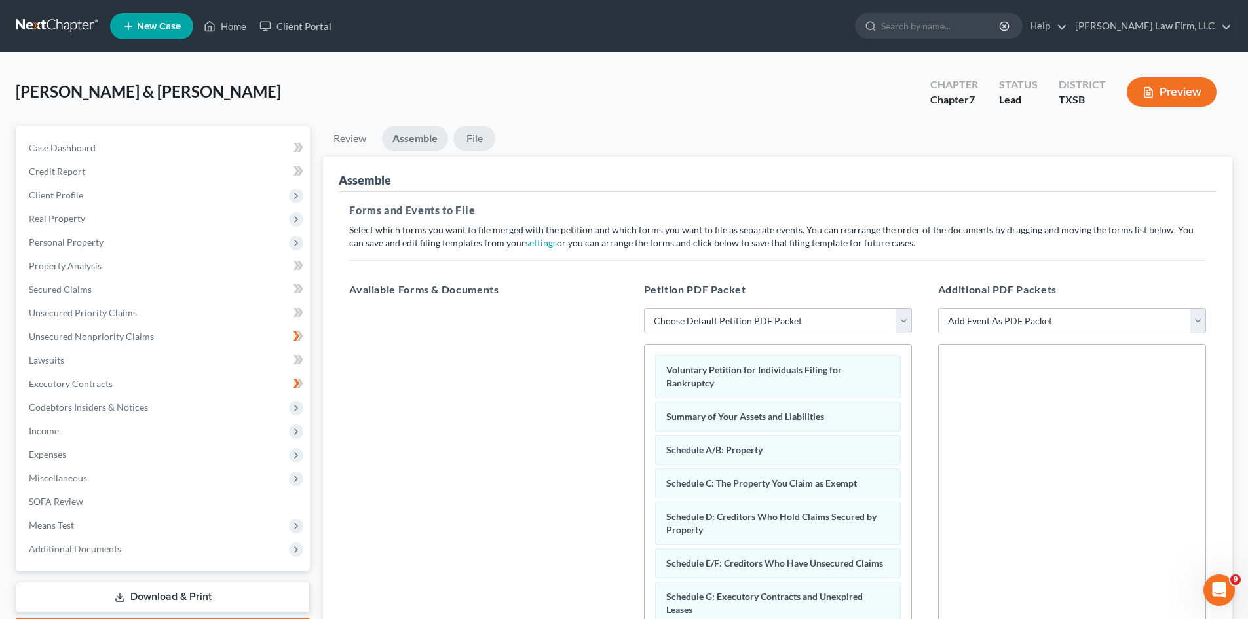
click at [484, 138] on link "File" at bounding box center [474, 139] width 42 height 26
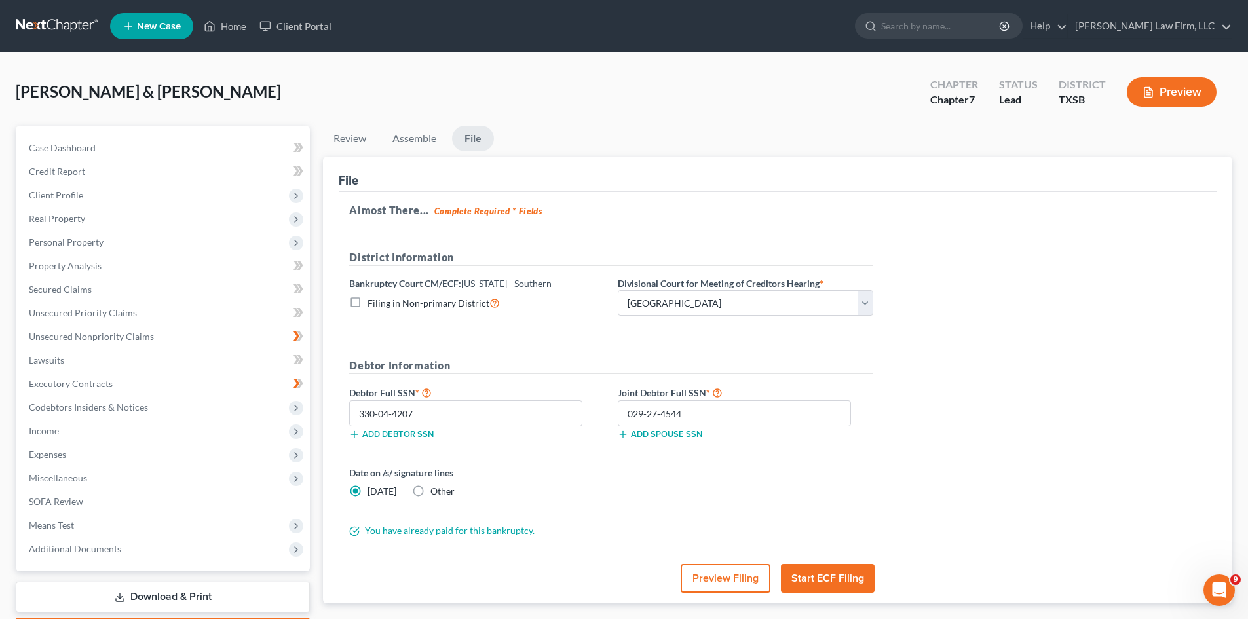
click at [851, 580] on button "Start ECF Filing" at bounding box center [828, 578] width 94 height 29
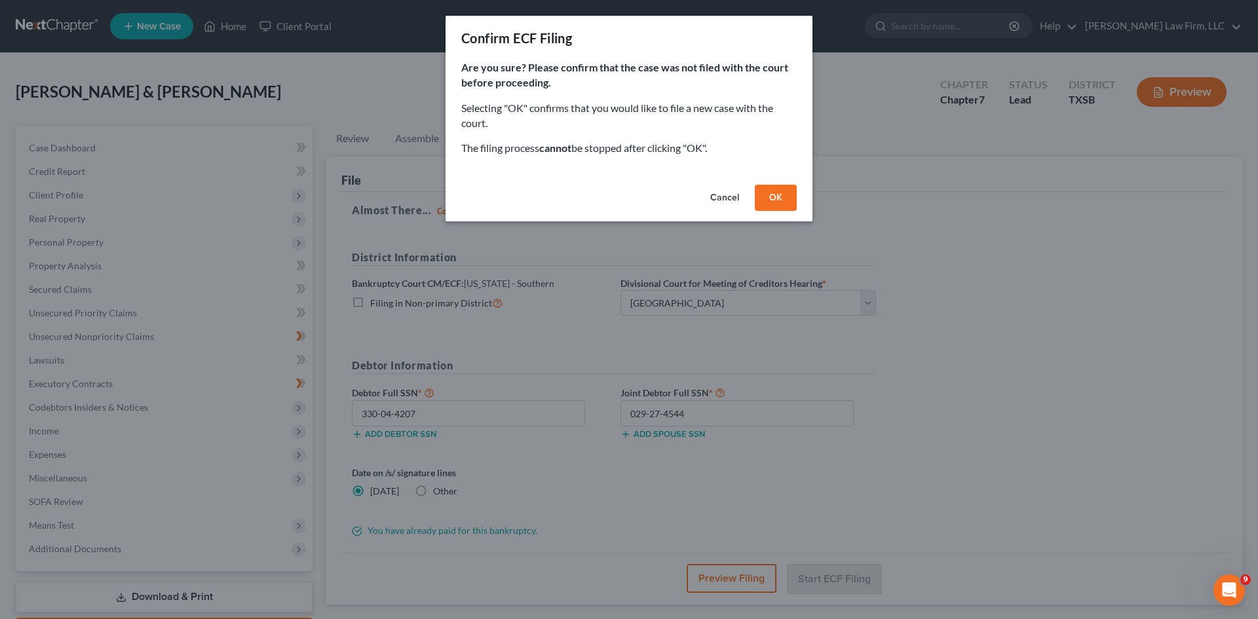
click at [784, 198] on button "OK" at bounding box center [776, 198] width 42 height 26
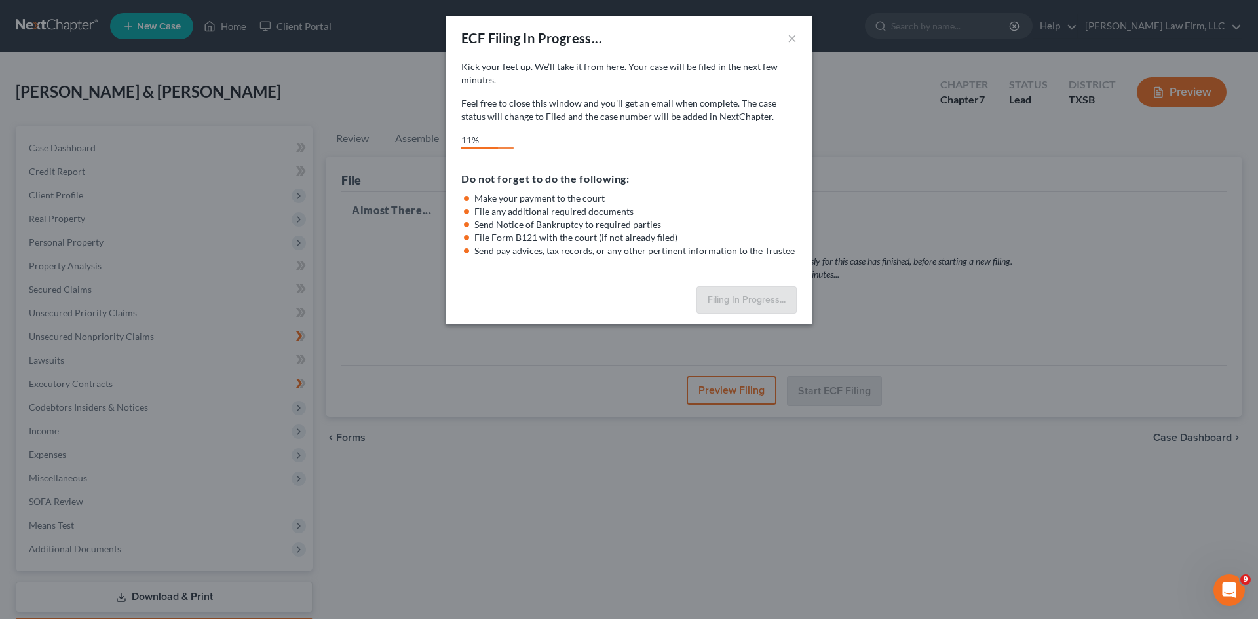
scroll to position [1572, 0]
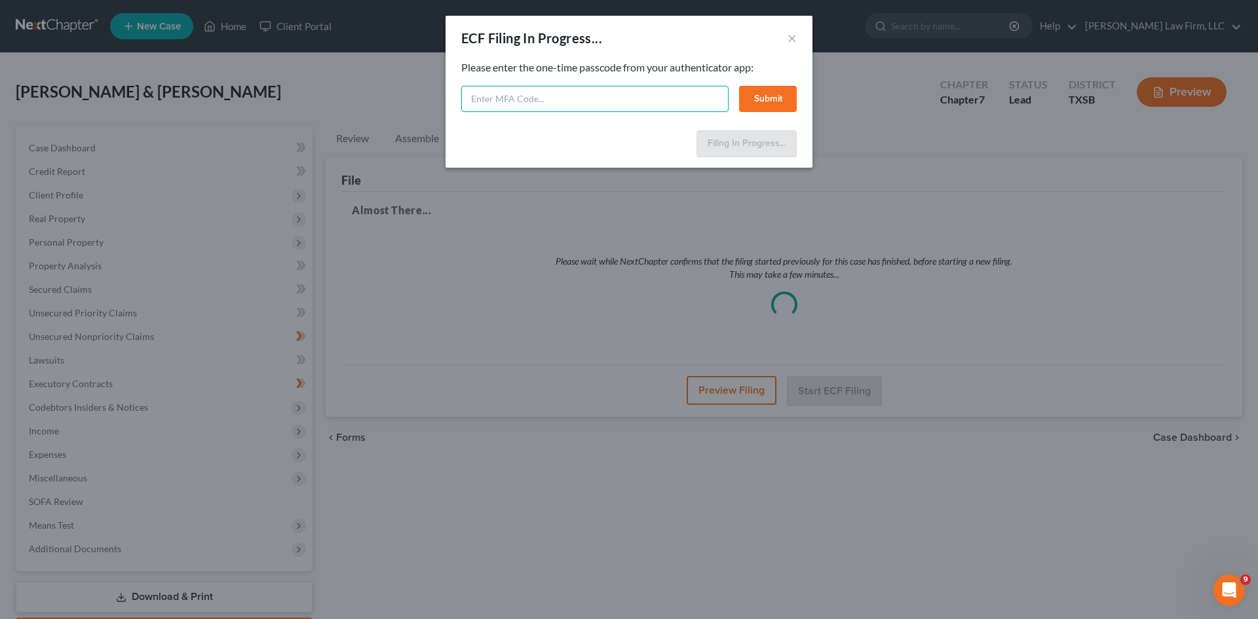
click at [645, 99] on input "text" at bounding box center [594, 99] width 267 height 26
type input "627974"
click at [772, 97] on button "Submit" at bounding box center [768, 99] width 58 height 26
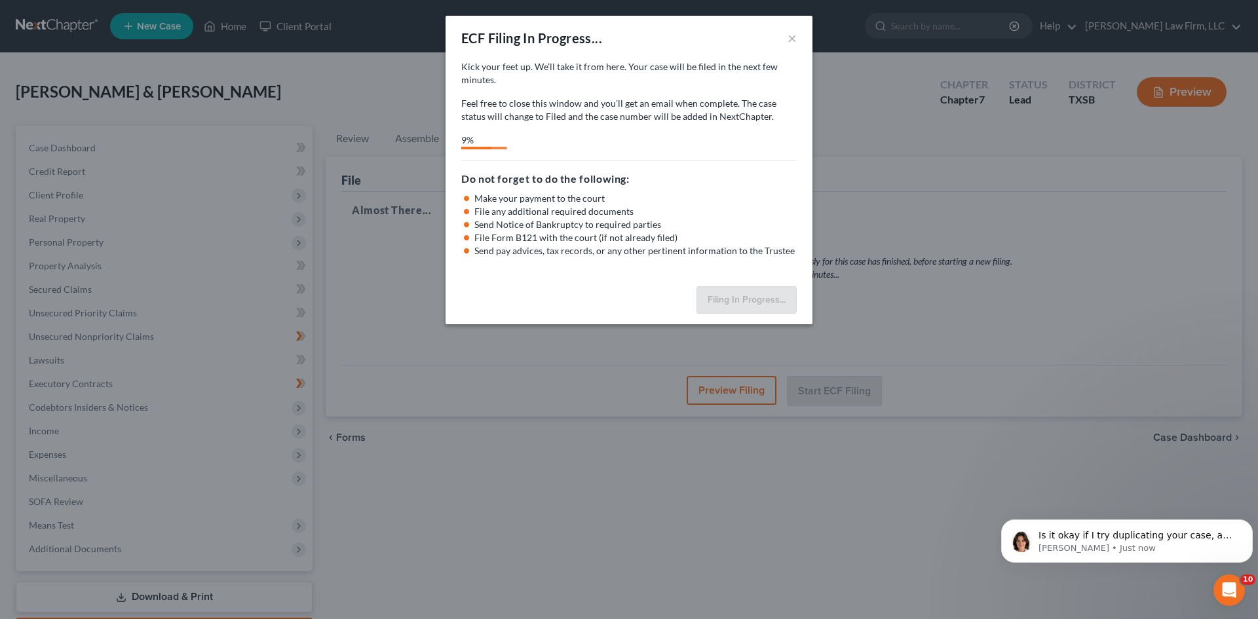
scroll to position [1586, 0]
click at [1097, 542] on p "[PERSON_NAME] • Just now" at bounding box center [1137, 548] width 198 height 12
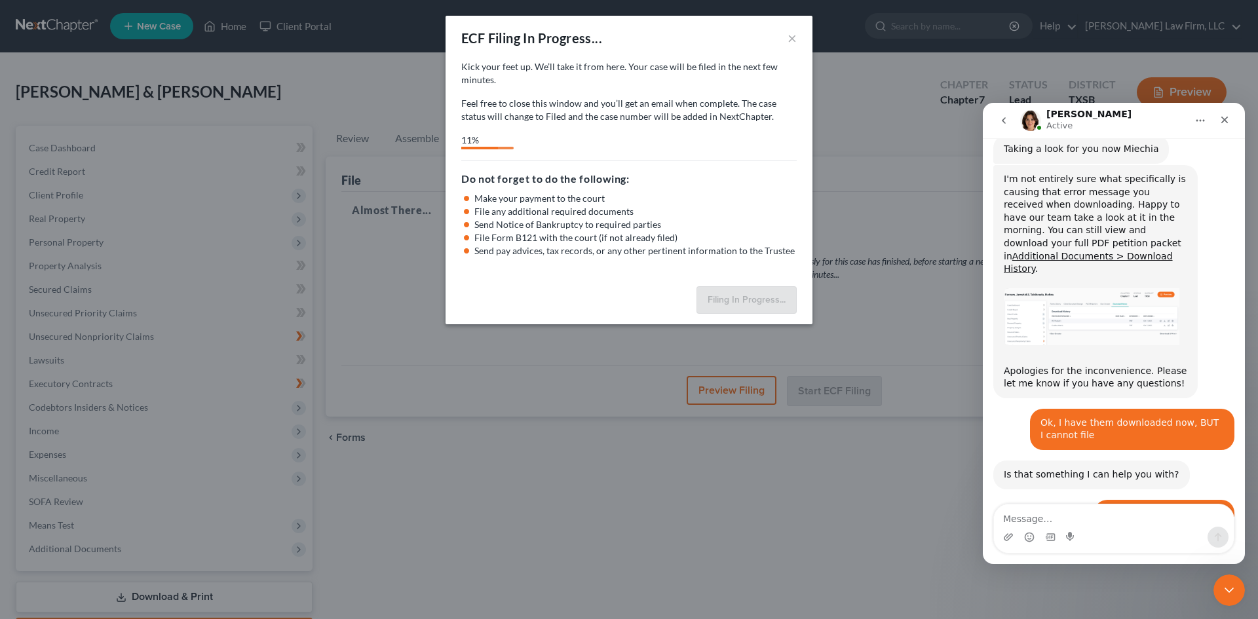
scroll to position [1608, 0]
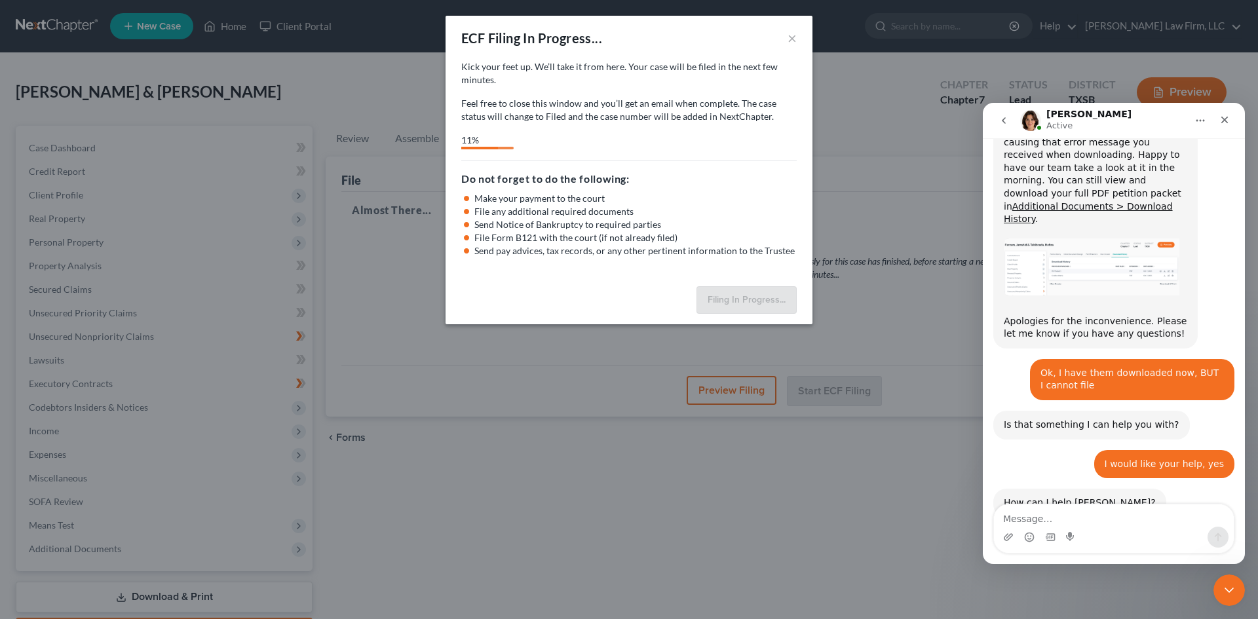
click at [1059, 518] on textarea "Message…" at bounding box center [1114, 515] width 240 height 22
type textarea "hold on....it might be finally working this time..."
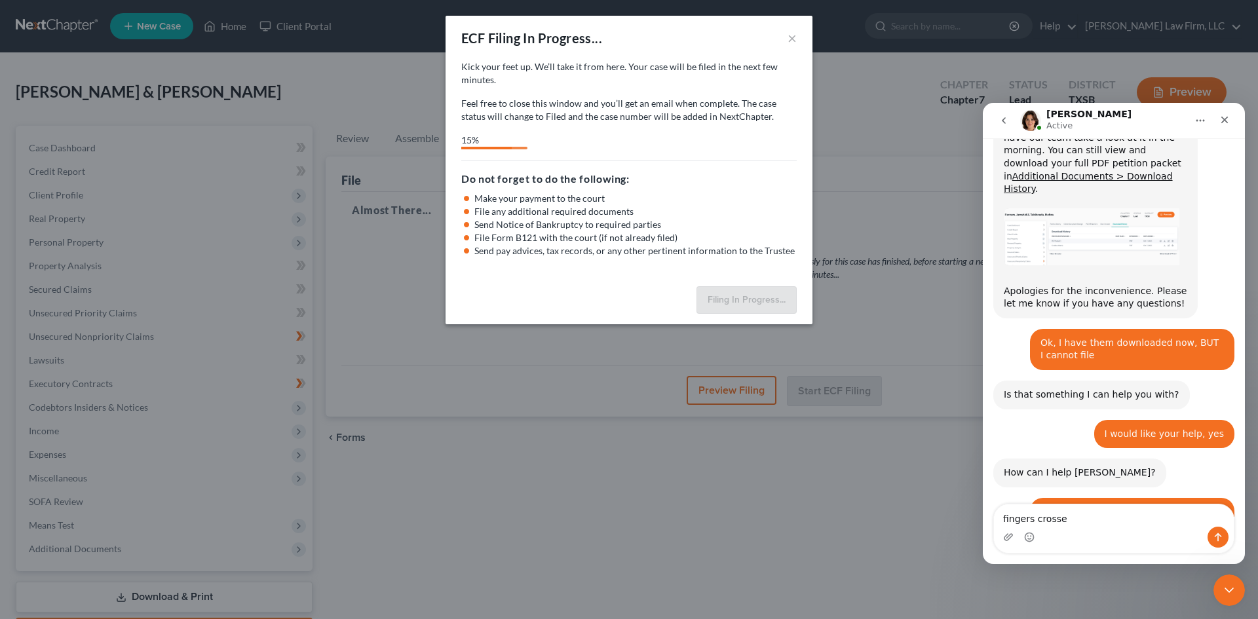
type textarea "fingers crossed"
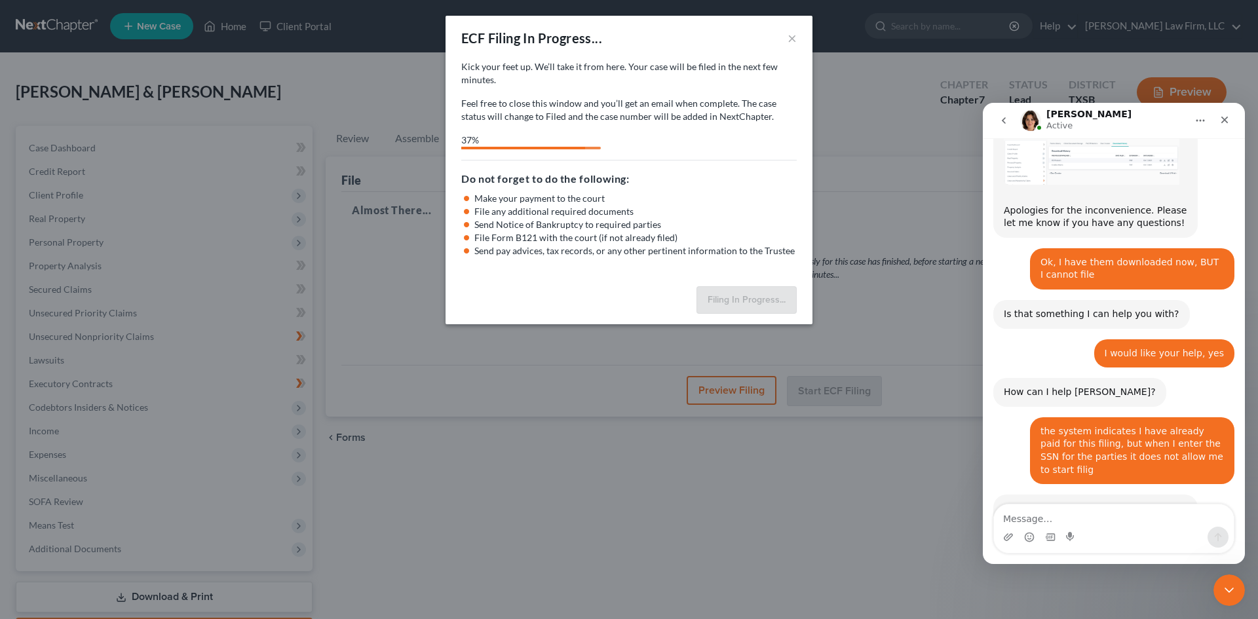
scroll to position [1745, 0]
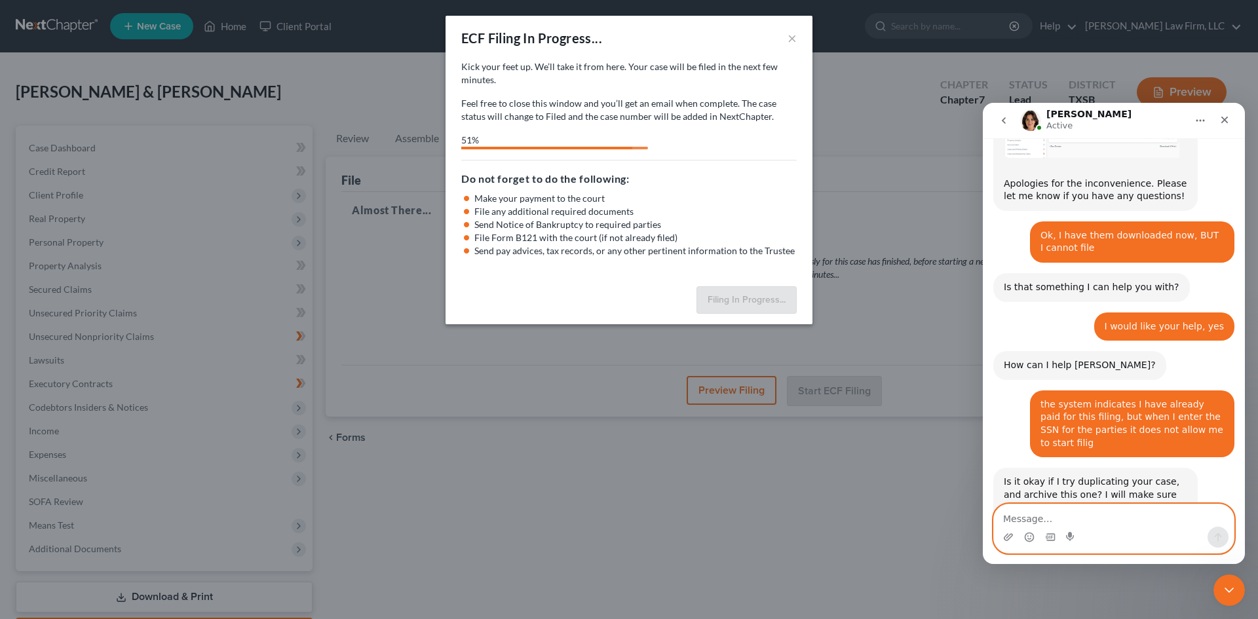
click at [1053, 515] on textarea "Message…" at bounding box center [1114, 515] width 240 height 22
type textarea "ok, I wont..."
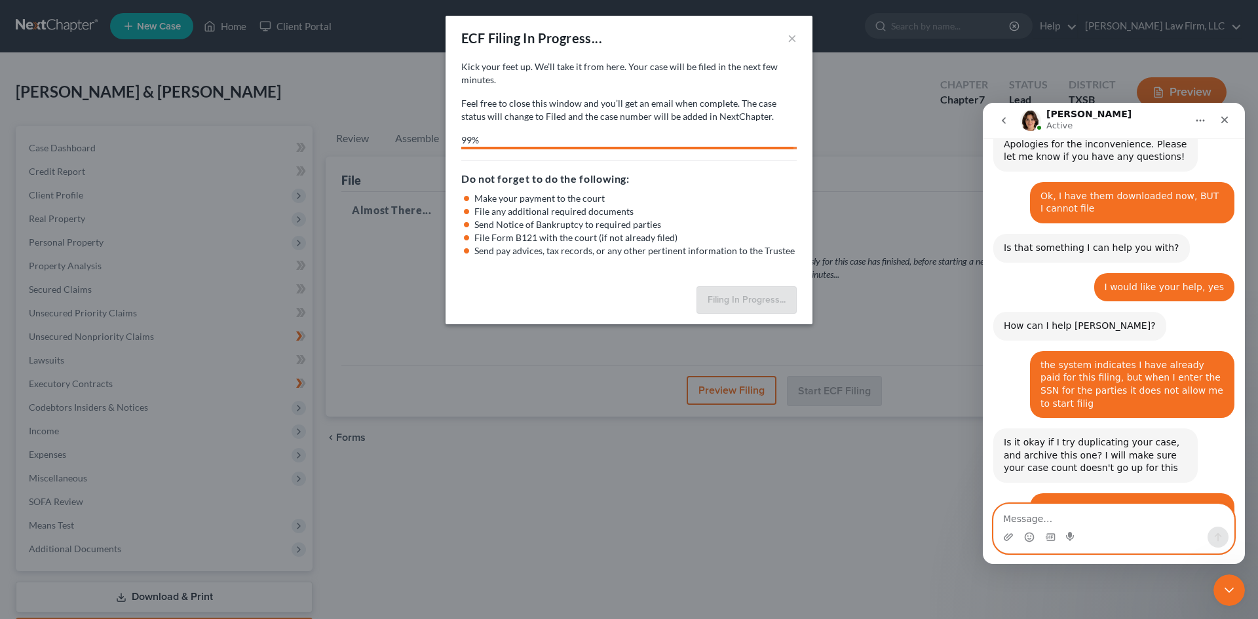
click at [1058, 516] on textarea "Message…" at bounding box center [1114, 515] width 240 height 22
type textarea "SUCCESS"
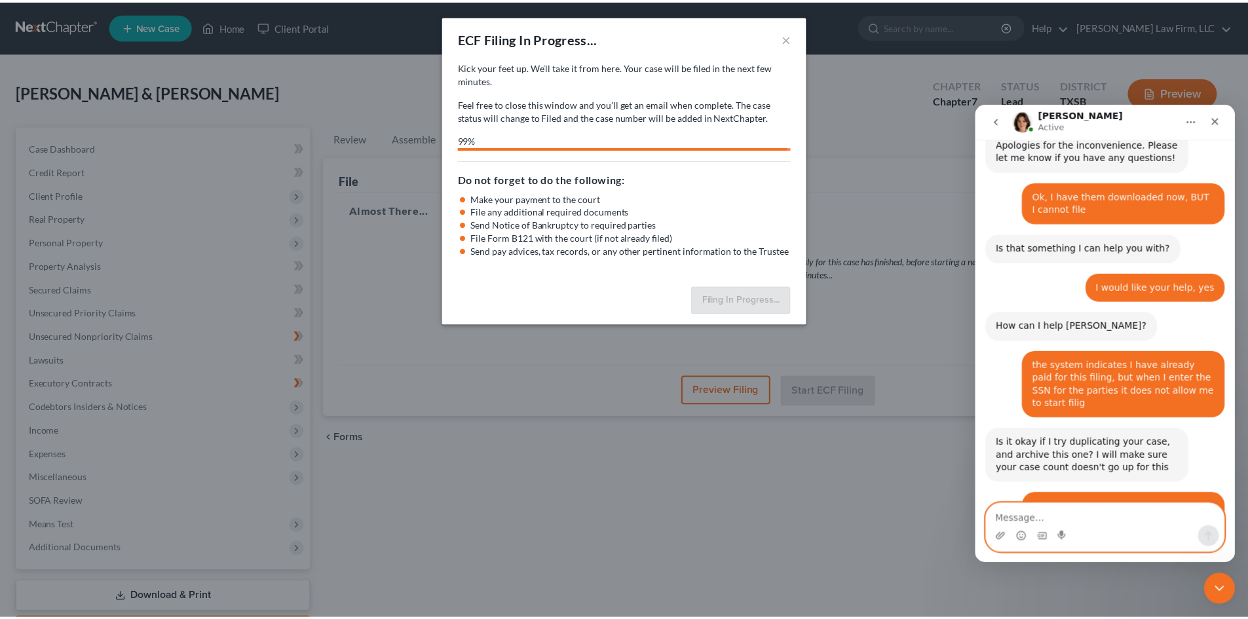
scroll to position [1814, 0]
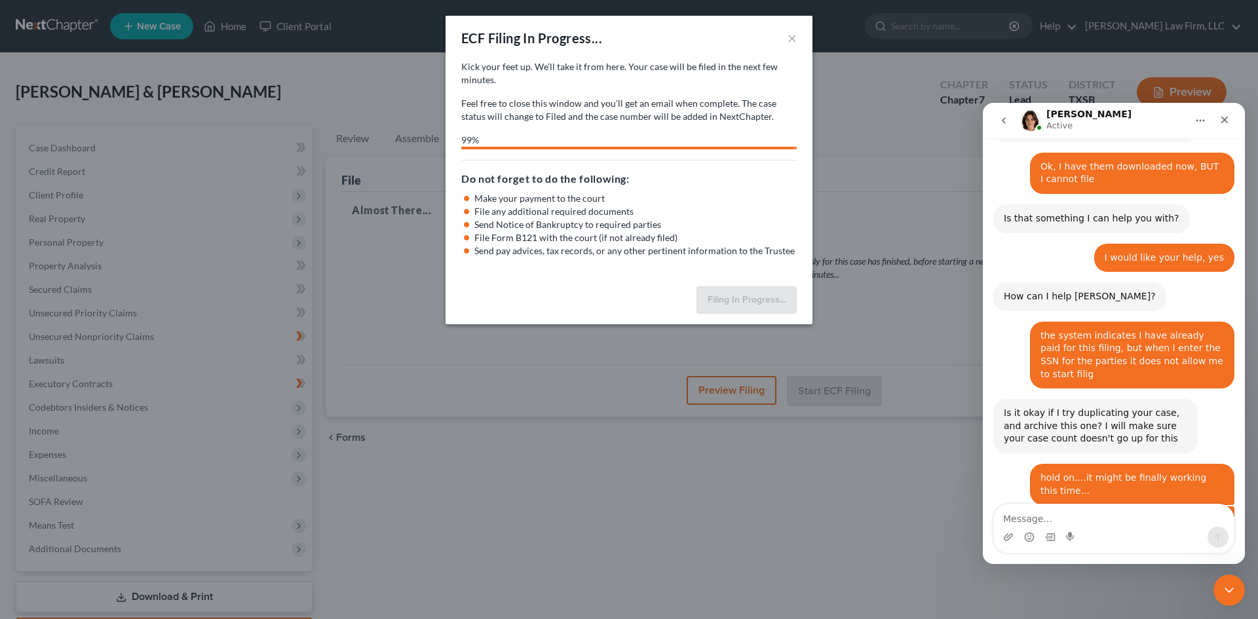
select select "3"
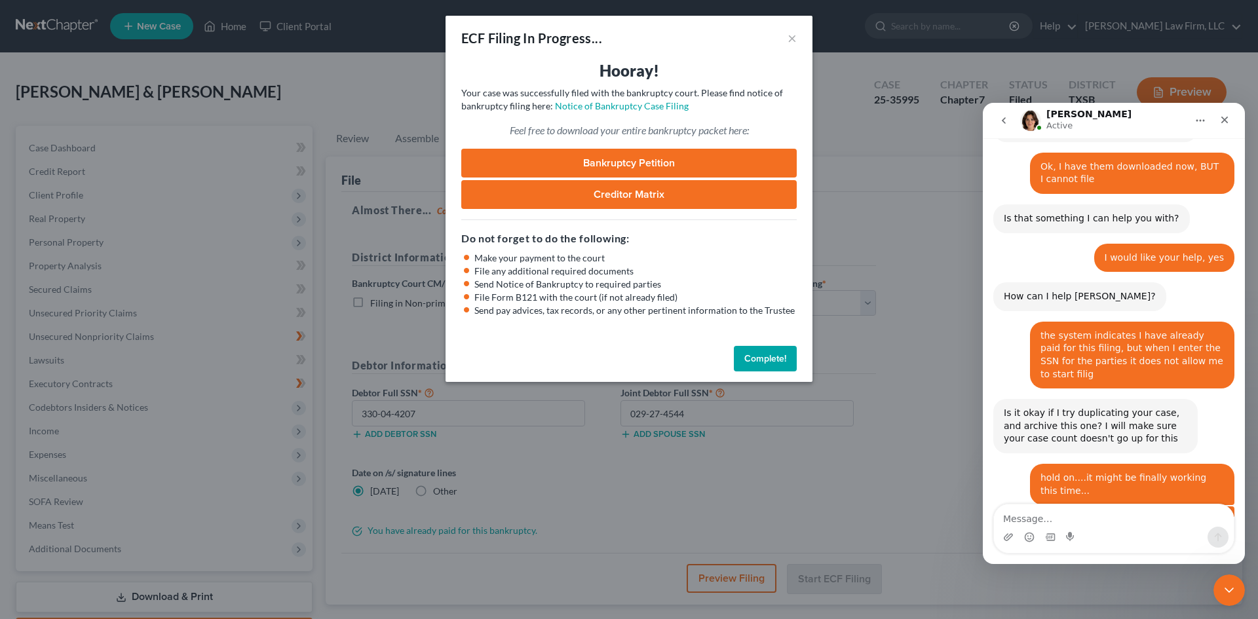
click at [761, 358] on button "Complete!" at bounding box center [765, 359] width 63 height 26
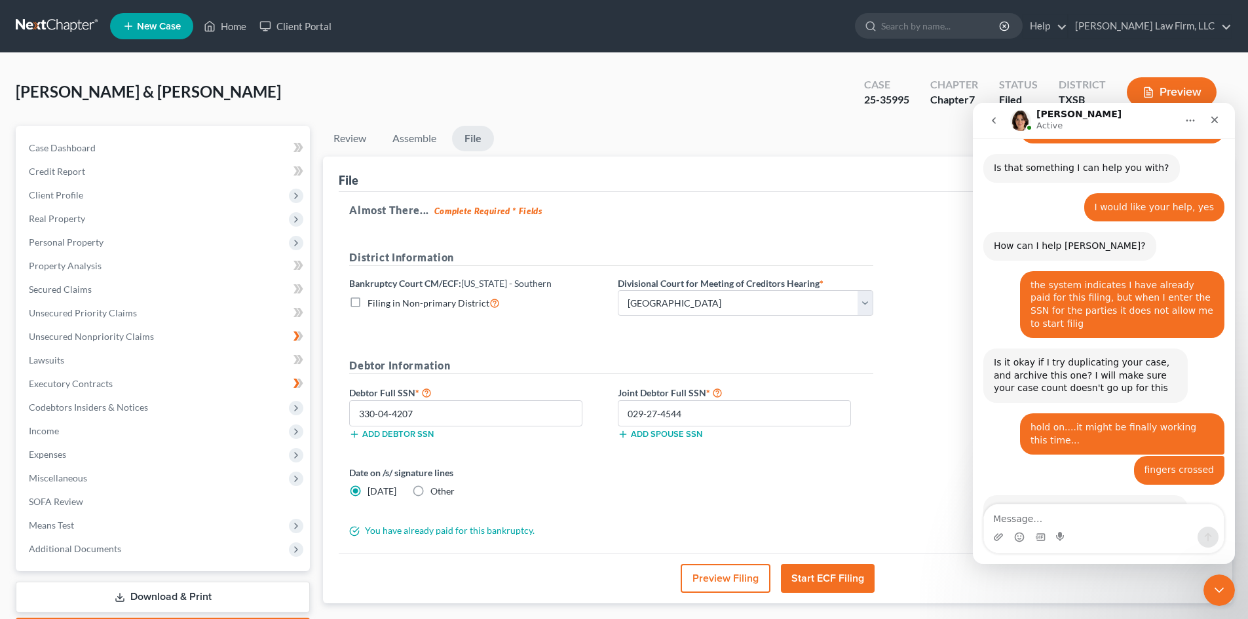
scroll to position [1904, 0]
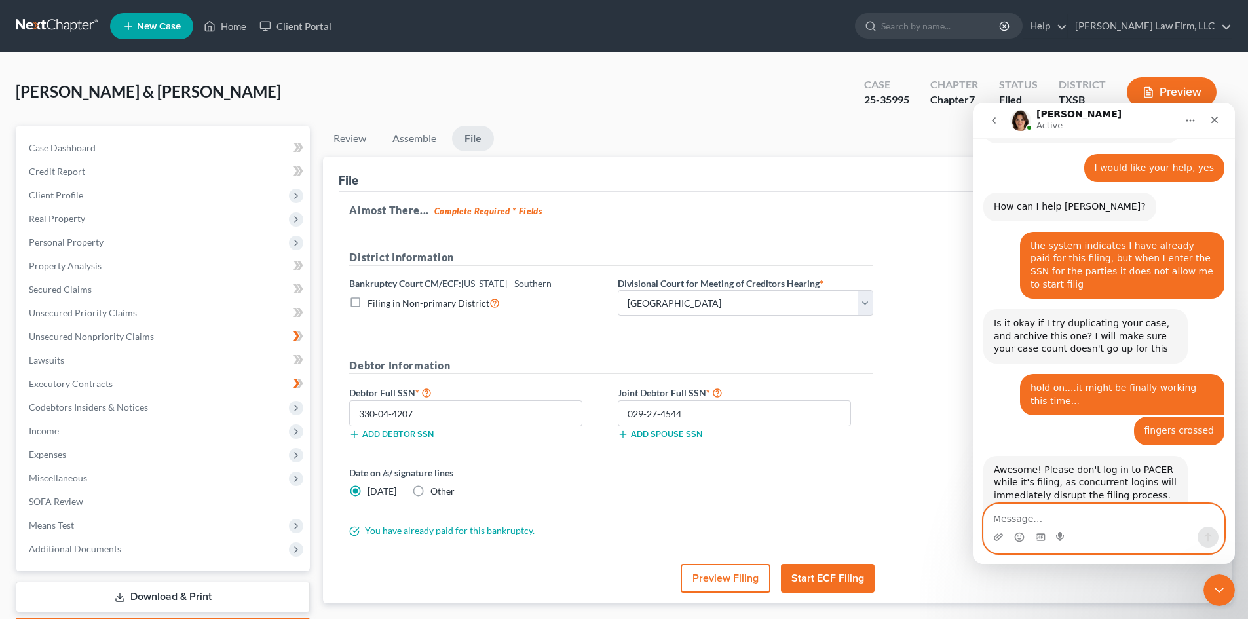
click at [1048, 512] on textarea "Message…" at bounding box center [1104, 515] width 240 height 22
type textarea "Thank you [PERSON_NAME]!"
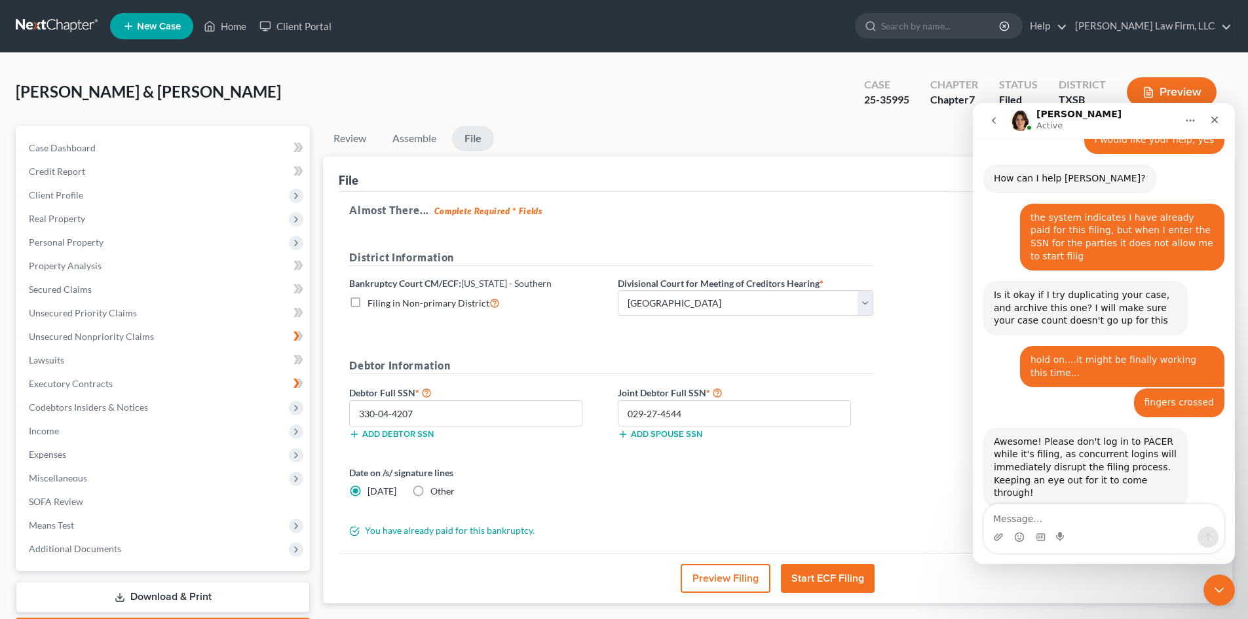
scroll to position [1931, 0]
click at [1210, 596] on icon "Close Intercom Messenger" at bounding box center [1217, 588] width 16 height 16
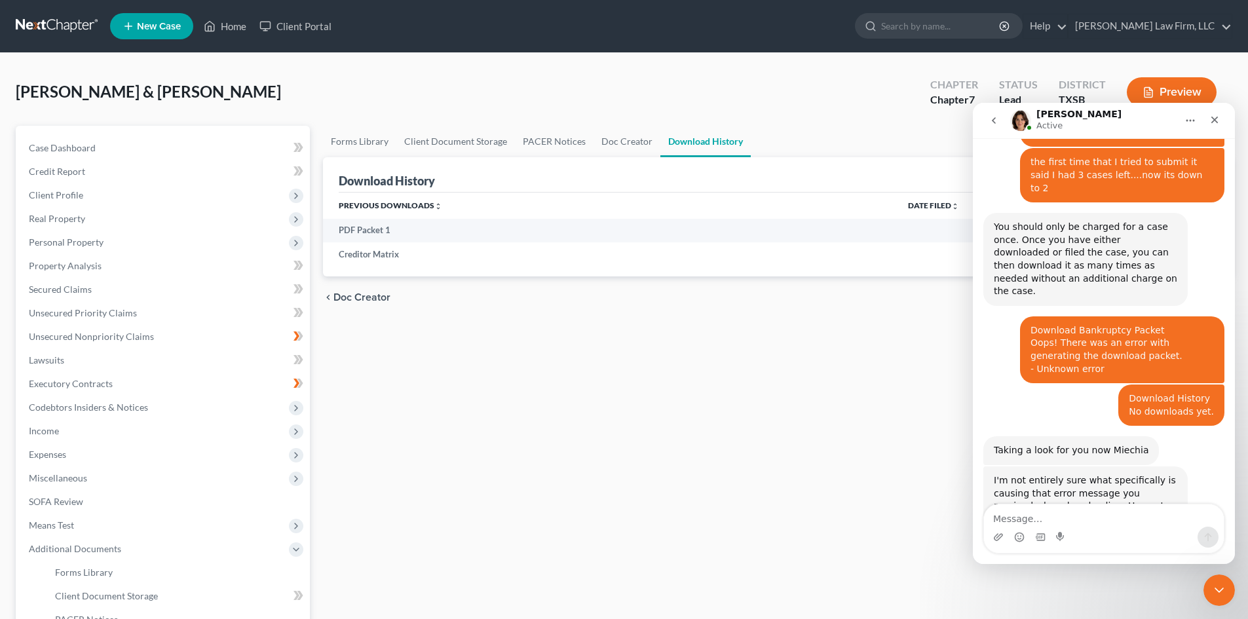
click at [799, 339] on div "Forms Library Client Document Storage PACER Notices Doc Creator Download Histor…" at bounding box center [777, 445] width 922 height 639
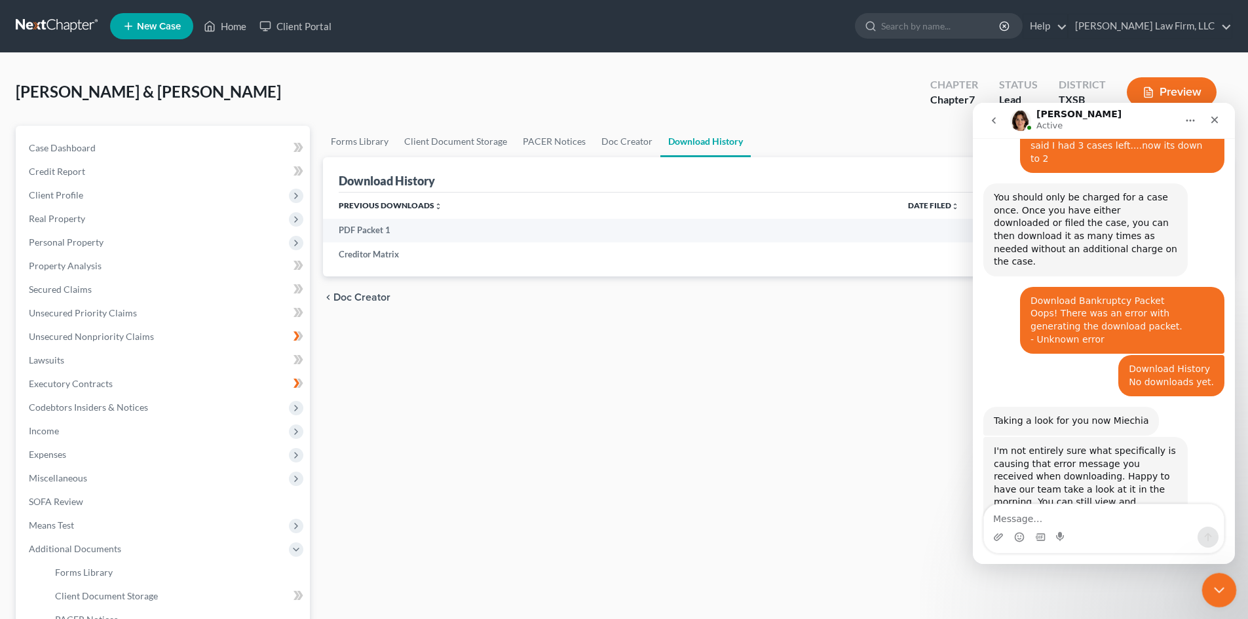
click at [1221, 597] on div "Close Intercom Messenger" at bounding box center [1217, 588] width 31 height 31
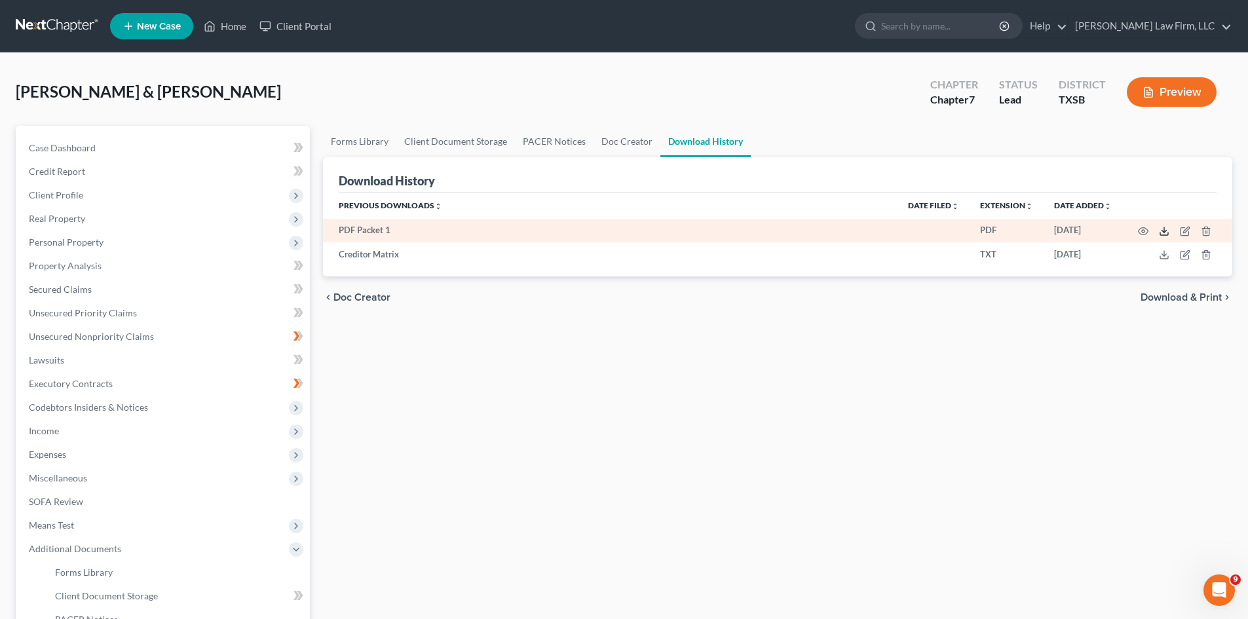
click at [1161, 230] on icon at bounding box center [1164, 231] width 10 height 10
